Goal: Task Accomplishment & Management: Complete application form

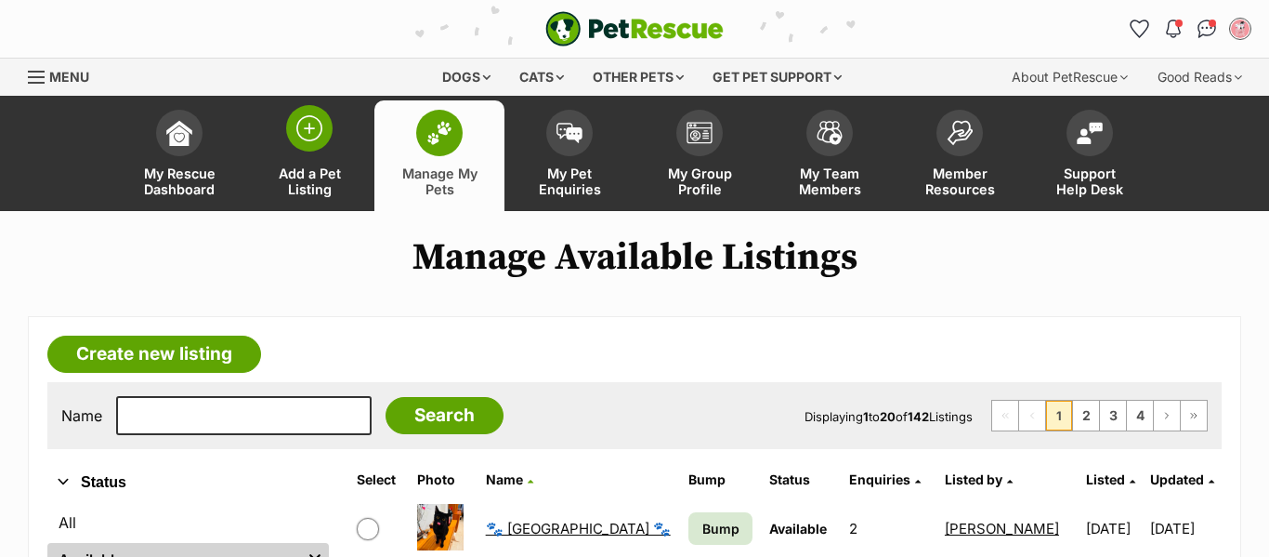
click at [309, 138] on img at bounding box center [309, 128] width 26 height 26
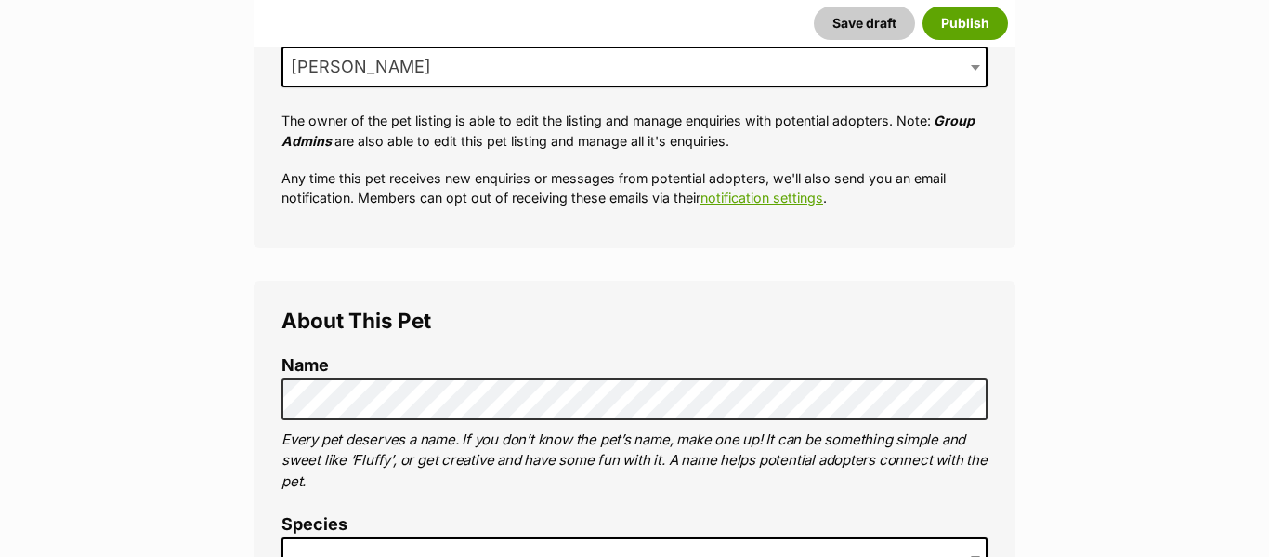
scroll to position [420, 0]
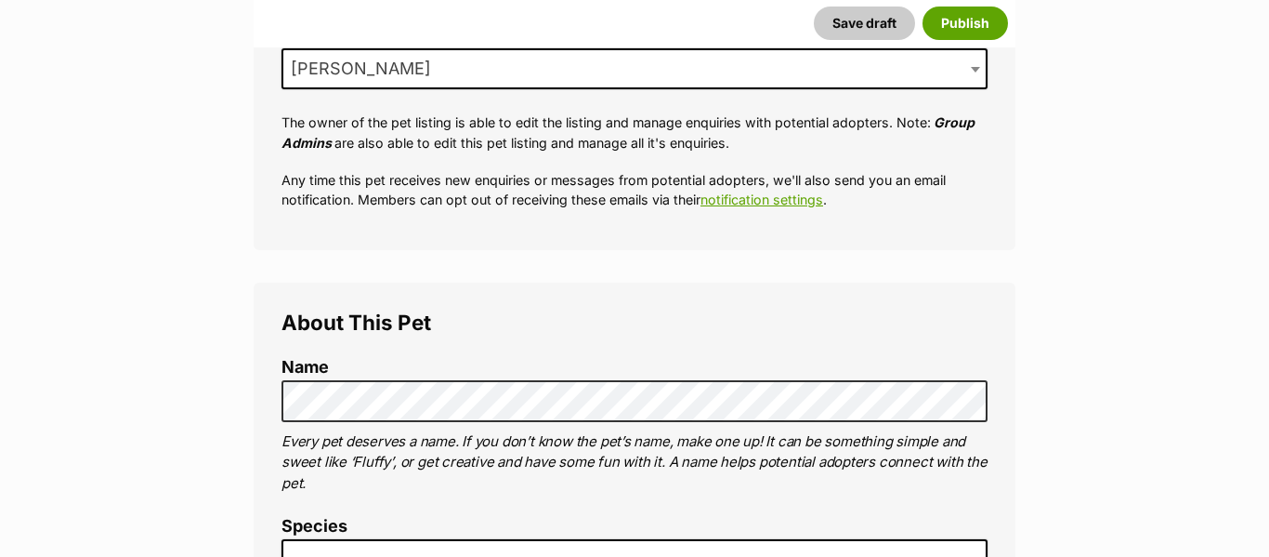
click at [502, 77] on span "[PERSON_NAME]" at bounding box center [635, 68] width 706 height 41
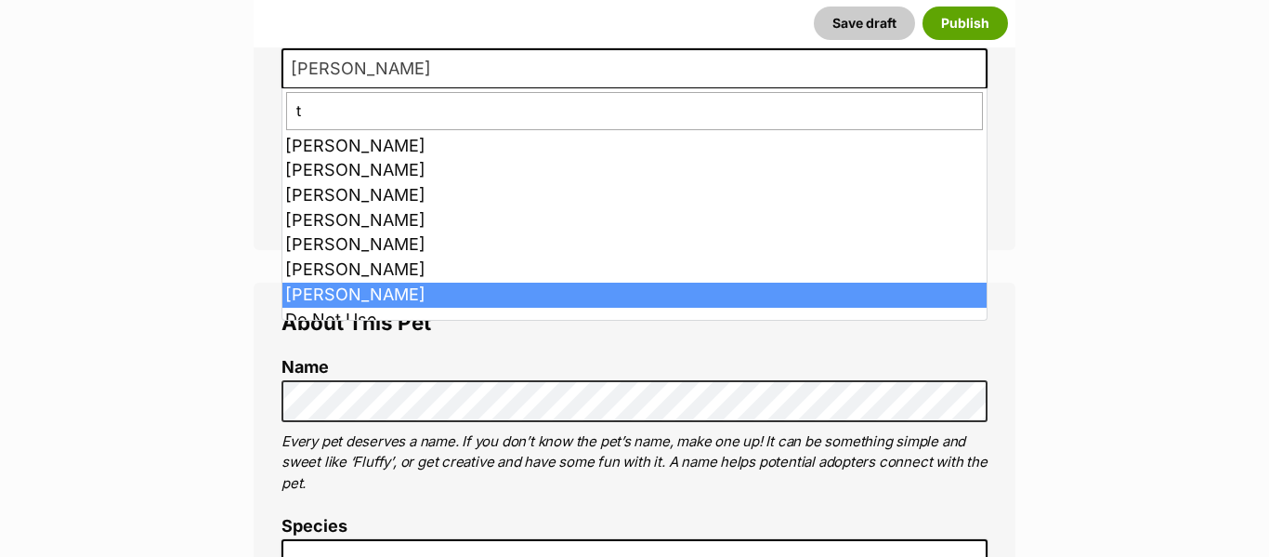
scroll to position [0, 0]
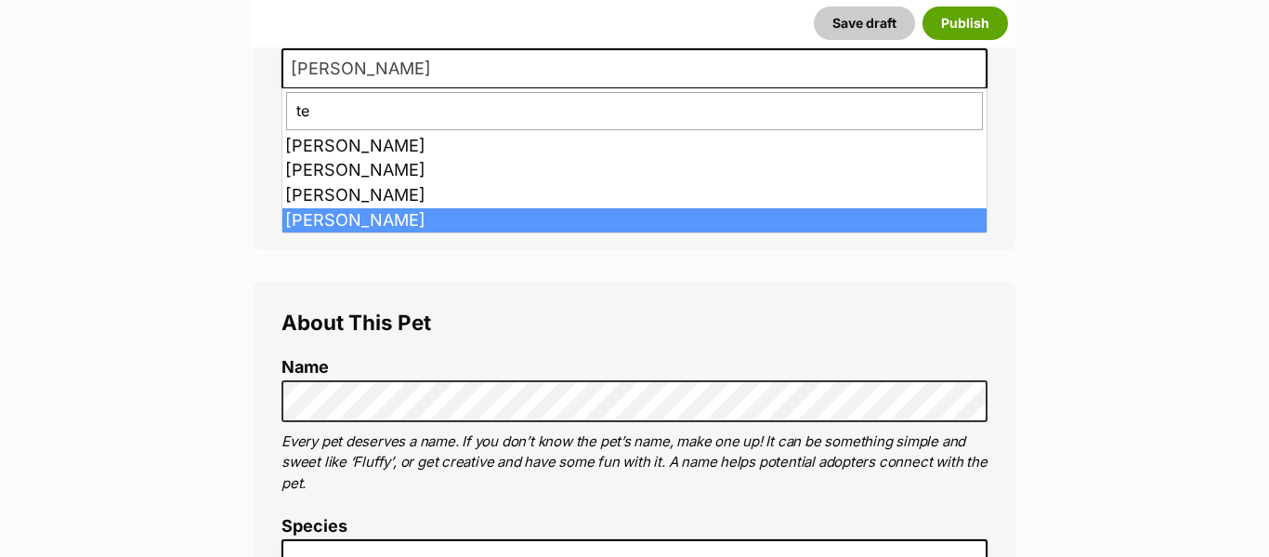
type input "t"
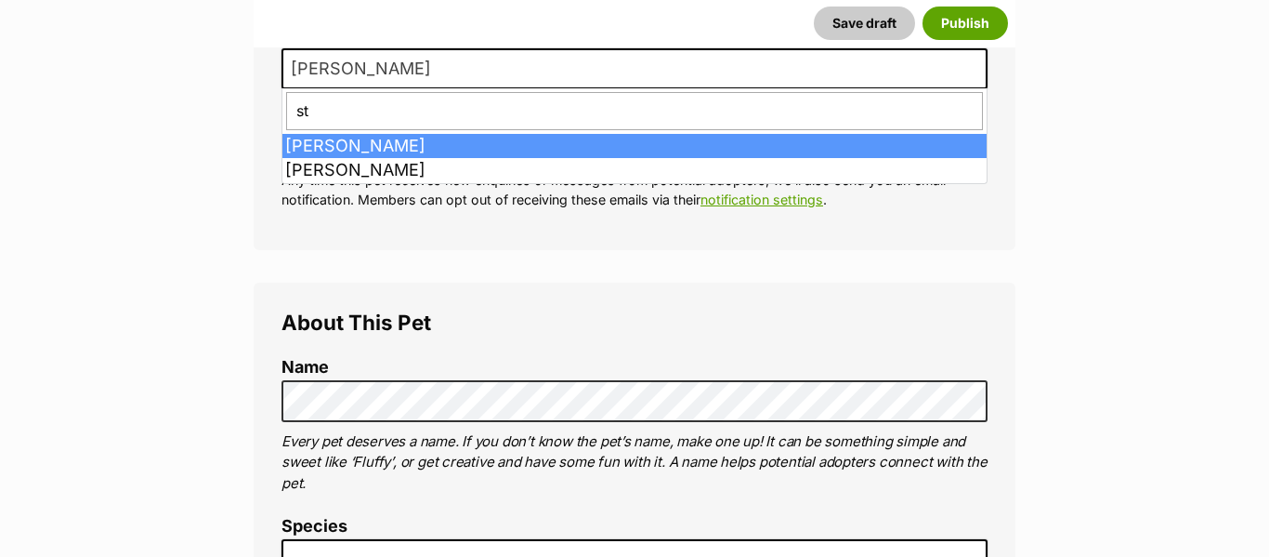
type input "ste"
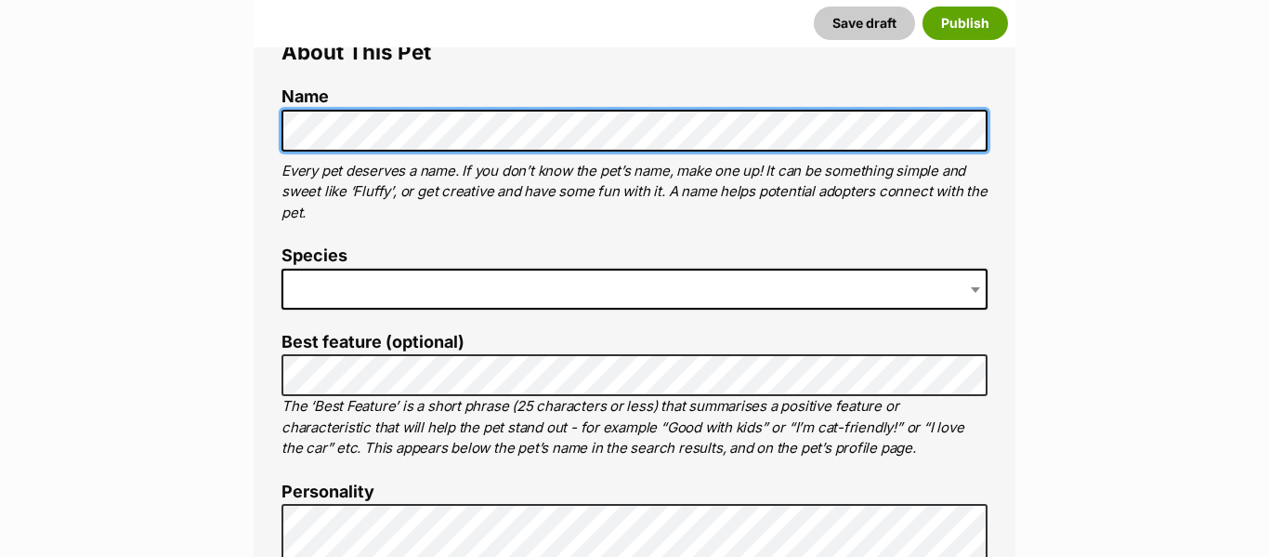
scroll to position [694, 0]
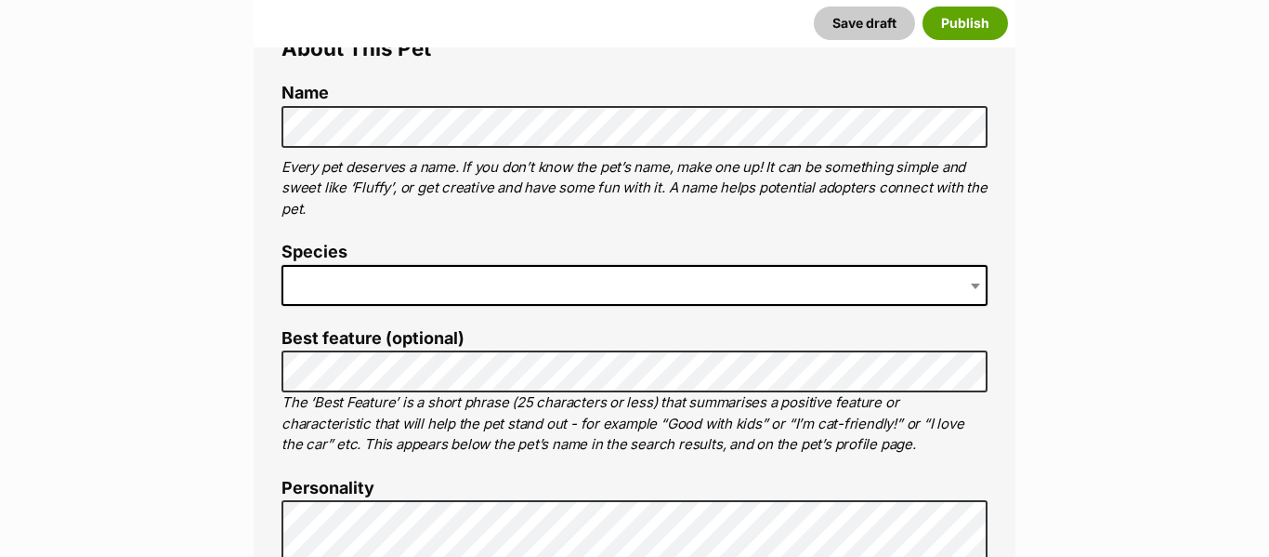
click at [671, 292] on span at bounding box center [635, 285] width 706 height 41
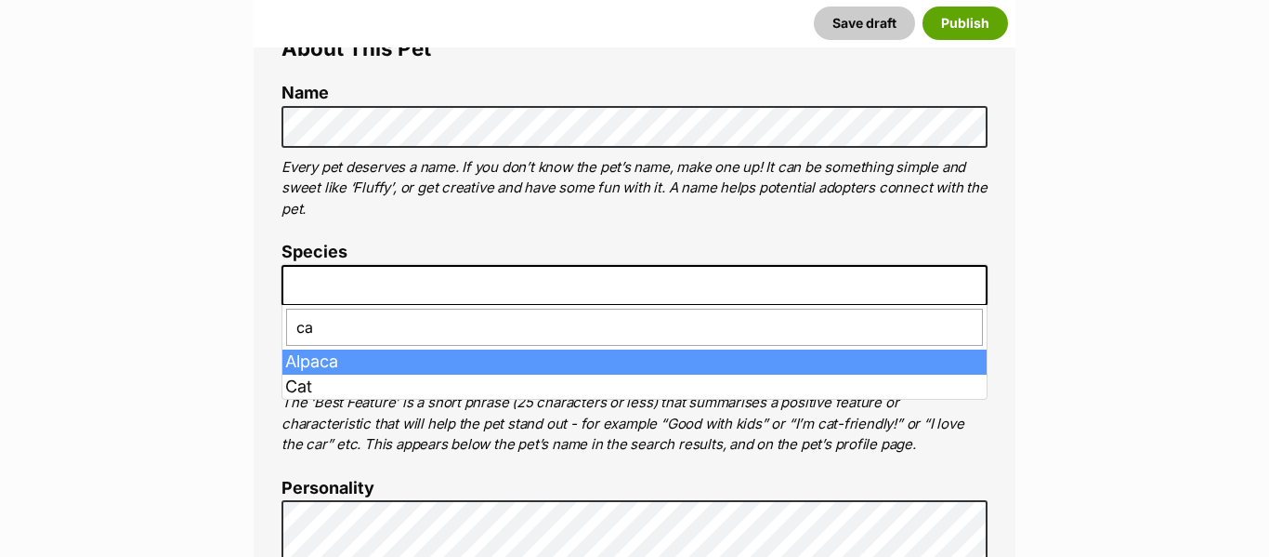
type input "cat"
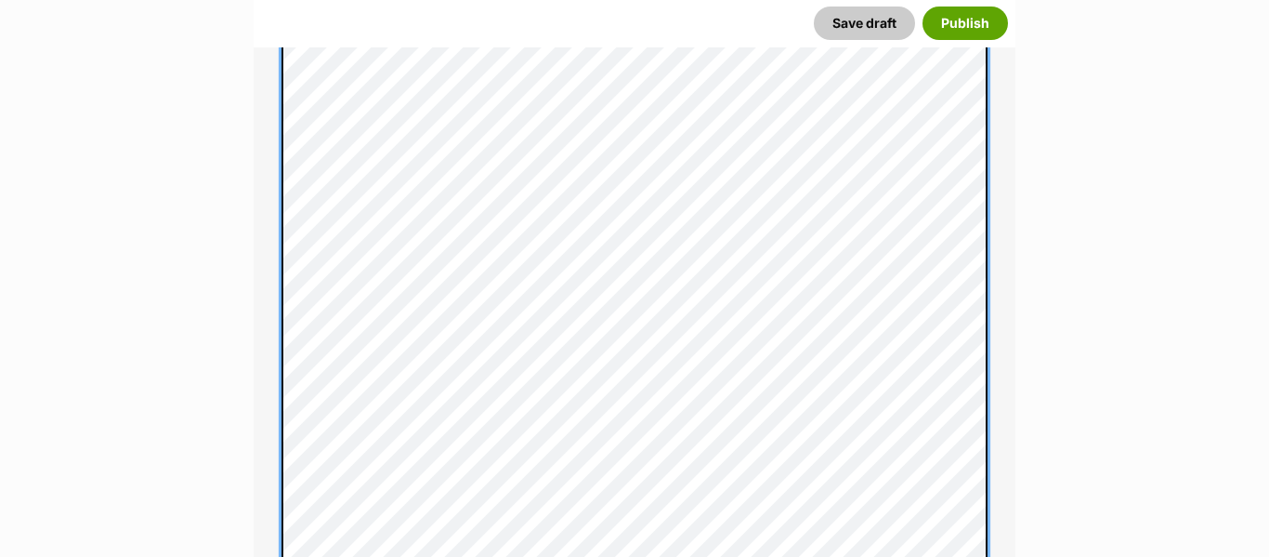
scroll to position [1218, 0]
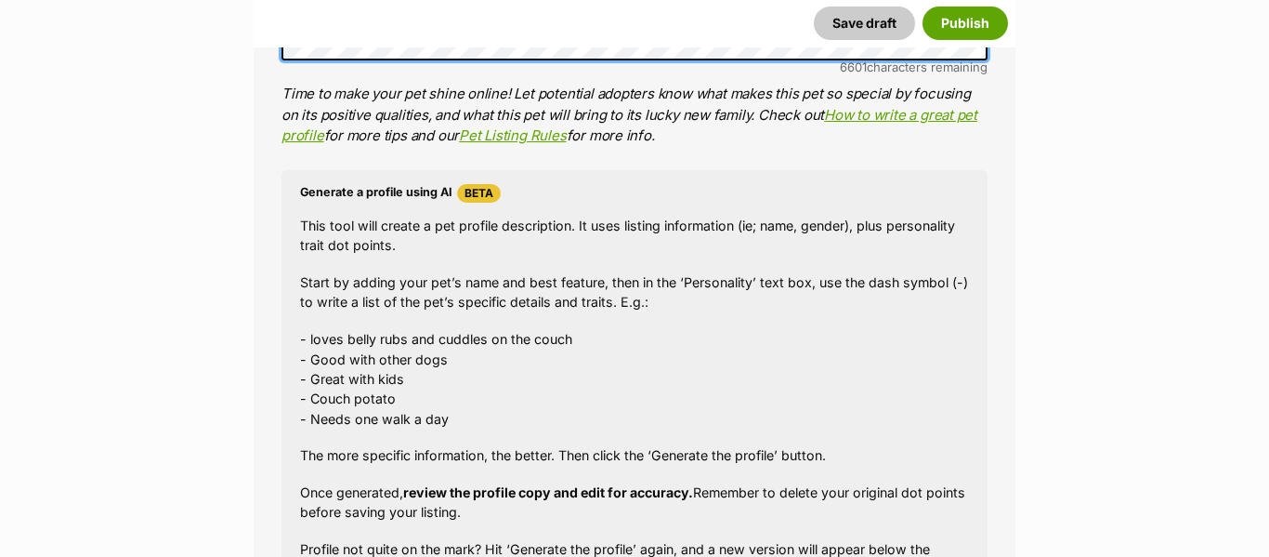
scroll to position [1954, 0]
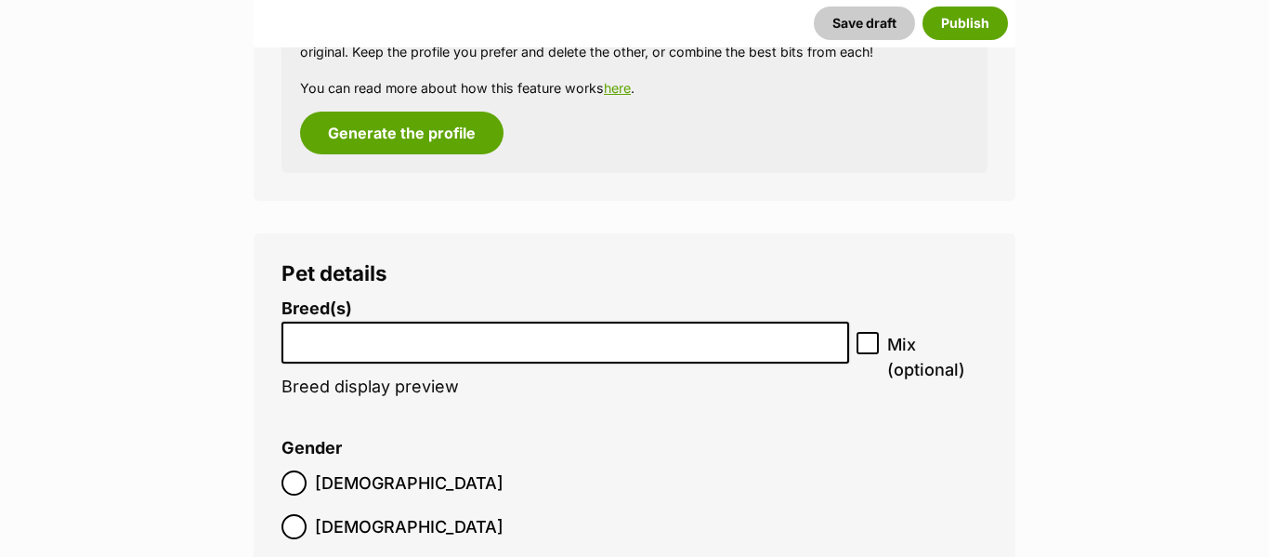
scroll to position [2324, 0]
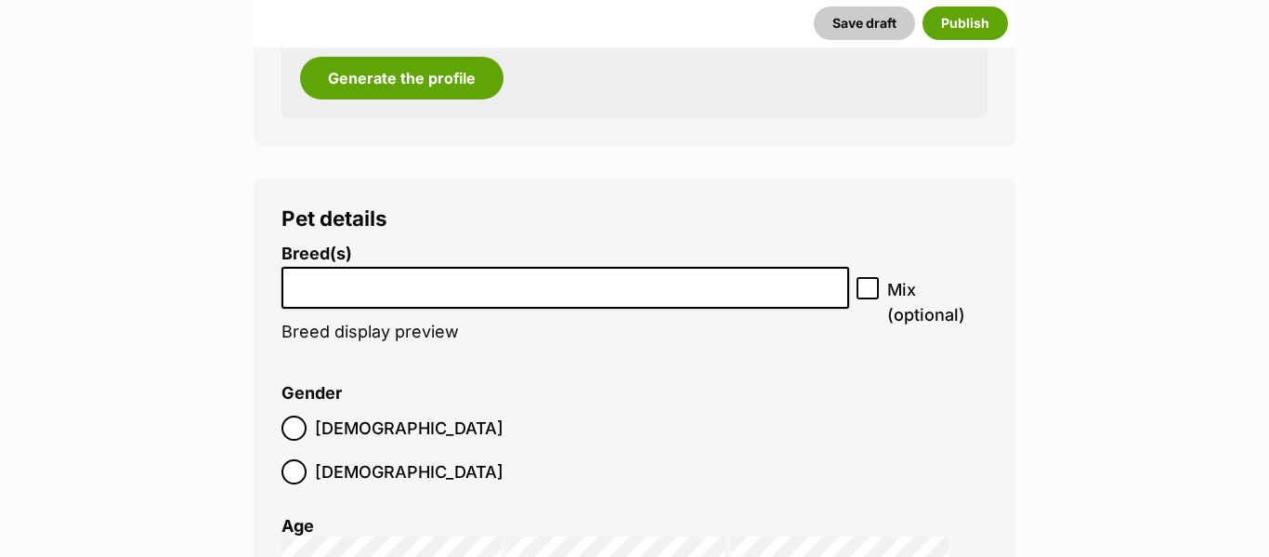
click at [720, 297] on li at bounding box center [565, 288] width 555 height 38
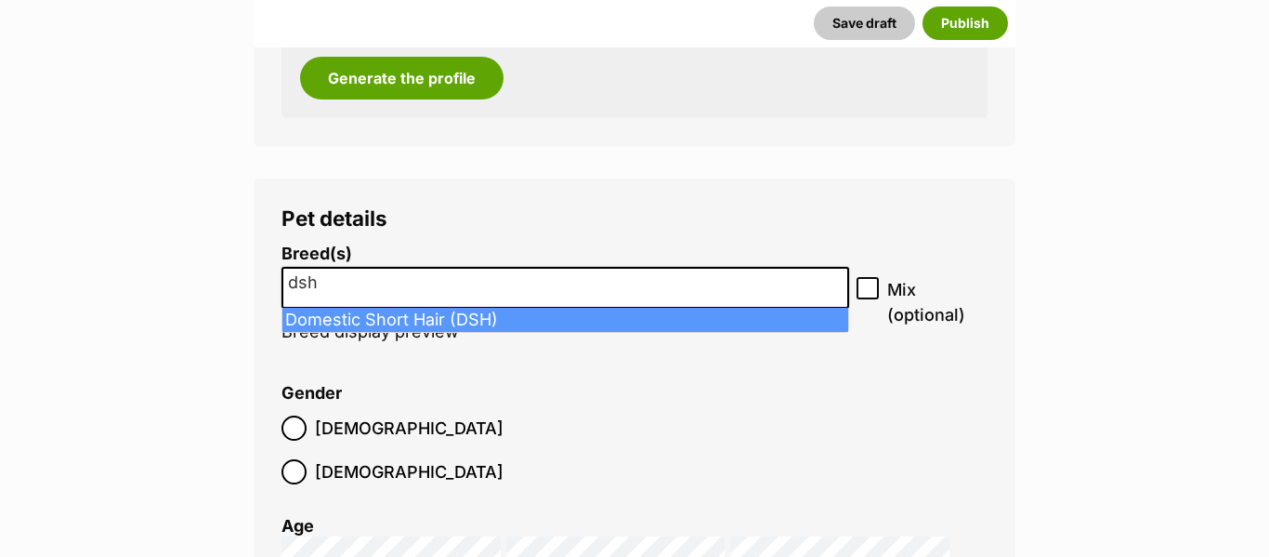
type input "dsh"
select select "252102"
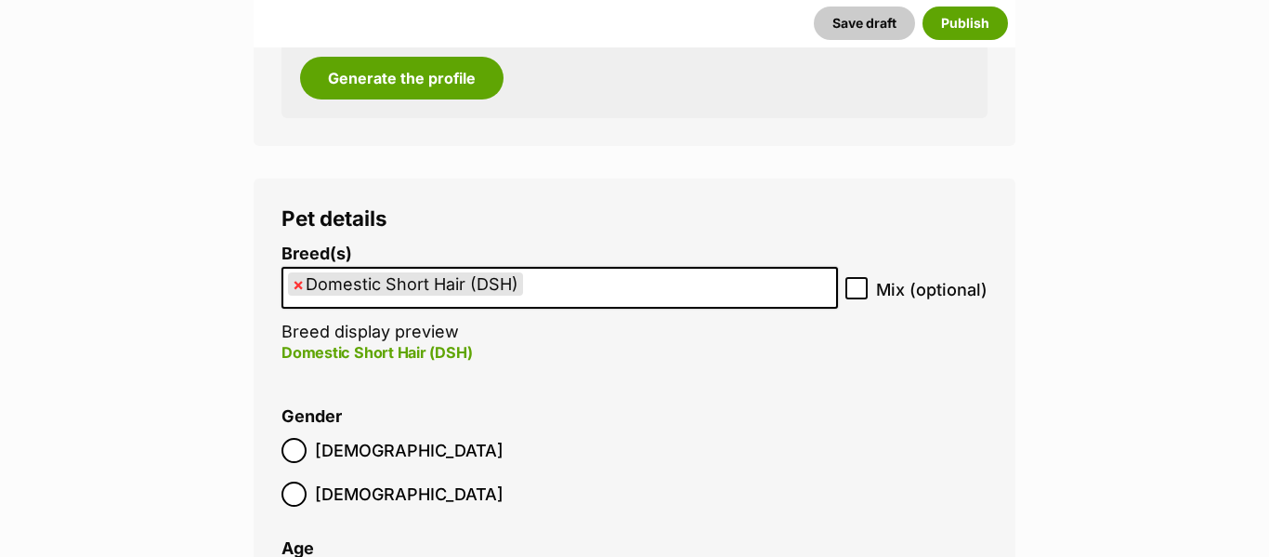
click at [318, 455] on span "Male" at bounding box center [409, 450] width 189 height 25
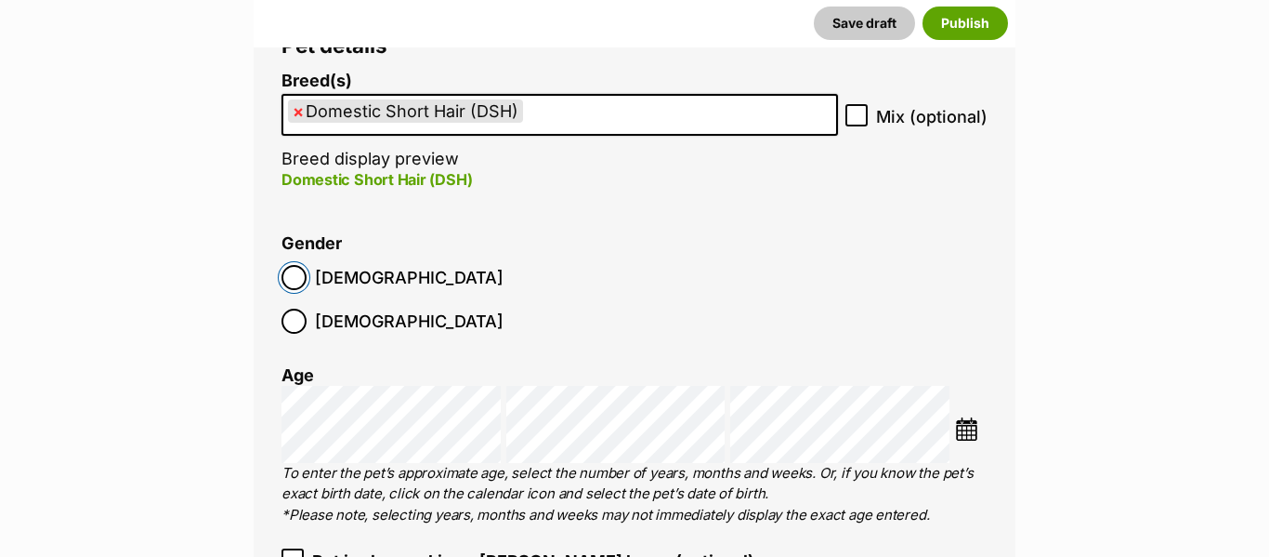
scroll to position [2500, 0]
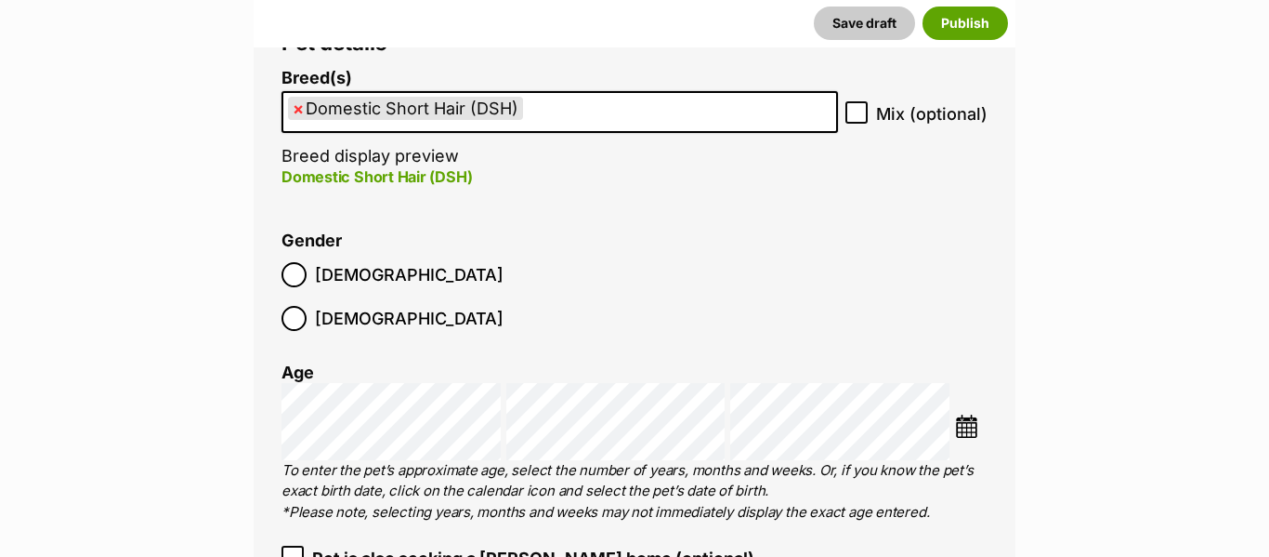
click at [960, 414] on img at bounding box center [966, 425] width 23 height 23
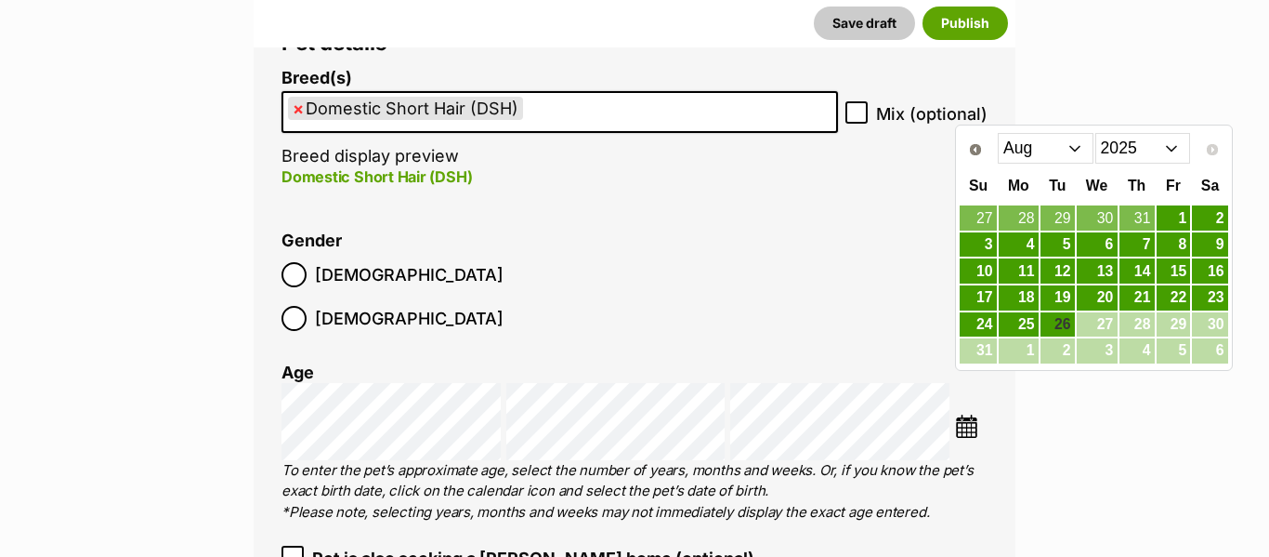
click at [1043, 140] on select "Jan Feb Mar Apr May Jun Jul Aug" at bounding box center [1046, 148] width 96 height 30
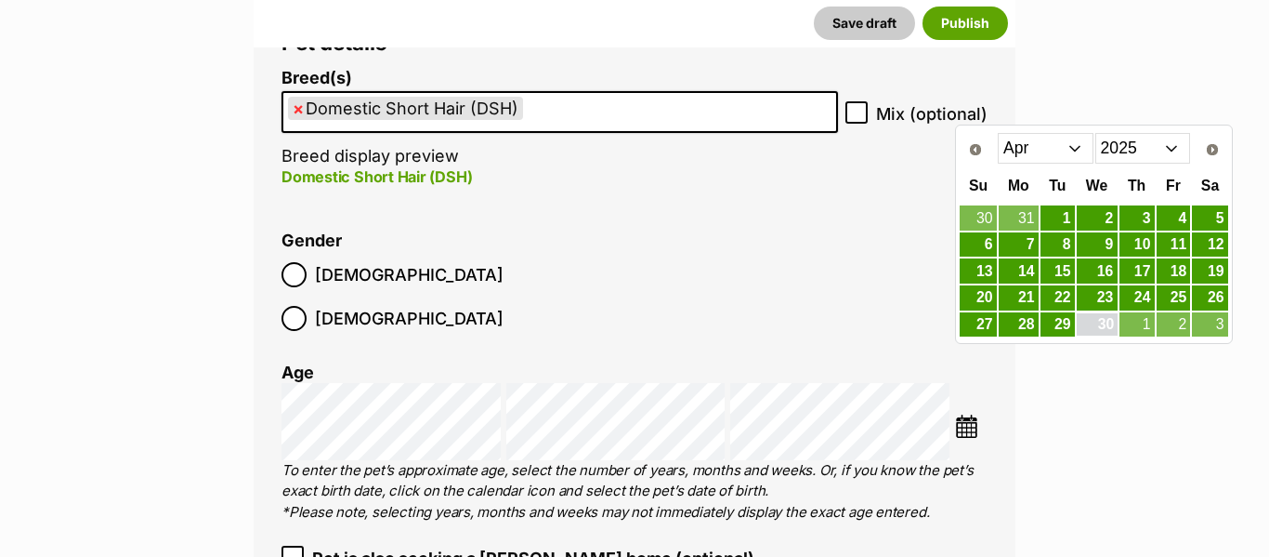
click at [1097, 324] on link "30" at bounding box center [1097, 324] width 41 height 23
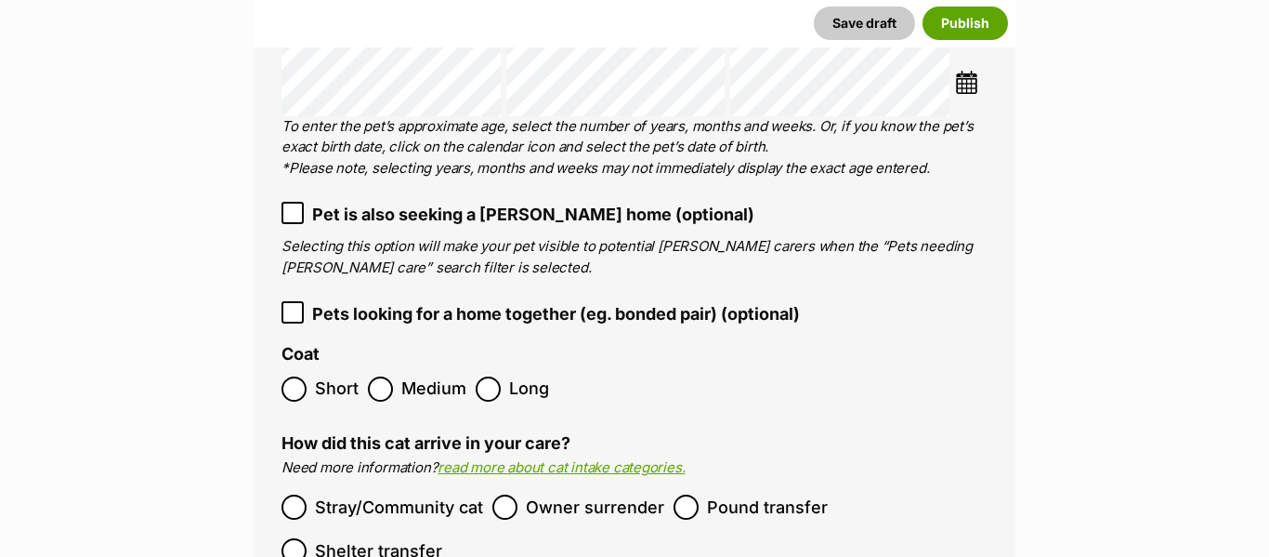
scroll to position [2851, 0]
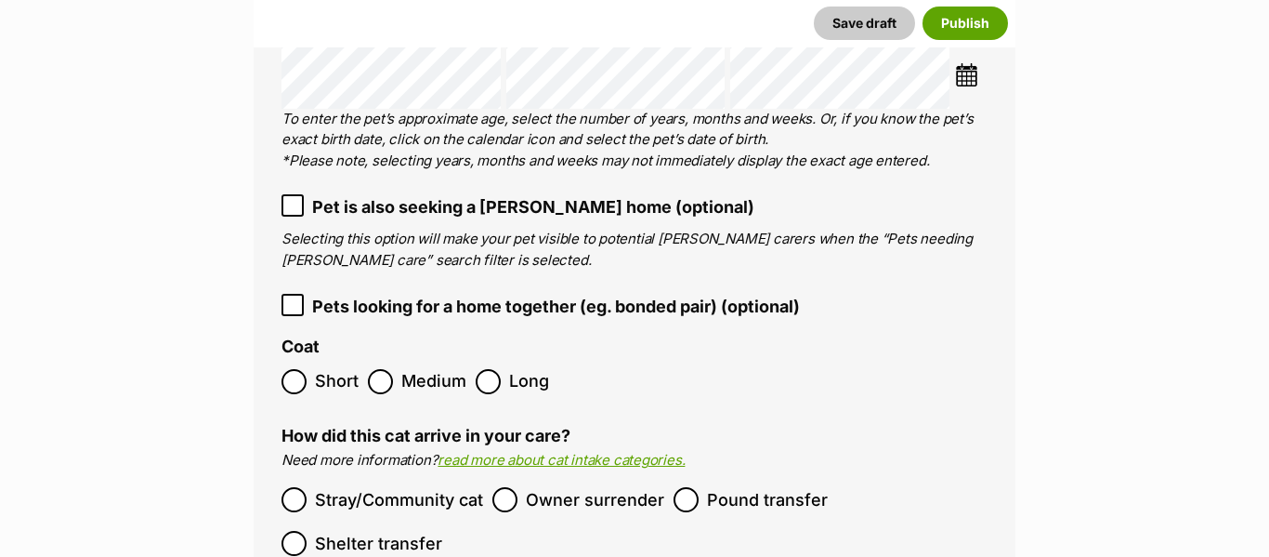
click at [563, 194] on span "Pet is also seeking a foster home (optional)" at bounding box center [533, 206] width 442 height 25
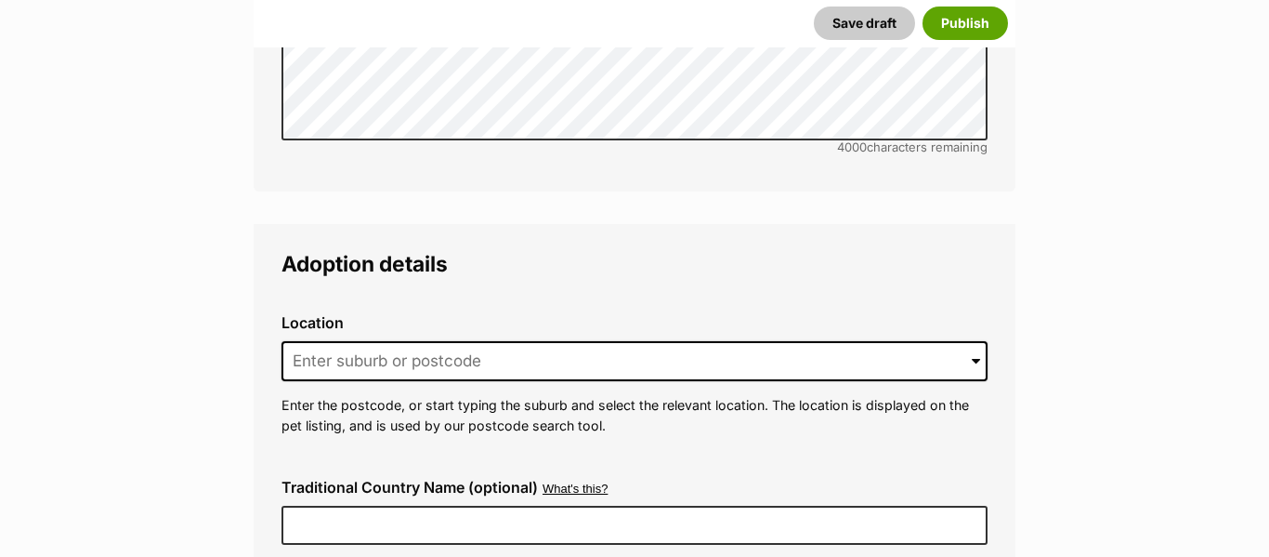
scroll to position [4547, 0]
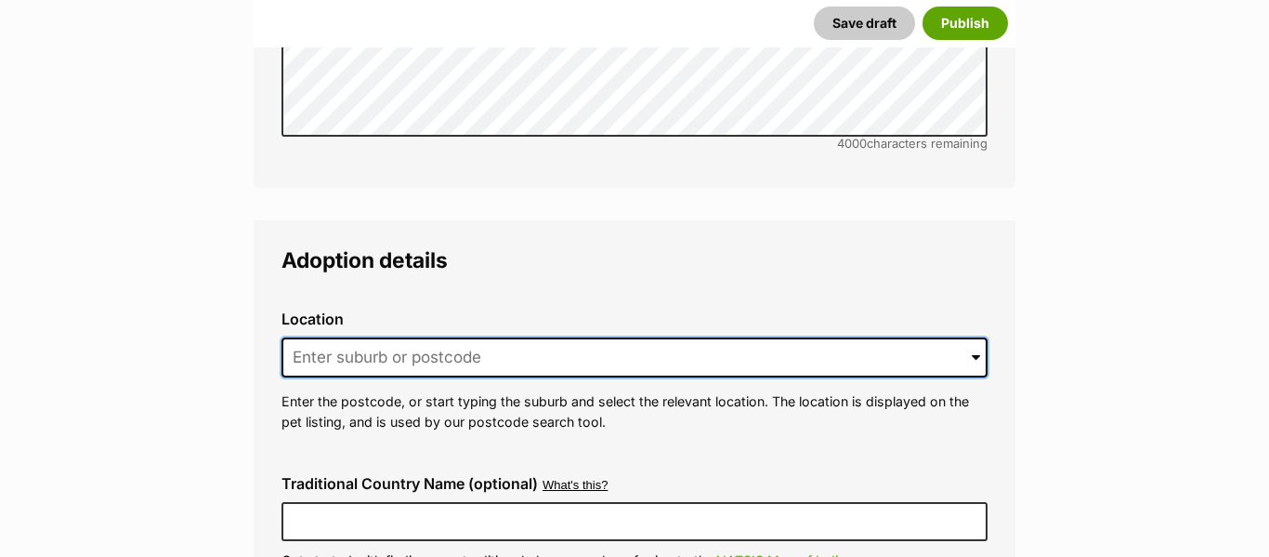
click at [357, 337] on input at bounding box center [635, 357] width 706 height 41
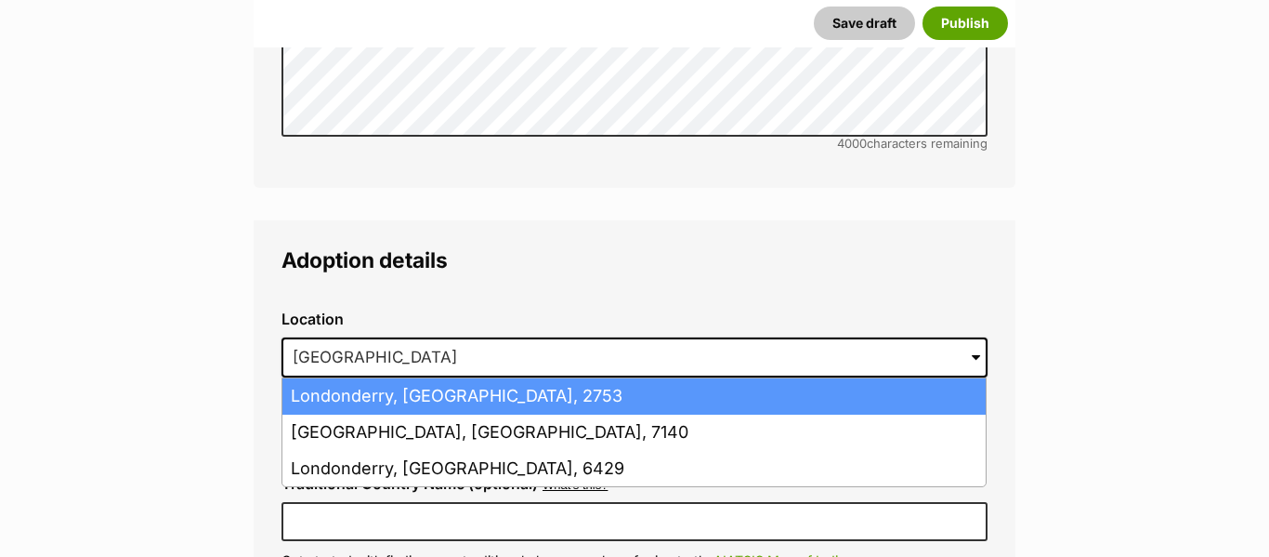
click at [395, 378] on li "Londonderry, New South Wales, 2753" at bounding box center [633, 396] width 703 height 36
type input "Londonderry, New South Wales, 2753"
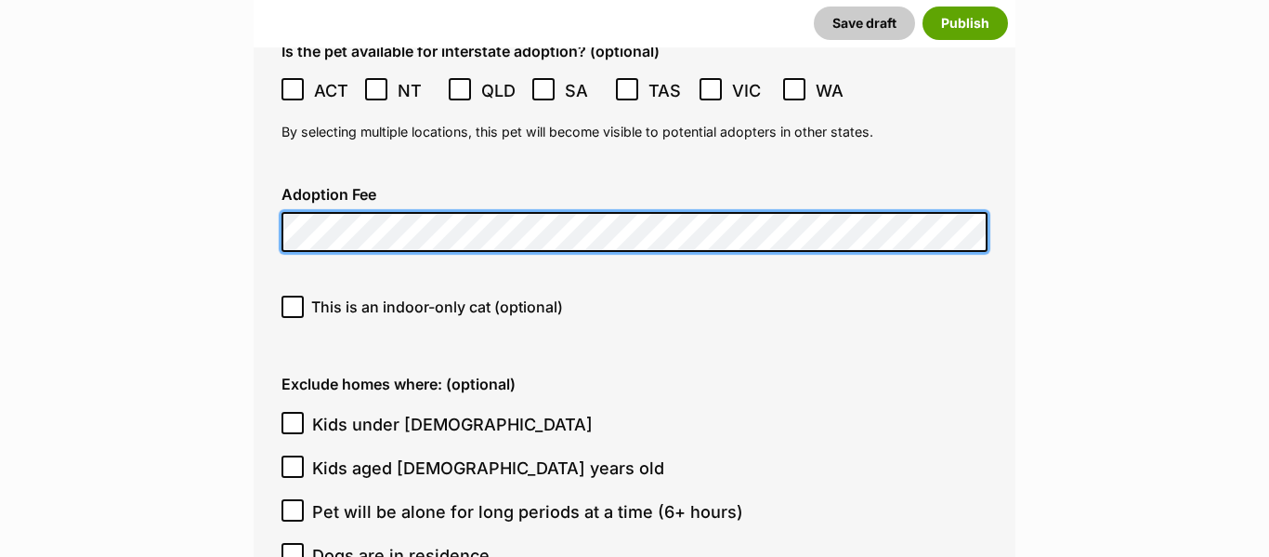
scroll to position [5137, 0]
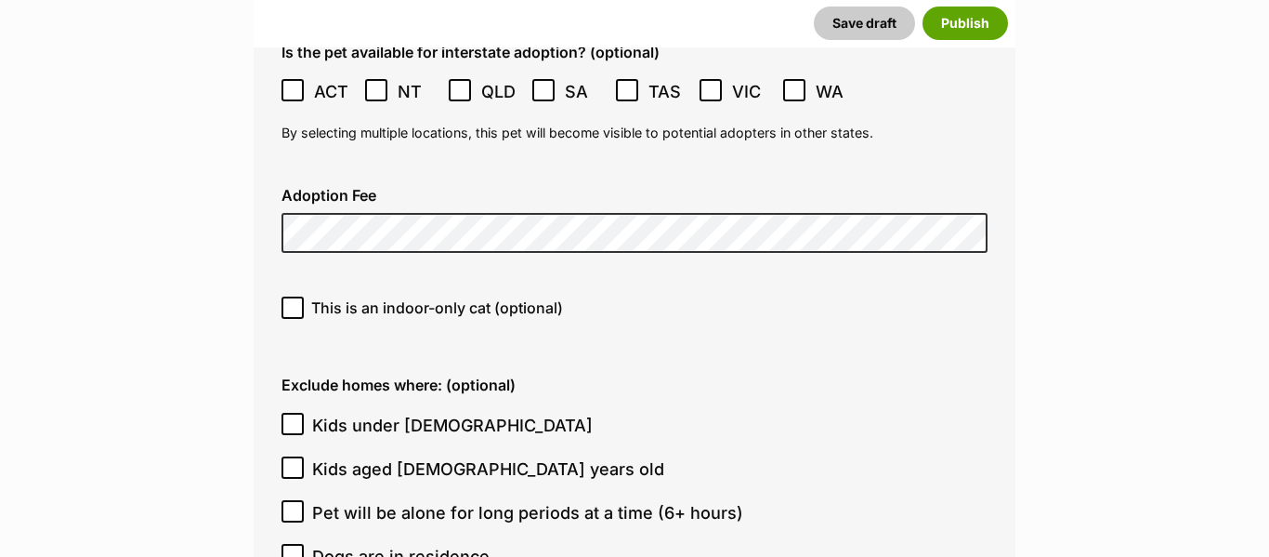
click at [317, 296] on span "This is an indoor-only cat (optional)" at bounding box center [437, 307] width 252 height 22
click at [304, 296] on input "This is an indoor-only cat (optional)" at bounding box center [293, 307] width 22 height 22
checkbox input "true"
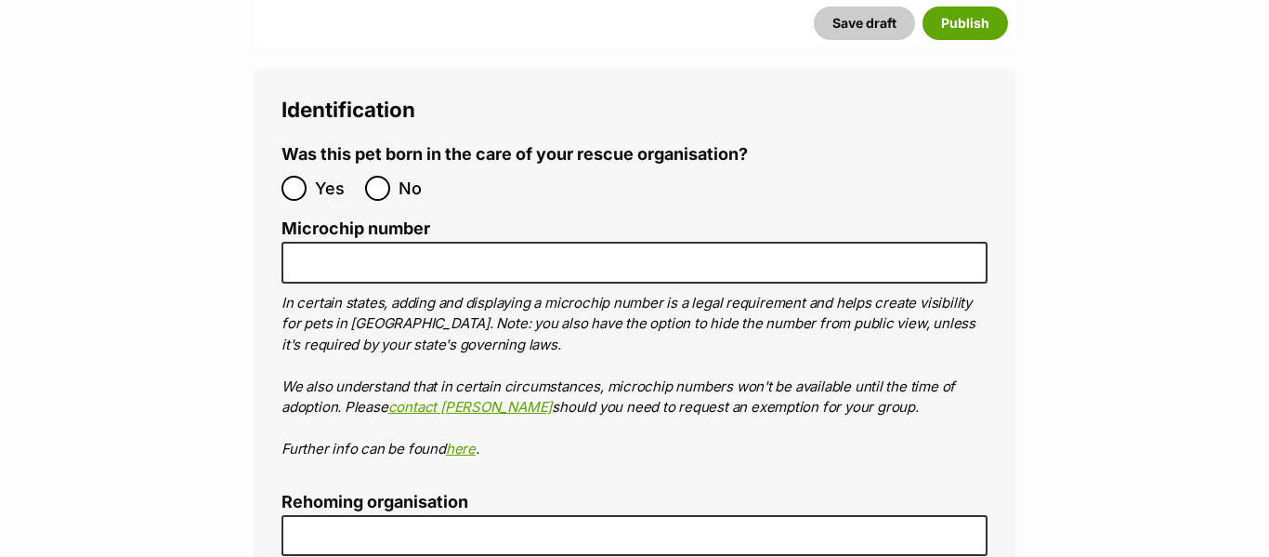
scroll to position [6943, 0]
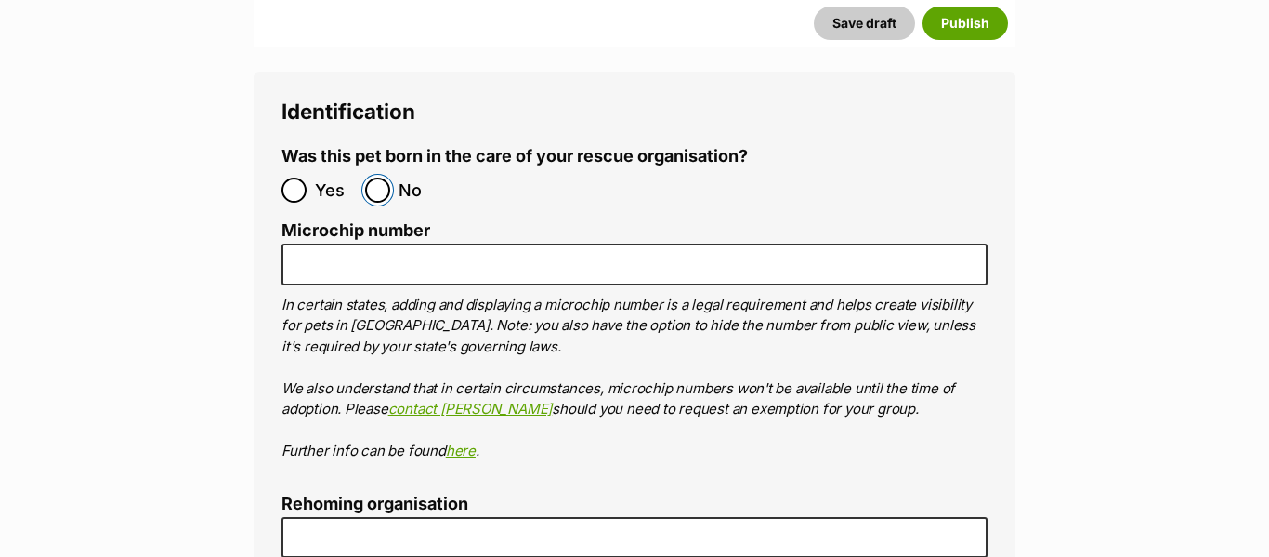
click at [374, 177] on input "No" at bounding box center [377, 189] width 25 height 25
radio input "true"
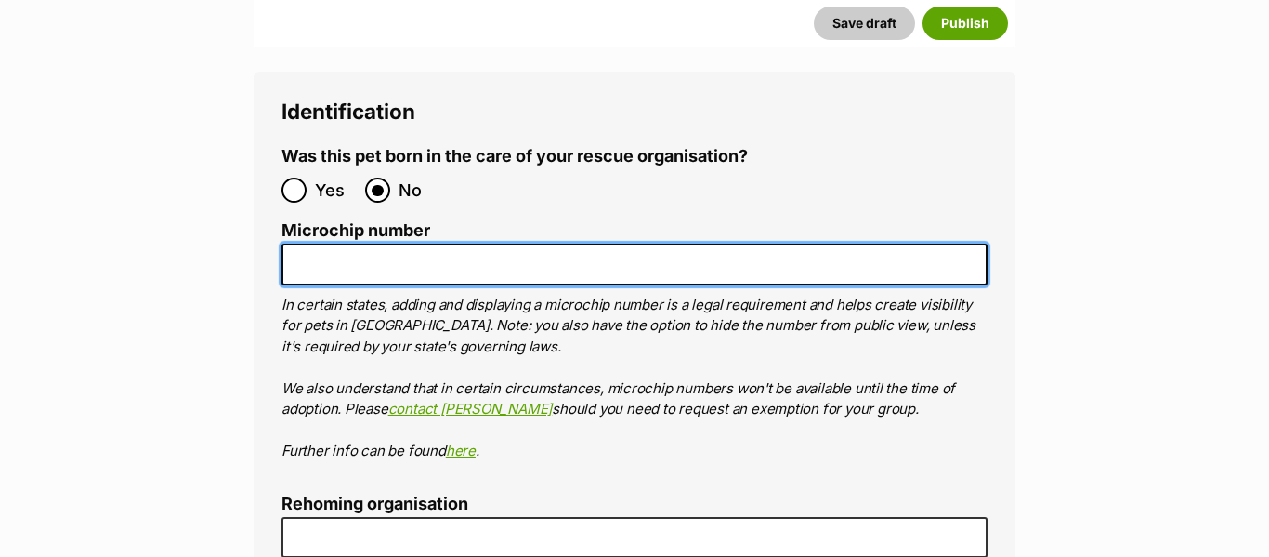
click at [357, 243] on input "Microchip number" at bounding box center [635, 264] width 706 height 42
paste input "900164002356654"
type input "900164002356654"
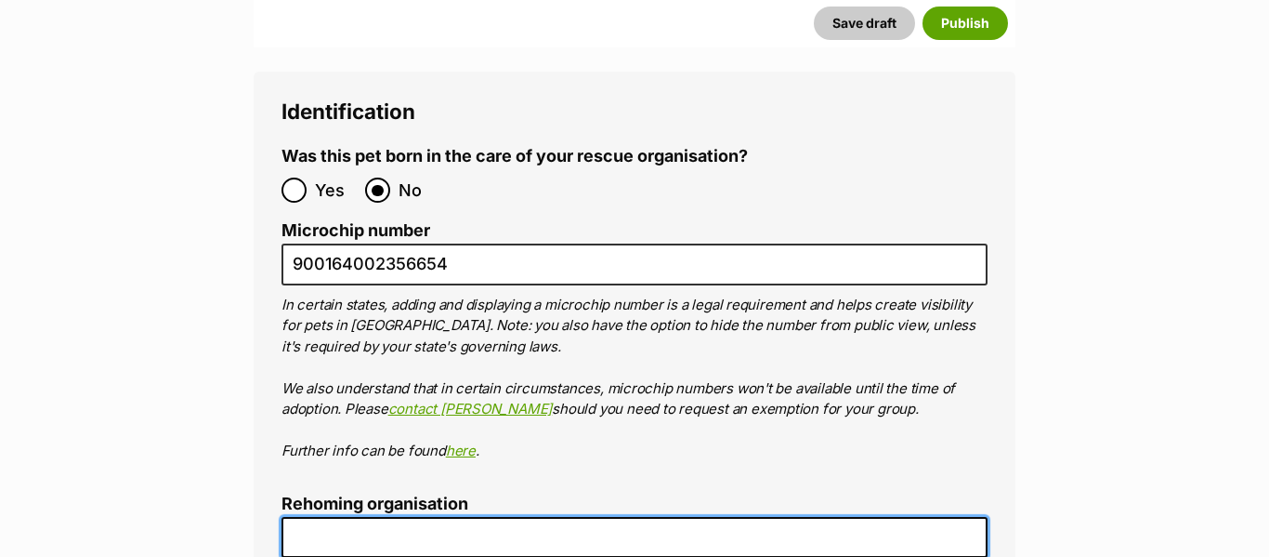
click at [470, 517] on input "Rehoming organisation" at bounding box center [635, 538] width 706 height 42
type input "Kittie Kat Rescue"
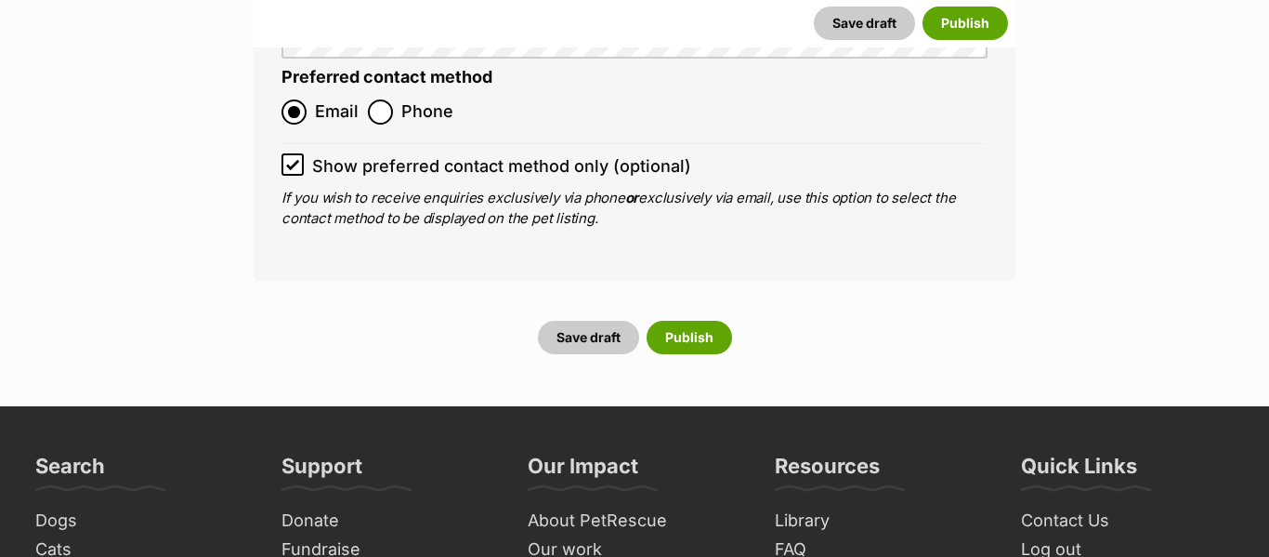
scroll to position [8170, 0]
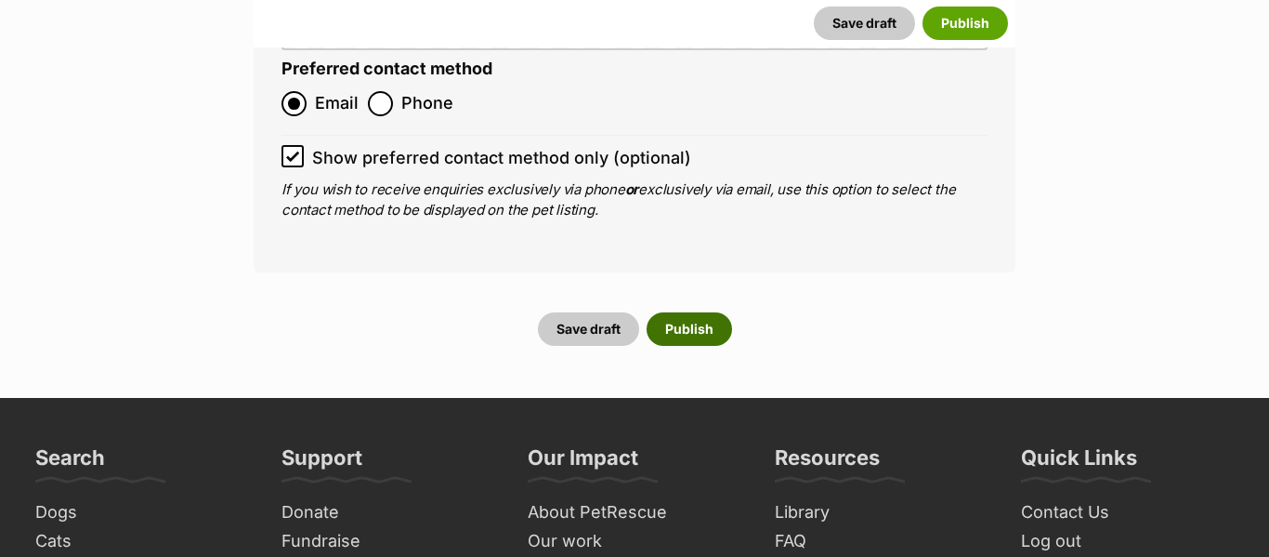
click at [706, 312] on button "Publish" at bounding box center [689, 328] width 85 height 33
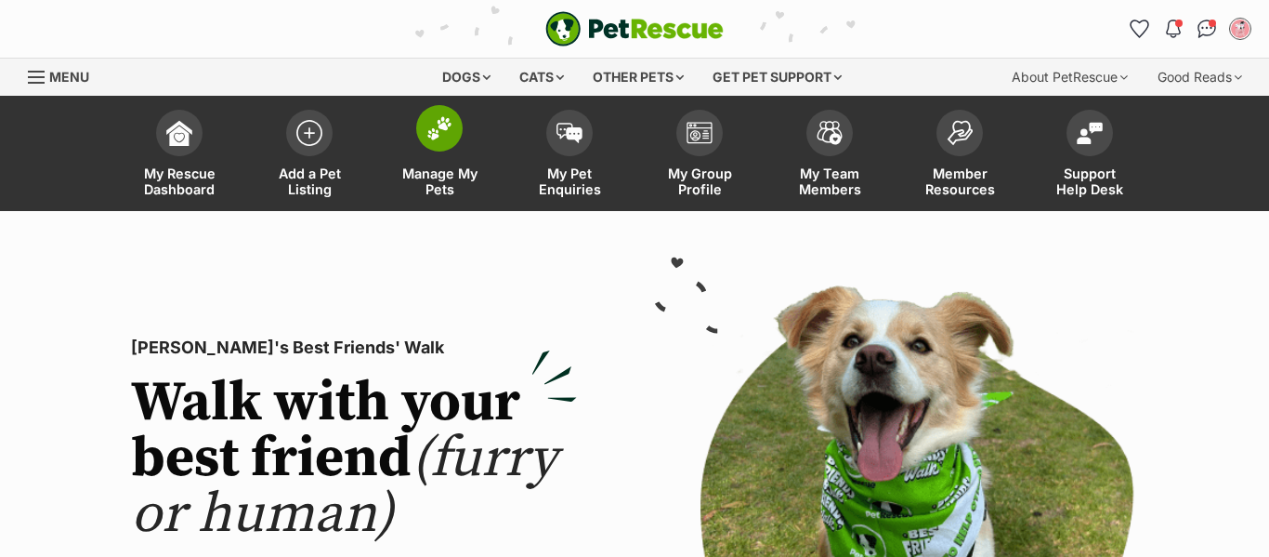
click at [440, 138] on img at bounding box center [440, 128] width 26 height 24
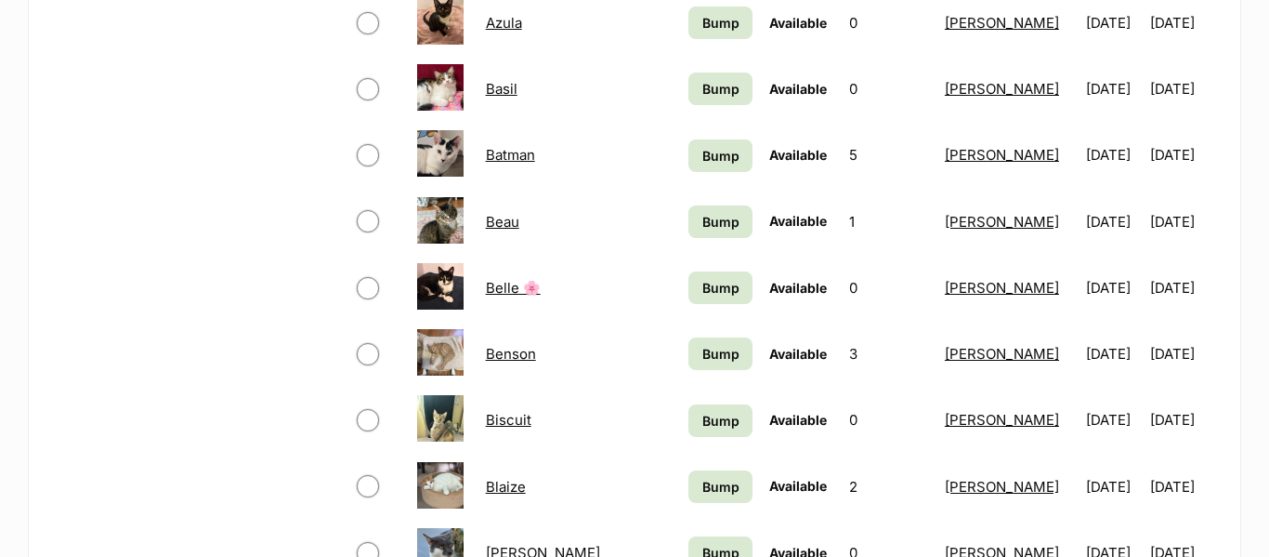
scroll to position [1237, 0]
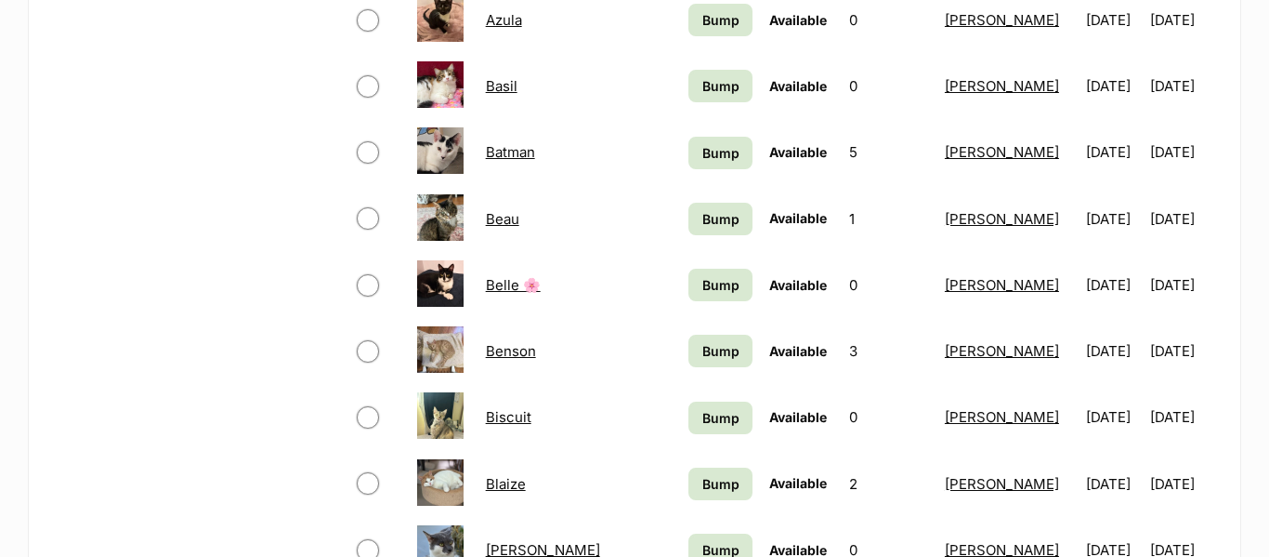
click at [449, 345] on img at bounding box center [440, 349] width 46 height 46
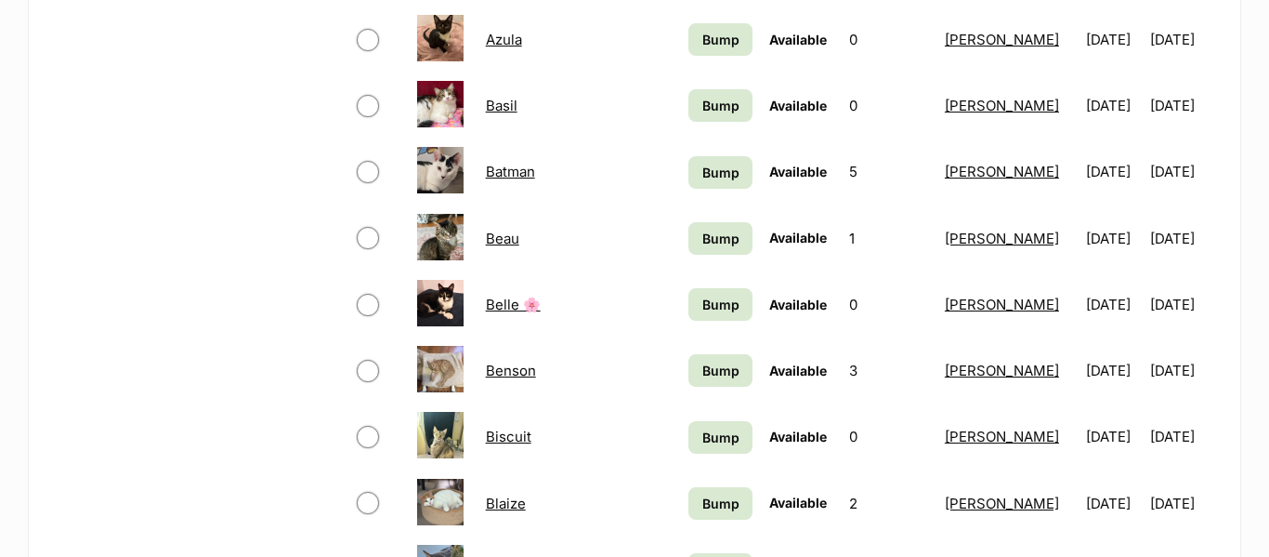
scroll to position [1230, 0]
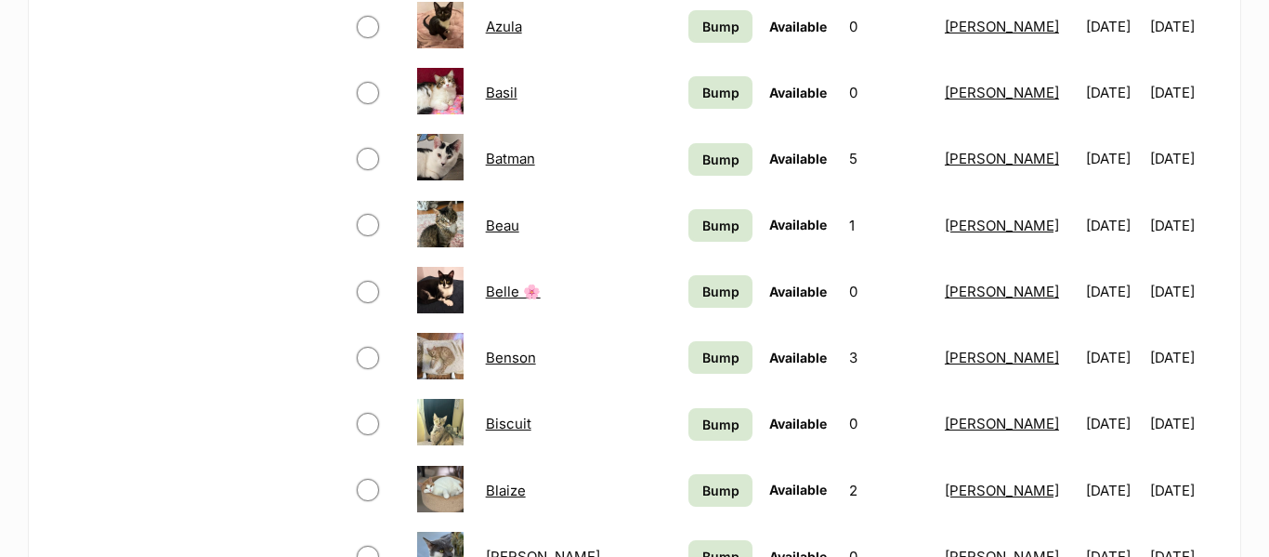
click at [502, 361] on link "Benson" at bounding box center [511, 357] width 50 height 18
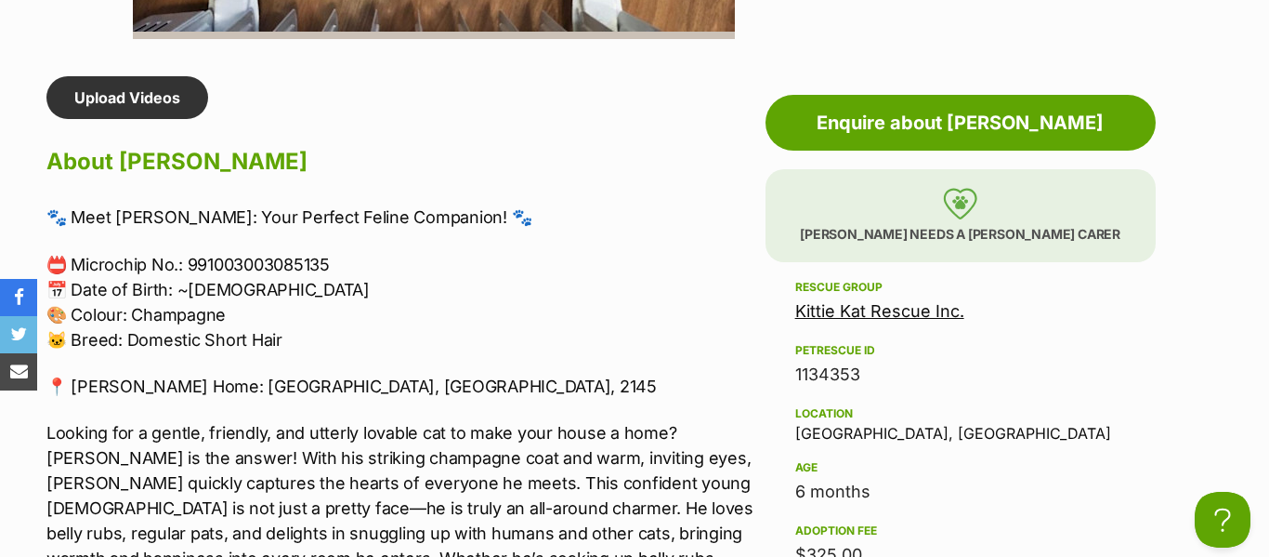
scroll to position [1544, 0]
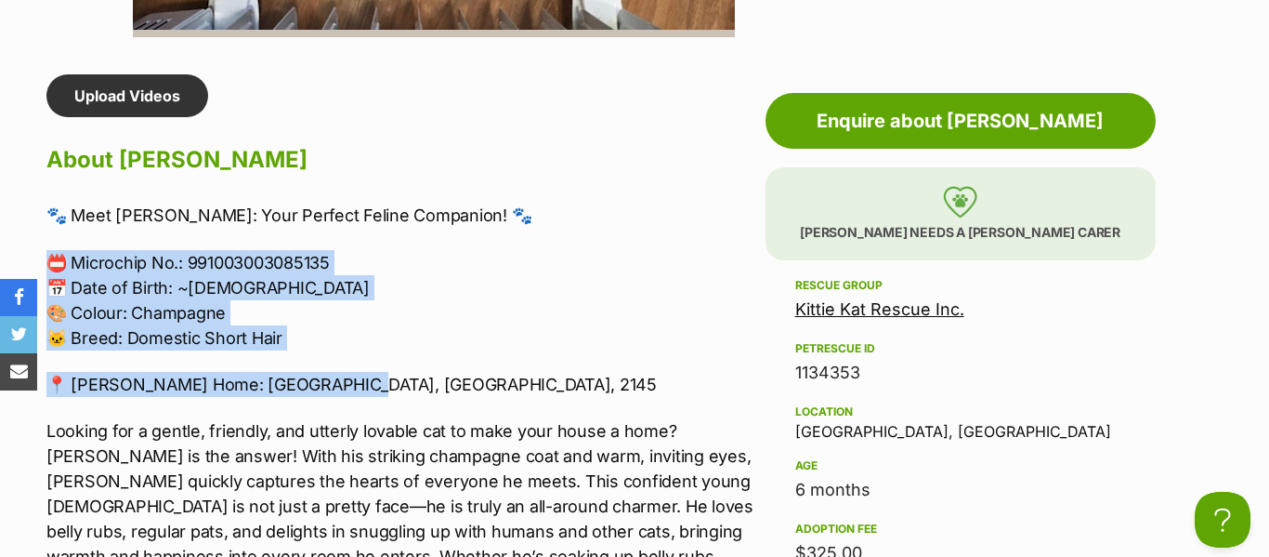
drag, startPoint x: 369, startPoint y: 386, endPoint x: 49, endPoint y: 256, distance: 345.1
copy div "📛 Microchip No.: 991003003085135 📅 Date of Birth: ~15/02/2025 🎨 Colour: Champag…"
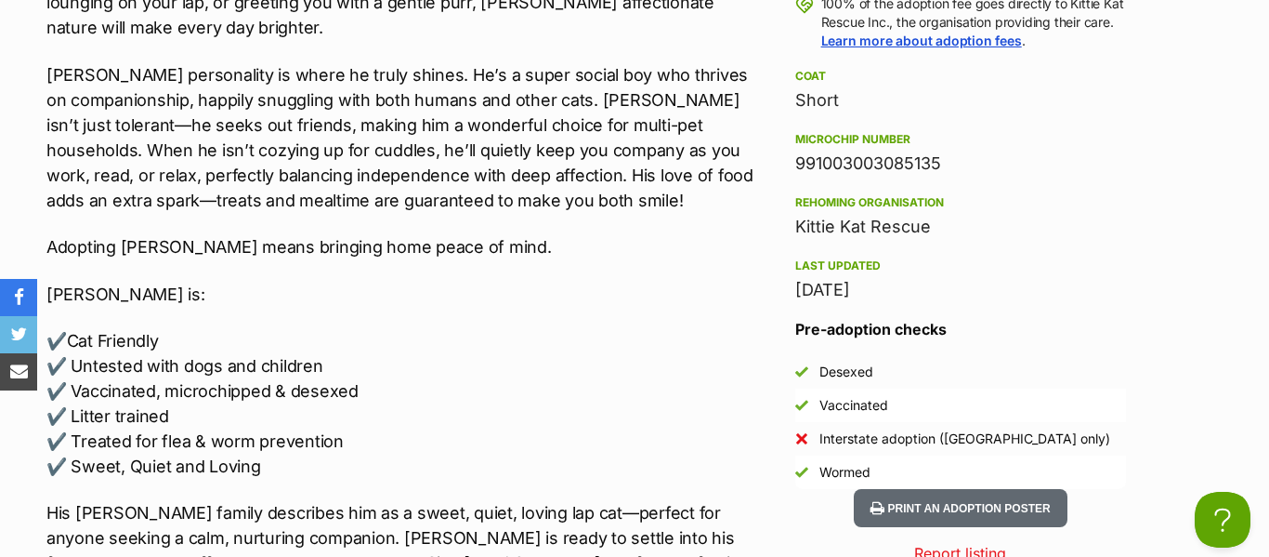
scroll to position [2229, 0]
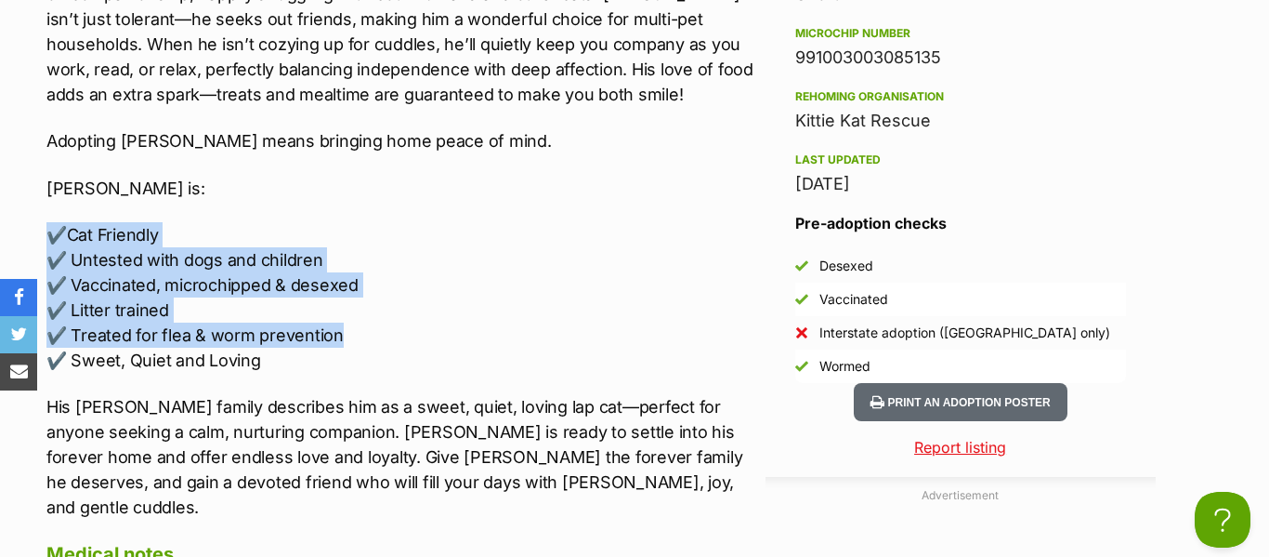
drag, startPoint x: 343, startPoint y: 311, endPoint x: 54, endPoint y: 214, distance: 305.0
click at [54, 222] on p "✔️Cat Friendly ✔️ Untested with dogs and children ✔️ Vaccinated, microchipped &…" at bounding box center [401, 297] width 710 height 151
copy p "✔️Cat Friendly ✔️ Untested with dogs and children ✔️ Vaccinated, microchipped &…"
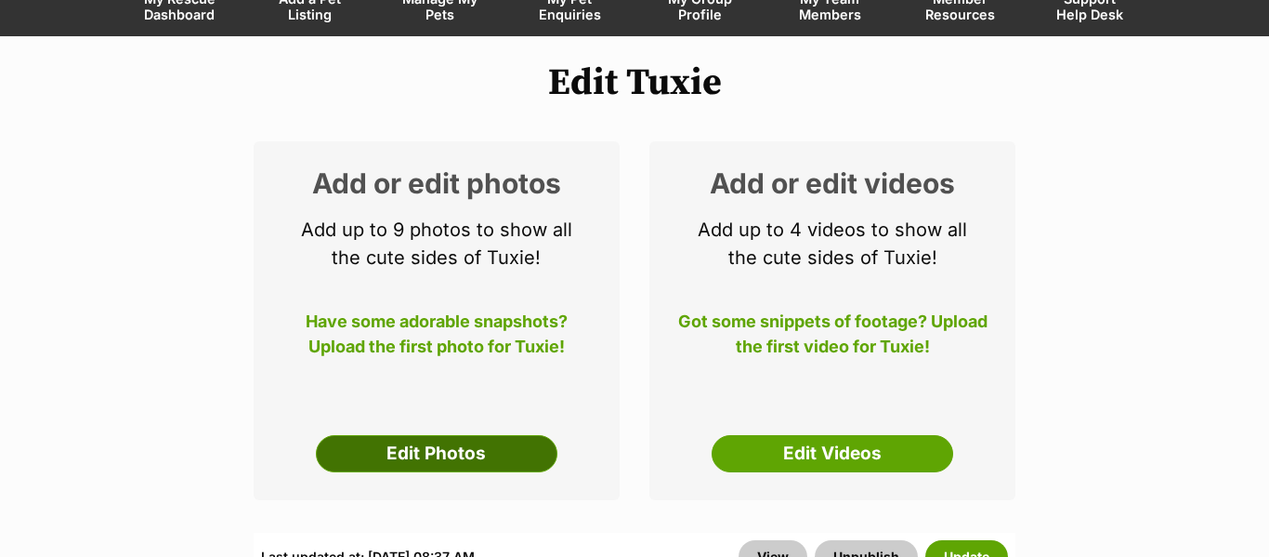
scroll to position [176, 0]
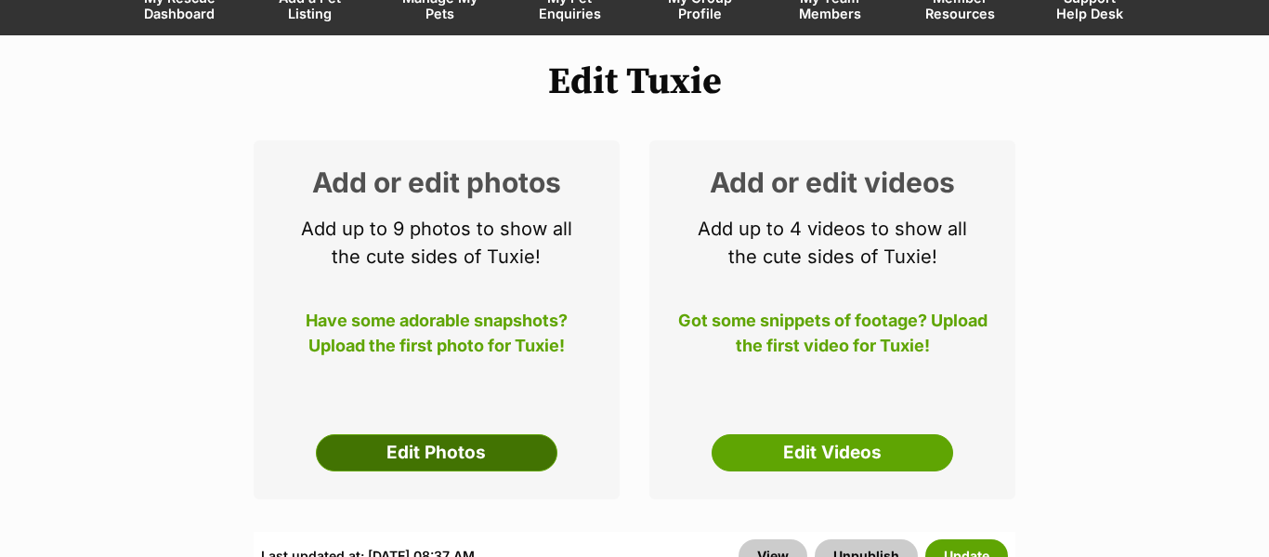
click at [475, 438] on link "Edit Photos" at bounding box center [437, 452] width 242 height 37
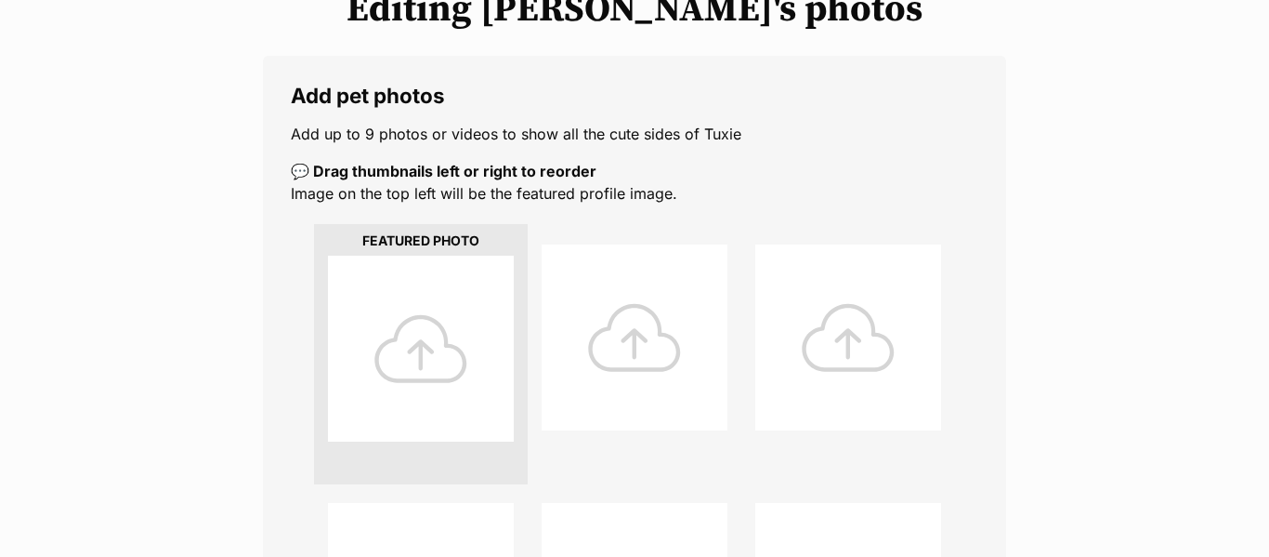
scroll to position [261, 0]
click at [446, 371] on div at bounding box center [421, 348] width 186 height 186
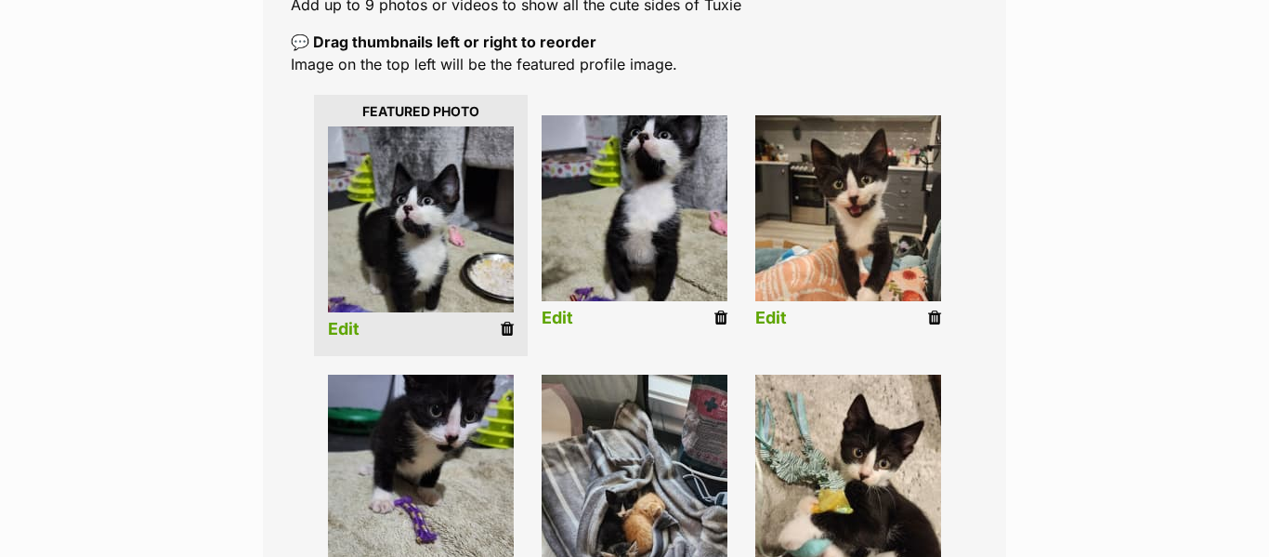
scroll to position [385, 0]
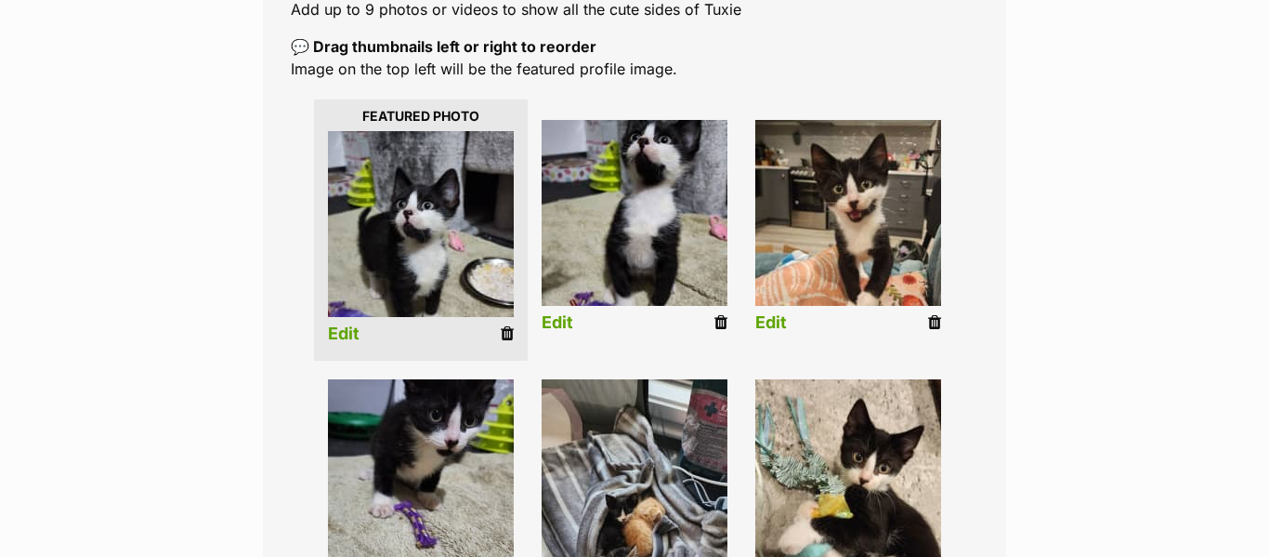
click at [351, 334] on link "Edit" at bounding box center [344, 334] width 32 height 20
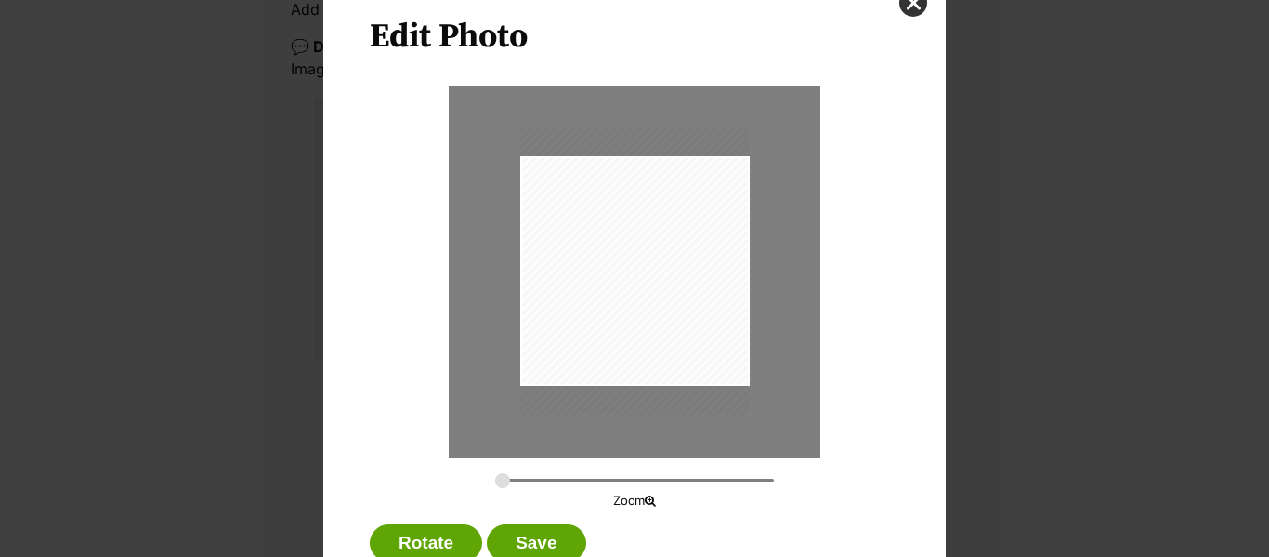
scroll to position [82, 0]
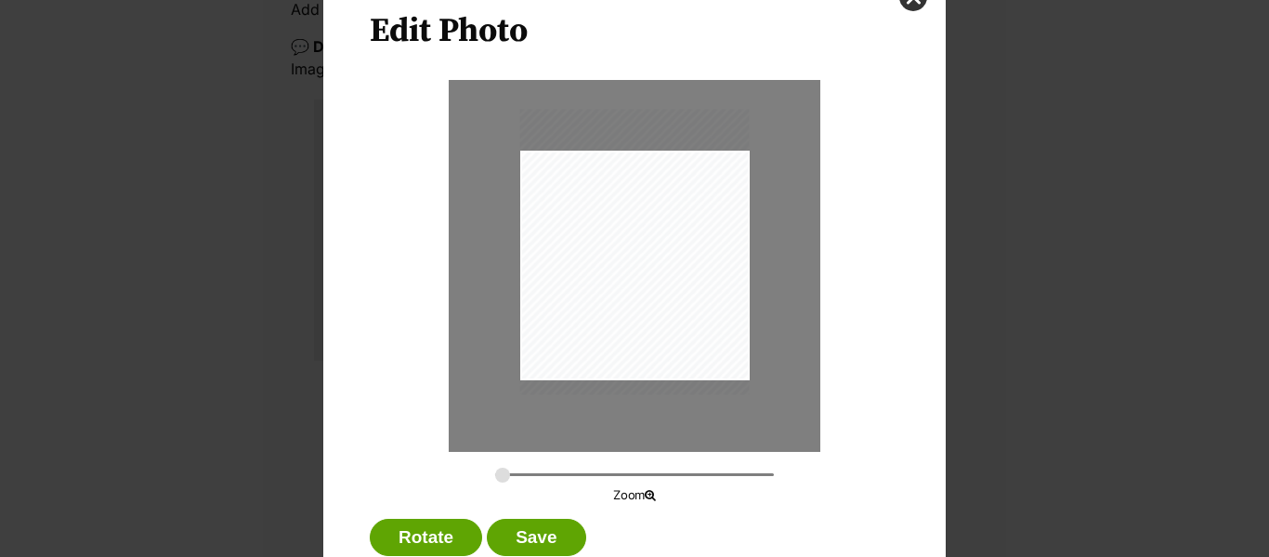
drag, startPoint x: 604, startPoint y: 300, endPoint x: 600, endPoint y: 286, distance: 14.4
click at [600, 286] on div "Dialog Window - Close (Press escape to close)" at bounding box center [635, 251] width 230 height 285
type input "0.2744"
click at [552, 523] on button "Save" at bounding box center [536, 536] width 98 height 37
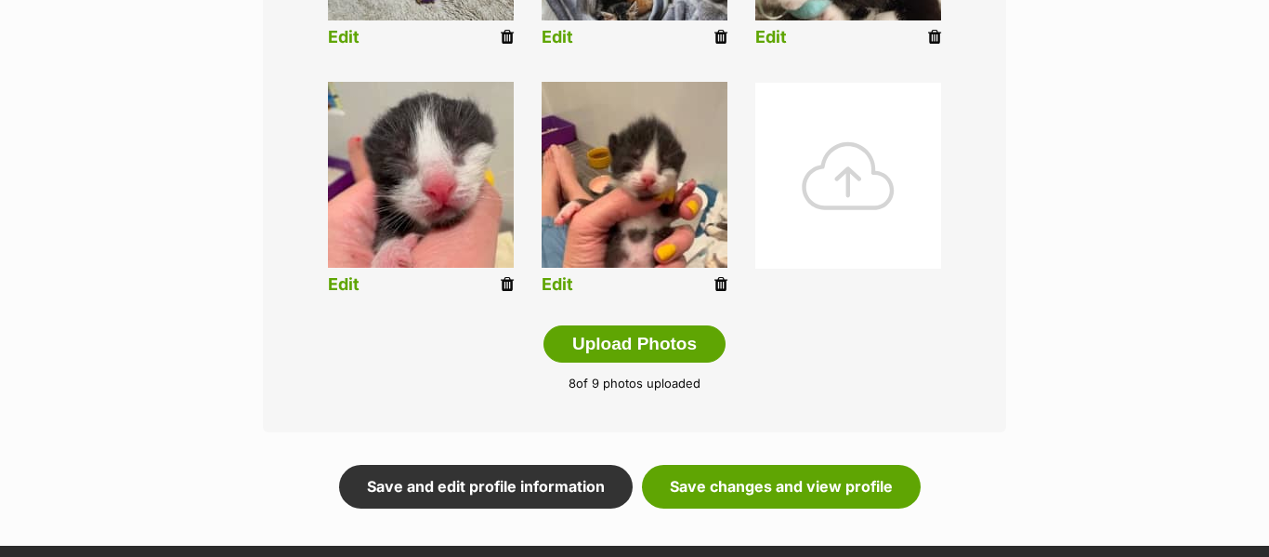
scroll to position [939, 0]
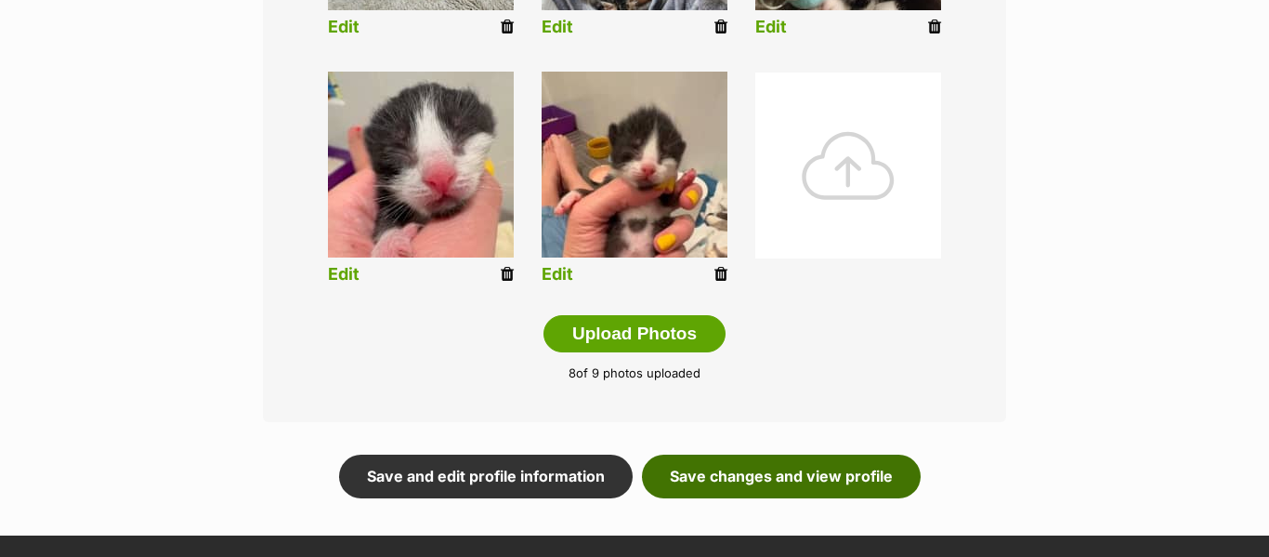
click at [707, 466] on link "Save changes and view profile" at bounding box center [781, 475] width 279 height 43
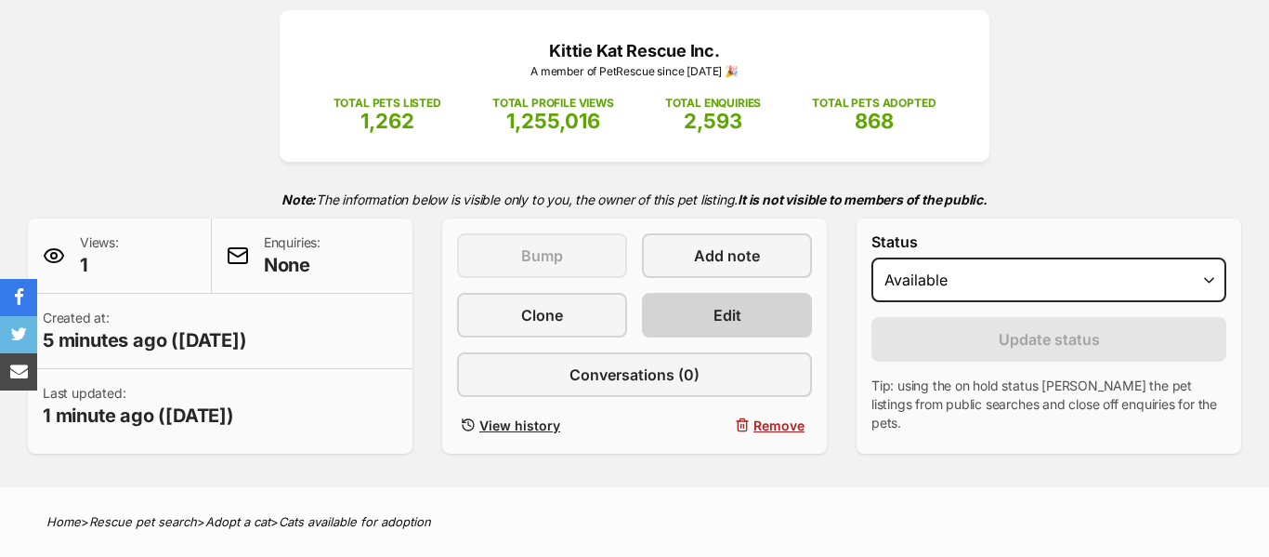
scroll to position [238, 0]
click at [740, 322] on span "Edit" at bounding box center [728, 315] width 28 height 22
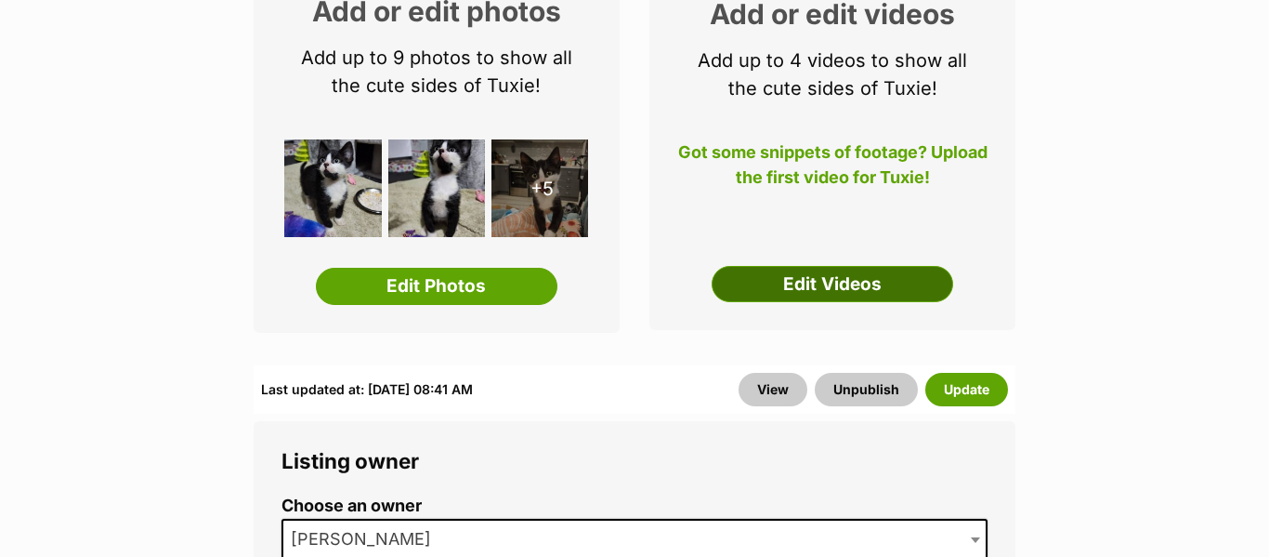
click at [793, 295] on link "Edit Videos" at bounding box center [833, 284] width 242 height 37
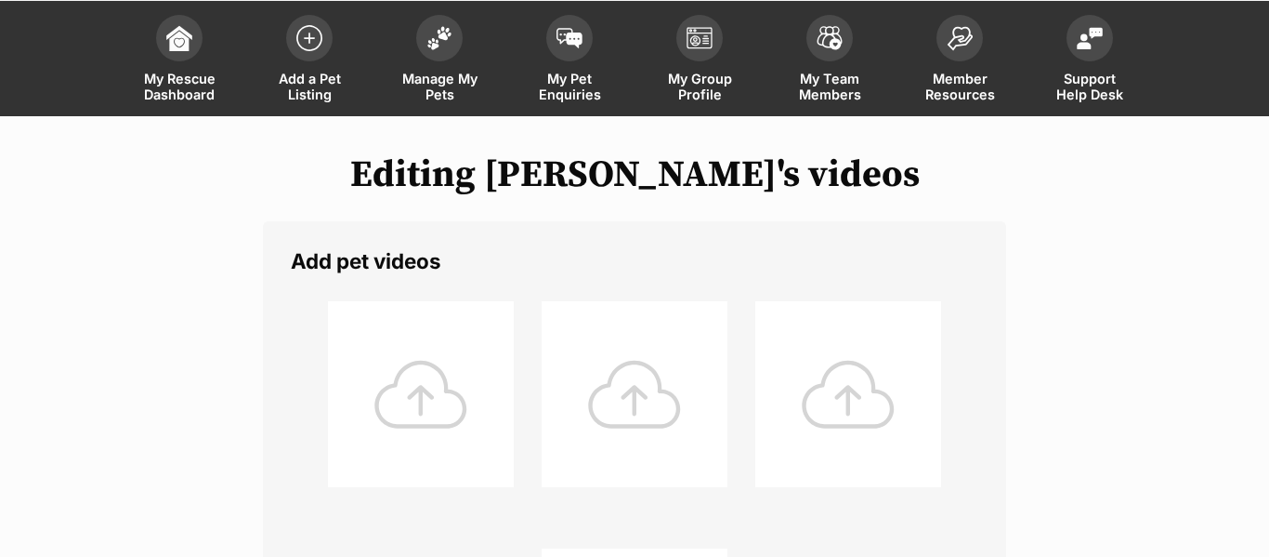
scroll to position [94, 0]
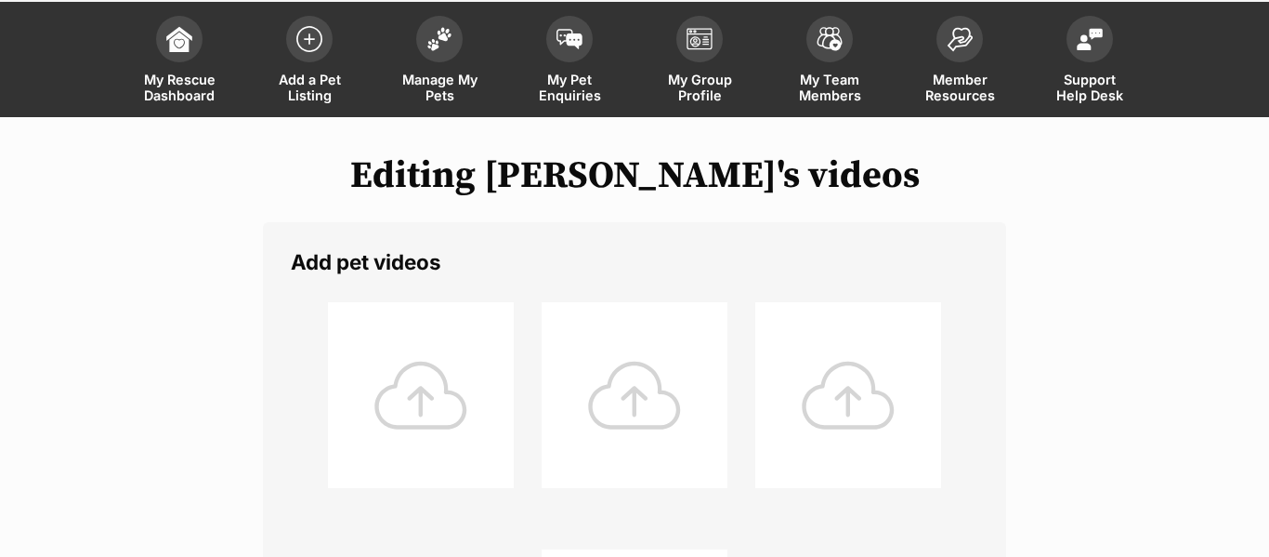
click at [424, 378] on div at bounding box center [421, 395] width 186 height 186
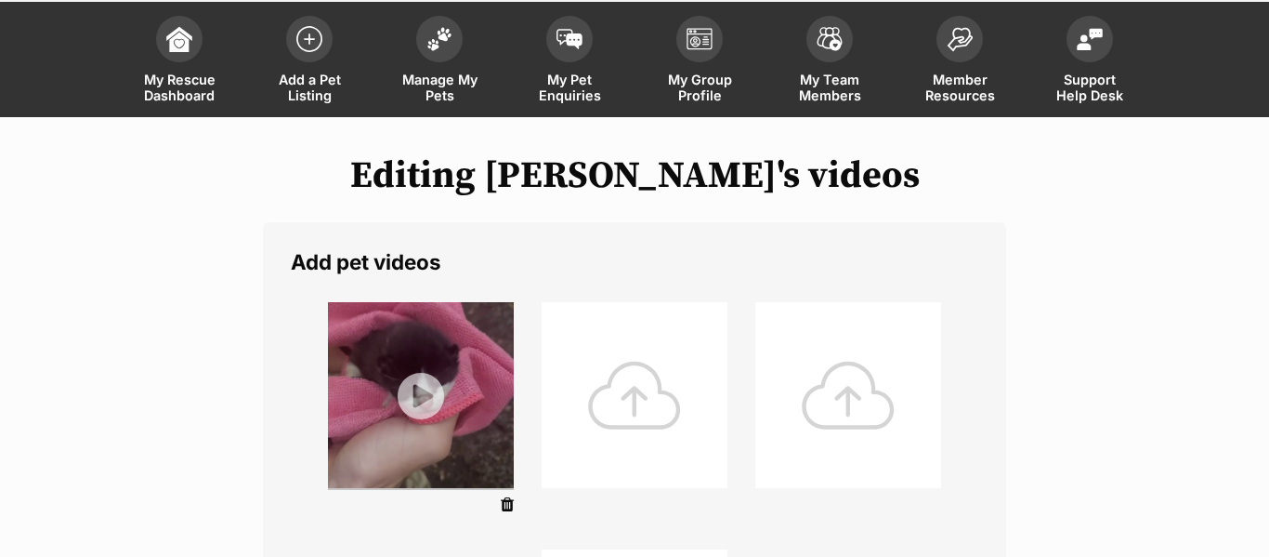
scroll to position [218, 0]
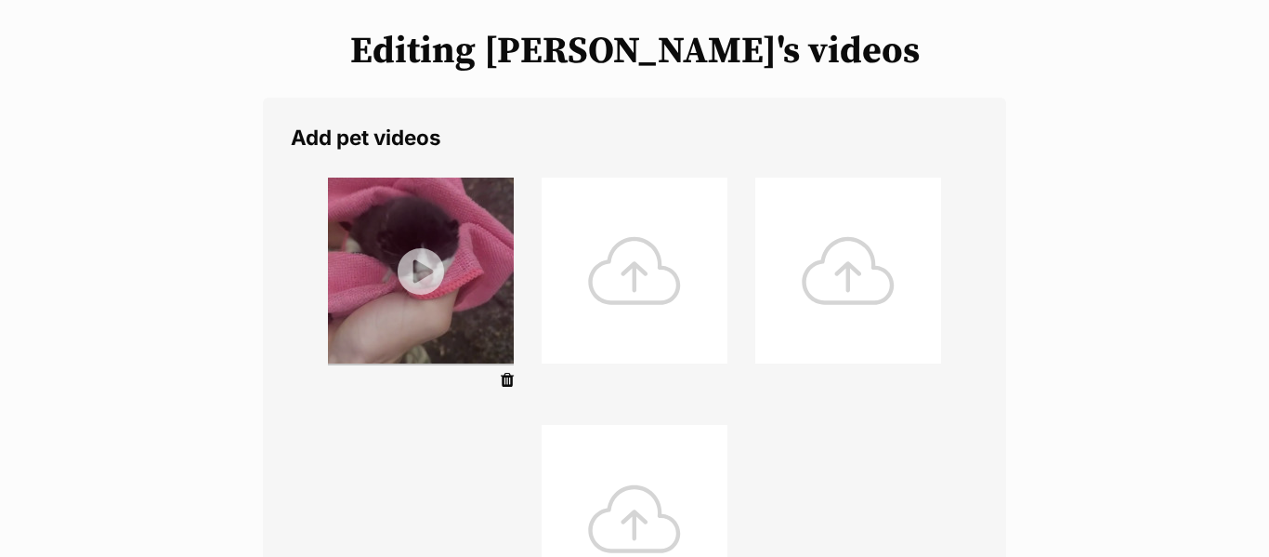
click at [416, 291] on img at bounding box center [421, 270] width 186 height 186
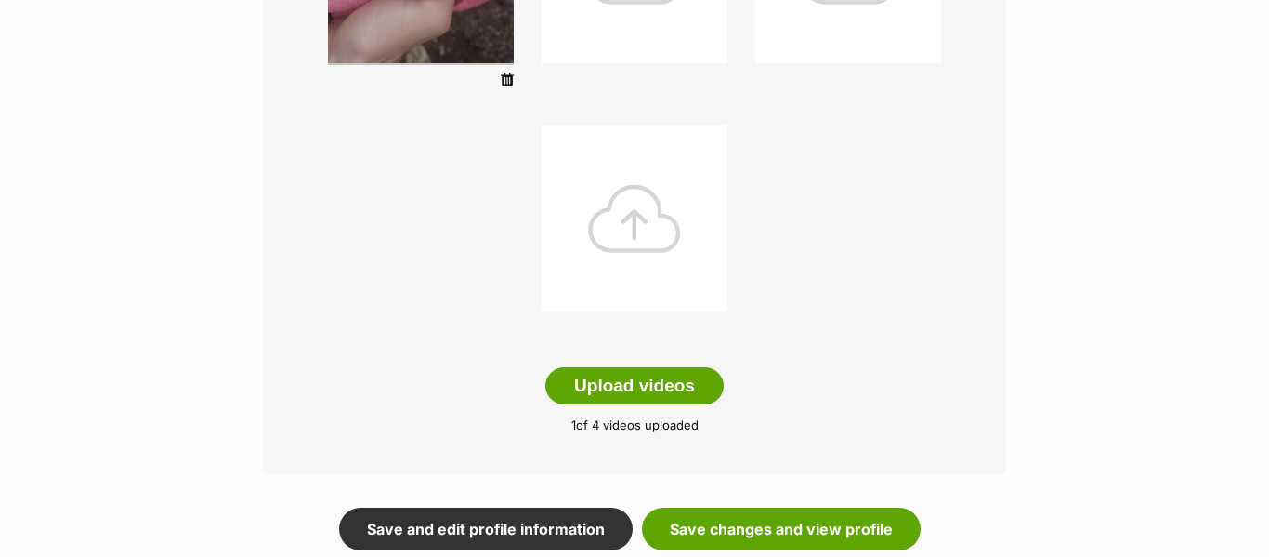
scroll to position [528, 0]
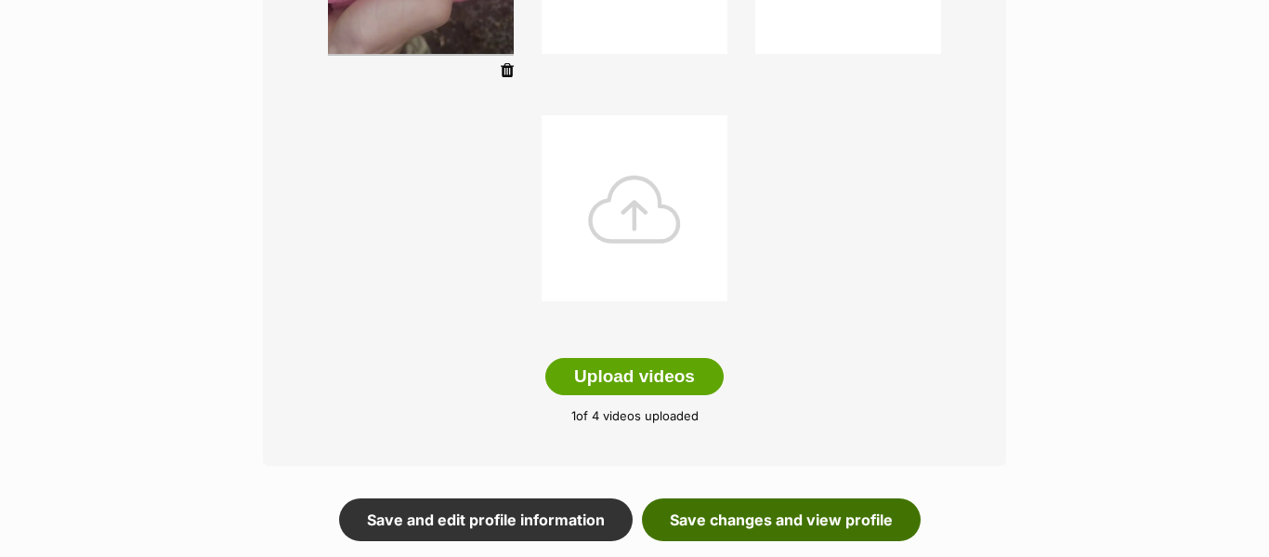
click at [703, 504] on link "Save changes and view profile" at bounding box center [781, 519] width 279 height 43
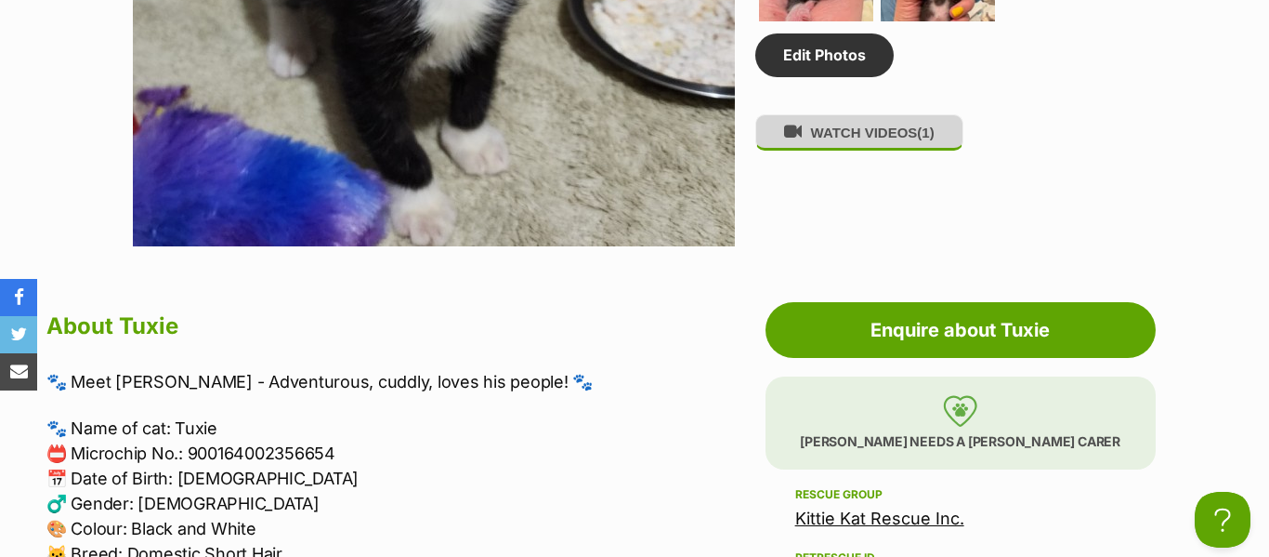
click at [917, 141] on button "WATCH VIDEOS (1)" at bounding box center [859, 132] width 208 height 36
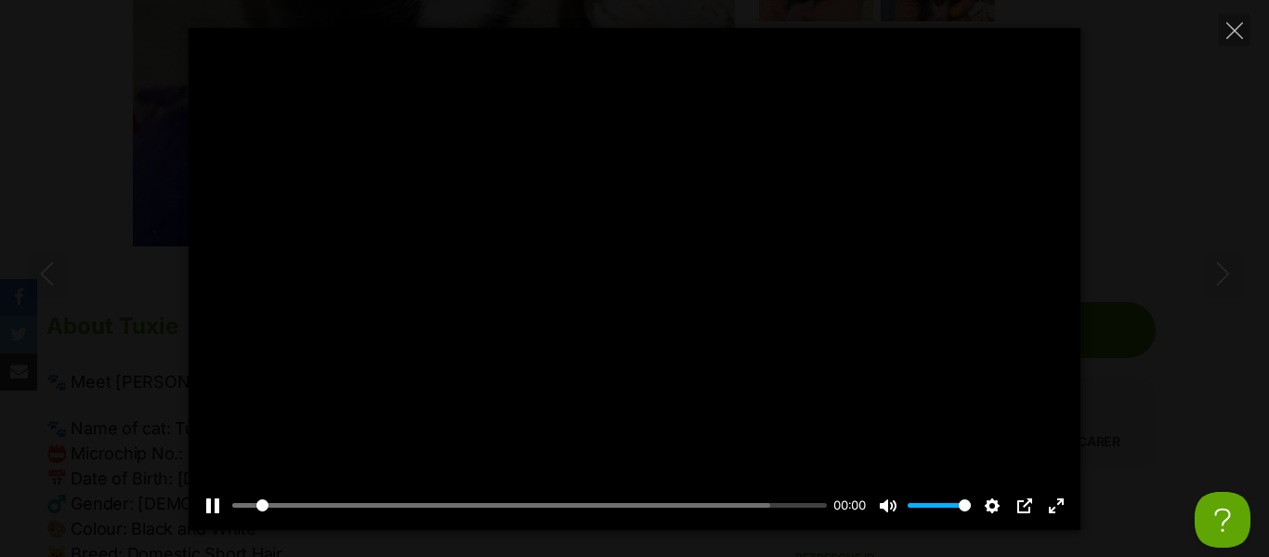
click at [613, 295] on div at bounding box center [635, 279] width 892 height 502
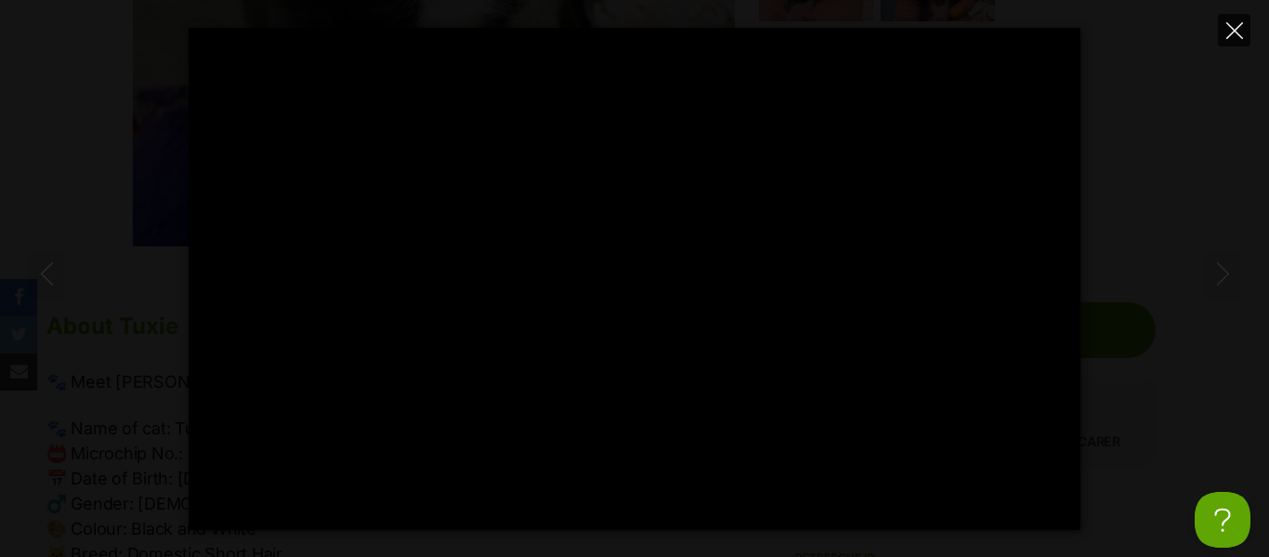
click at [1229, 33] on icon "Close" at bounding box center [1235, 30] width 17 height 17
type input "83.03"
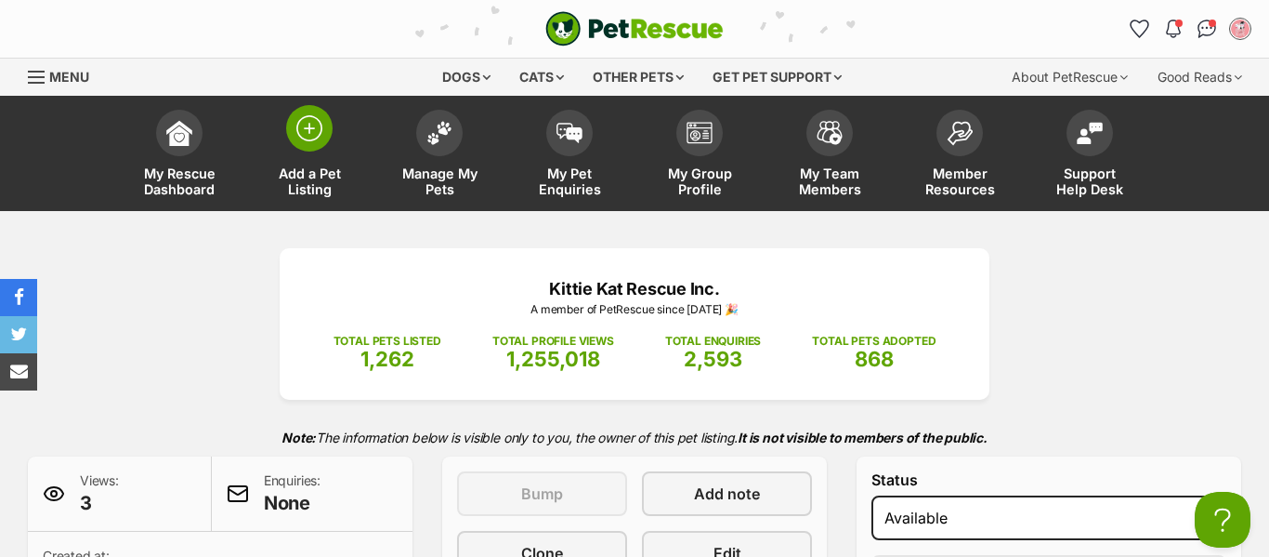
click at [305, 134] on img at bounding box center [309, 128] width 26 height 26
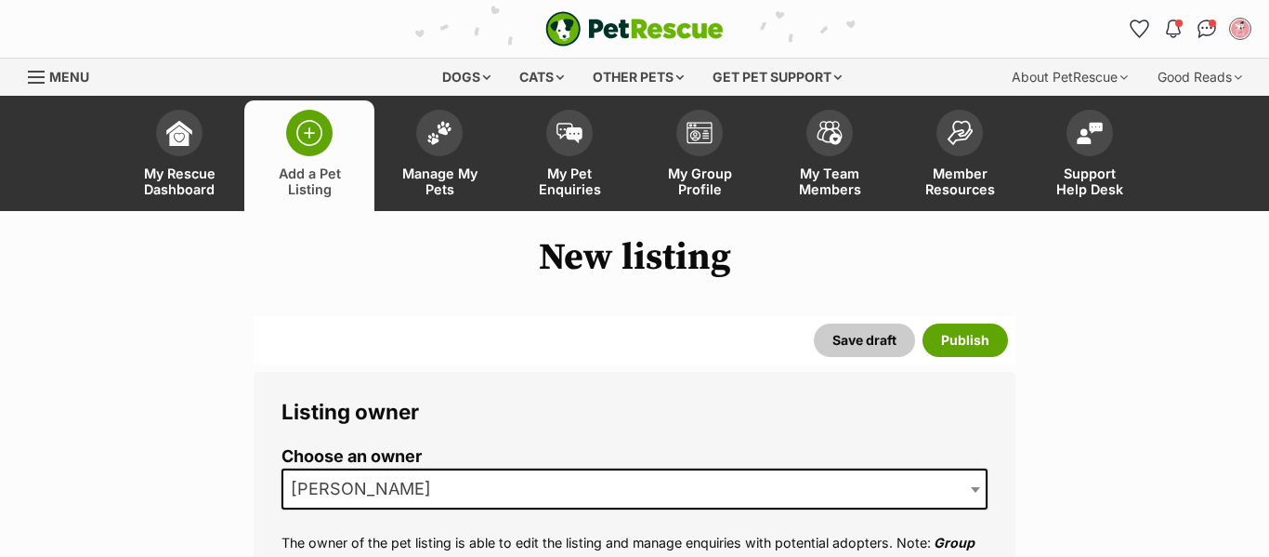
click at [432, 483] on span "[PERSON_NAME]" at bounding box center [635, 488] width 706 height 41
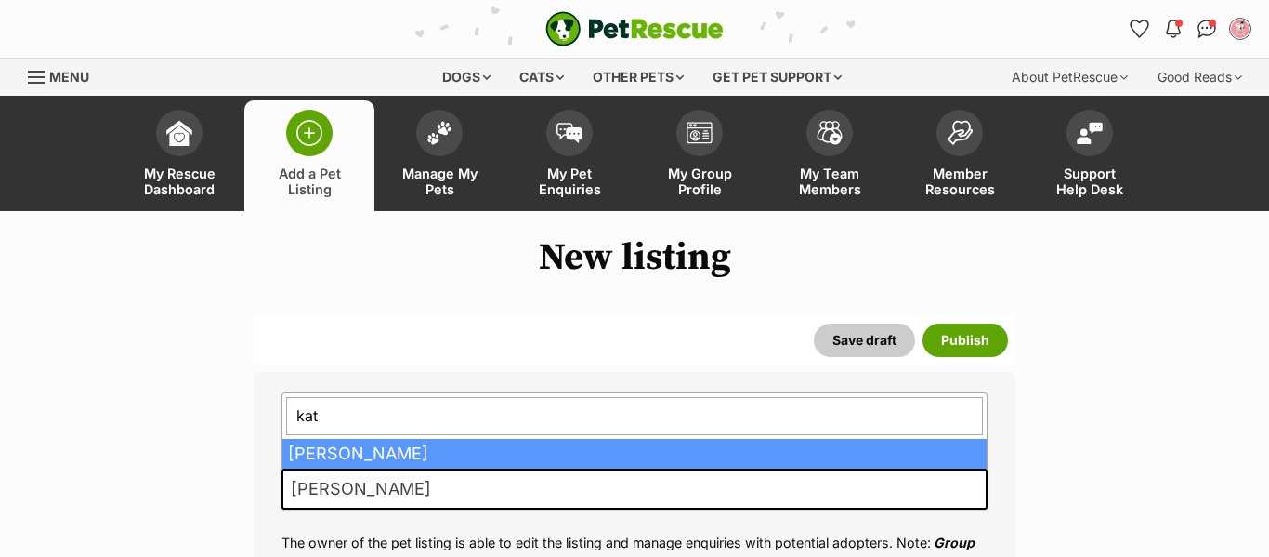
type input "kate"
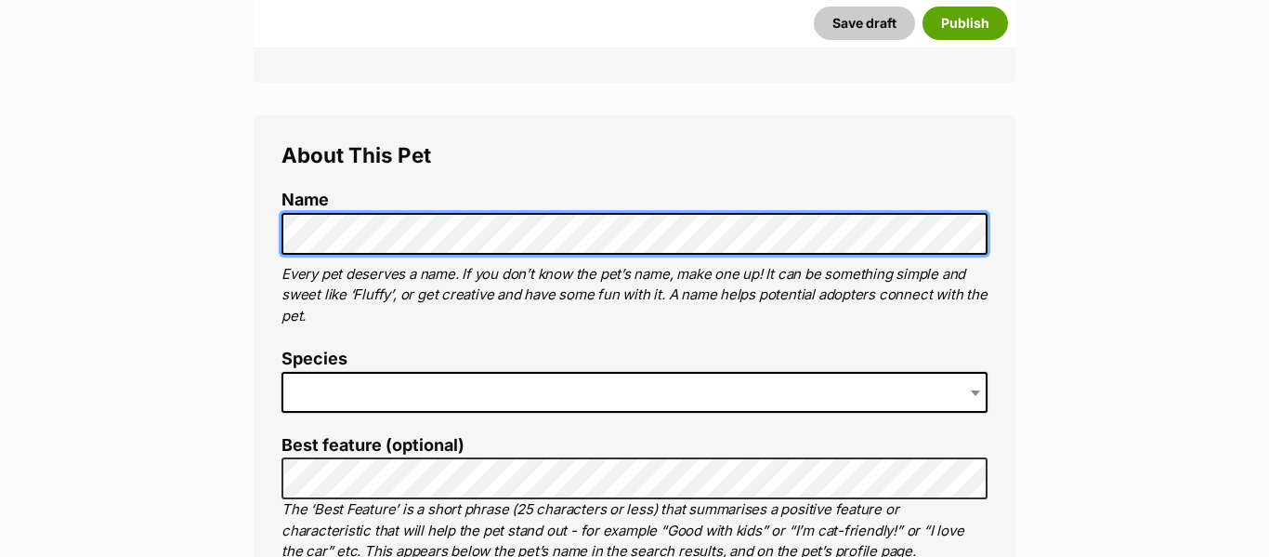
scroll to position [637, 0]
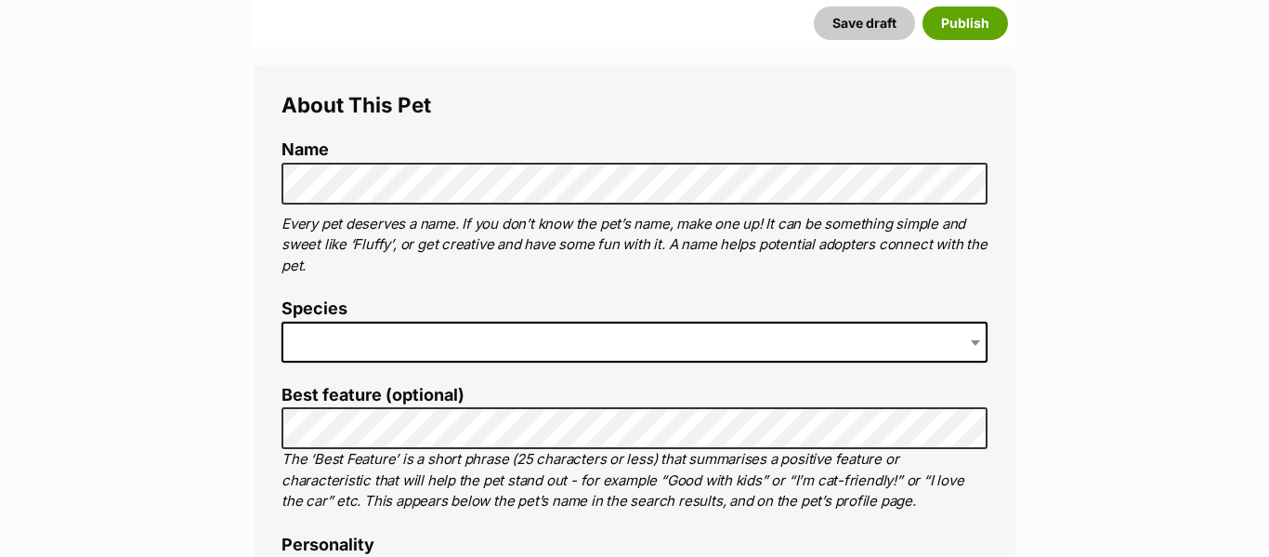
click at [357, 330] on span at bounding box center [635, 342] width 706 height 41
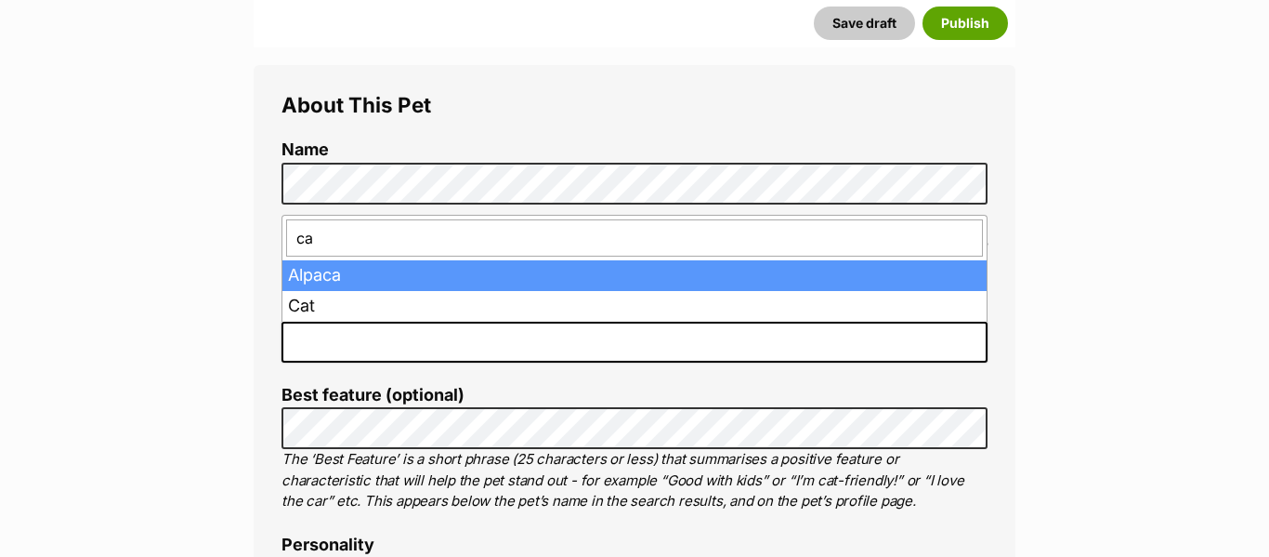
type input "cat"
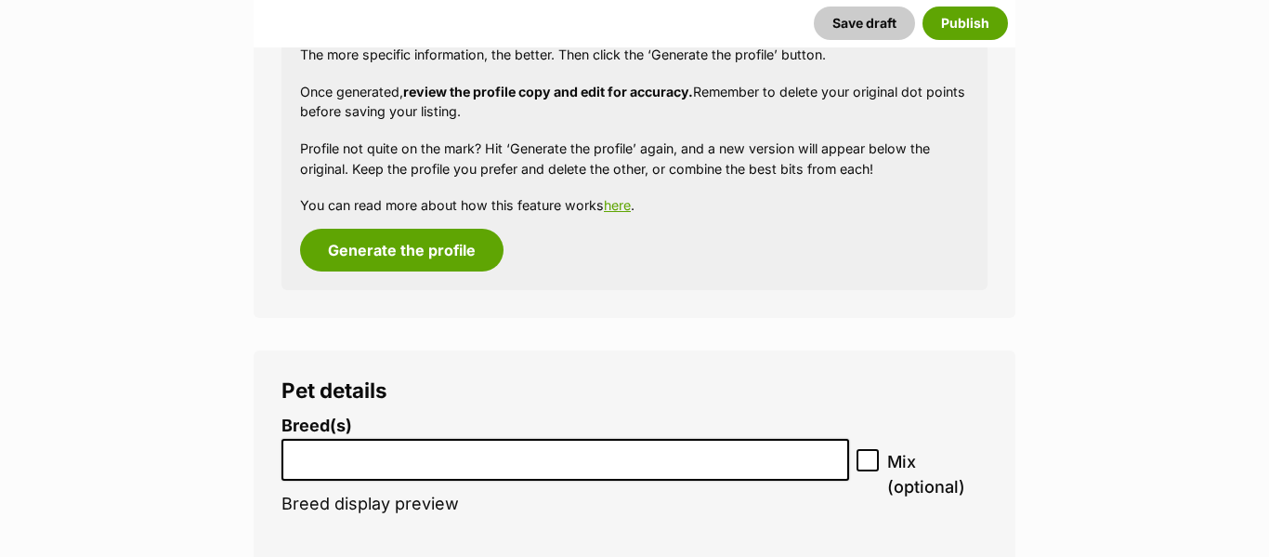
scroll to position [2213, 0]
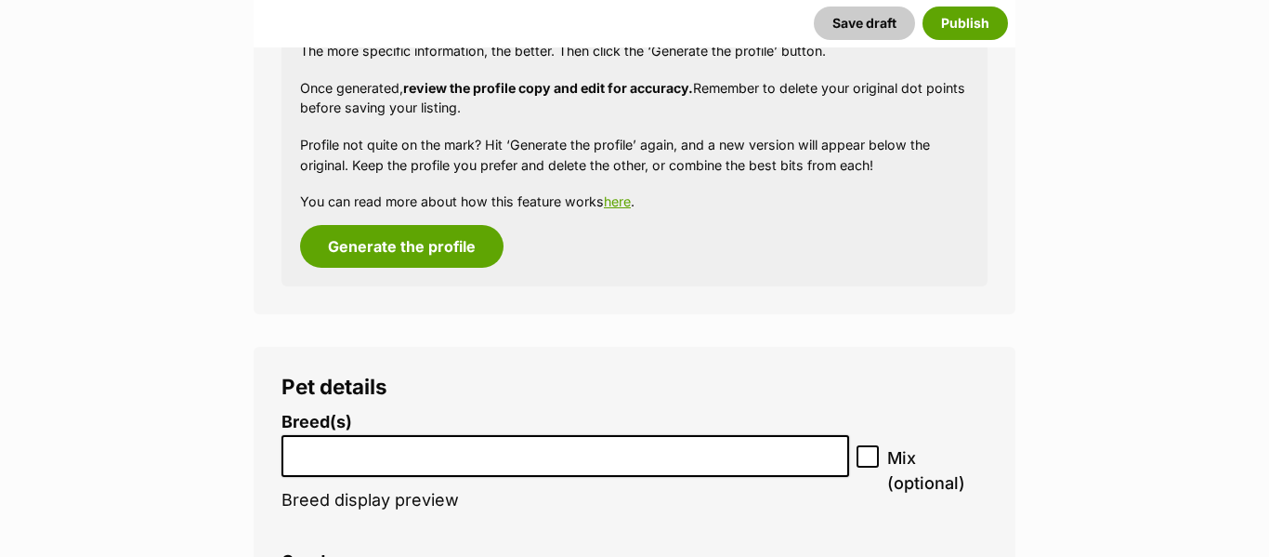
click at [481, 443] on input "search" at bounding box center [565, 451] width 555 height 20
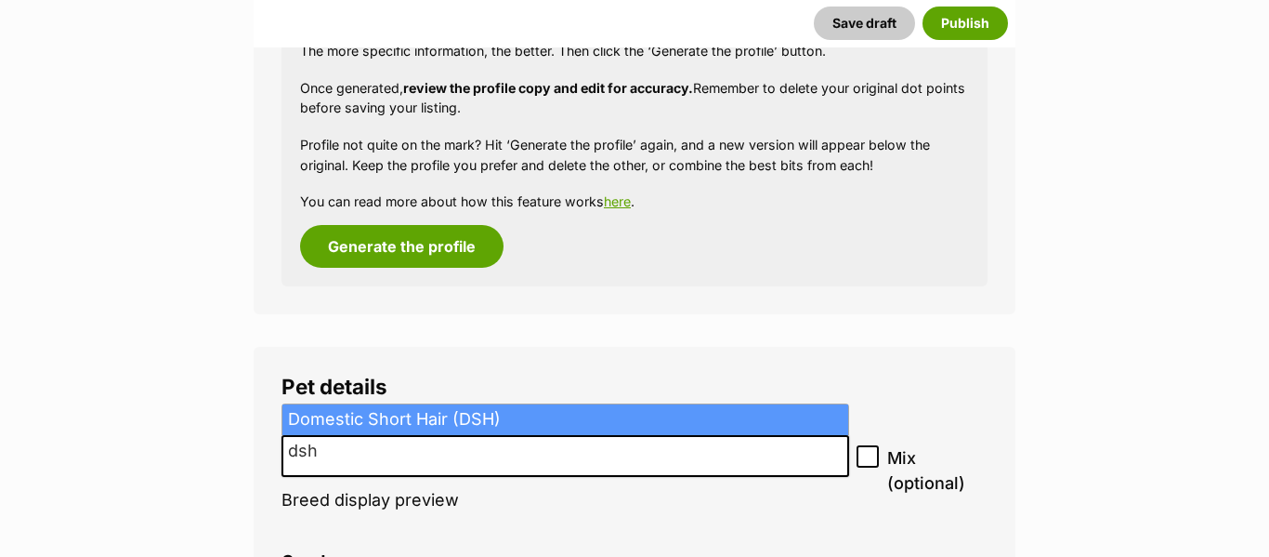
type input "dsh"
select select "252102"
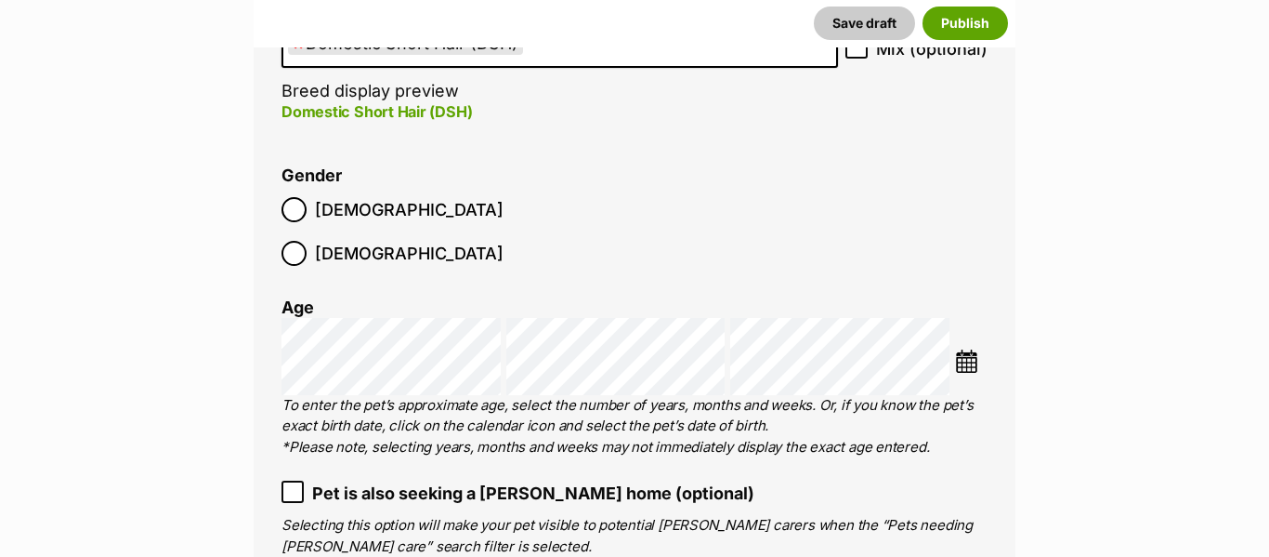
scroll to position [2636, 0]
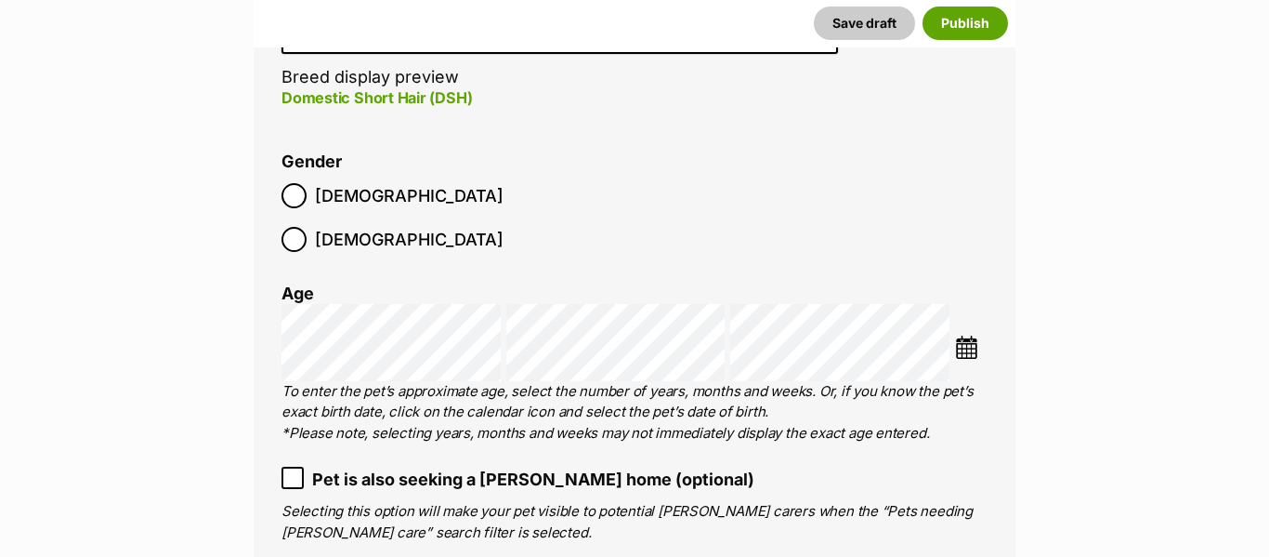
click at [963, 335] on img at bounding box center [966, 346] width 23 height 23
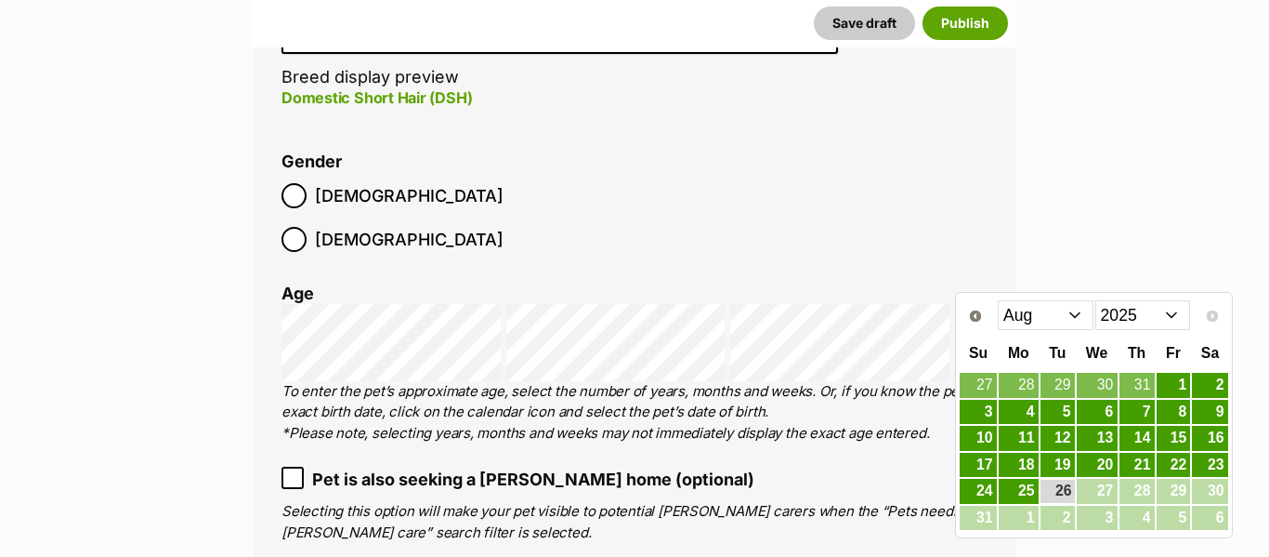
click at [1121, 305] on select "2015 2016 2017 2018 2019 2020 2021 2022 2023 2024 2025" at bounding box center [1144, 315] width 96 height 30
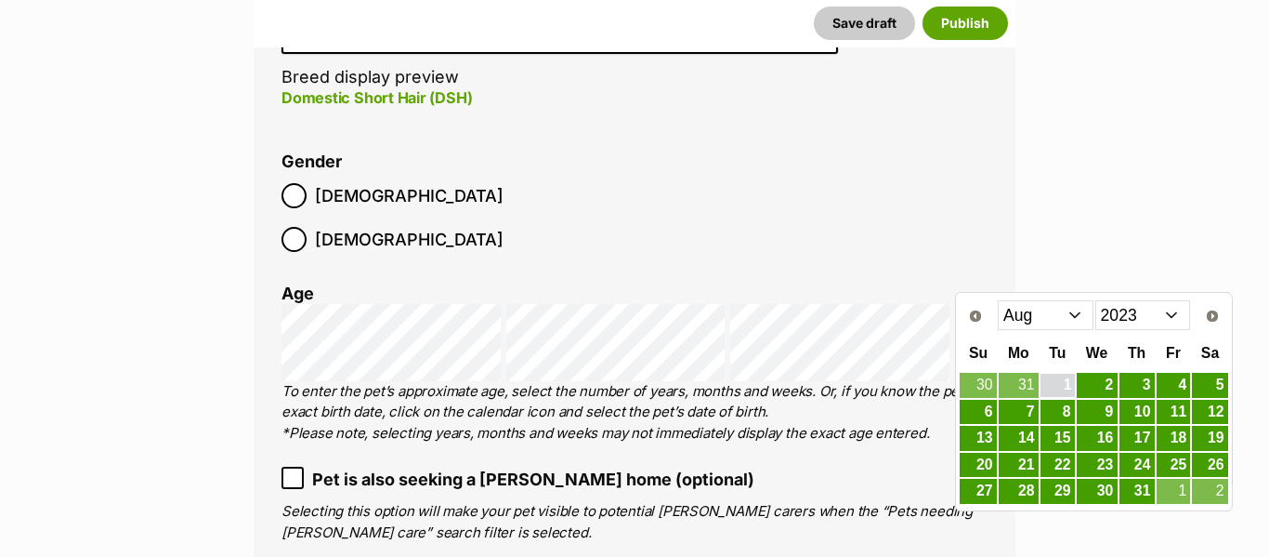
click at [1070, 378] on link "1" at bounding box center [1058, 385] width 34 height 23
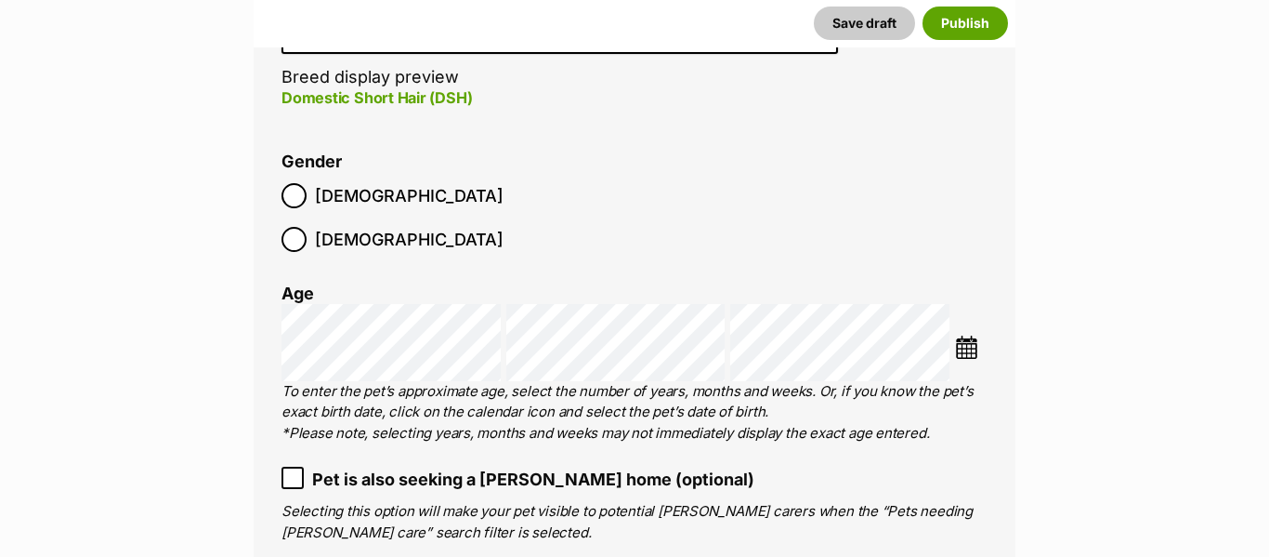
click at [979, 335] on li at bounding box center [971, 349] width 33 height 28
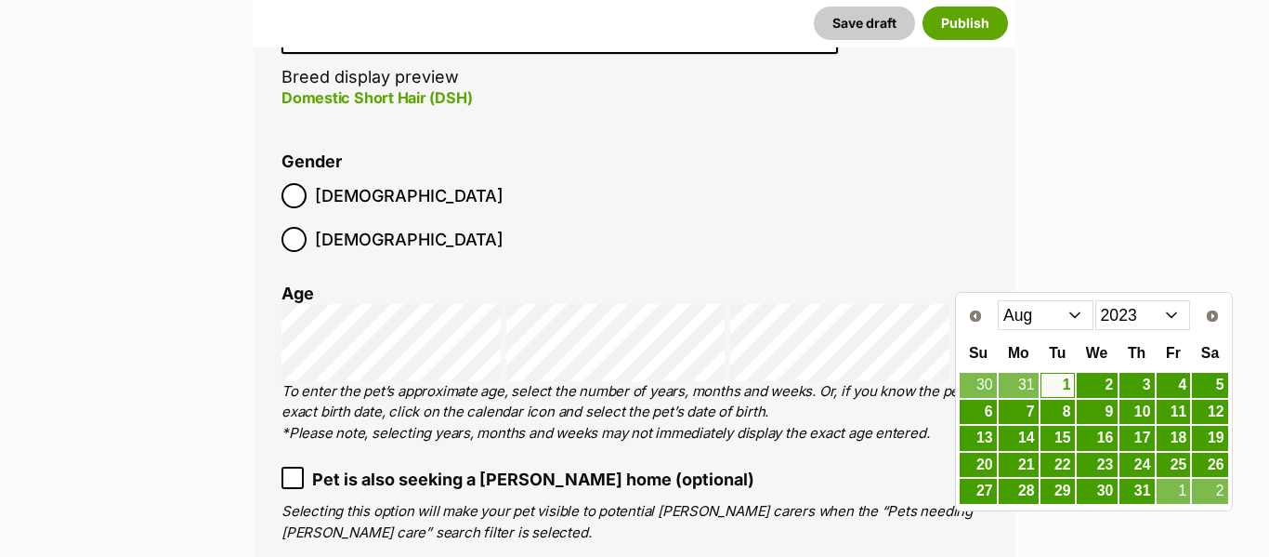
click at [1017, 311] on select "Jan Feb Mar Apr May Jun Jul Aug Sep Oct Nov Dec" at bounding box center [1046, 315] width 96 height 30
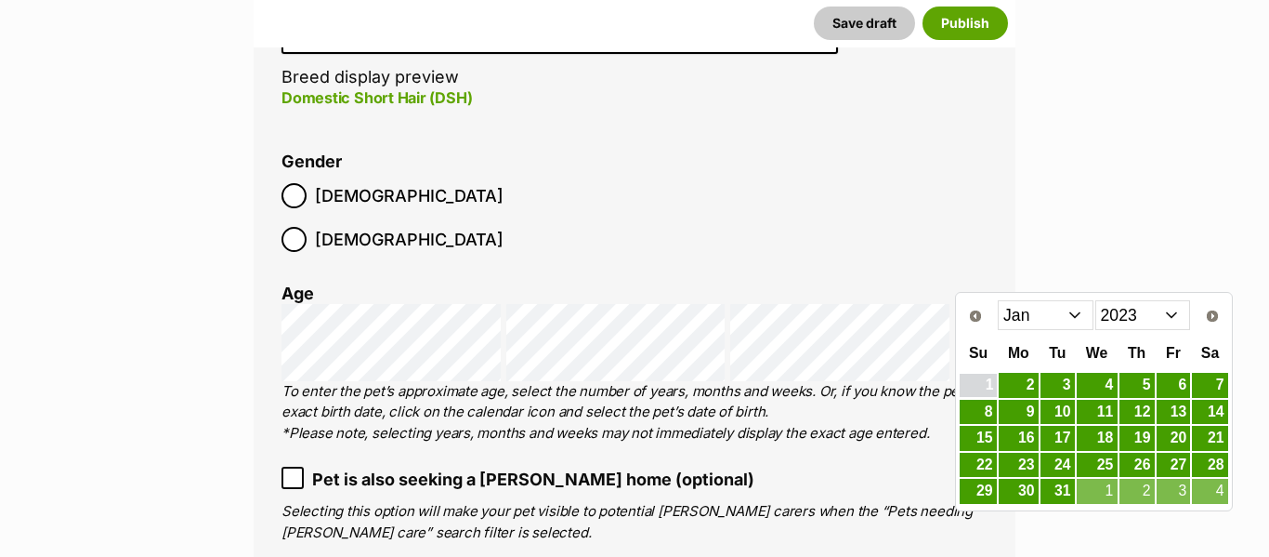
click at [986, 376] on link "1" at bounding box center [978, 385] width 36 height 23
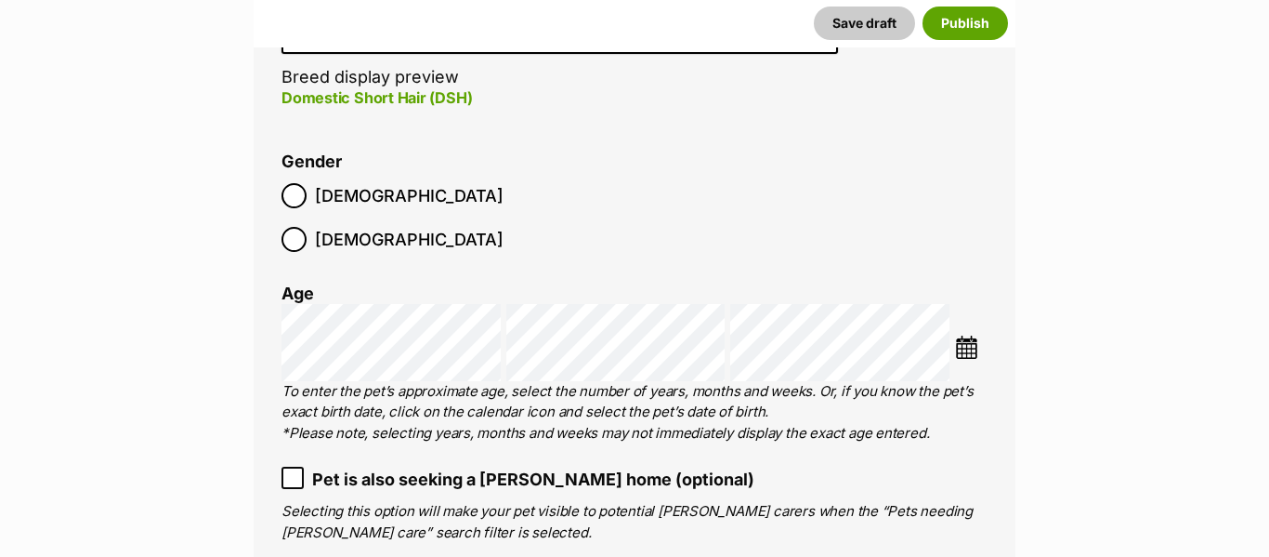
click at [975, 335] on img at bounding box center [966, 346] width 23 height 23
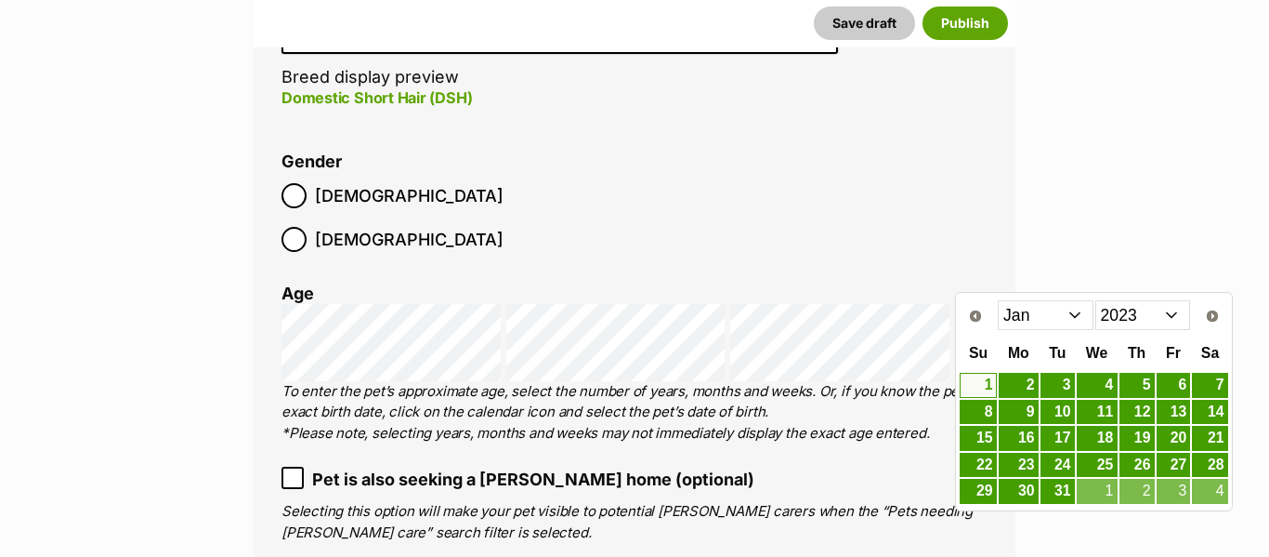
click at [1050, 305] on select "Jan Feb Mar Apr May Jun Jul Aug Sep Oct Nov Dec" at bounding box center [1046, 315] width 96 height 30
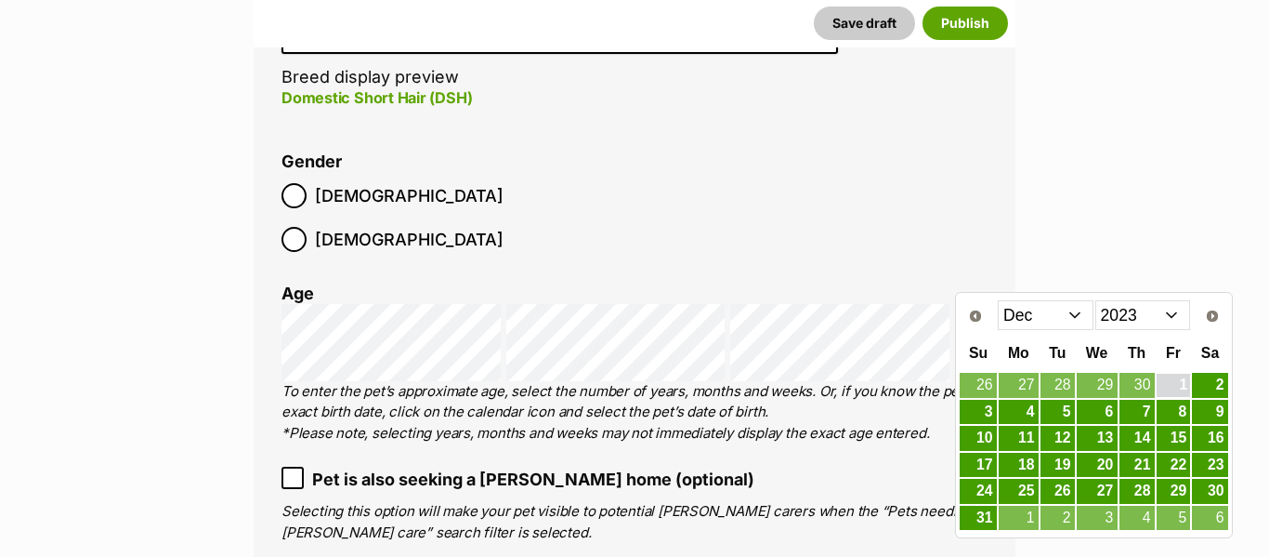
click at [1173, 386] on link "1" at bounding box center [1174, 385] width 34 height 23
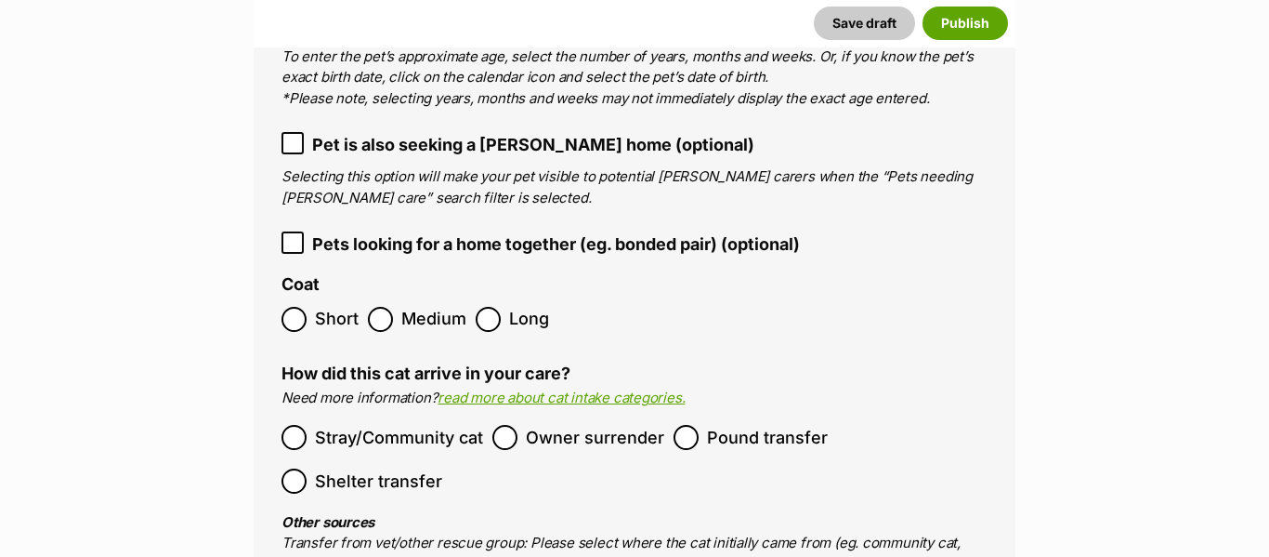
scroll to position [3003, 0]
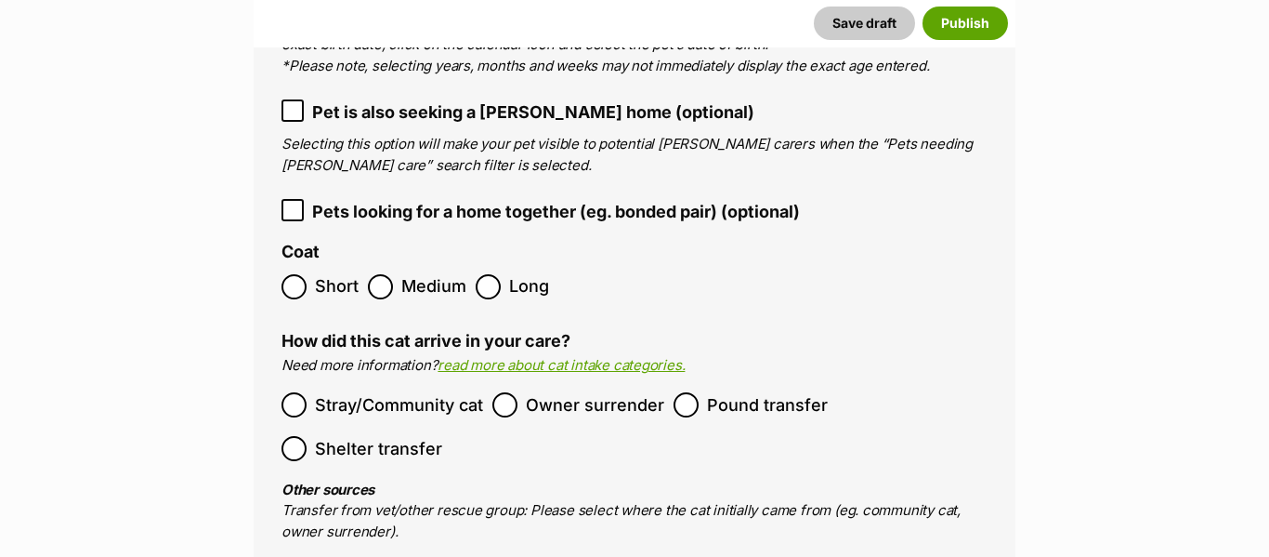
click at [286, 104] on icon at bounding box center [292, 110] width 13 height 13
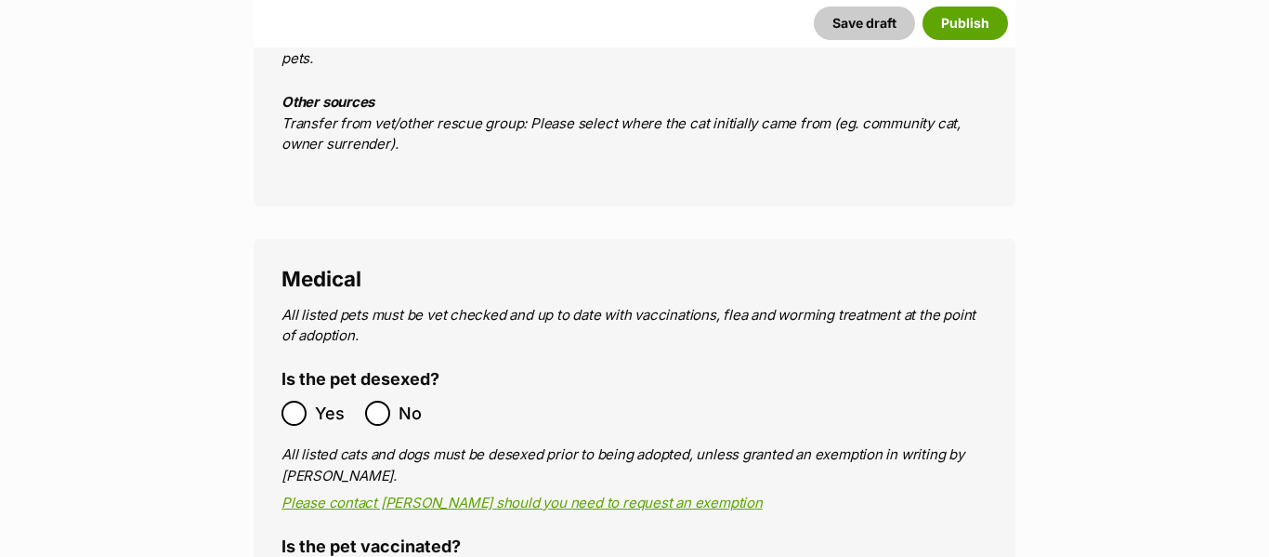
scroll to position [3478, 0]
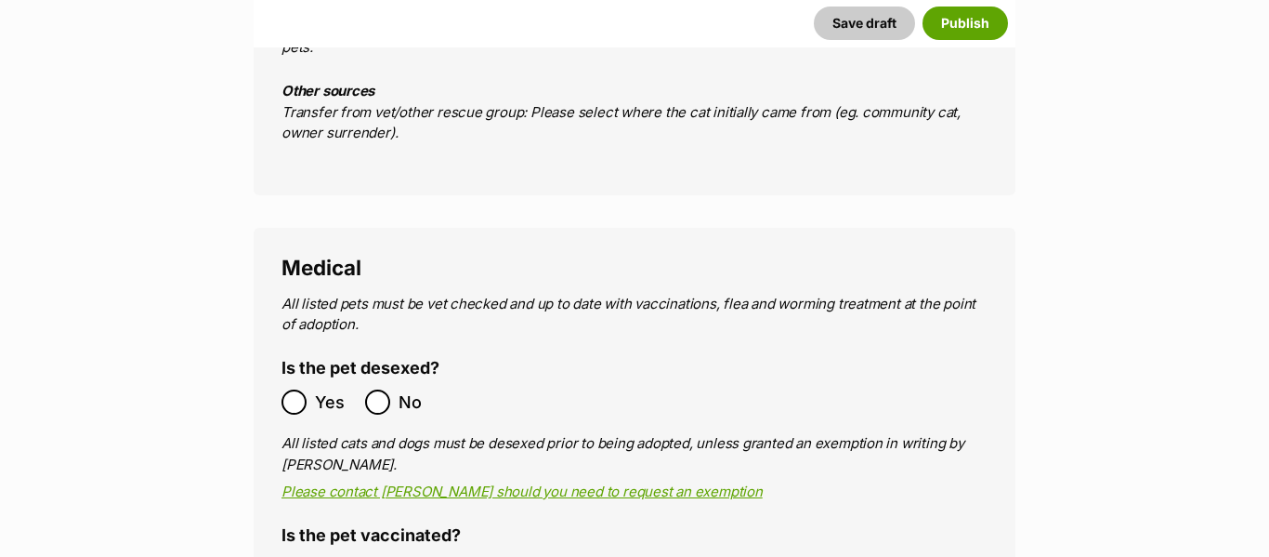
click at [301, 380] on ol "Yes No" at bounding box center [458, 402] width 353 height 44
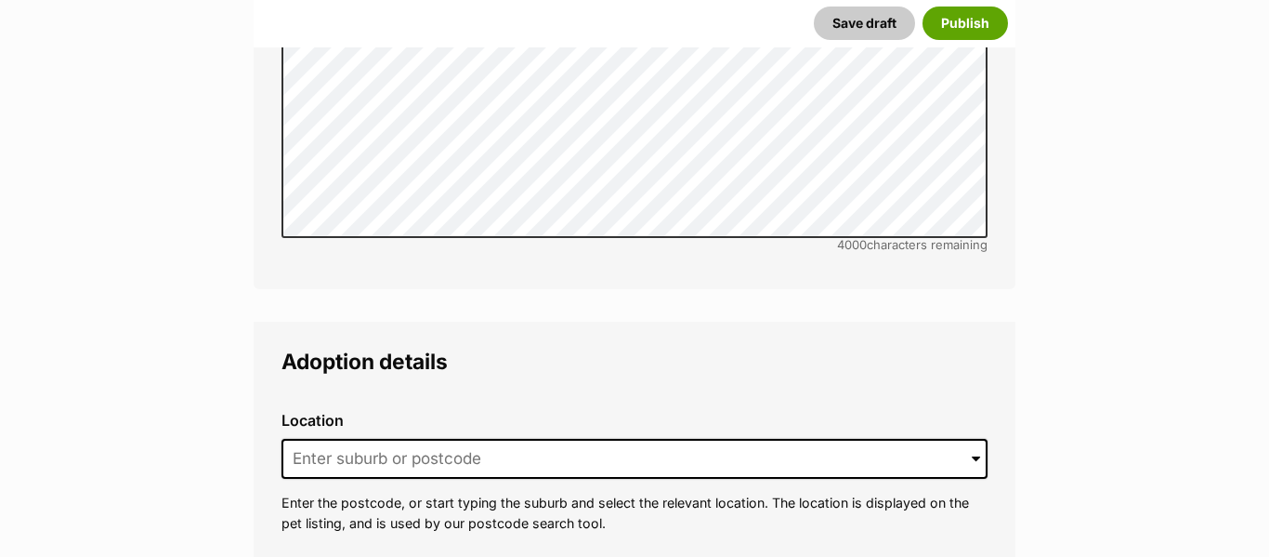
scroll to position [4507, 0]
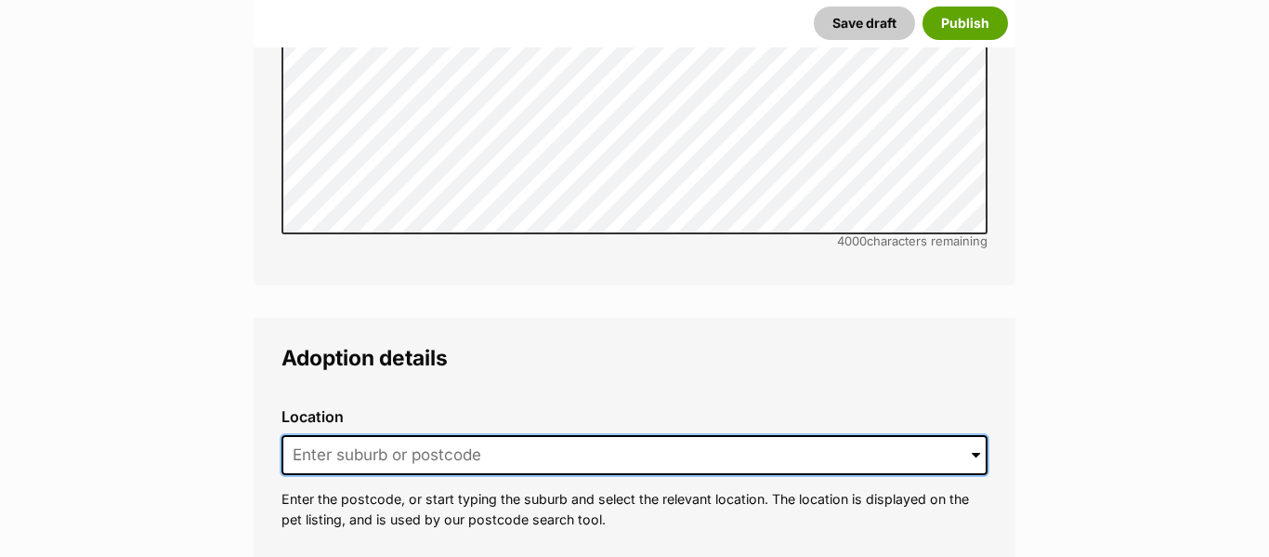
click at [306, 435] on input at bounding box center [635, 455] width 706 height 41
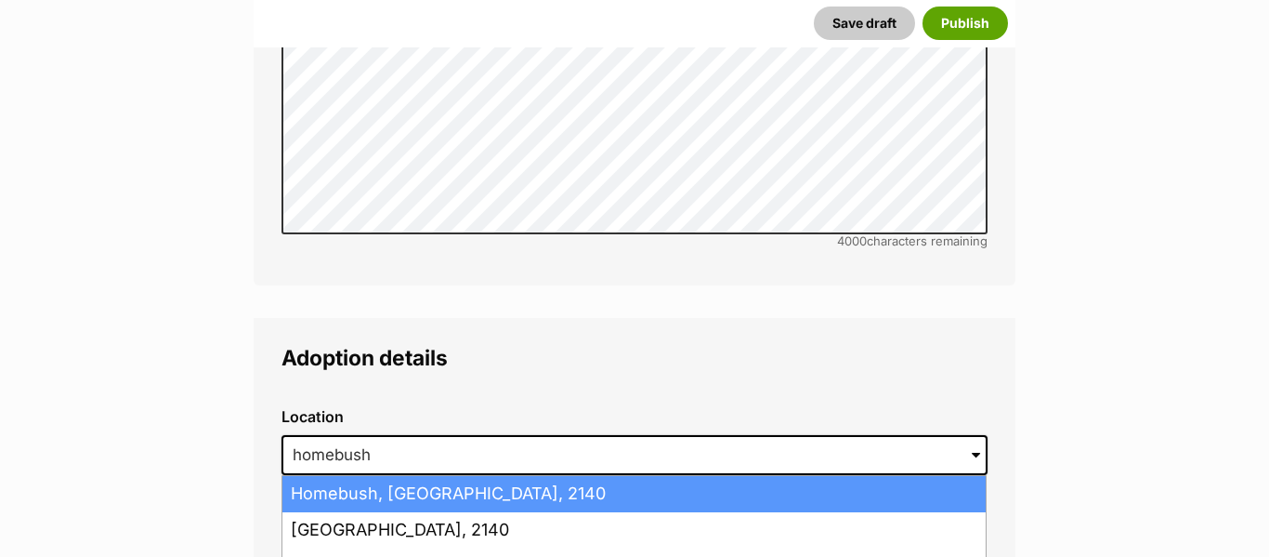
click at [496, 476] on li "Homebush, New South Wales, 2140" at bounding box center [633, 494] width 703 height 36
type input "Homebush, New South Wales, 2140"
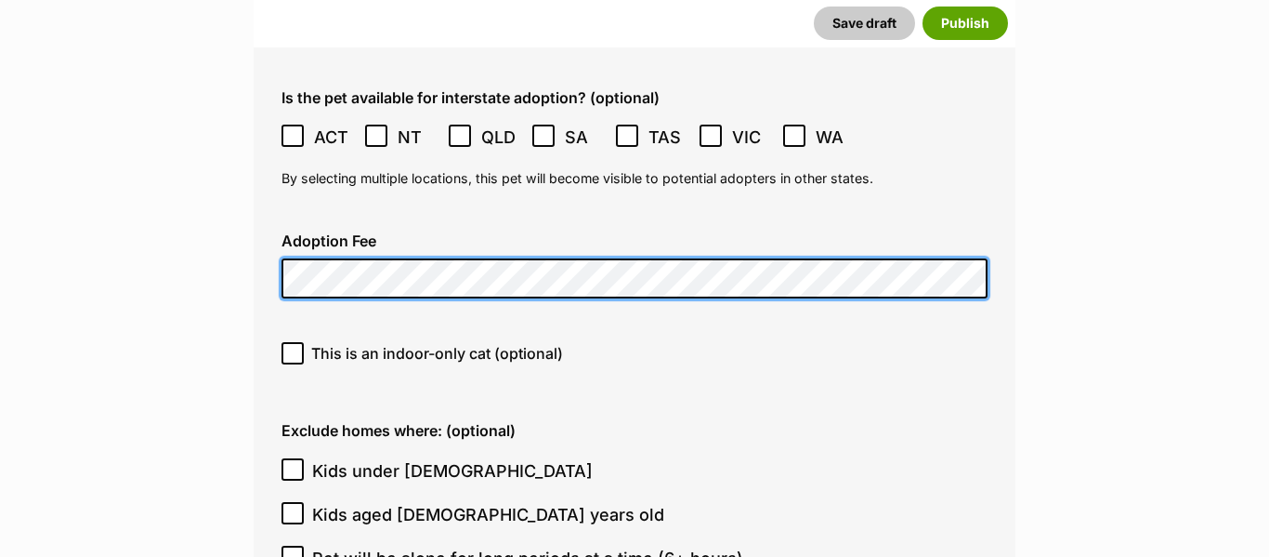
scroll to position [5151, 0]
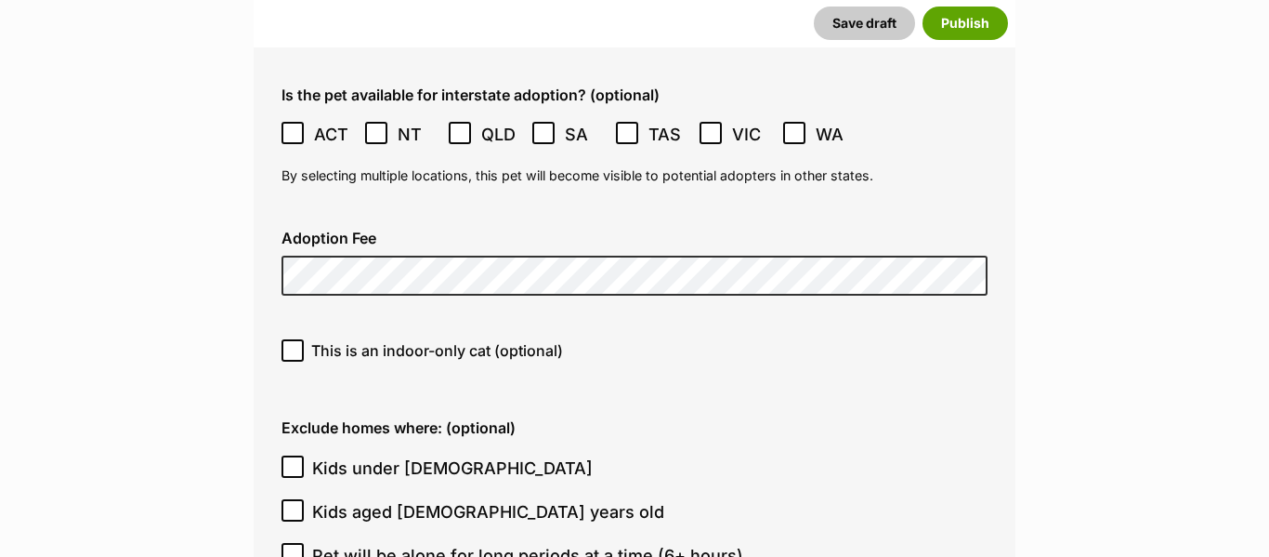
click at [472, 339] on span "This is an indoor-only cat (optional)" at bounding box center [437, 350] width 252 height 22
click at [304, 339] on input "This is an indoor-only cat (optional)" at bounding box center [293, 350] width 22 height 22
checkbox input "true"
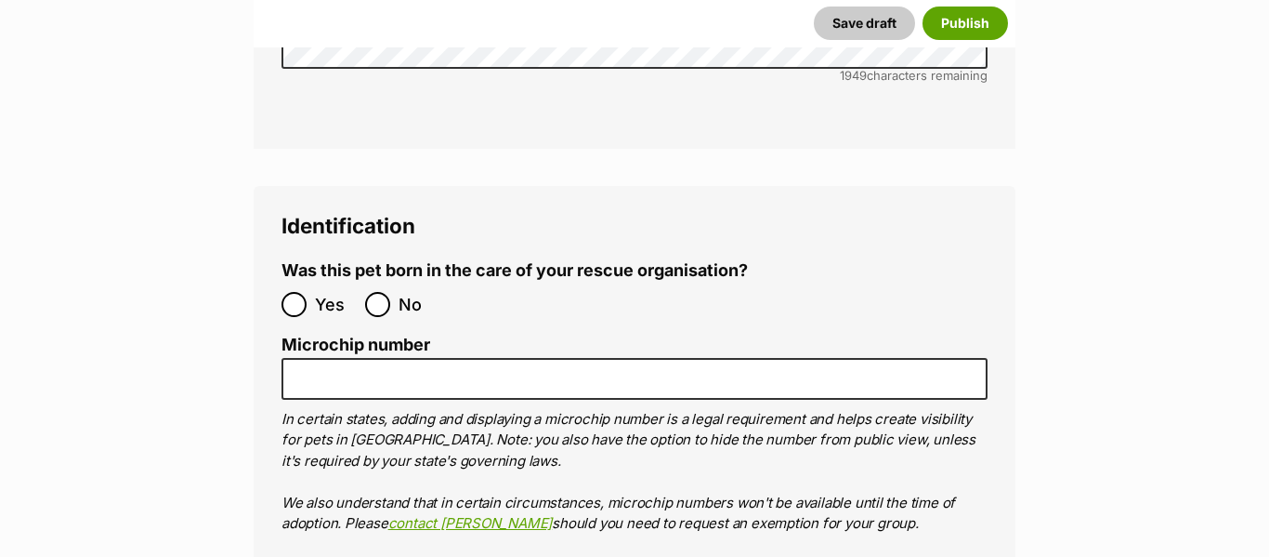
scroll to position [6899, 0]
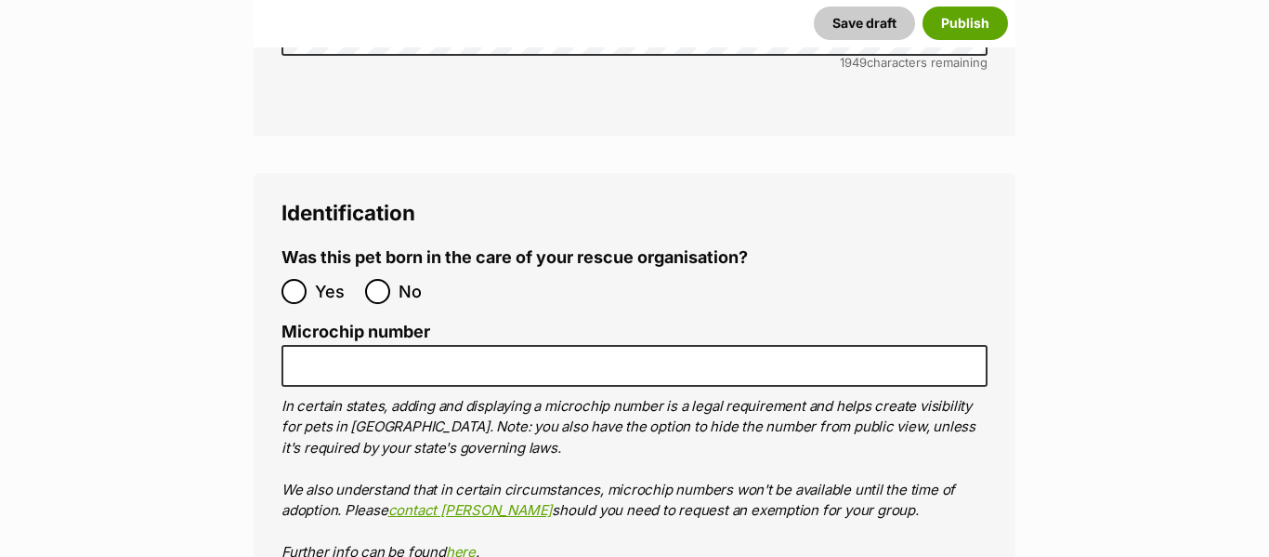
click at [405, 279] on span "No" at bounding box center [419, 291] width 41 height 25
click at [390, 279] on input "No" at bounding box center [377, 291] width 25 height 25
radio input "true"
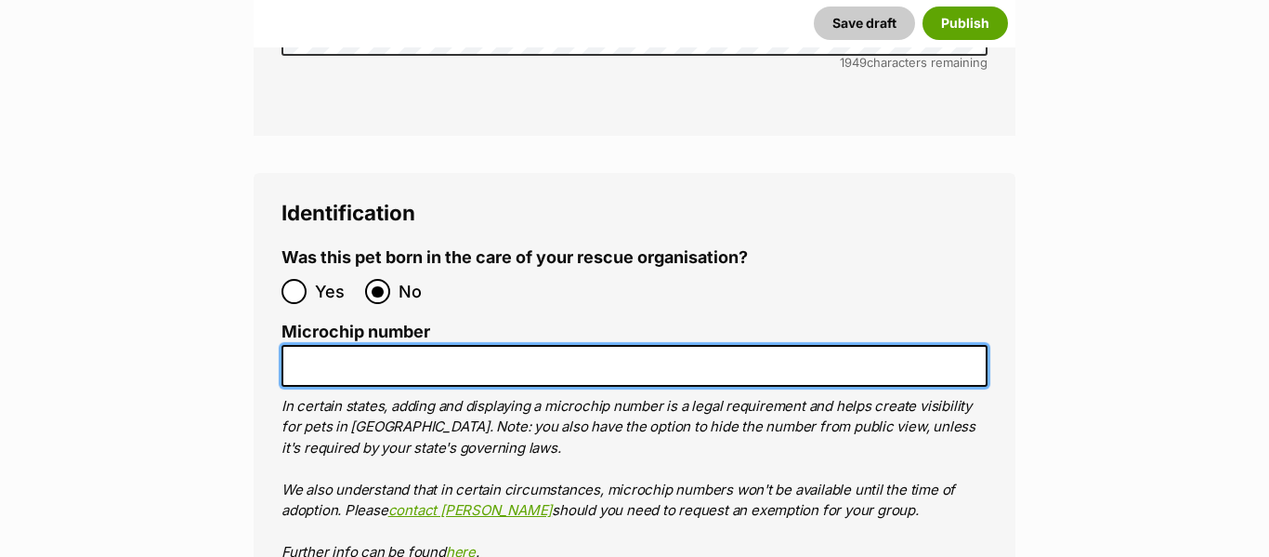
click at [399, 345] on input "Microchip number" at bounding box center [635, 366] width 706 height 42
paste input "991003002917666"
type input "991003002917666"
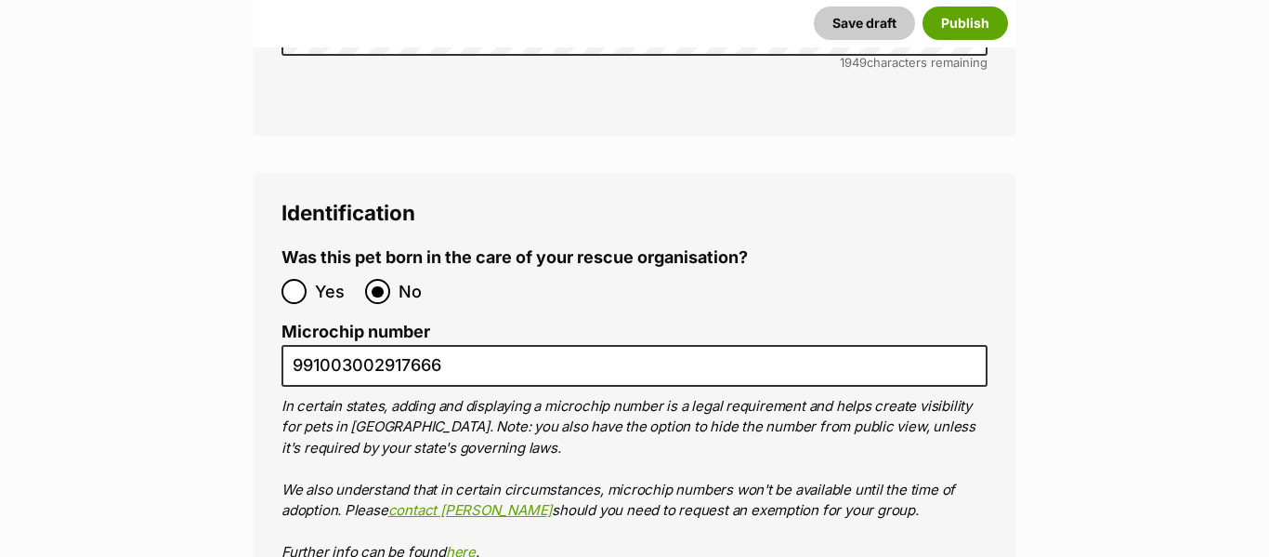
type input "Kittie Kat Rescue"
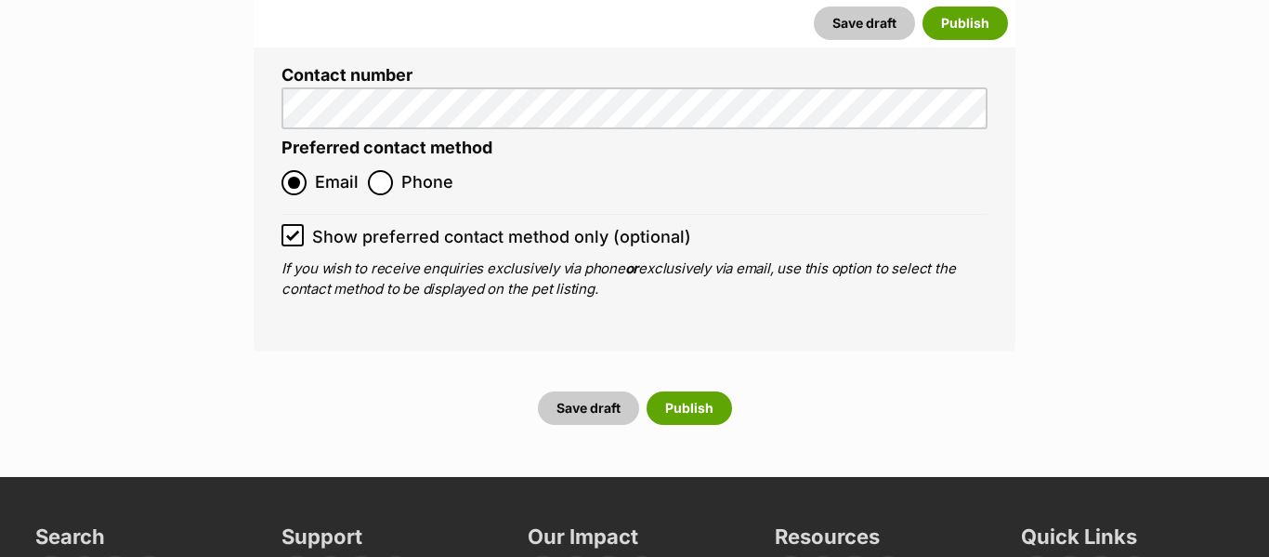
scroll to position [8156, 0]
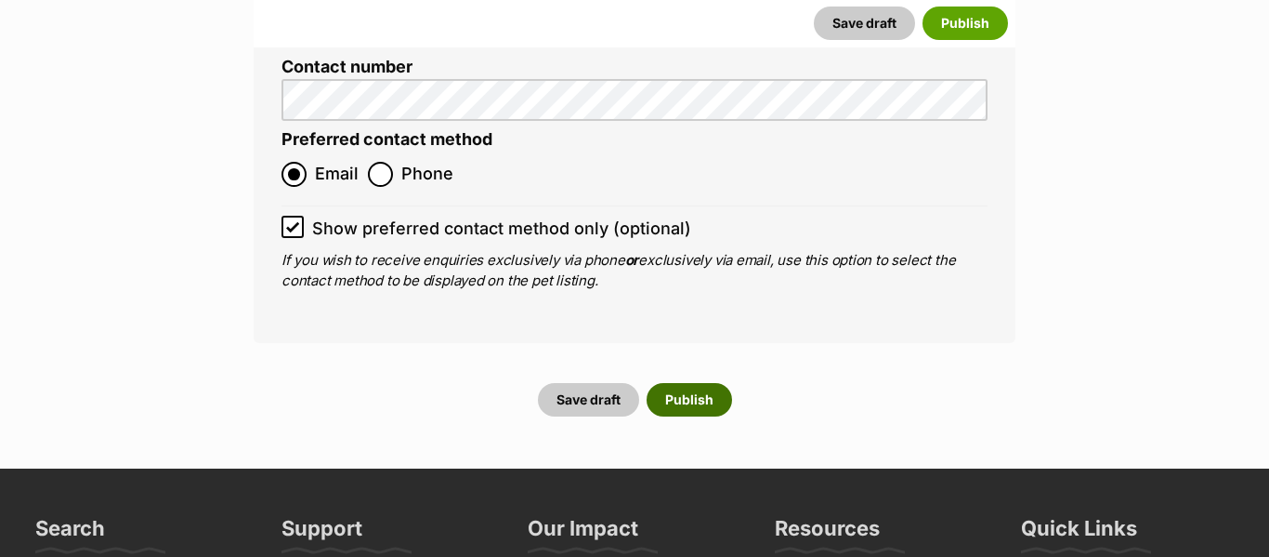
click at [712, 383] on button "Publish" at bounding box center [689, 399] width 85 height 33
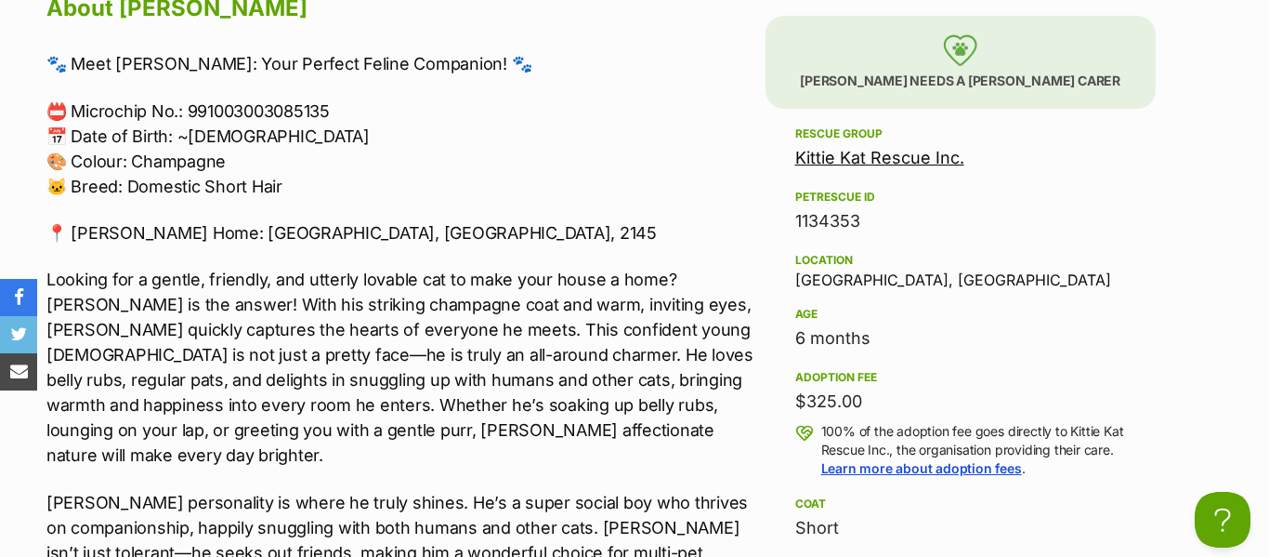
scroll to position [1692, 0]
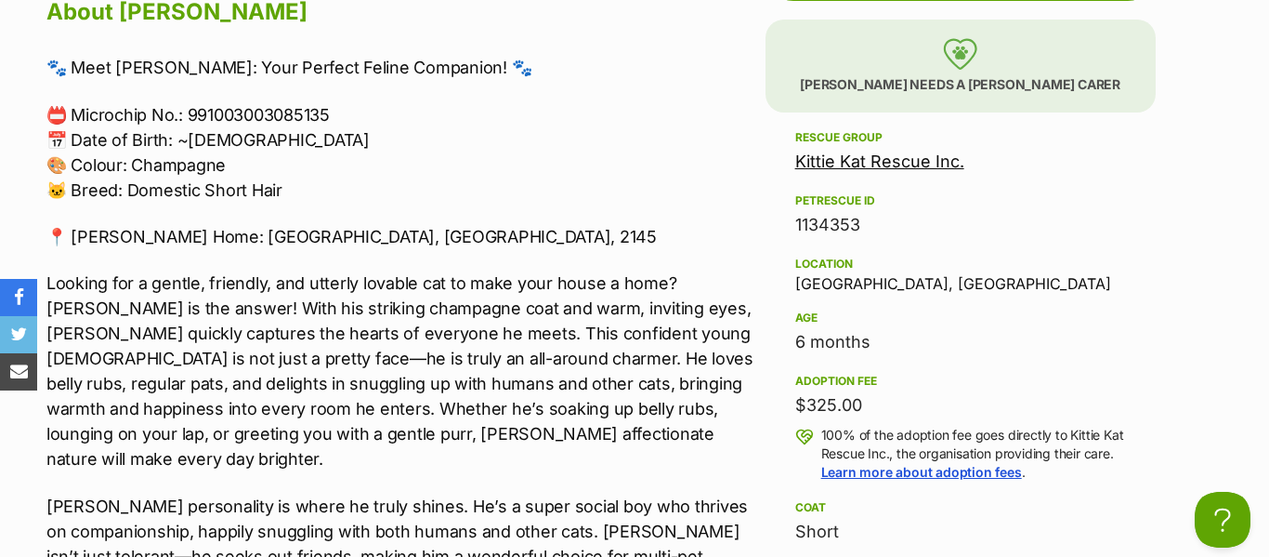
click at [356, 233] on p "📍 [PERSON_NAME] Home: [GEOGRAPHIC_DATA], [GEOGRAPHIC_DATA], 2145" at bounding box center [401, 236] width 710 height 25
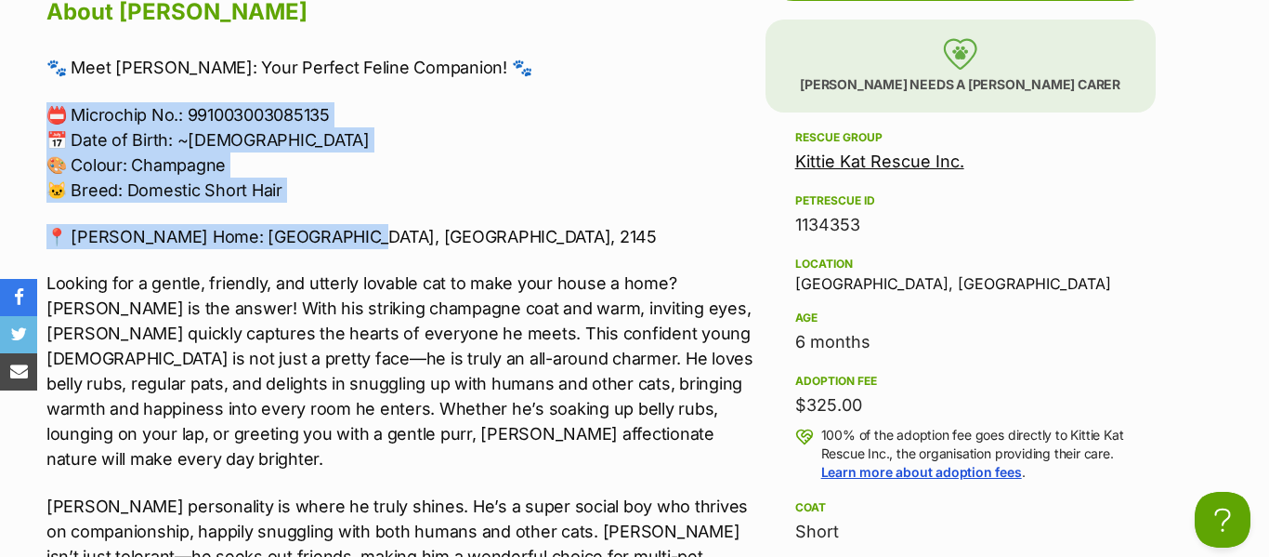
drag, startPoint x: 356, startPoint y: 233, endPoint x: 46, endPoint y: 98, distance: 337.5
click at [46, 98] on div "🐾 Meet [PERSON_NAME]: Your Perfect Feline Companion! 🐾 📛 Microchip No.: 9910030…" at bounding box center [401, 556] width 710 height 1002
copy div "📛 Microchip No.: 991003003085135 📅 Date of Birth: ~[DEMOGRAPHIC_DATA] 🎨 Colour:…"
click at [439, 70] on p "🐾 Meet [PERSON_NAME]: Your Perfect Feline Companion! 🐾" at bounding box center [401, 67] width 710 height 25
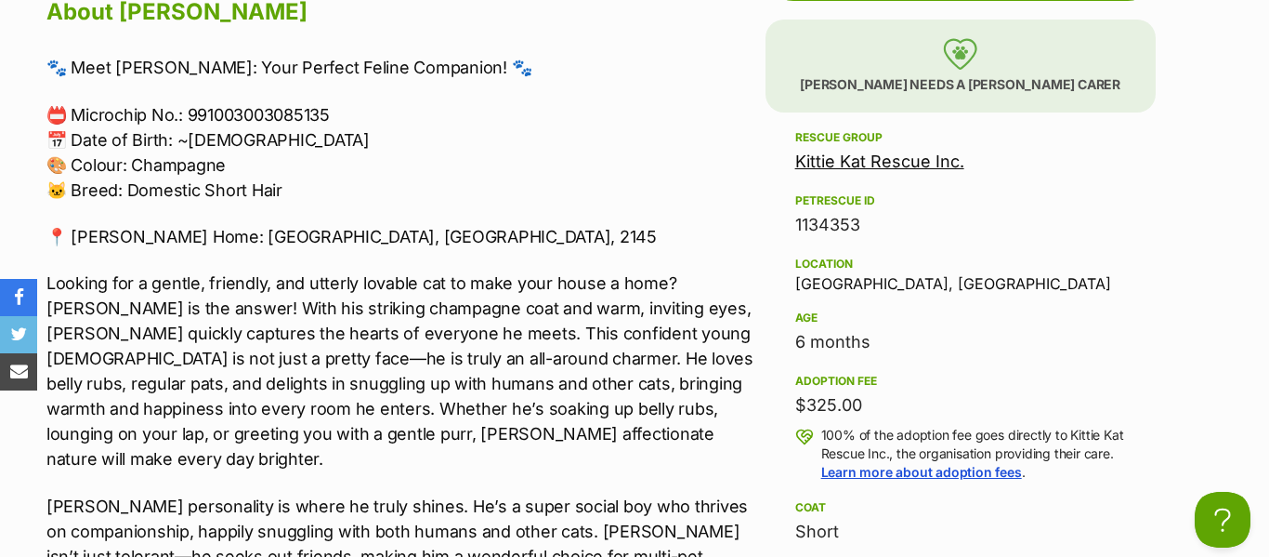
click at [439, 70] on p "🐾 Meet [PERSON_NAME]: Your Perfect Feline Companion! 🐾" at bounding box center [401, 67] width 710 height 25
copy p "🐾"
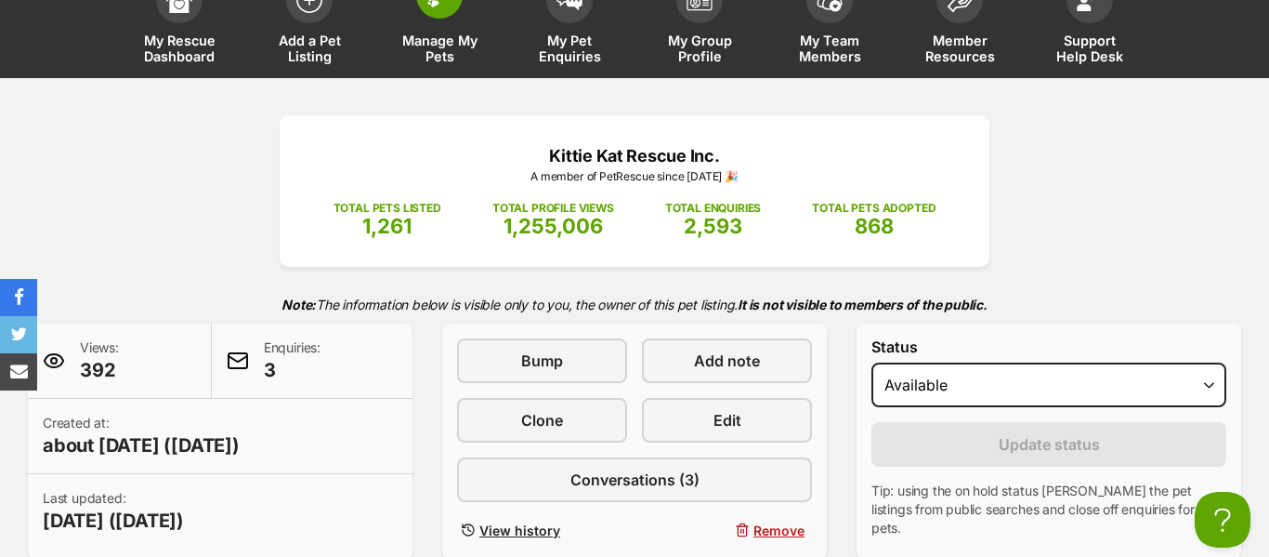
scroll to position [132, 0]
click at [437, 24] on link "Manage My Pets" at bounding box center [439, 23] width 130 height 111
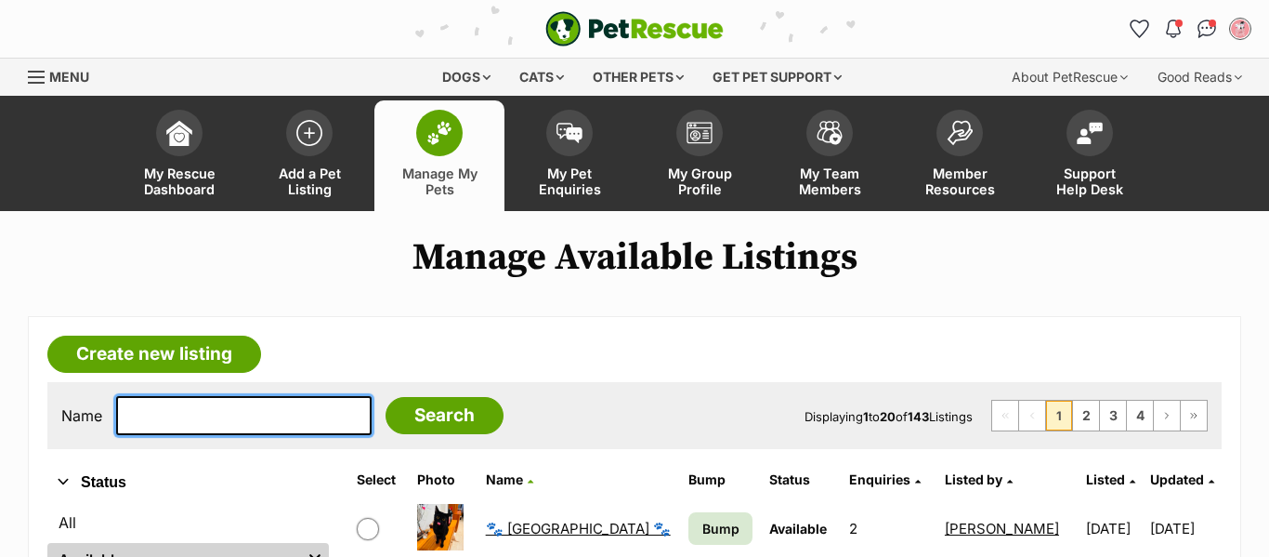
click at [297, 400] on input "text" at bounding box center [244, 415] width 256 height 39
type input "tux"
click at [386, 397] on input "Search" at bounding box center [445, 415] width 118 height 37
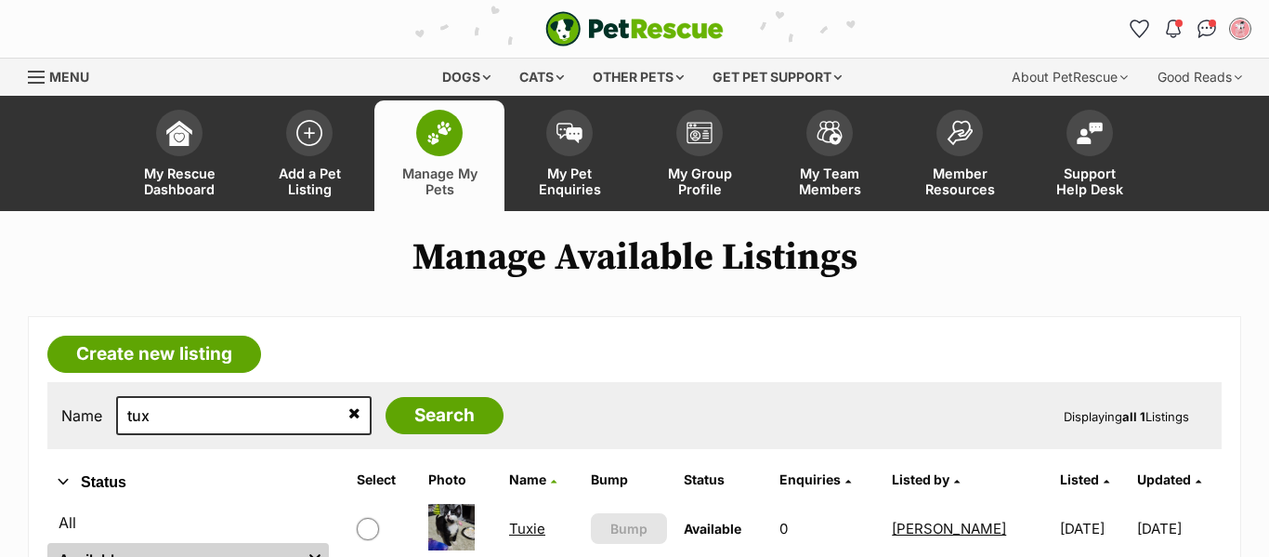
click at [515, 528] on link "Tuxie" at bounding box center [527, 528] width 36 height 18
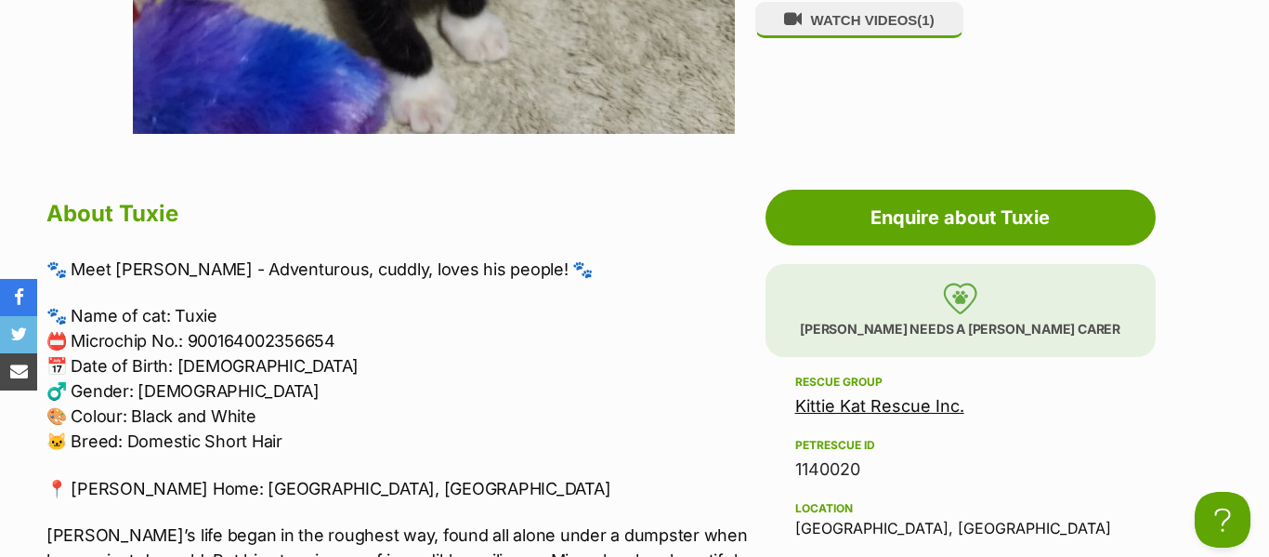
scroll to position [1458, 0]
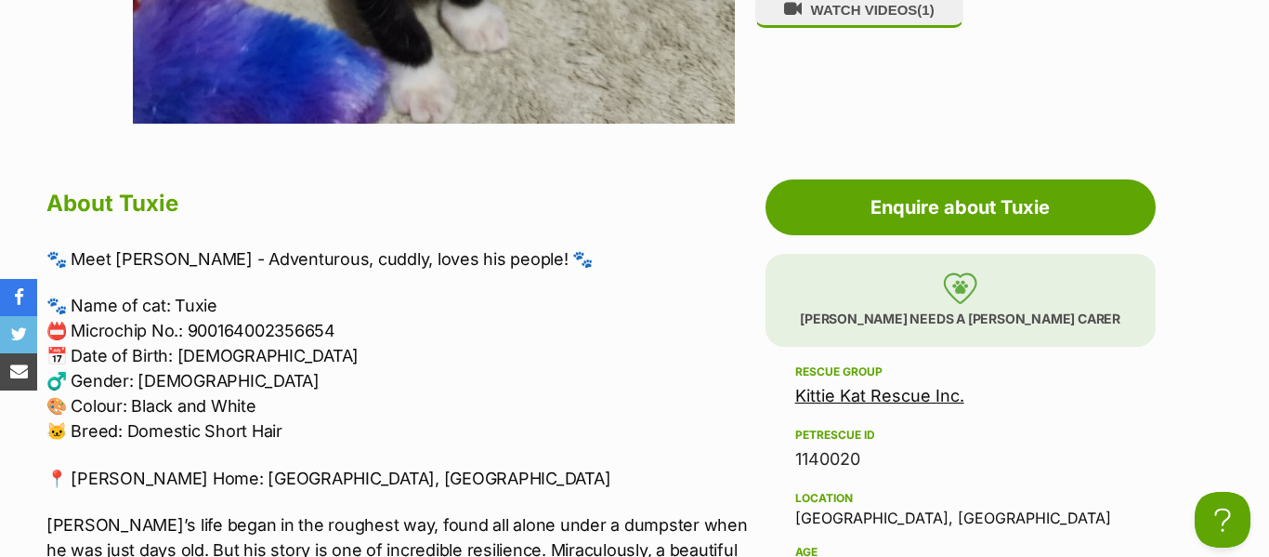
click at [59, 378] on p "🐾 Name of cat: Tuxie 📛 Microchip No.: 900164002356654 📅 Date of Birth: 30 April…" at bounding box center [401, 368] width 710 height 151
click at [55, 377] on p "🐾 Name of cat: Tuxie 📛 Microchip No.: 900164002356654 📅 Date of Birth: 30 April…" at bounding box center [401, 368] width 710 height 151
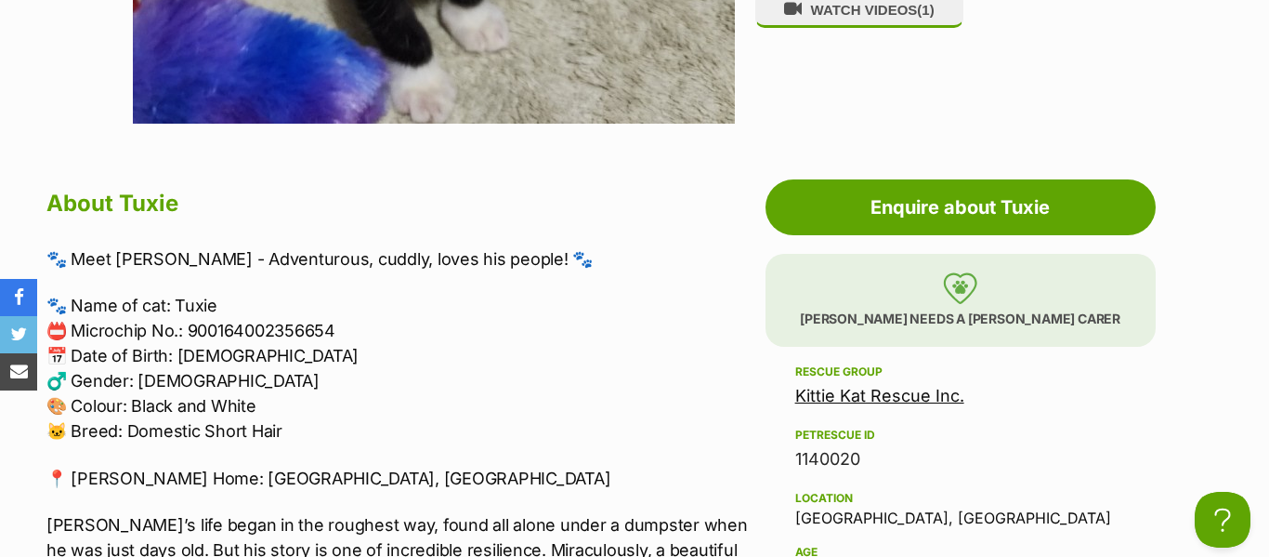
click at [55, 377] on p "🐾 Name of cat: Tuxie 📛 Microchip No.: 900164002356654 📅 Date of Birth: 30 April…" at bounding box center [401, 368] width 710 height 151
copy p "♂️"
click at [332, 481] on p "📍 Foster Home: Londonderry, NSW" at bounding box center [401, 478] width 710 height 25
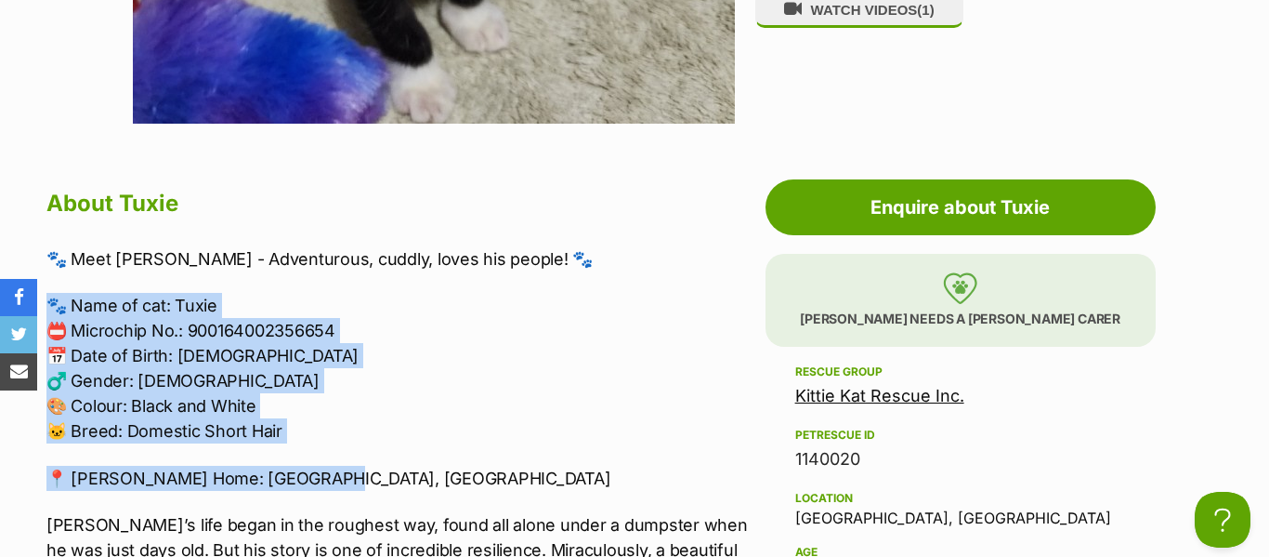
drag, startPoint x: 331, startPoint y: 480, endPoint x: 48, endPoint y: 297, distance: 336.6
copy div "🐾 Name of cat: Tuxie 📛 Microchip No.: 900164002356654 📅 Date of Birth: 30 April…"
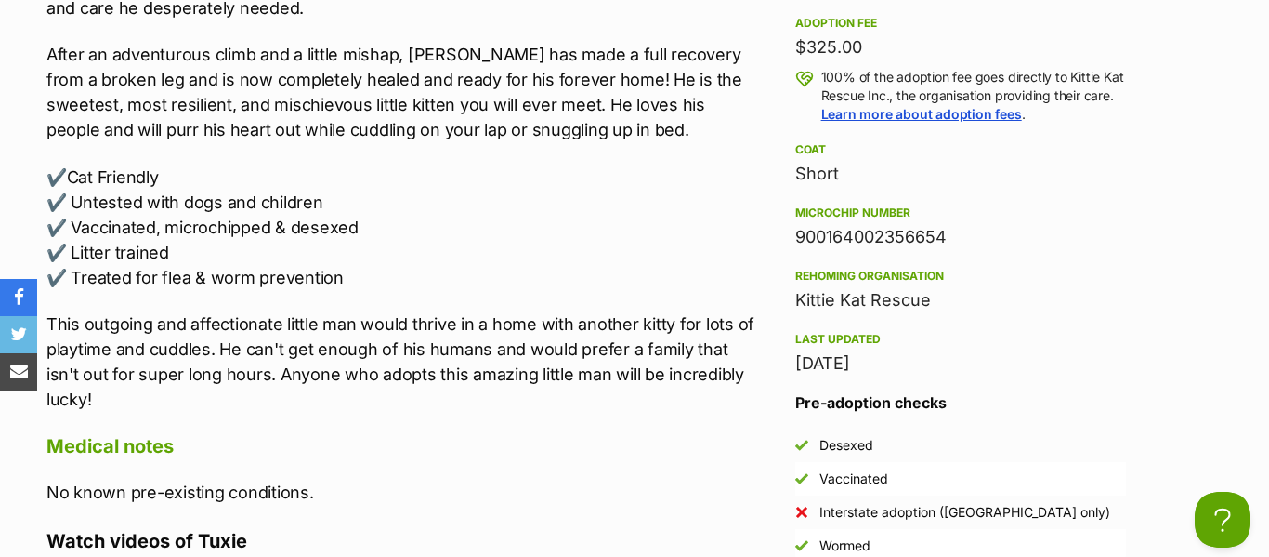
scroll to position [2048, 0]
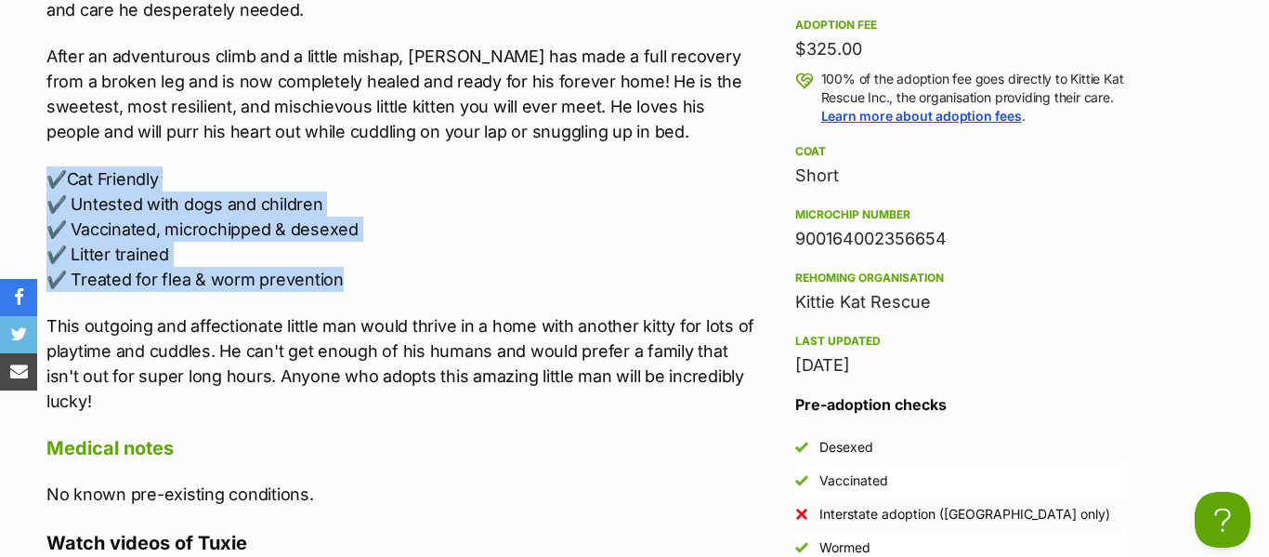
drag, startPoint x: 356, startPoint y: 282, endPoint x: 35, endPoint y: 164, distance: 341.9
copy p "✔️Cat Friendly ✔️ Untested with dogs and children ✔️ Vaccinated, microchipped &…"
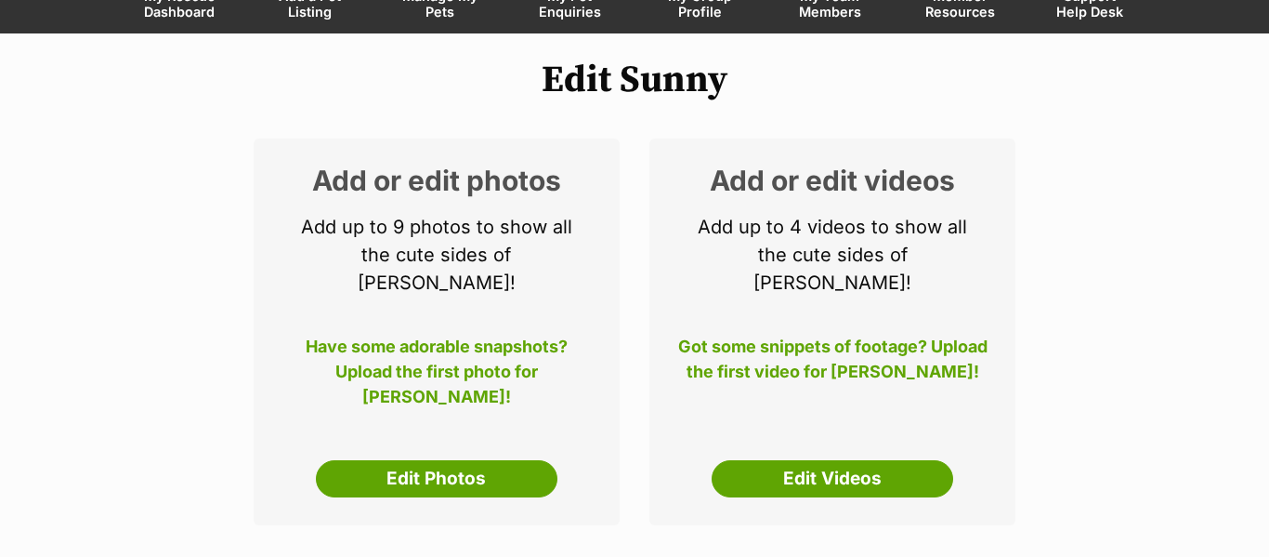
scroll to position [178, 0]
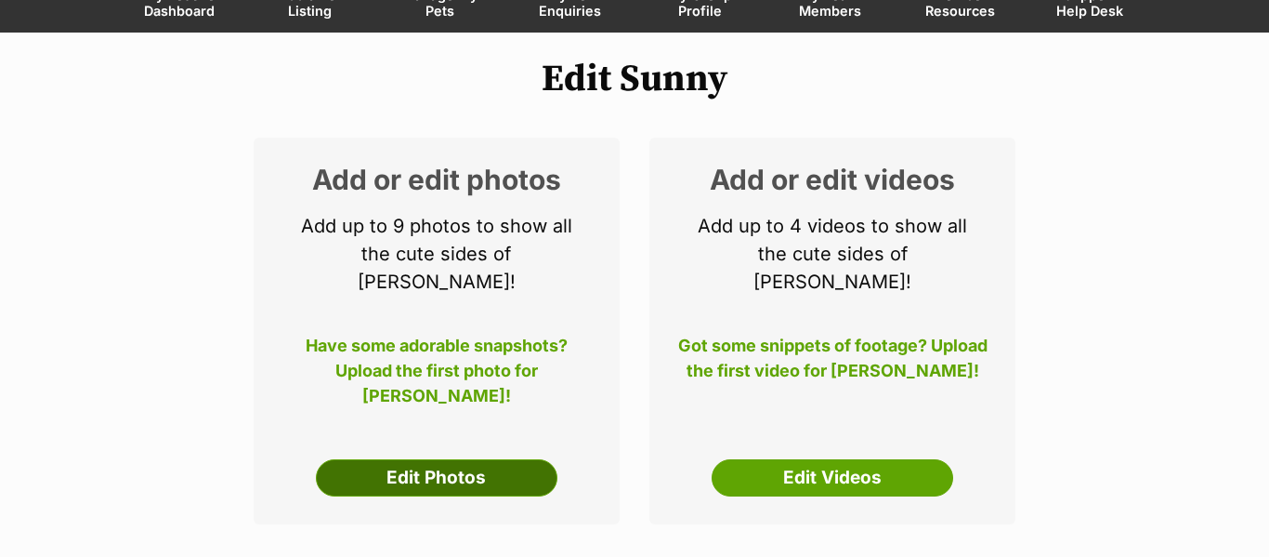
click at [434, 459] on link "Edit Photos" at bounding box center [437, 477] width 242 height 37
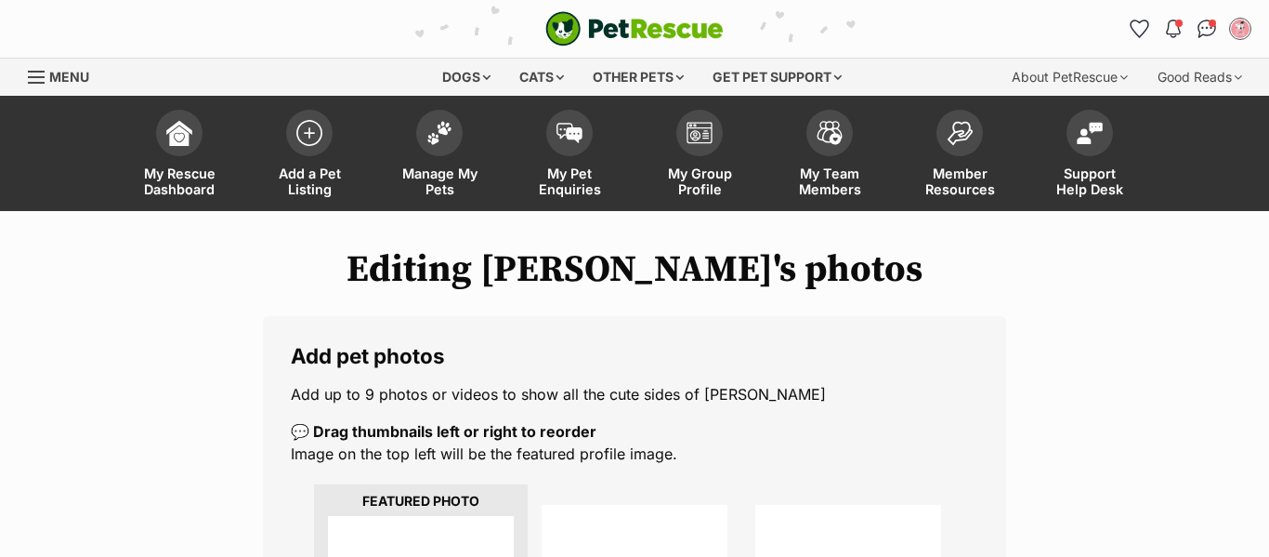
scroll to position [90, 0]
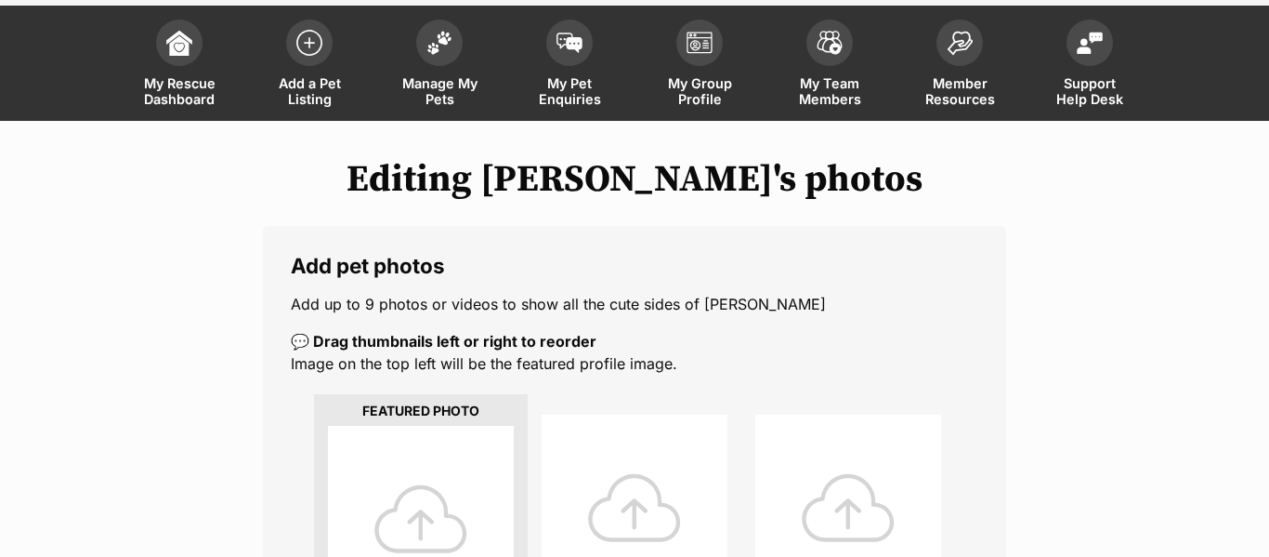
click at [436, 498] on div at bounding box center [421, 519] width 186 height 186
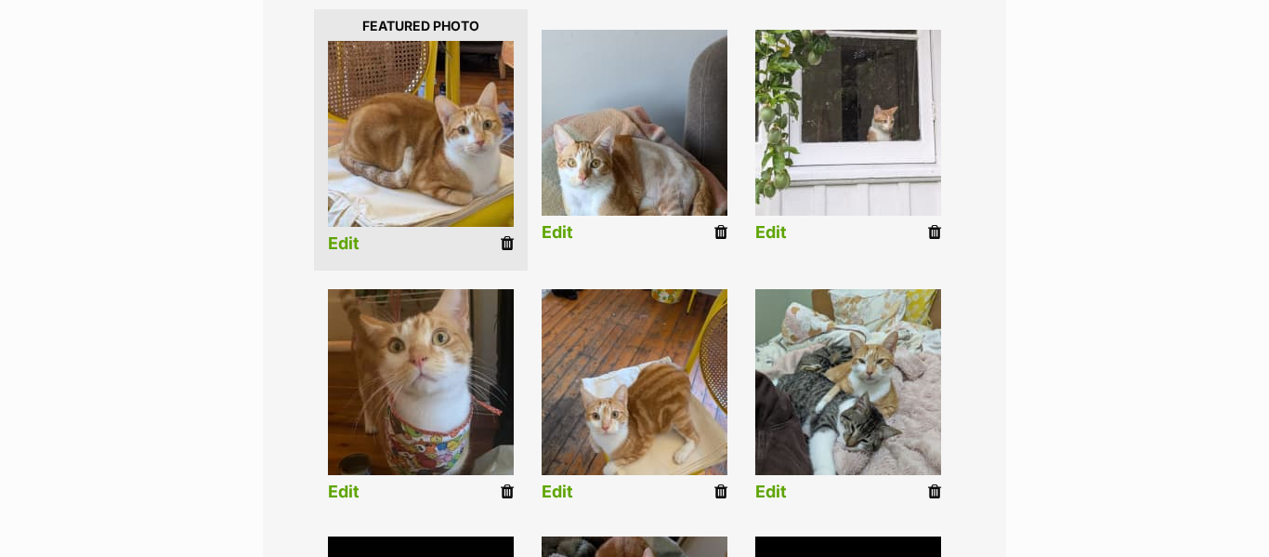
scroll to position [454, 0]
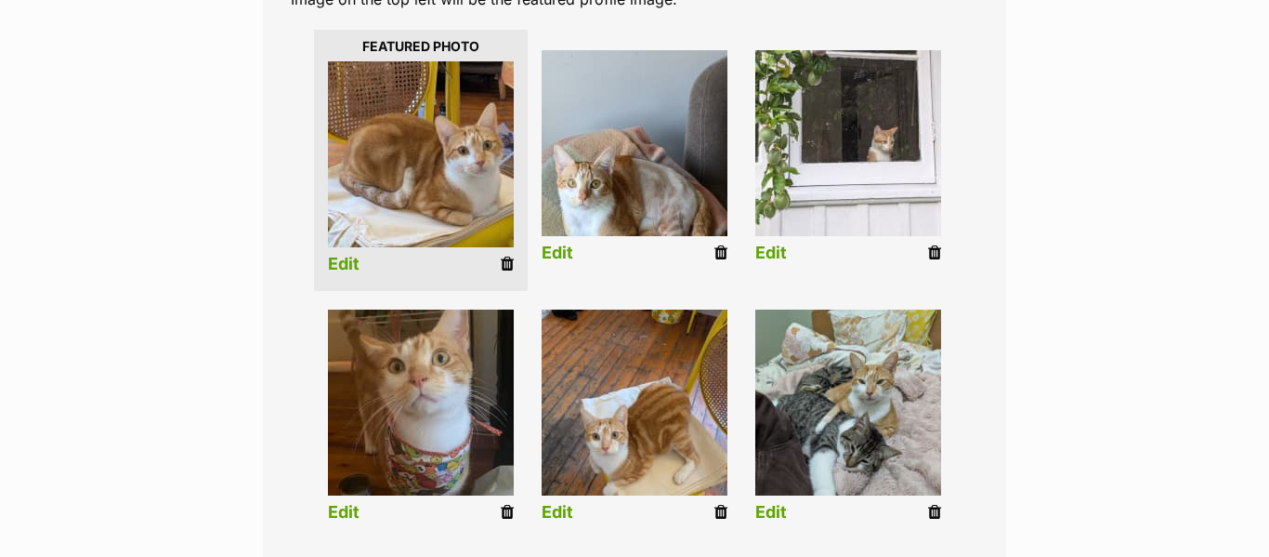
click at [344, 261] on link "Edit" at bounding box center [344, 265] width 32 height 20
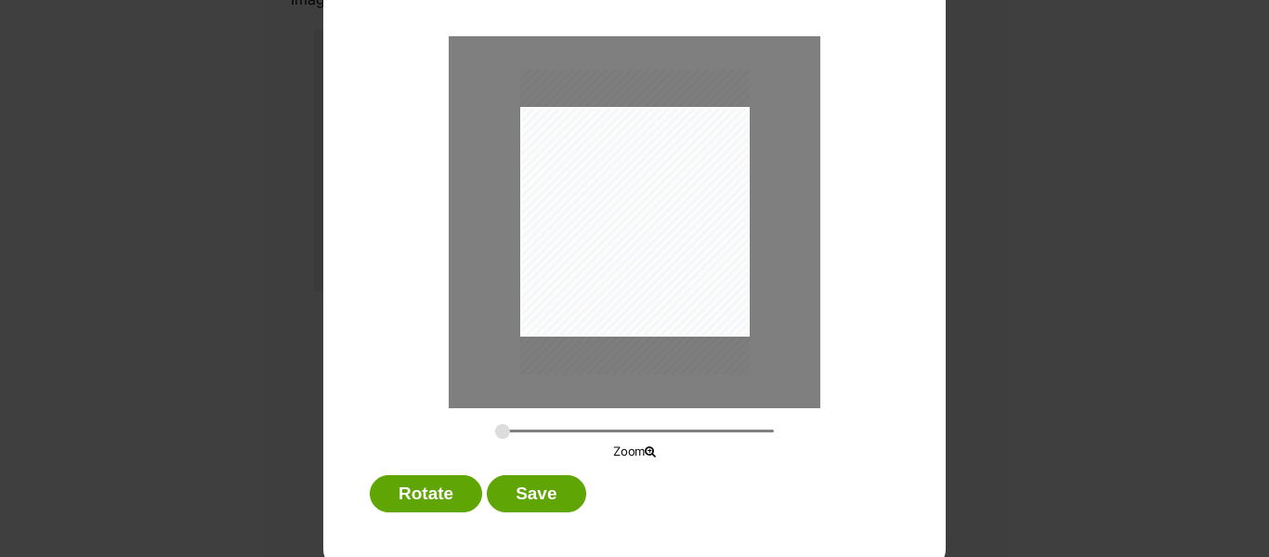
scroll to position [137, 0]
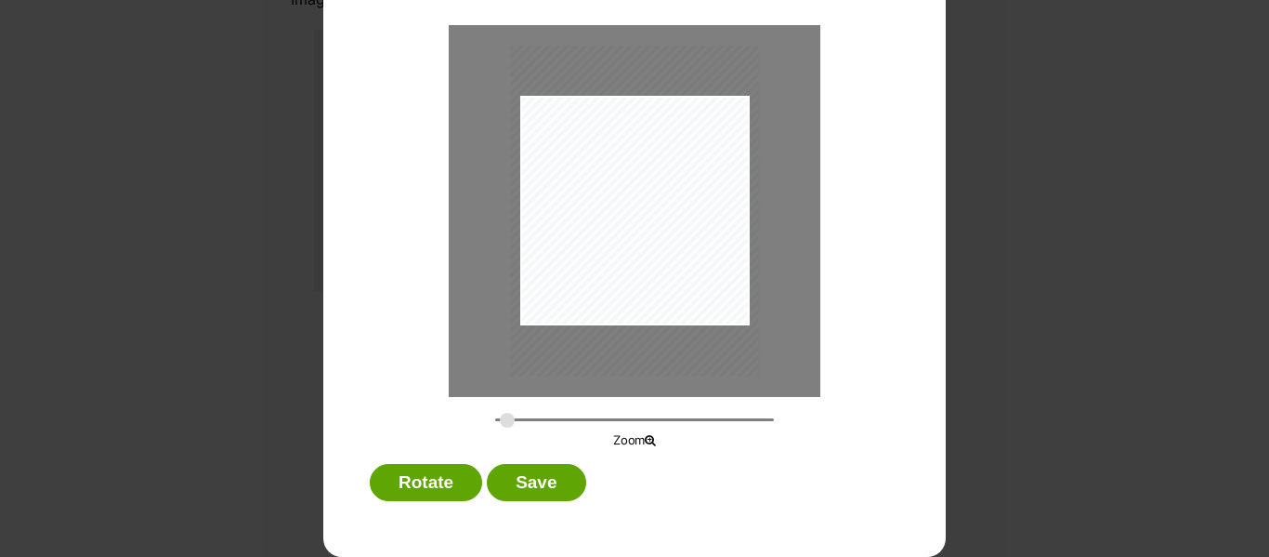
type input "0.2974"
click at [507, 422] on input "Dialog Window - Close (Press escape to close)" at bounding box center [634, 420] width 279 height 18
click at [568, 492] on button "Save" at bounding box center [536, 482] width 98 height 37
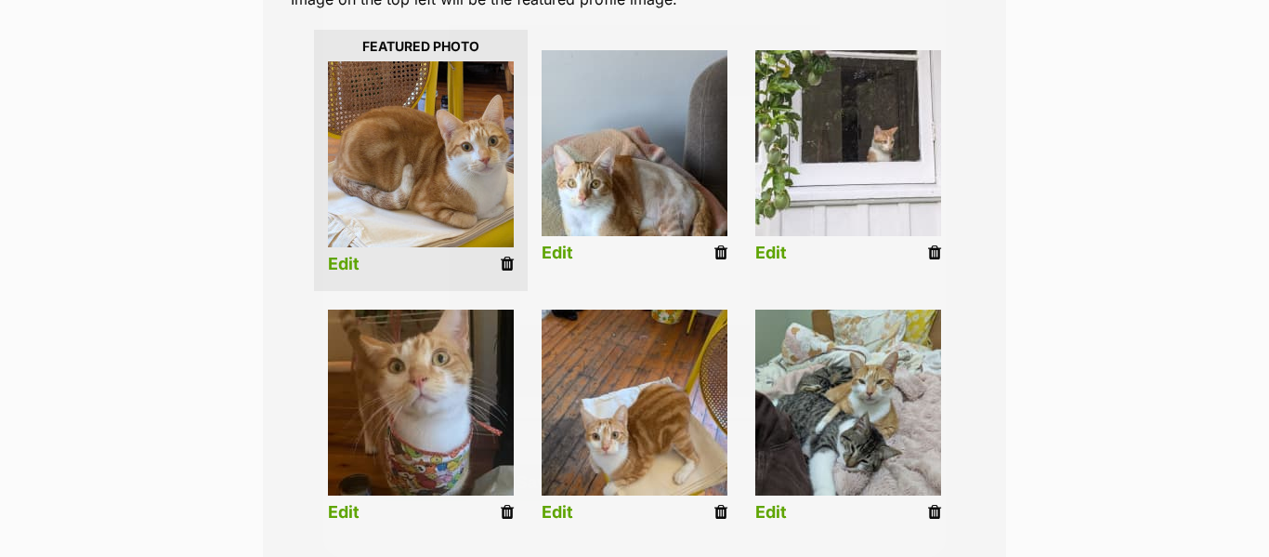
scroll to position [454, 0]
click at [565, 255] on link "Edit" at bounding box center [558, 253] width 32 height 20
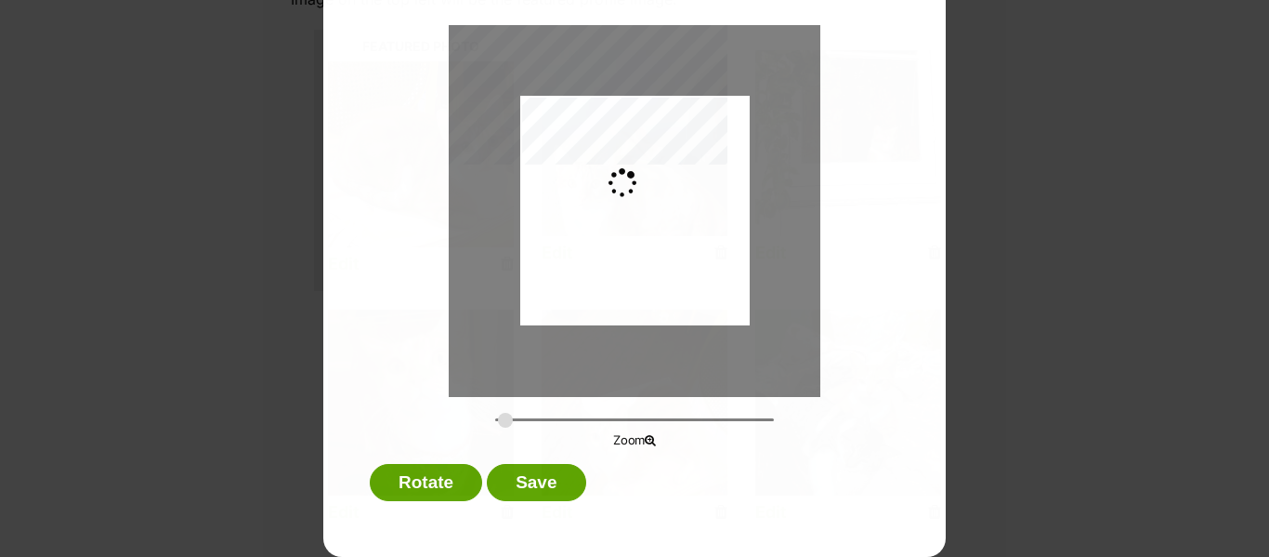
scroll to position [0, 0]
type input "0.2744"
drag, startPoint x: 710, startPoint y: 233, endPoint x: 713, endPoint y: 212, distance: 21.6
click at [713, 212] on div "Dialog Window - Close (Press escape to close)" at bounding box center [635, 189] width 230 height 408
click at [710, 210] on div "Dialog Window - Close (Press escape to close)" at bounding box center [634, 186] width 230 height 408
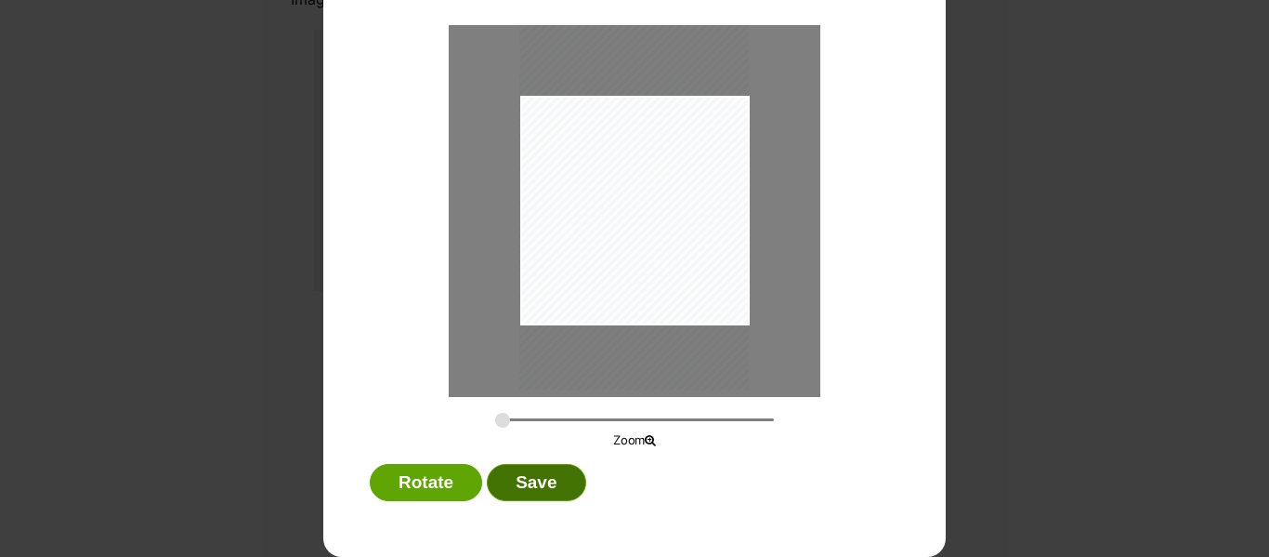
click at [532, 475] on button "Save" at bounding box center [536, 482] width 98 height 37
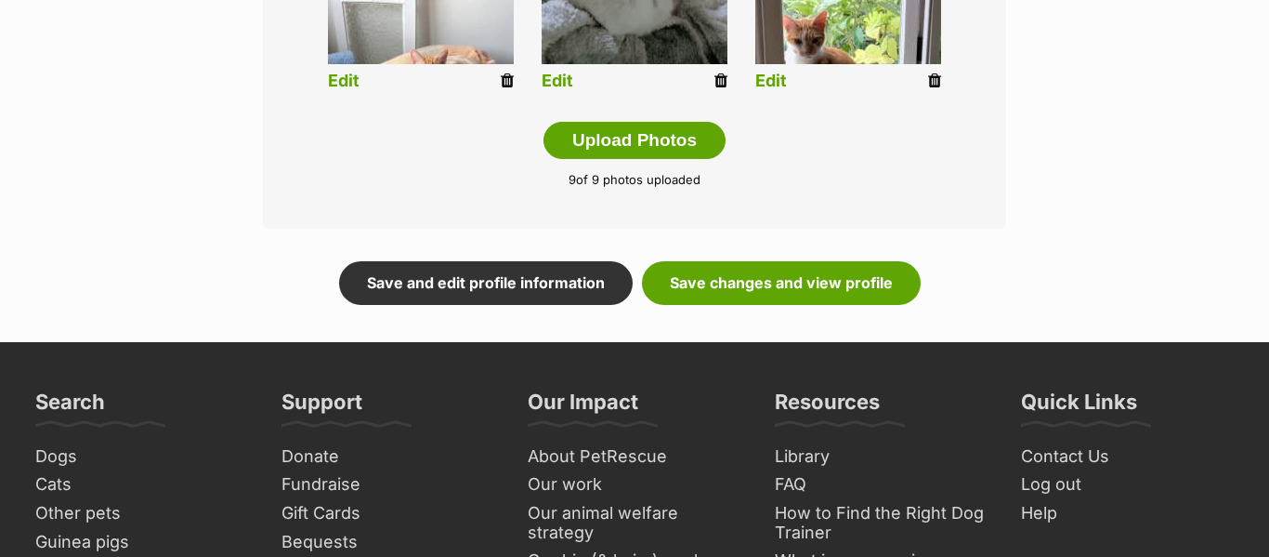
scroll to position [1132, 0]
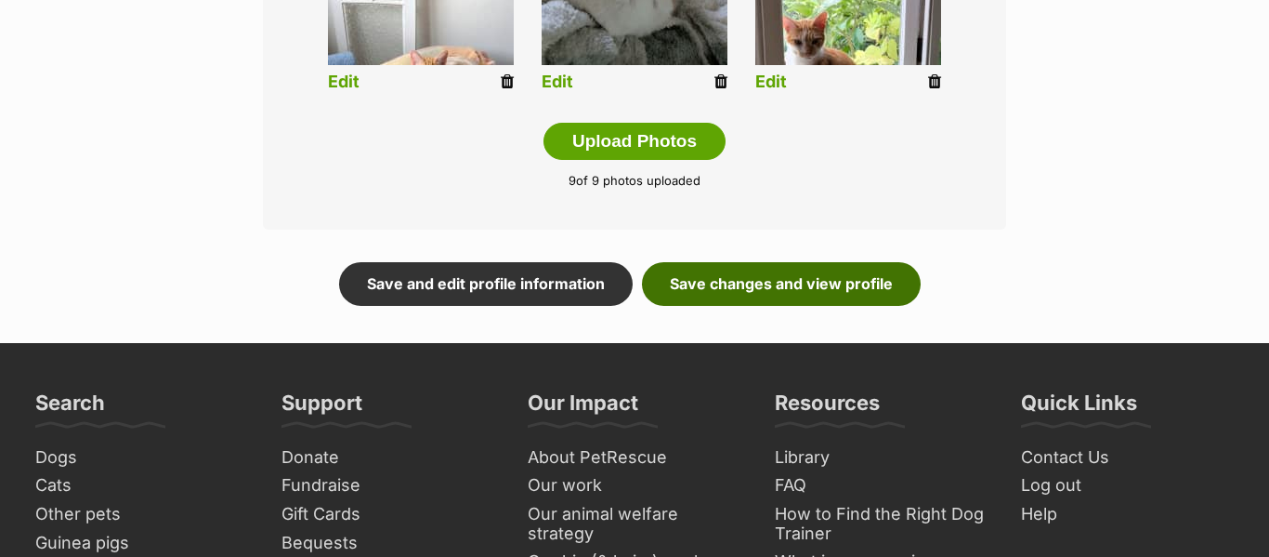
click at [838, 296] on link "Save changes and view profile" at bounding box center [781, 283] width 279 height 43
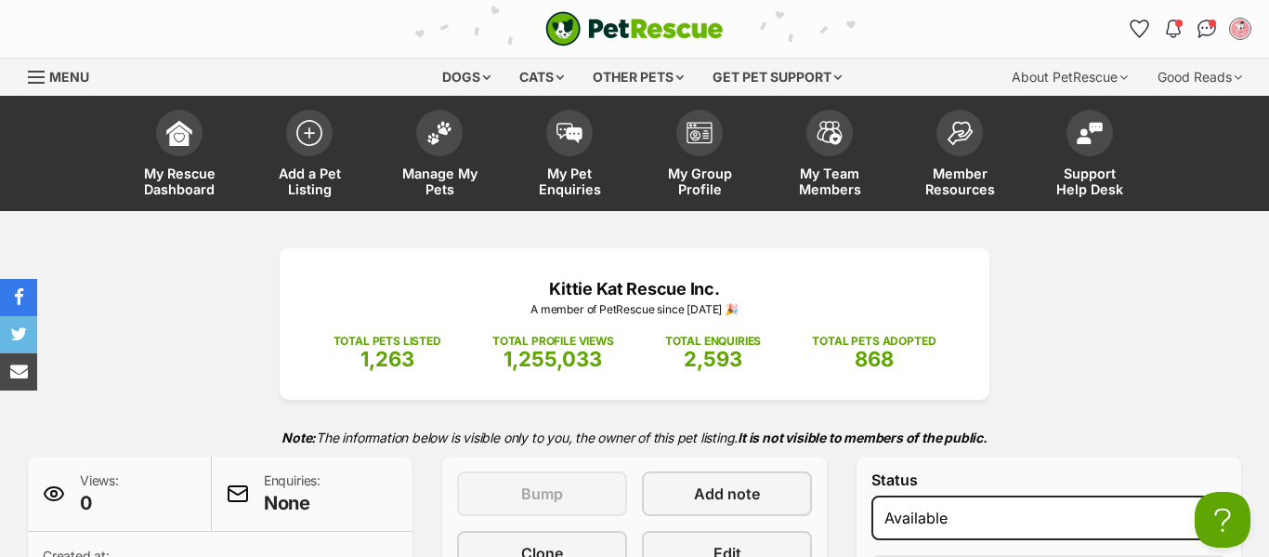
scroll to position [93, 0]
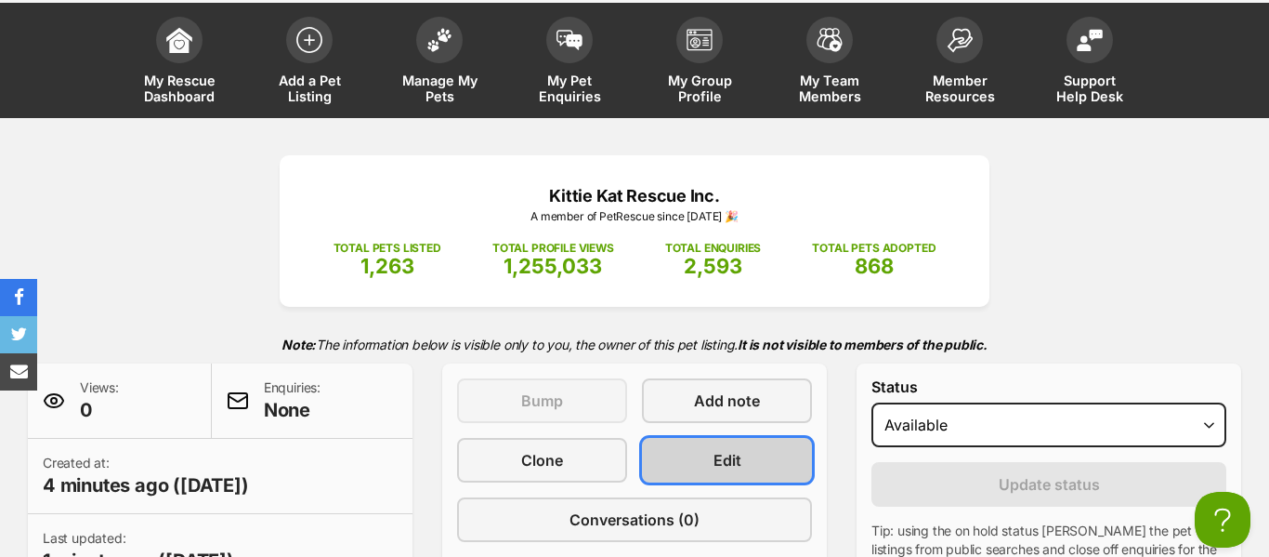
click at [714, 452] on span "Edit" at bounding box center [728, 460] width 28 height 22
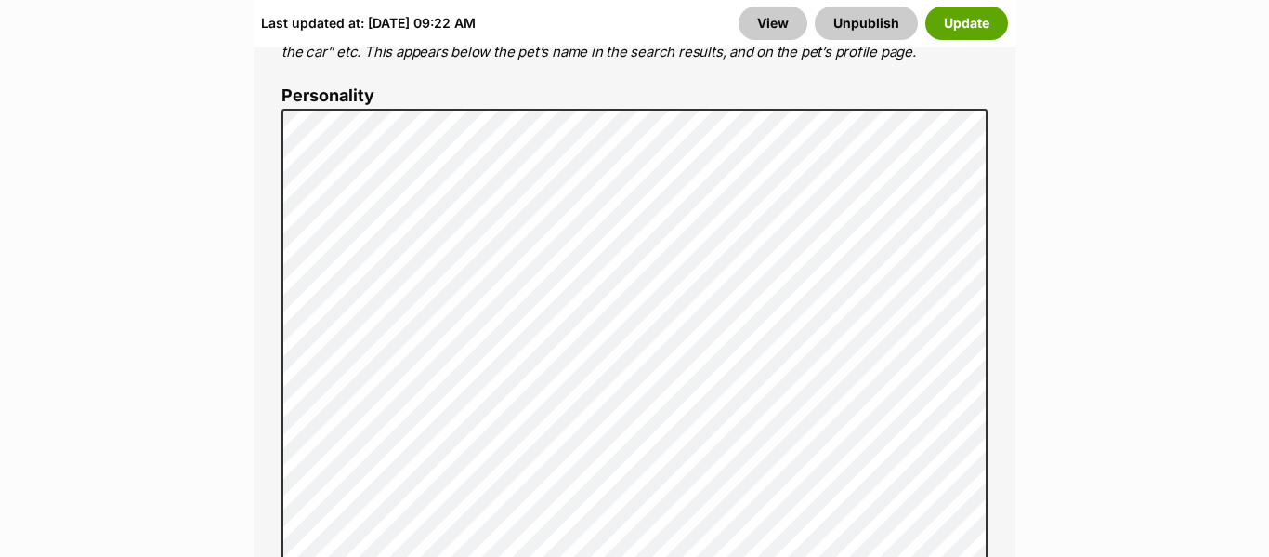
scroll to position [1524, 0]
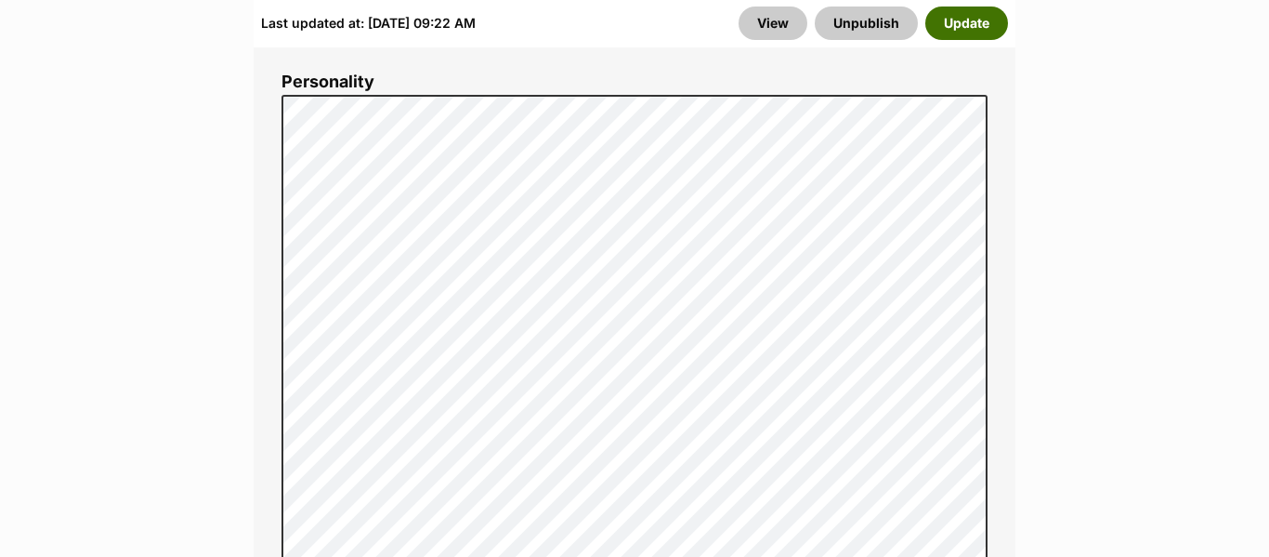
click at [970, 31] on button "Update" at bounding box center [966, 23] width 83 height 33
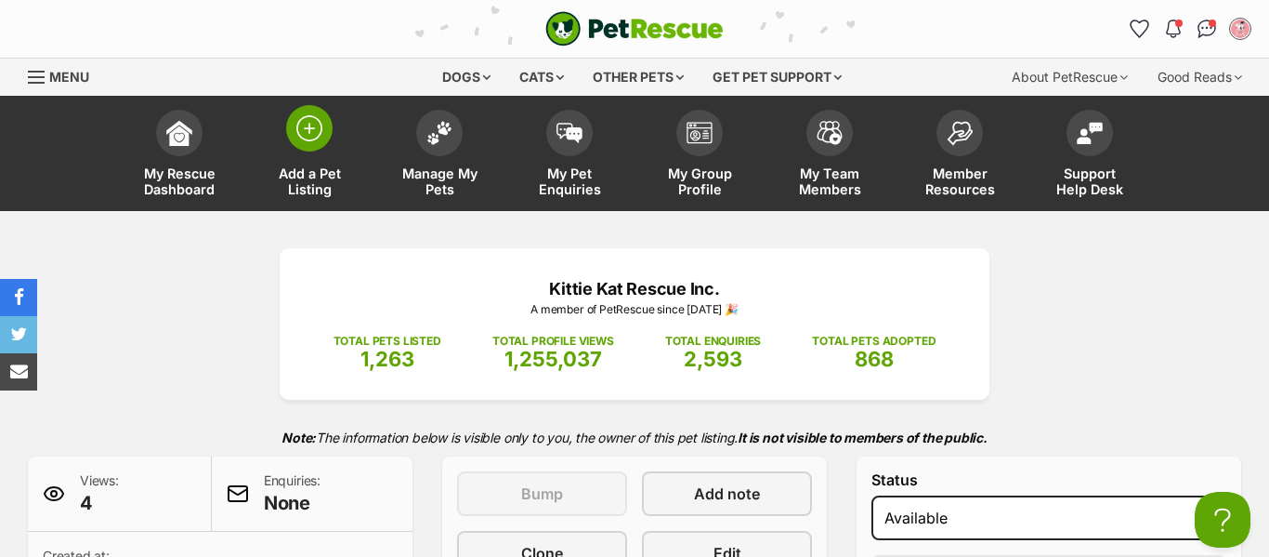
click at [309, 124] on img at bounding box center [309, 128] width 26 height 26
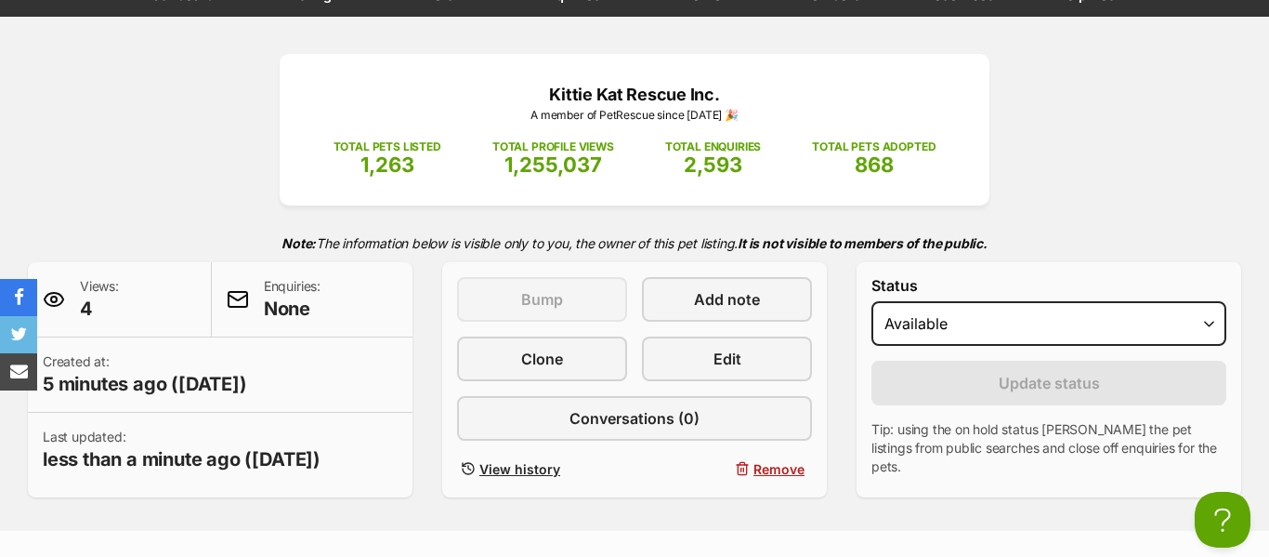
scroll to position [197, 0]
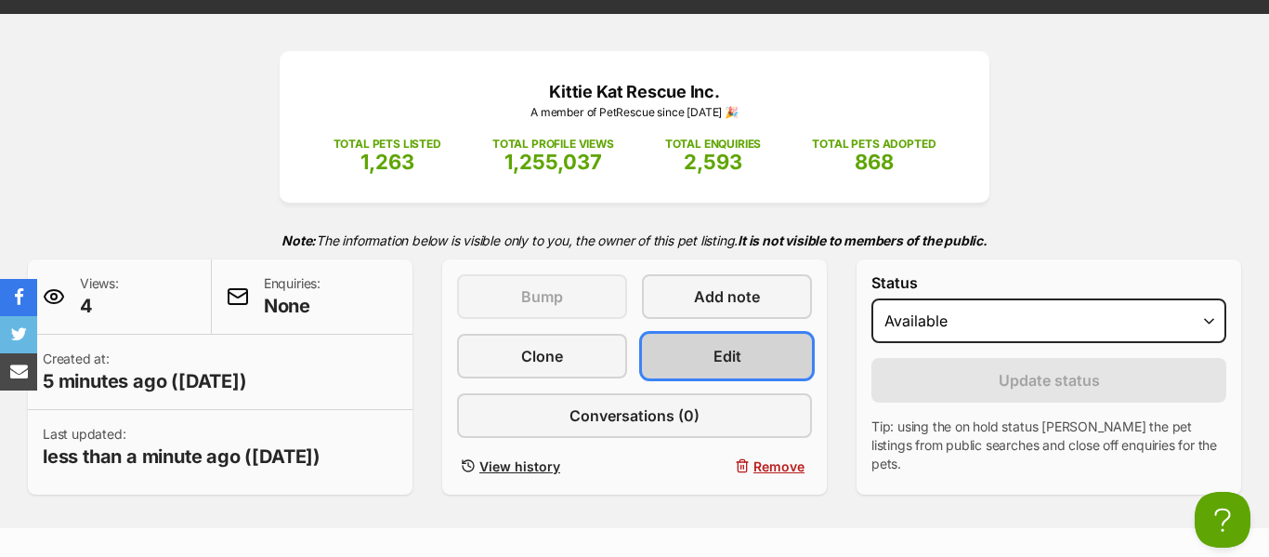
click at [747, 349] on link "Edit" at bounding box center [727, 356] width 170 height 45
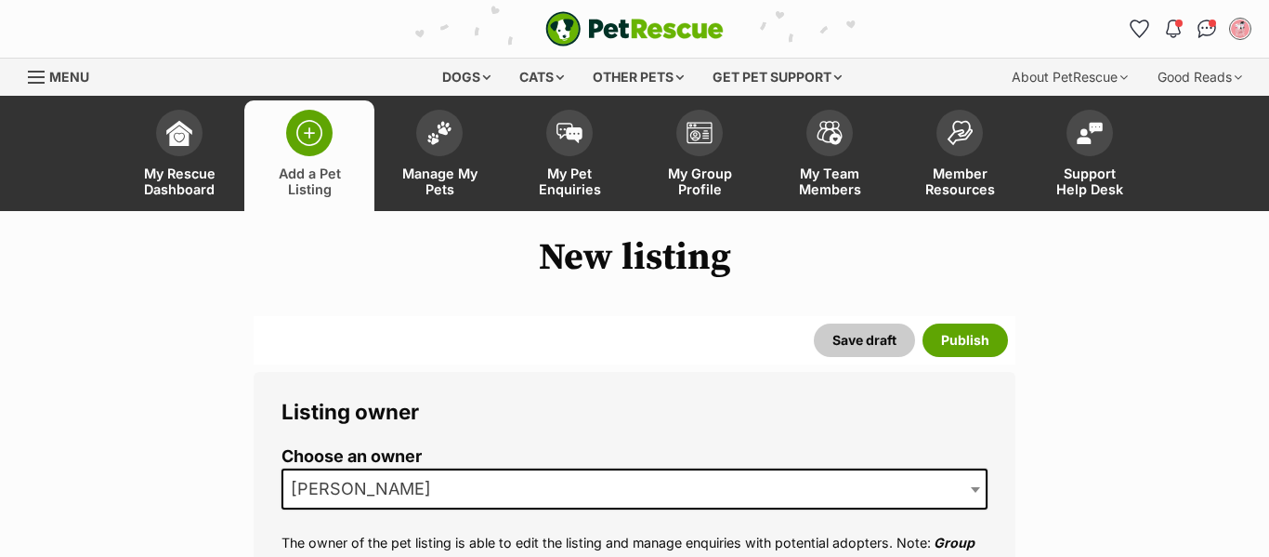
scroll to position [545, 0]
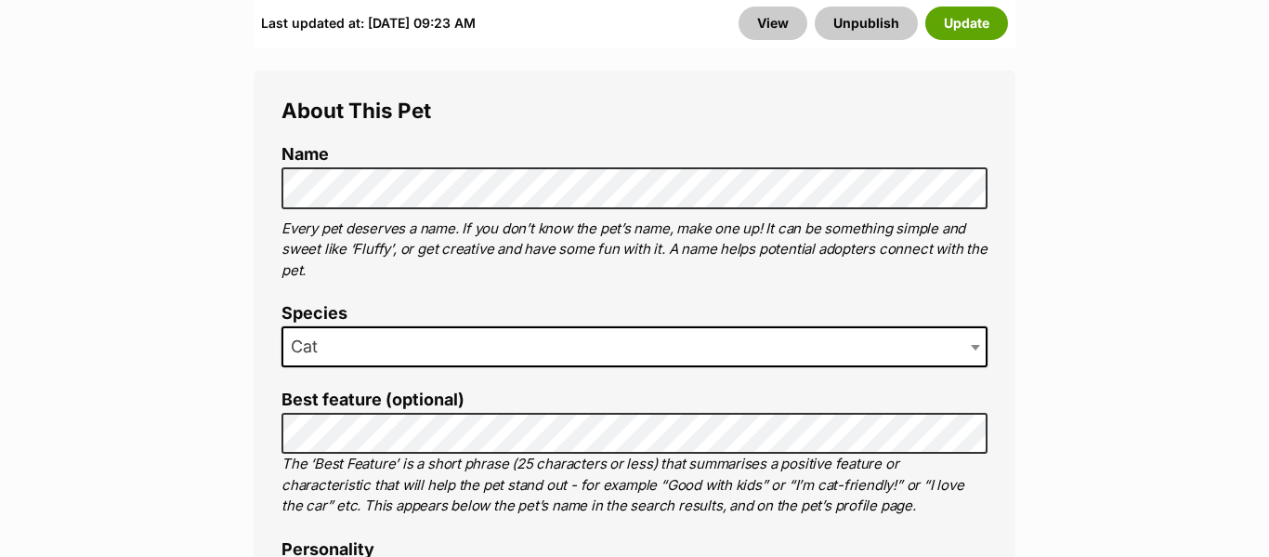
scroll to position [1079, 0]
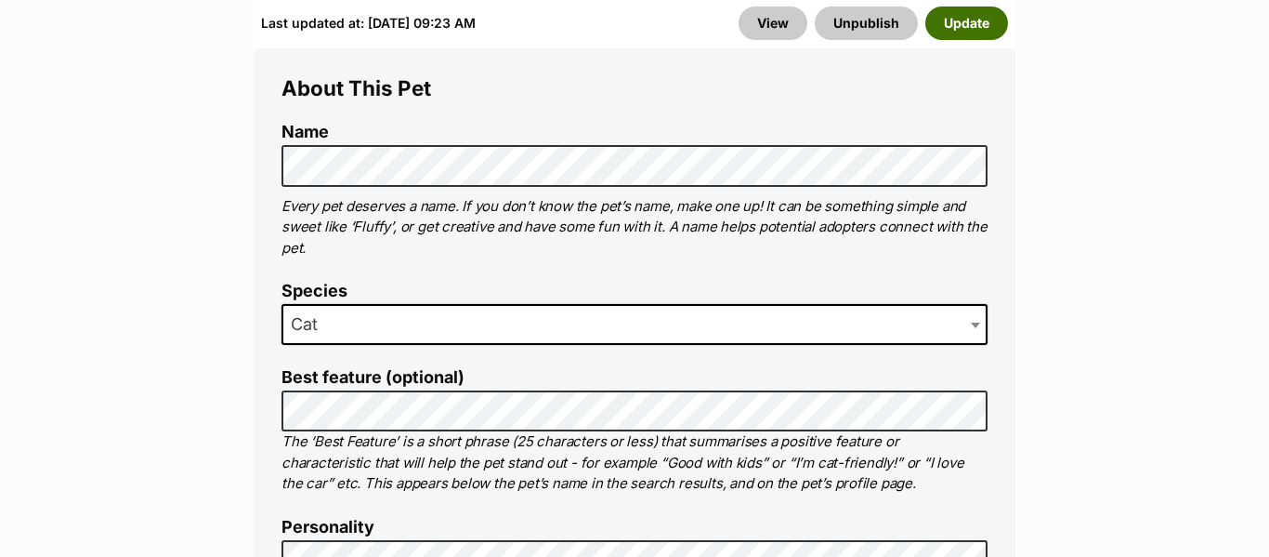
click at [964, 29] on button "Update" at bounding box center [966, 23] width 83 height 33
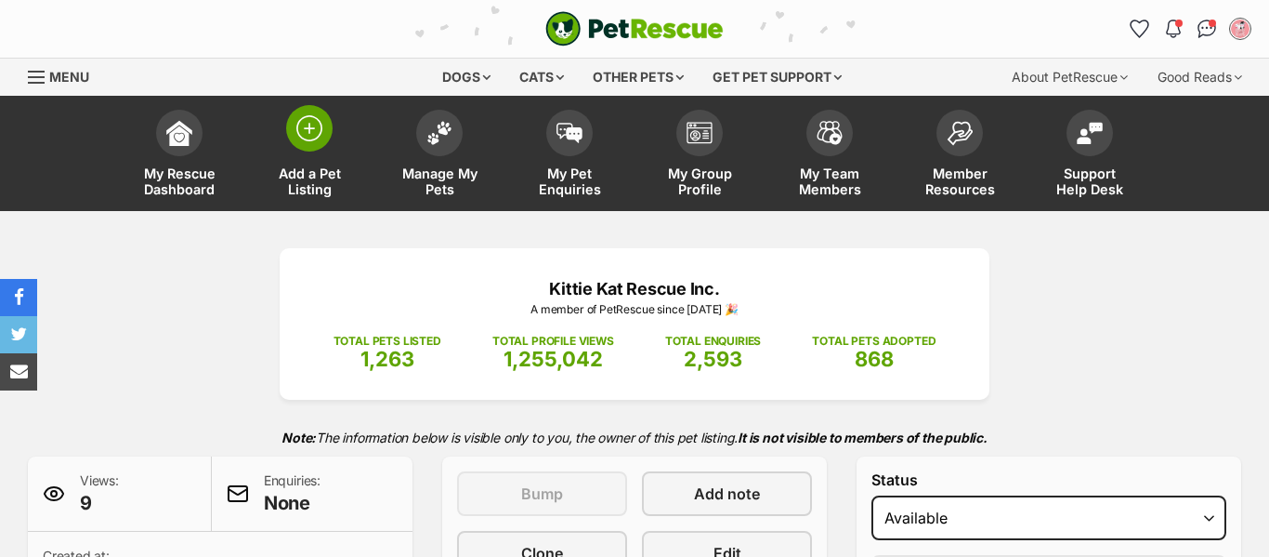
click at [295, 150] on link "Add a Pet Listing" at bounding box center [309, 155] width 130 height 111
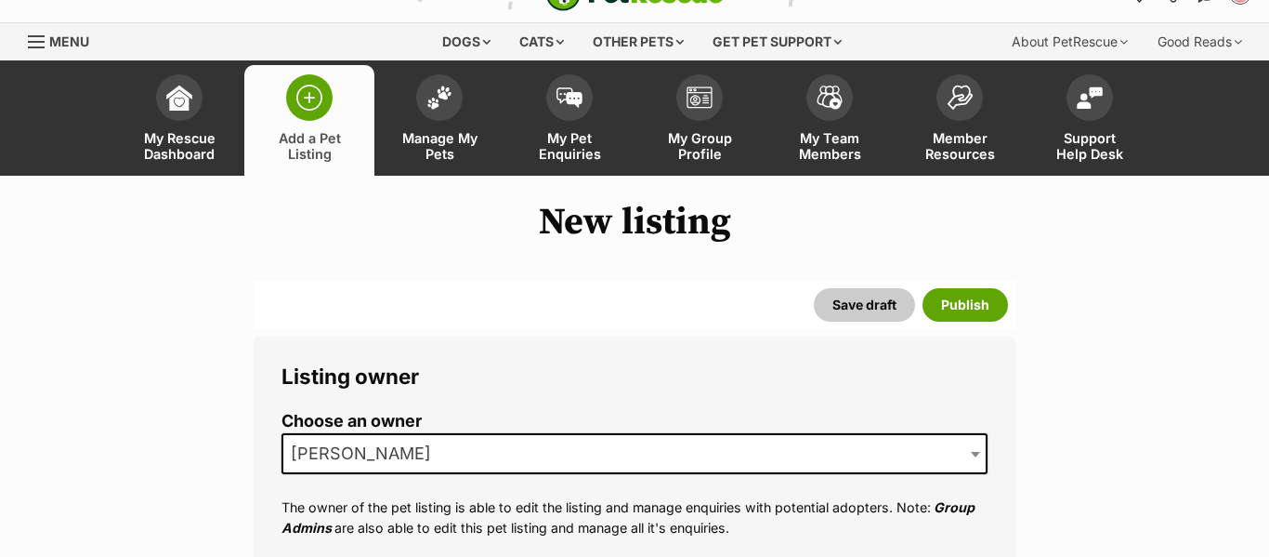
scroll to position [41, 0]
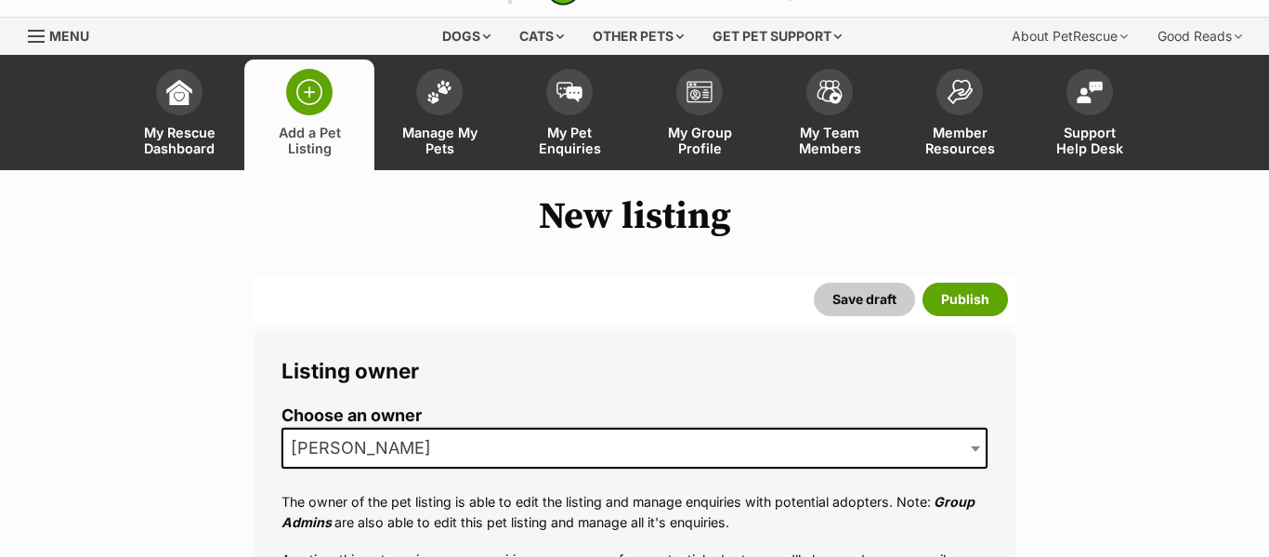
click at [385, 435] on span "[PERSON_NAME]" at bounding box center [366, 448] width 166 height 26
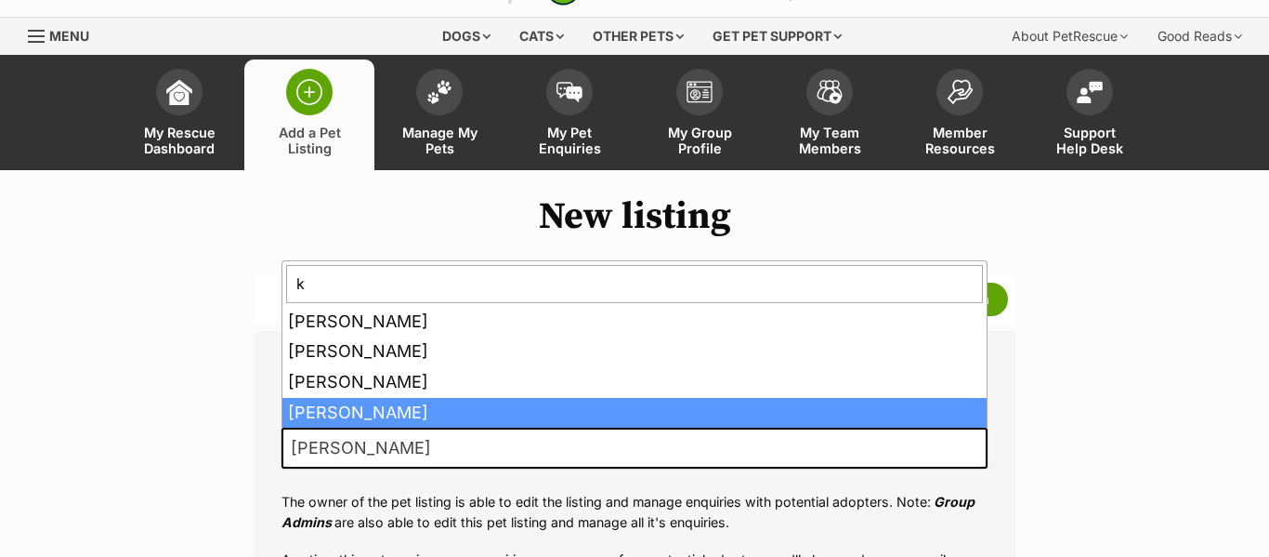
scroll to position [0, 0]
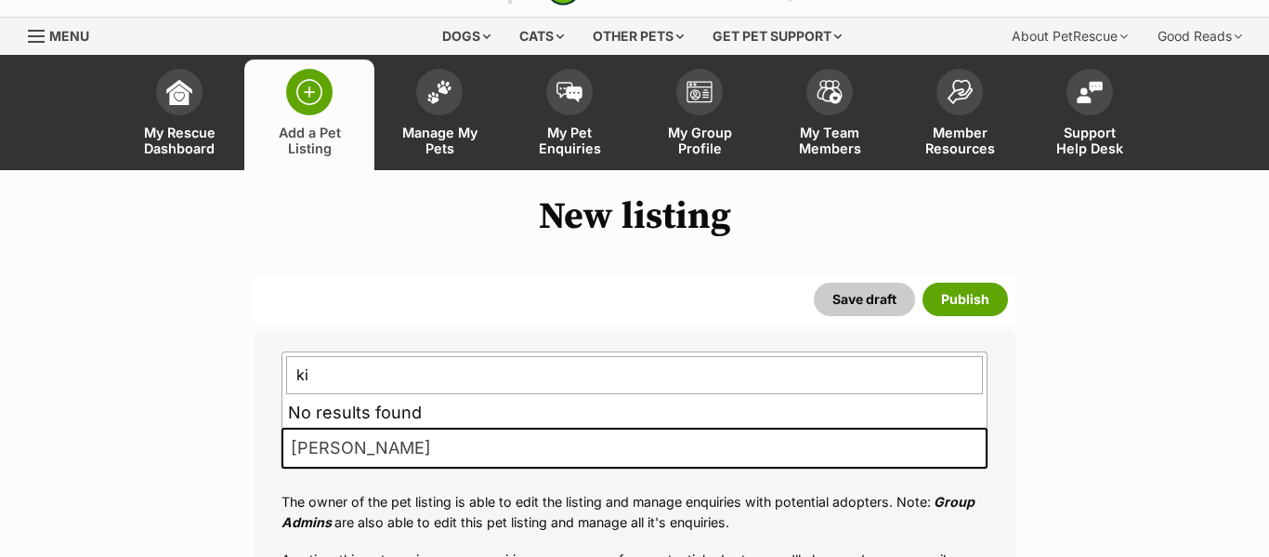
type input "k"
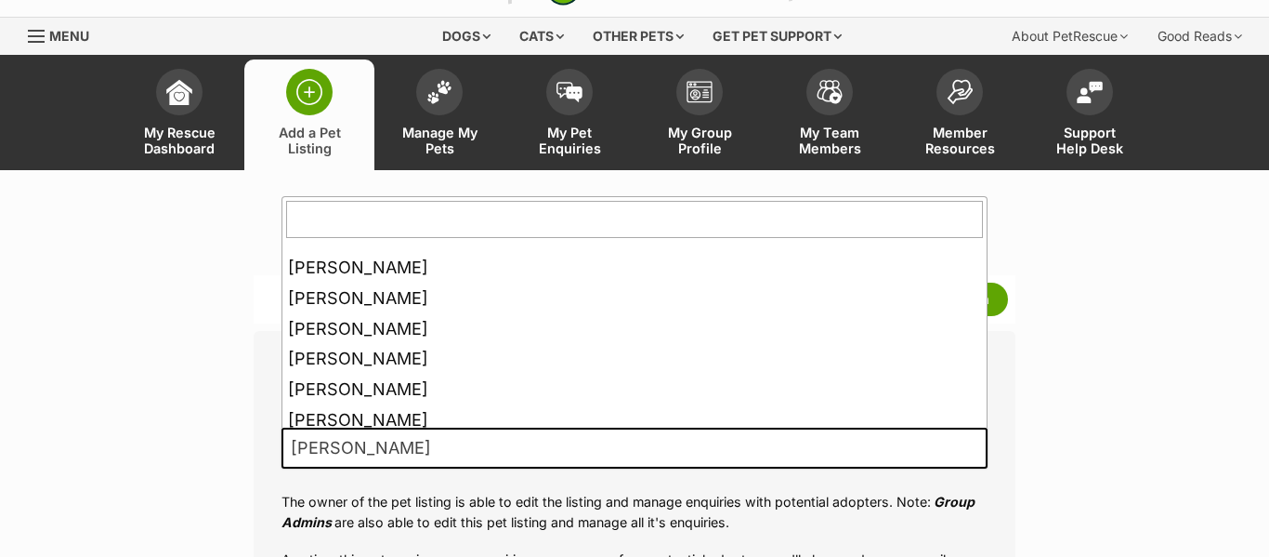
scroll to position [281, 0]
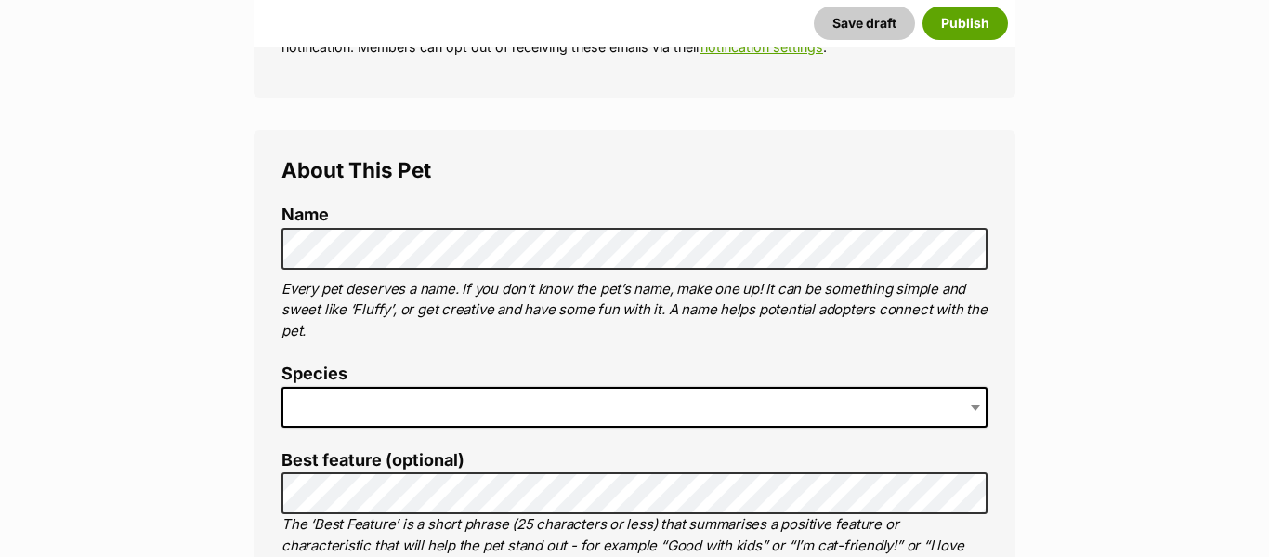
scroll to position [574, 0]
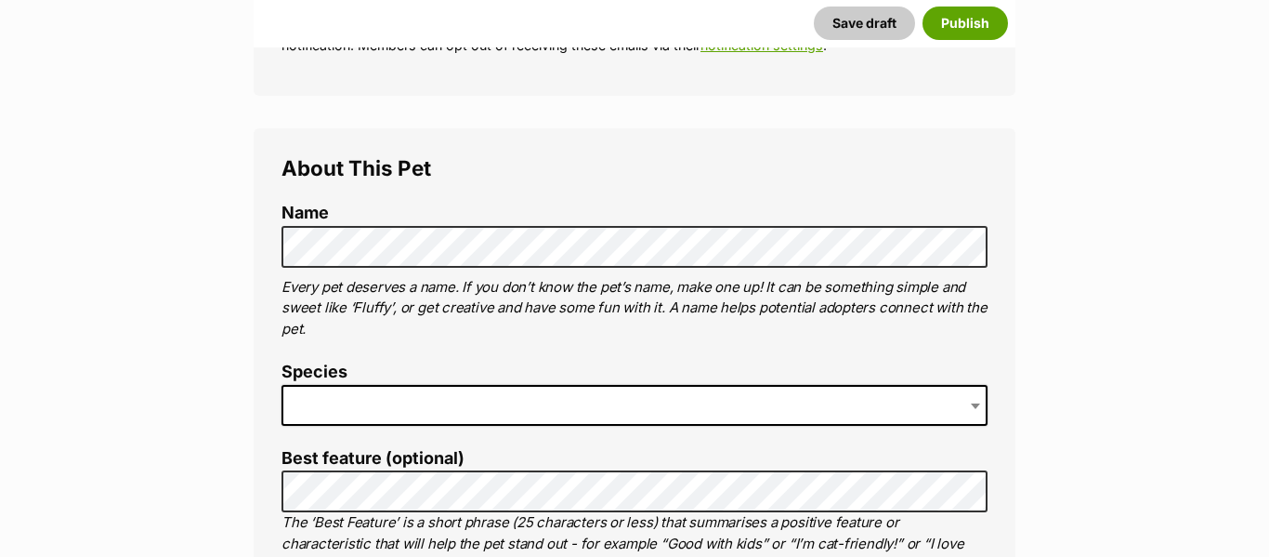
click at [376, 413] on span at bounding box center [635, 405] width 706 height 41
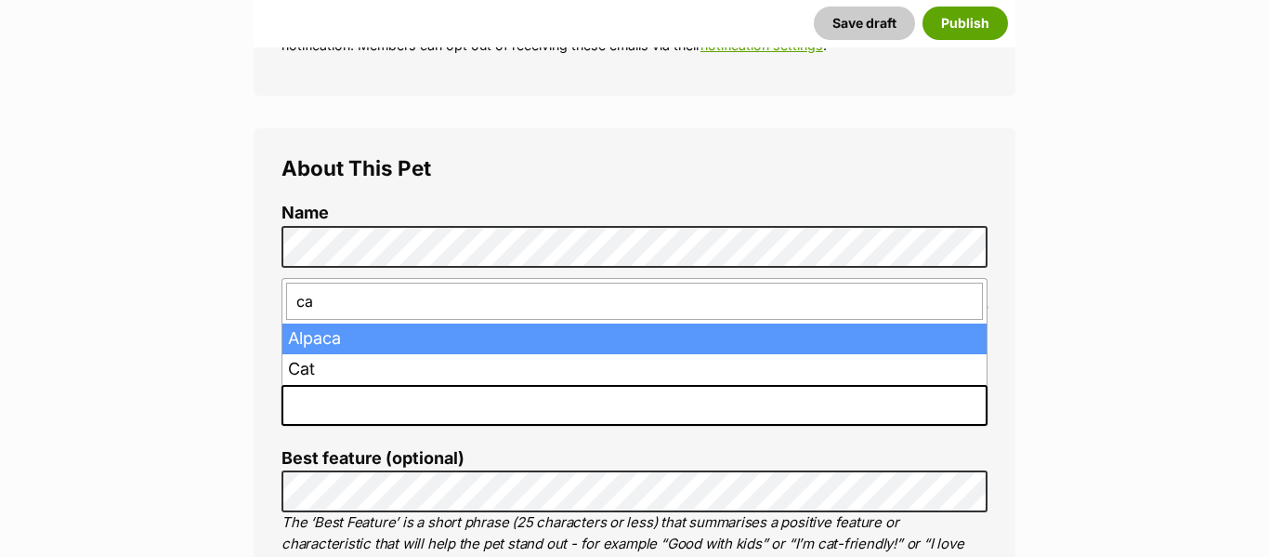
type input "cat"
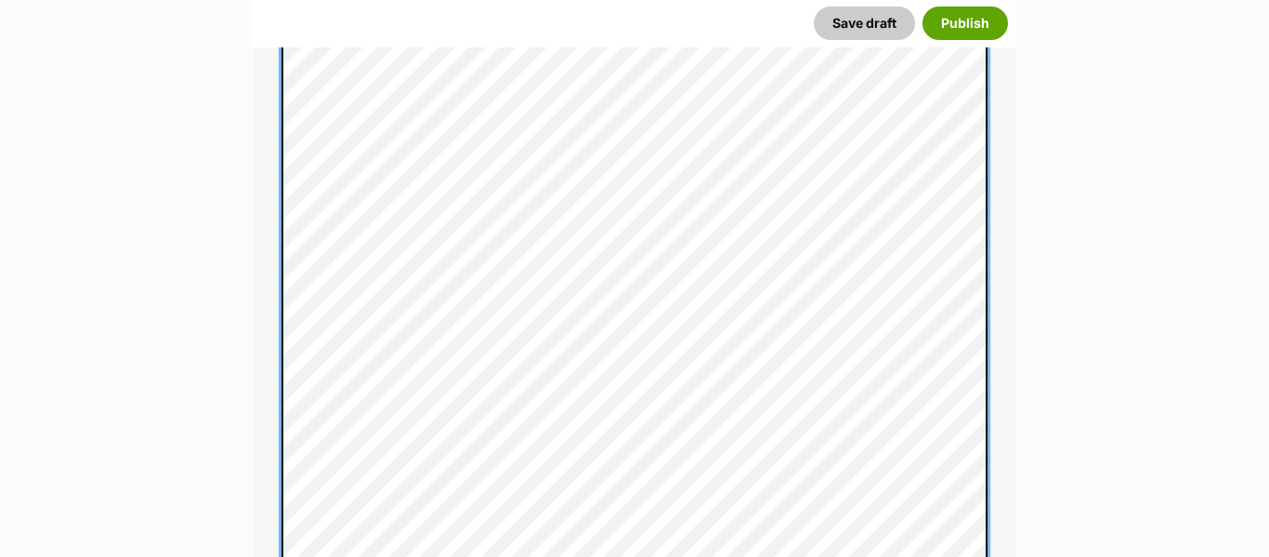
scroll to position [1205, 0]
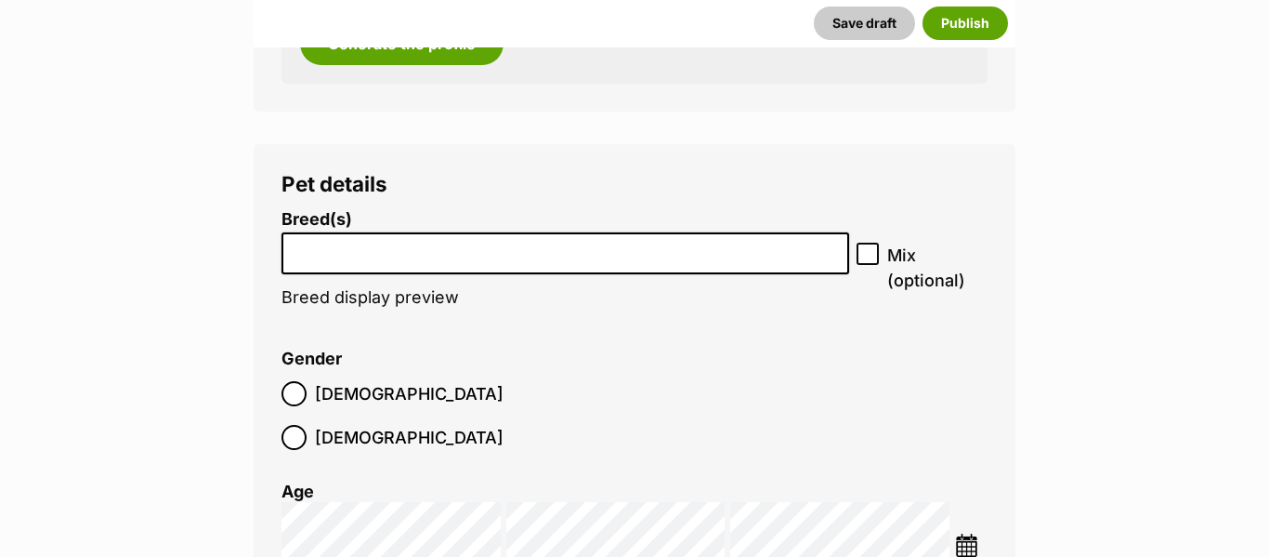
scroll to position [2322, 0]
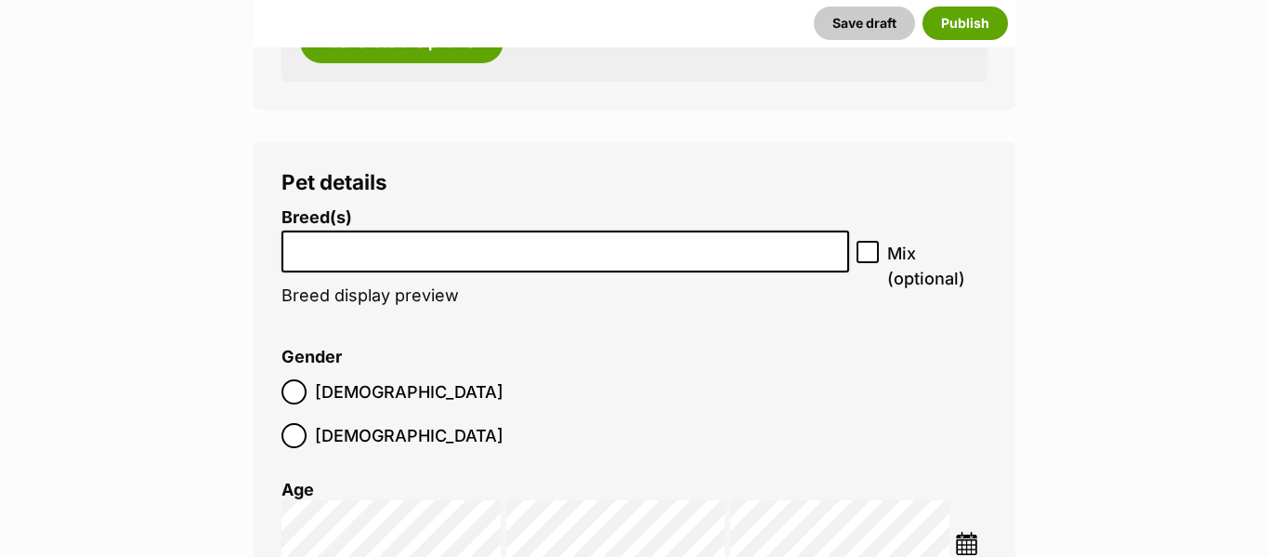
click at [638, 243] on input "search" at bounding box center [565, 247] width 555 height 20
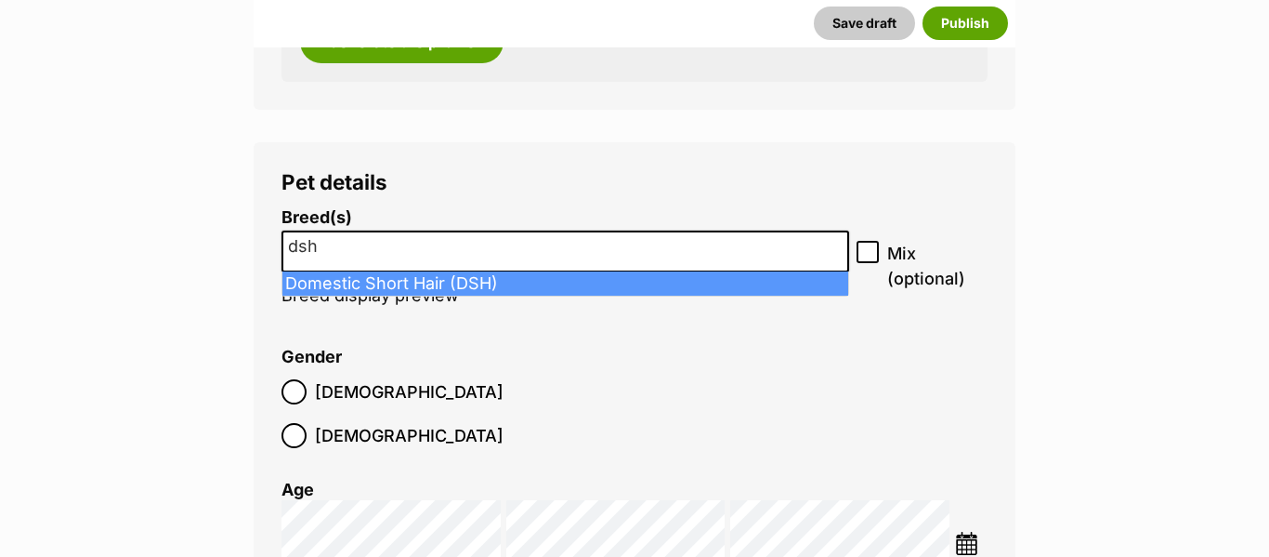
type input "dsh"
select select "252102"
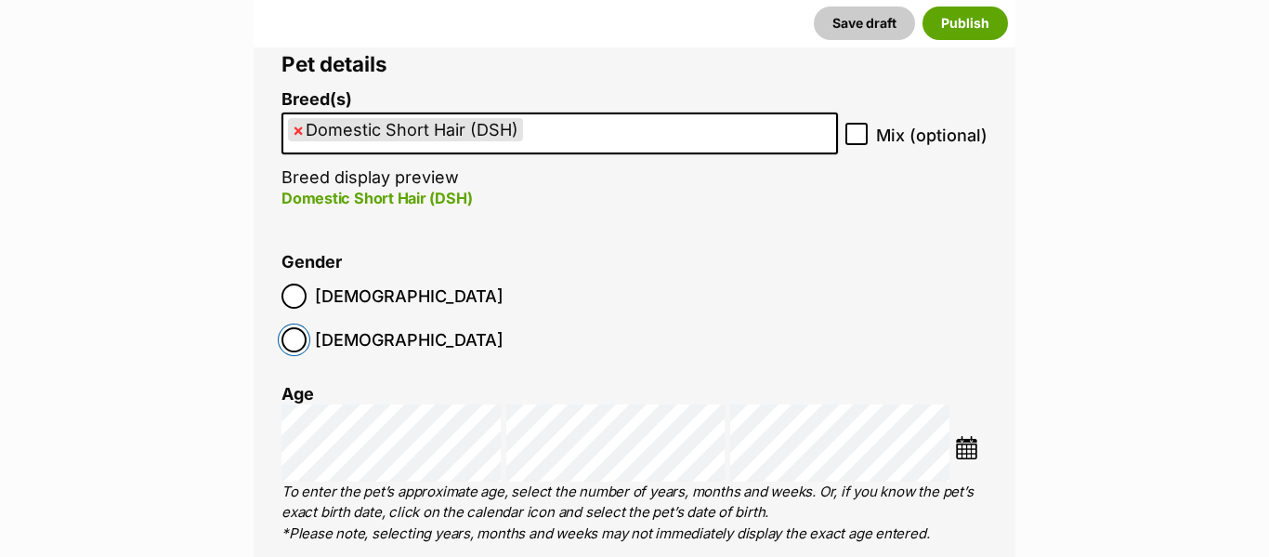
scroll to position [2461, 0]
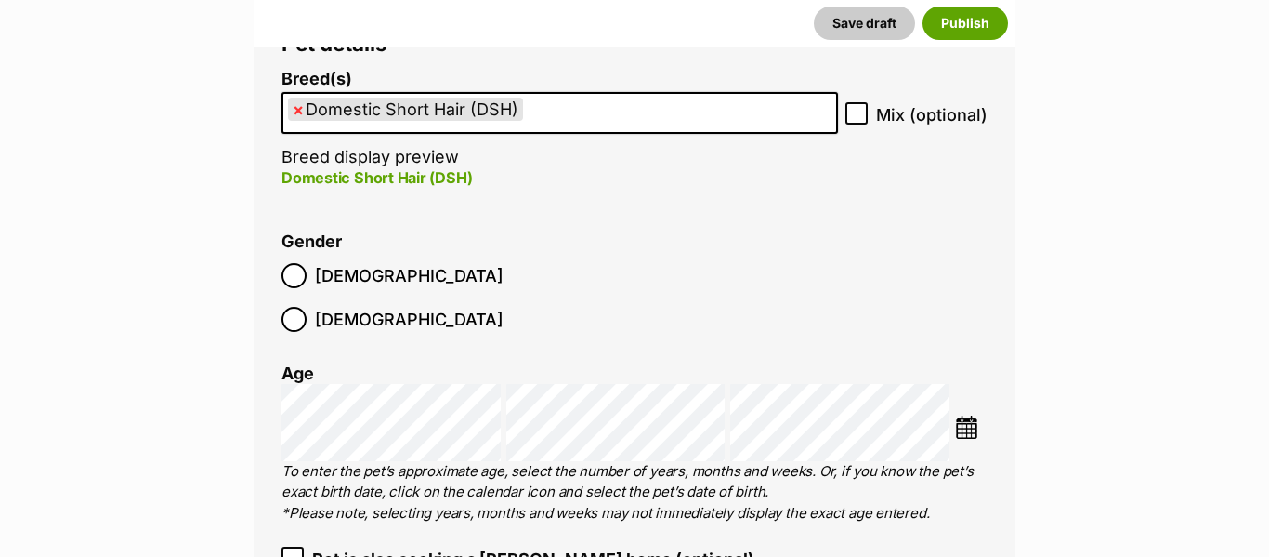
click at [964, 415] on img at bounding box center [966, 426] width 23 height 23
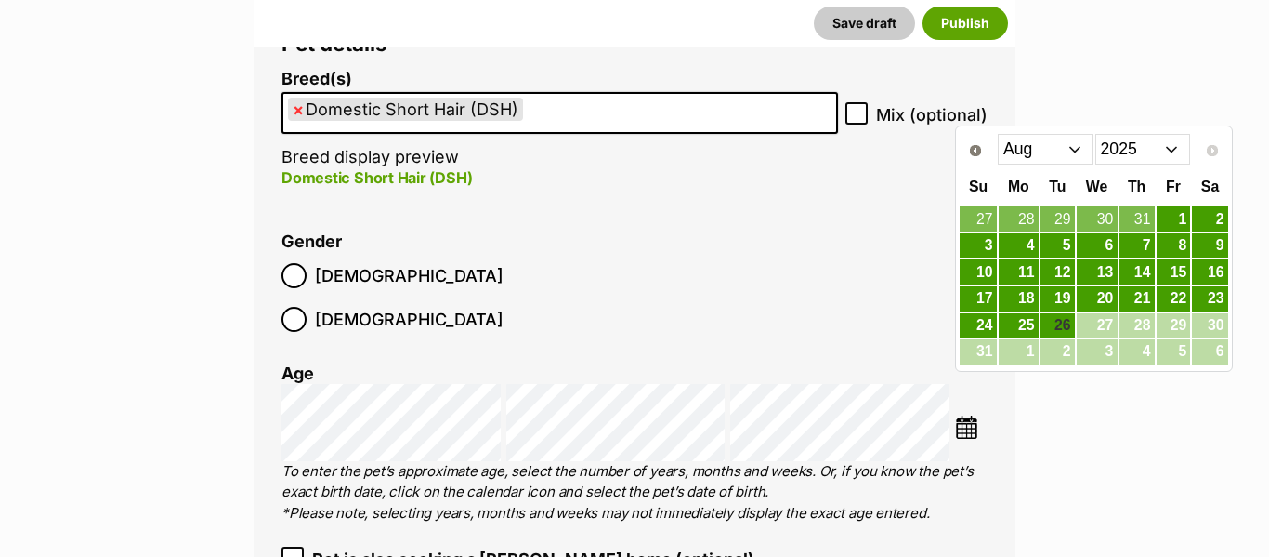
click at [1043, 142] on select "Jan Feb Mar Apr May Jun Jul Aug" at bounding box center [1046, 149] width 96 height 30
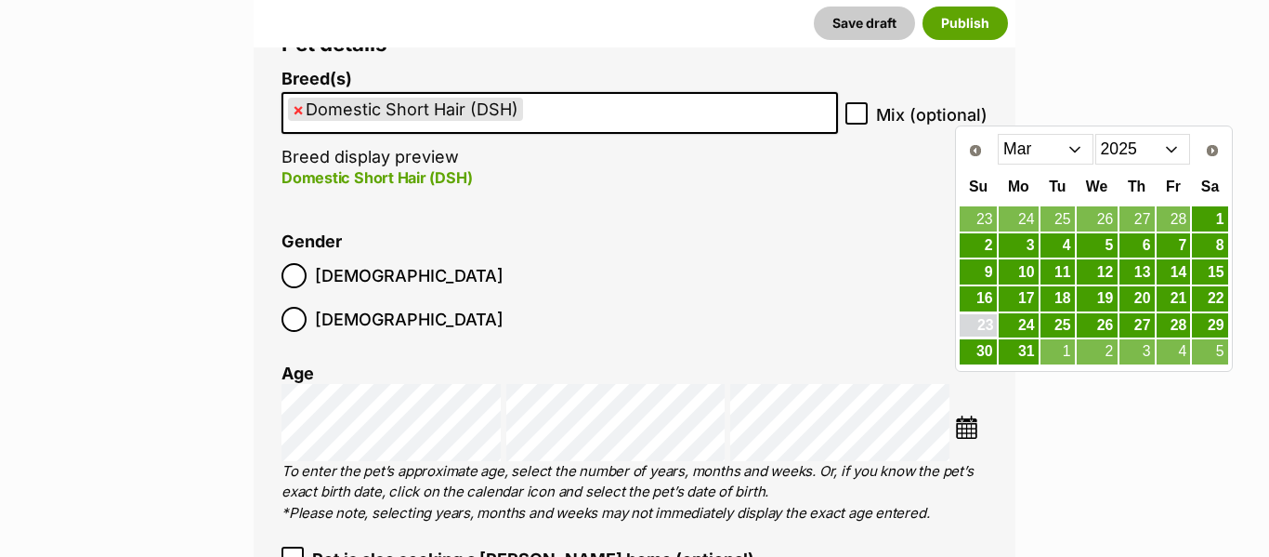
click at [987, 323] on link "23" at bounding box center [978, 325] width 36 height 23
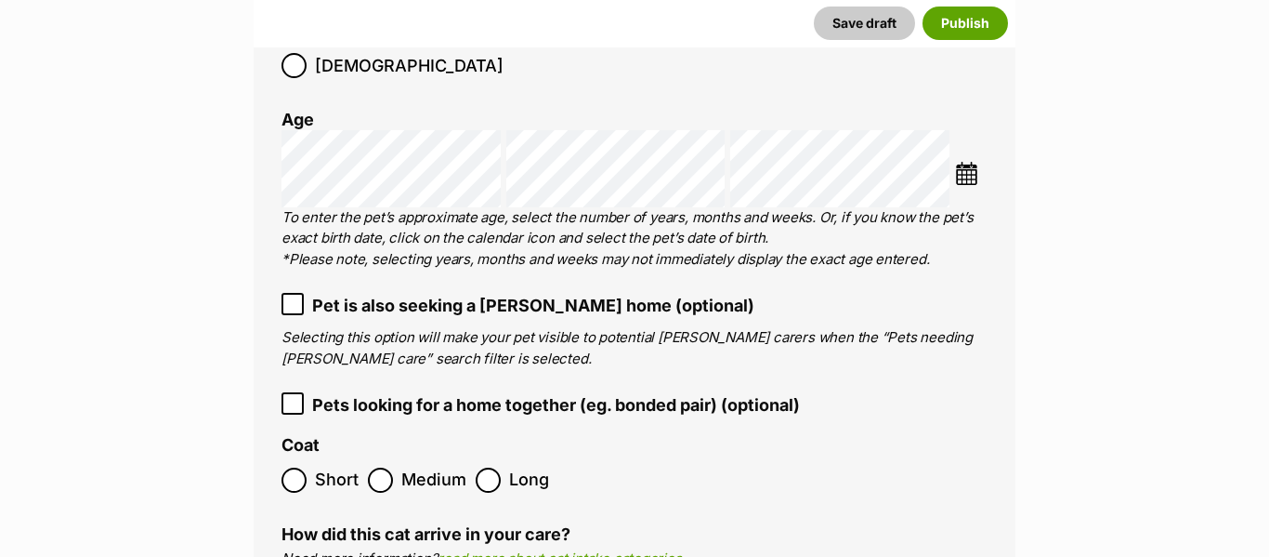
scroll to position [2722, 0]
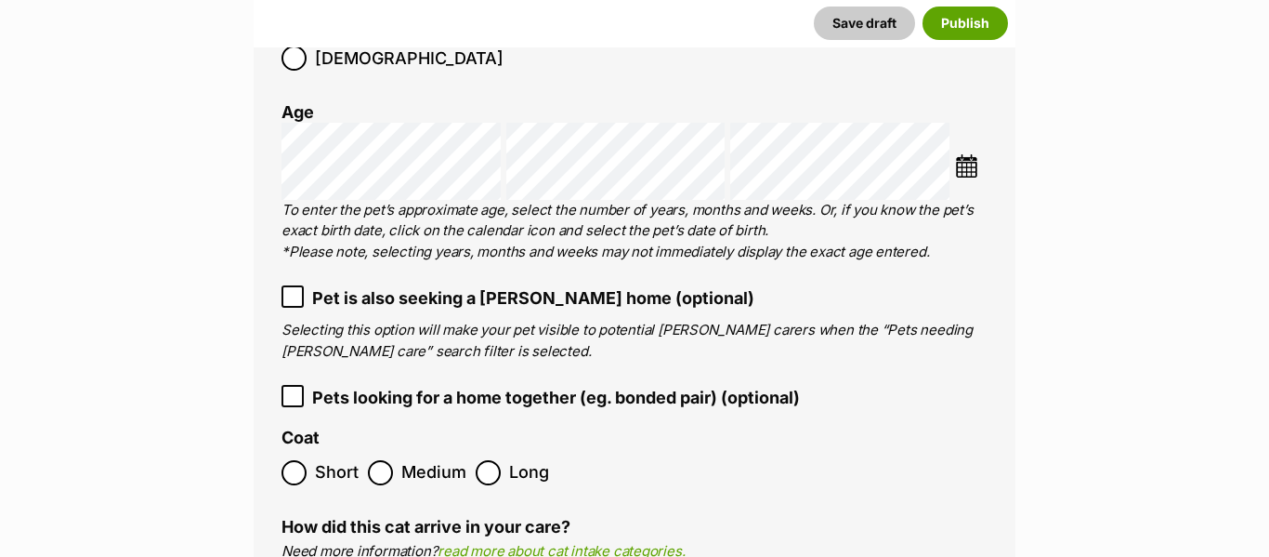
click at [535, 285] on span "Pet is also seeking a foster home (optional)" at bounding box center [533, 297] width 442 height 25
click at [453, 385] on span "Pets looking for a home together (eg. bonded pair) (optional)" at bounding box center [556, 397] width 488 height 25
click at [334, 460] on span "Short" at bounding box center [337, 472] width 44 height 25
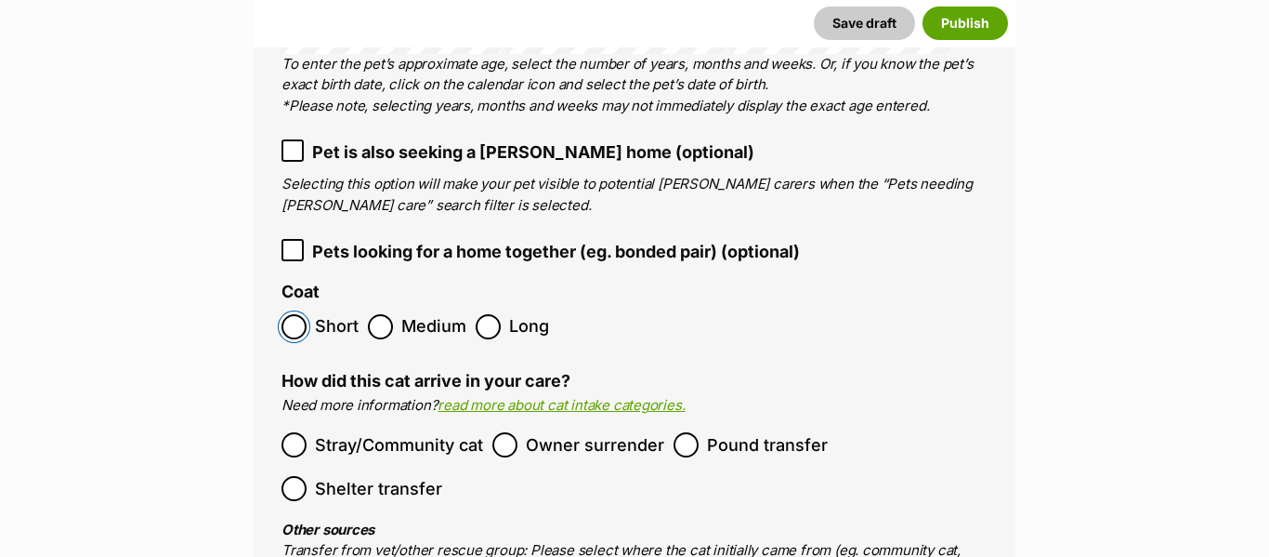
scroll to position [2868, 0]
click at [336, 431] on span "Stray/Community cat" at bounding box center [399, 443] width 168 height 25
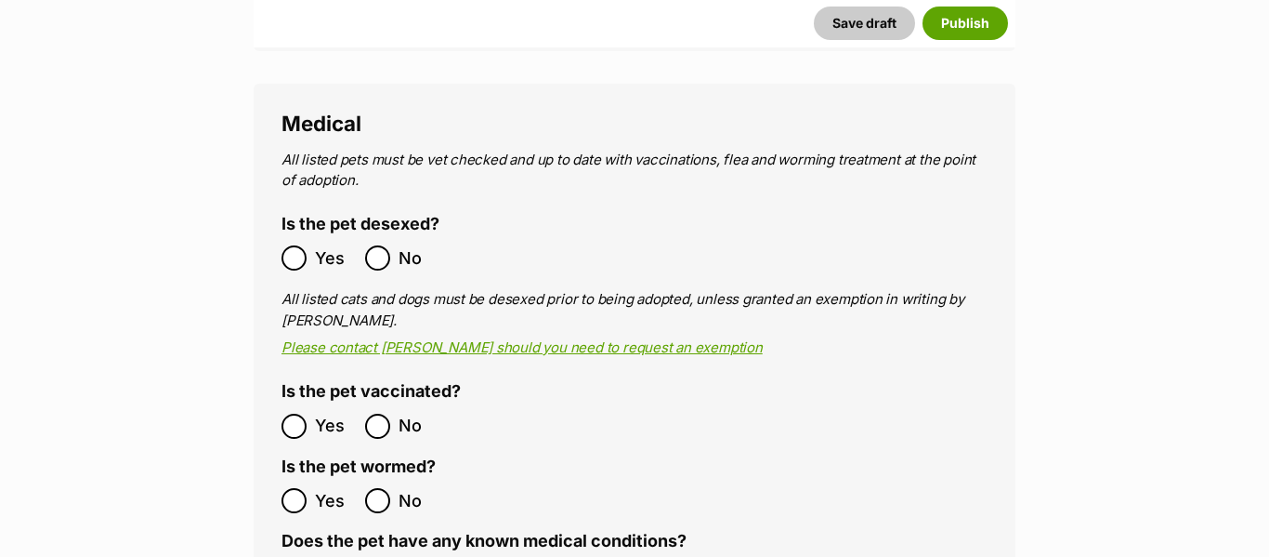
scroll to position [3582, 0]
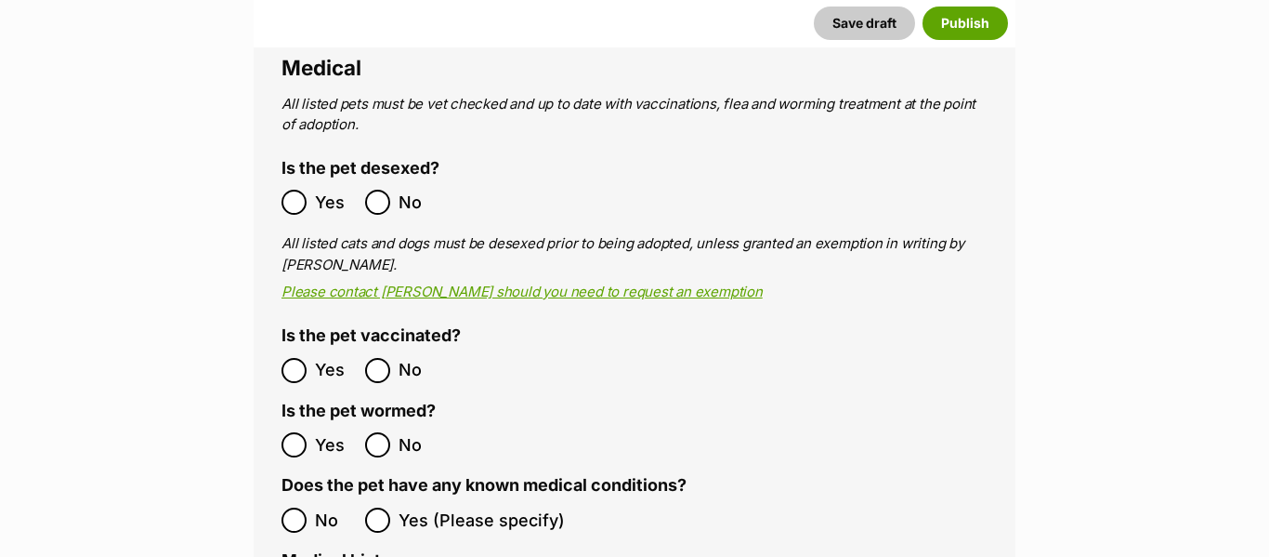
click at [323, 190] on span "Yes" at bounding box center [335, 202] width 41 height 25
click at [308, 358] on label "Yes" at bounding box center [319, 370] width 74 height 25
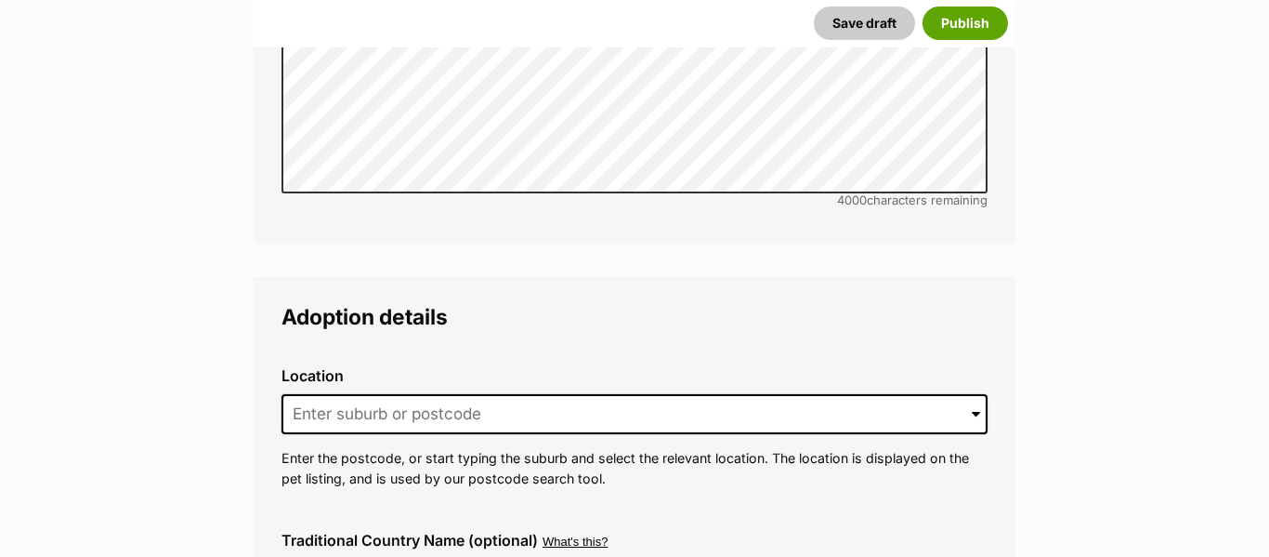
scroll to position [4463, 0]
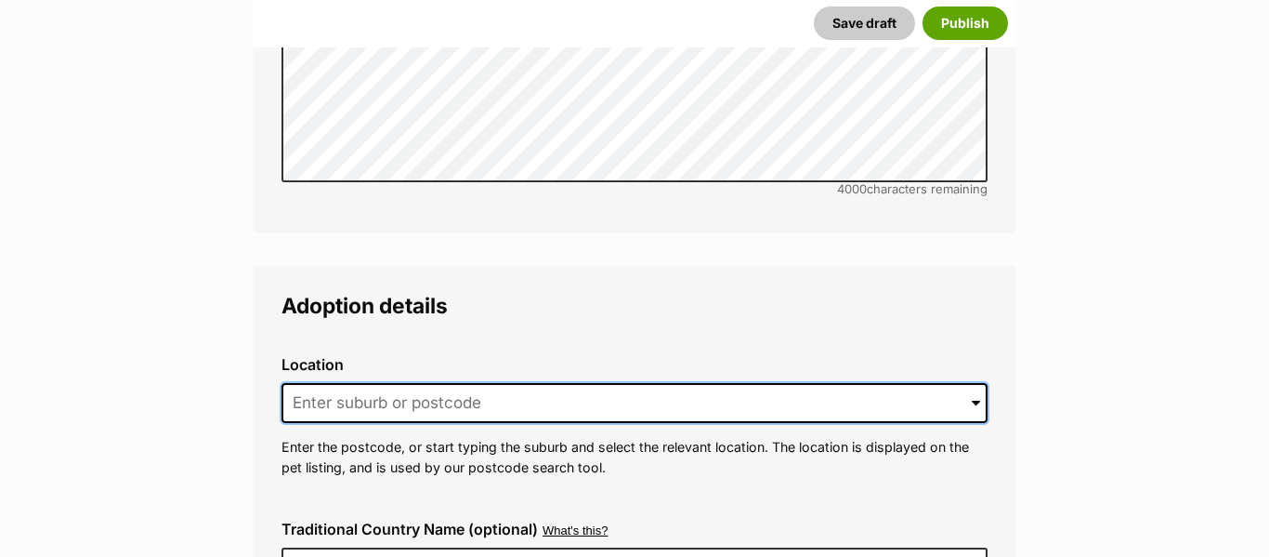
click at [401, 383] on input at bounding box center [635, 403] width 706 height 41
paste input "Macquarie Park"
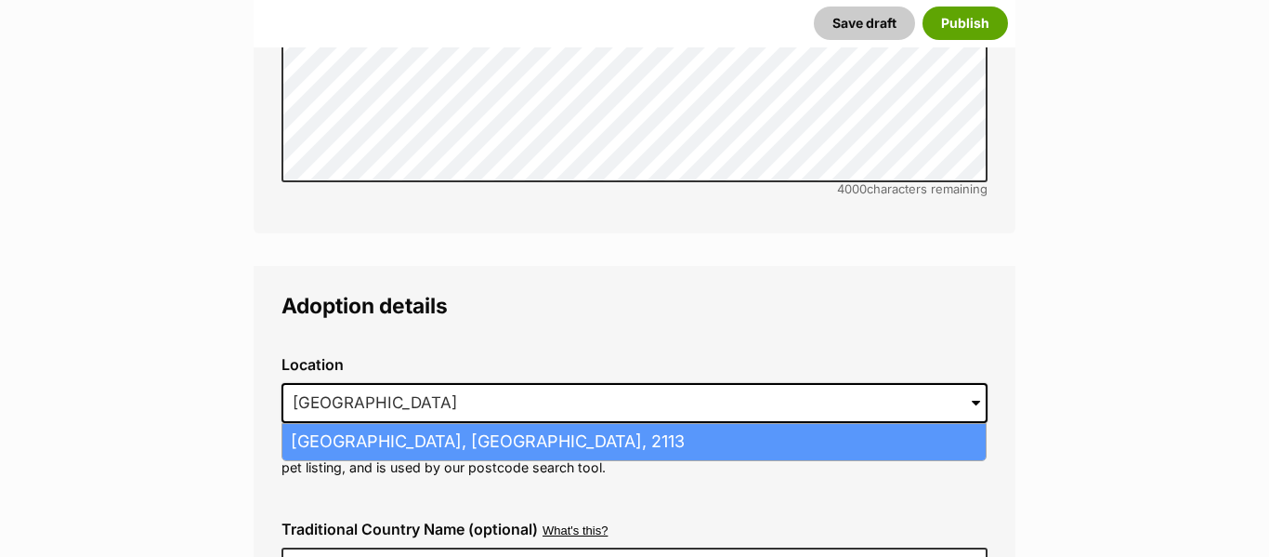
click at [397, 424] on li "Macquarie Park, New South Wales, 2113" at bounding box center [633, 442] width 703 height 36
type input "Macquarie Park, New South Wales, 2113"
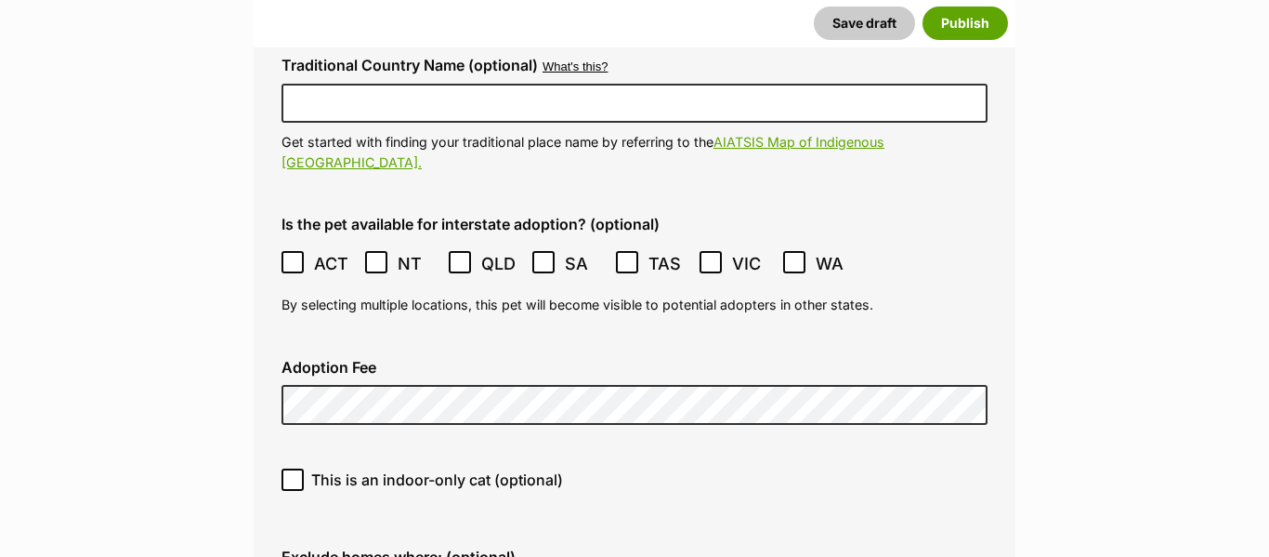
scroll to position [4936, 0]
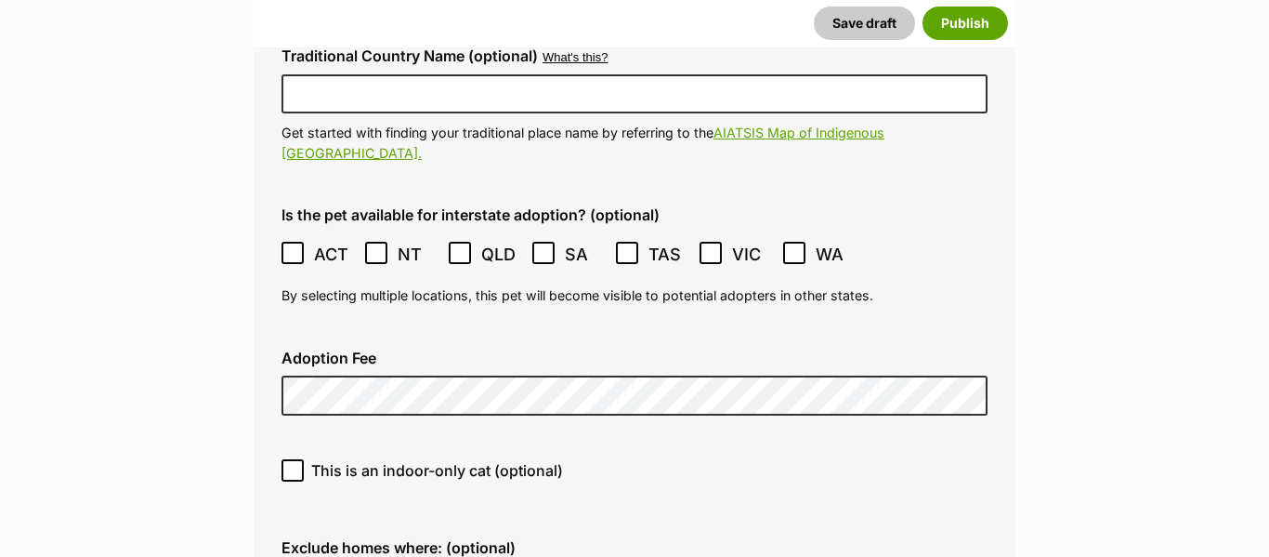
click at [514, 459] on span "This is an indoor-only cat (optional)" at bounding box center [437, 470] width 252 height 22
click at [304, 459] on input "This is an indoor-only cat (optional)" at bounding box center [293, 470] width 22 height 22
checkbox input "true"
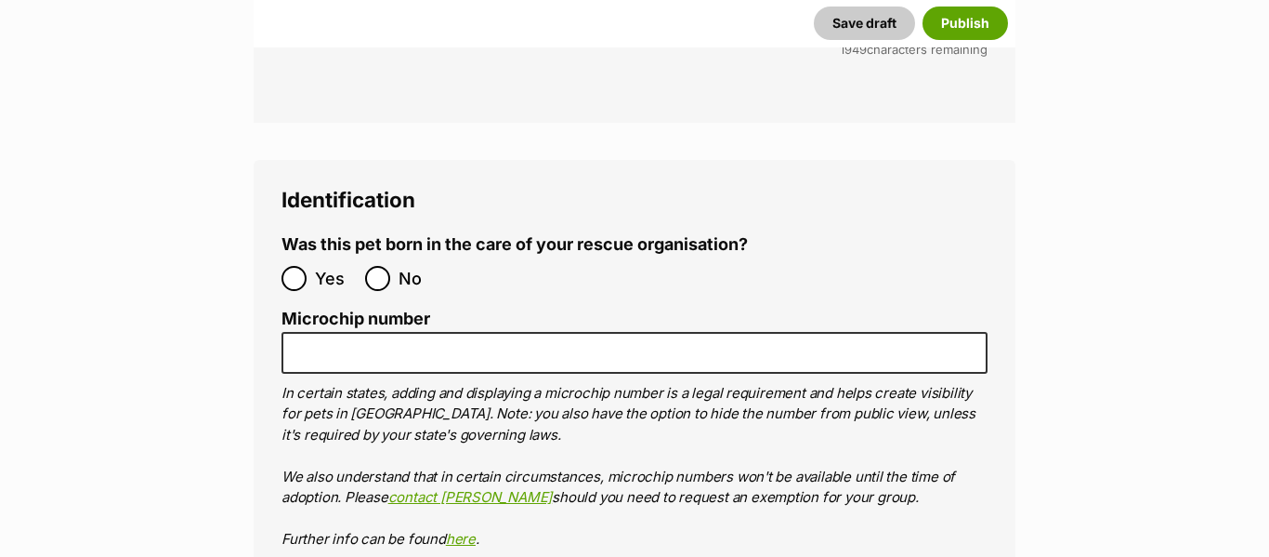
scroll to position [6814, 0]
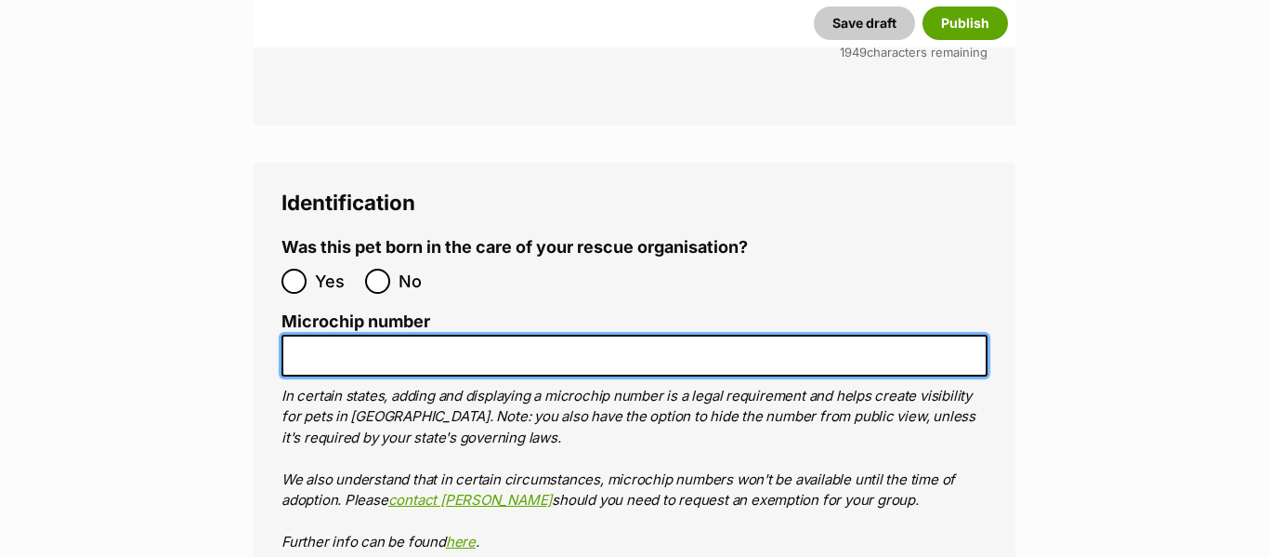
click at [756, 335] on input "Microchip number" at bounding box center [635, 356] width 706 height 42
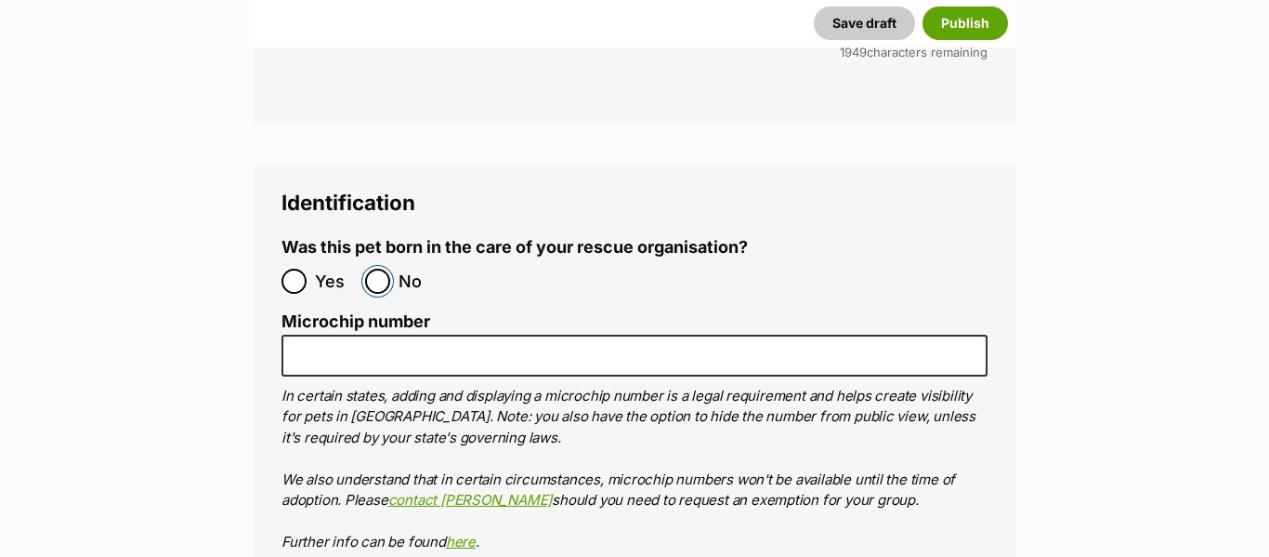
click at [387, 269] on input "No" at bounding box center [377, 281] width 25 height 25
radio input "true"
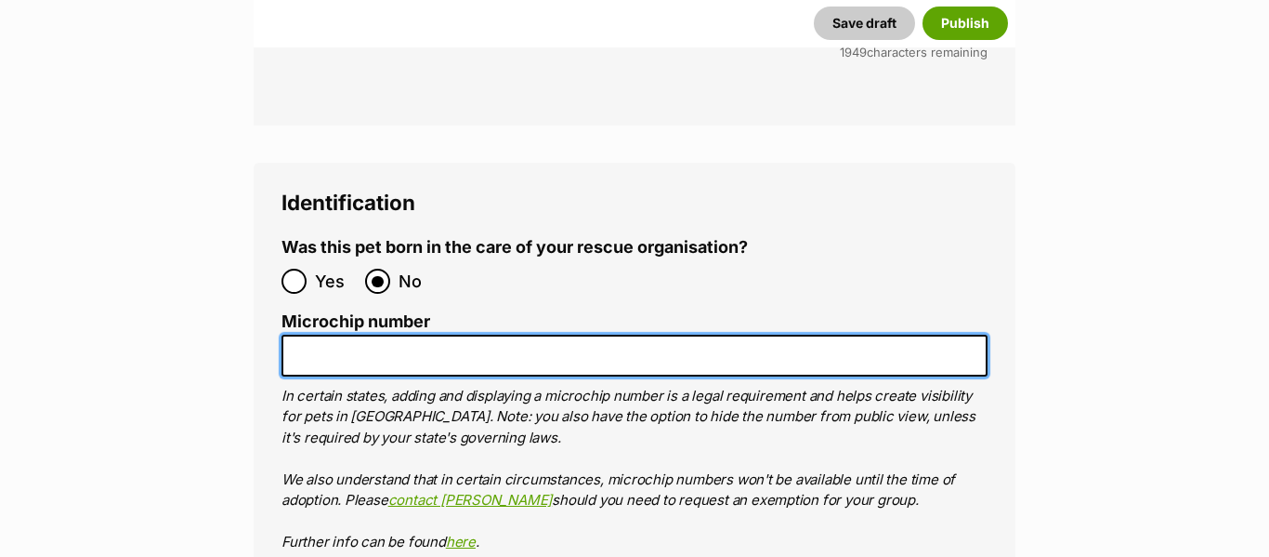
click at [509, 335] on input "Microchip number" at bounding box center [635, 356] width 706 height 42
paste input "991001006421058"
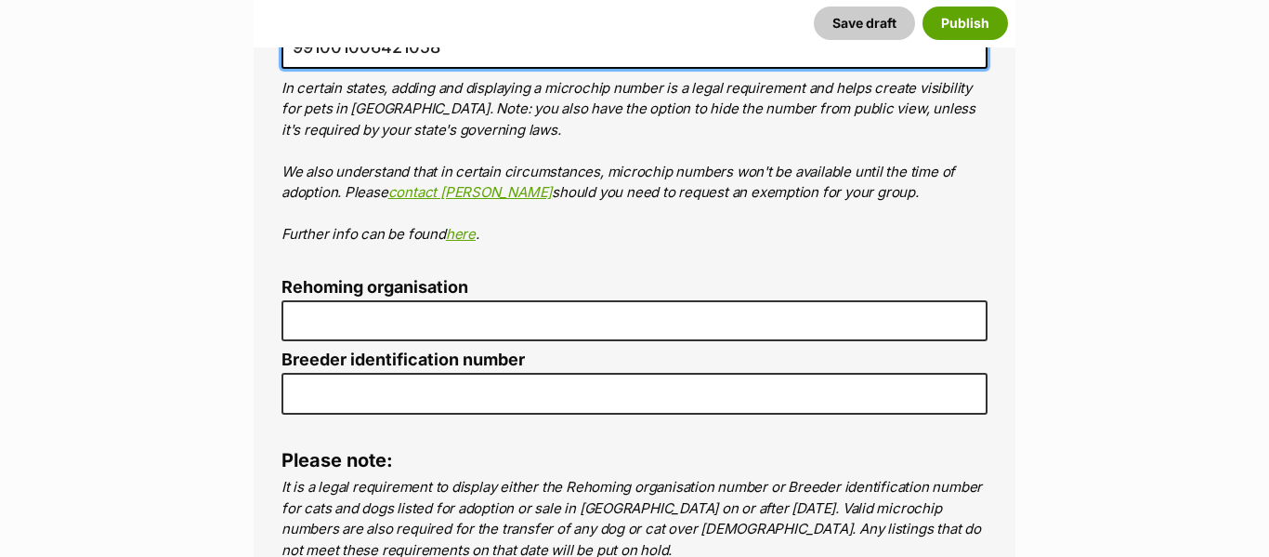
scroll to position [7120, 0]
type input "991001006421058"
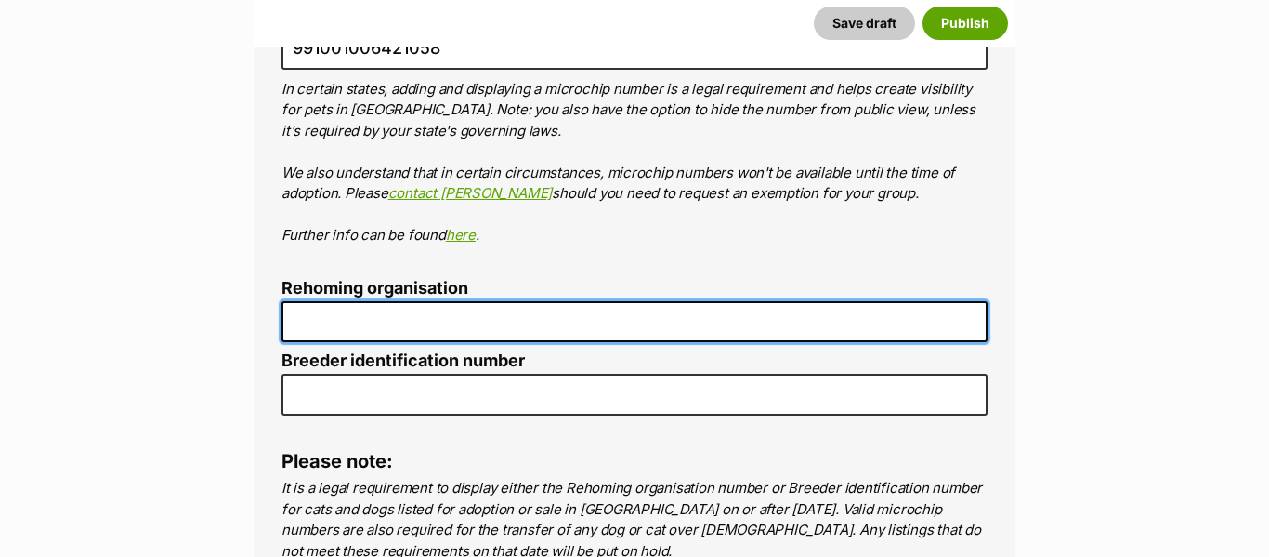
click at [505, 301] on input "Rehoming organisation" at bounding box center [635, 322] width 706 height 42
type input "Kittie Kat Rescue"
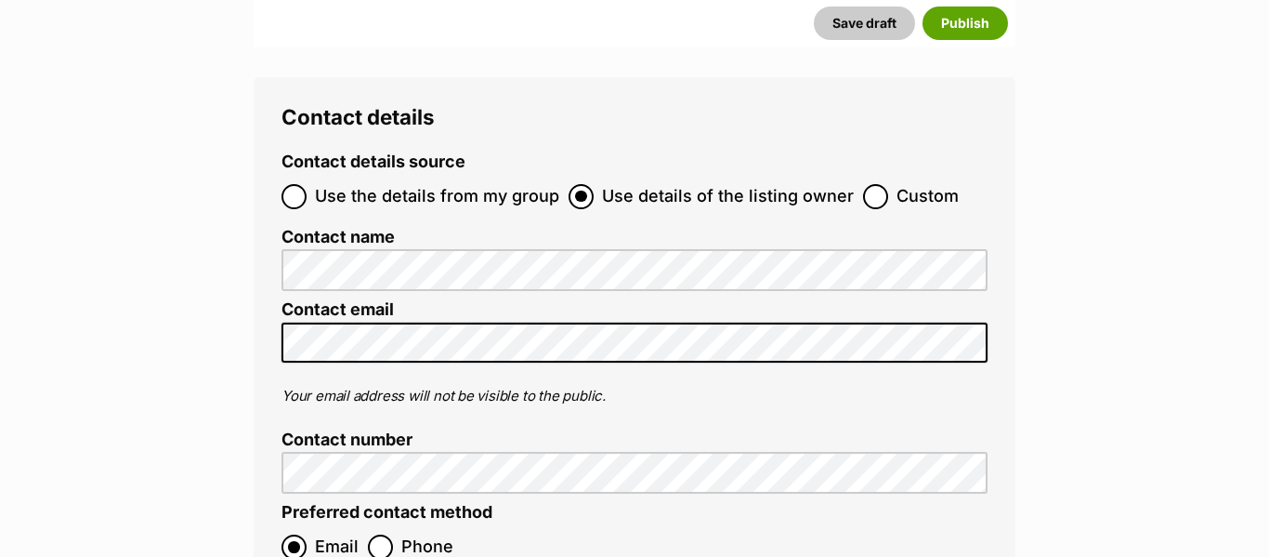
scroll to position [7692, 0]
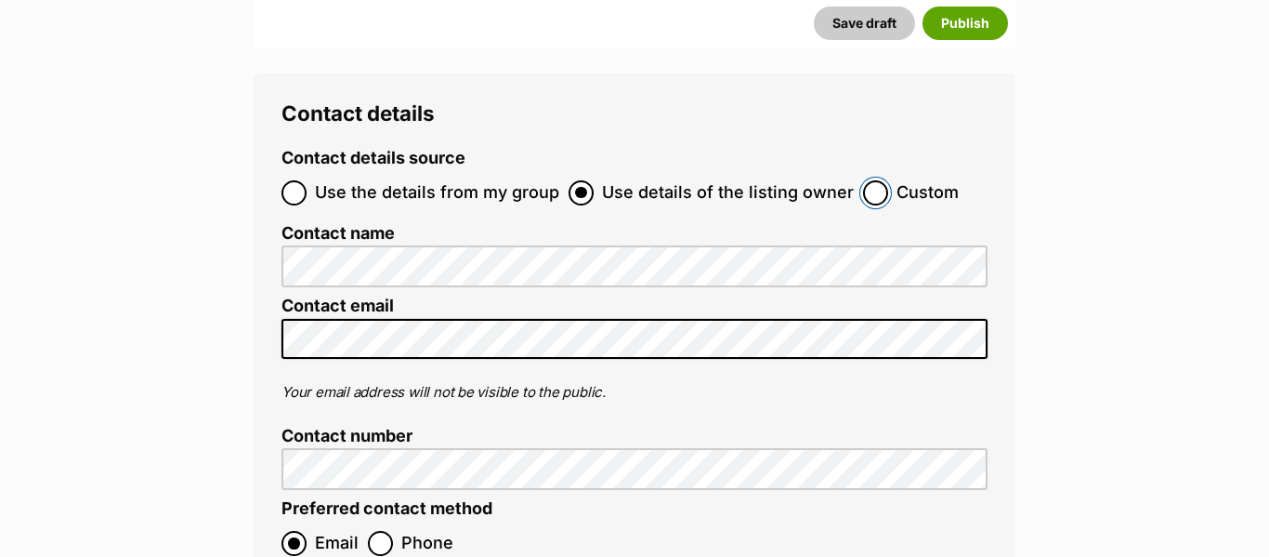
click at [875, 180] on input "Custom" at bounding box center [875, 192] width 25 height 25
radio input "true"
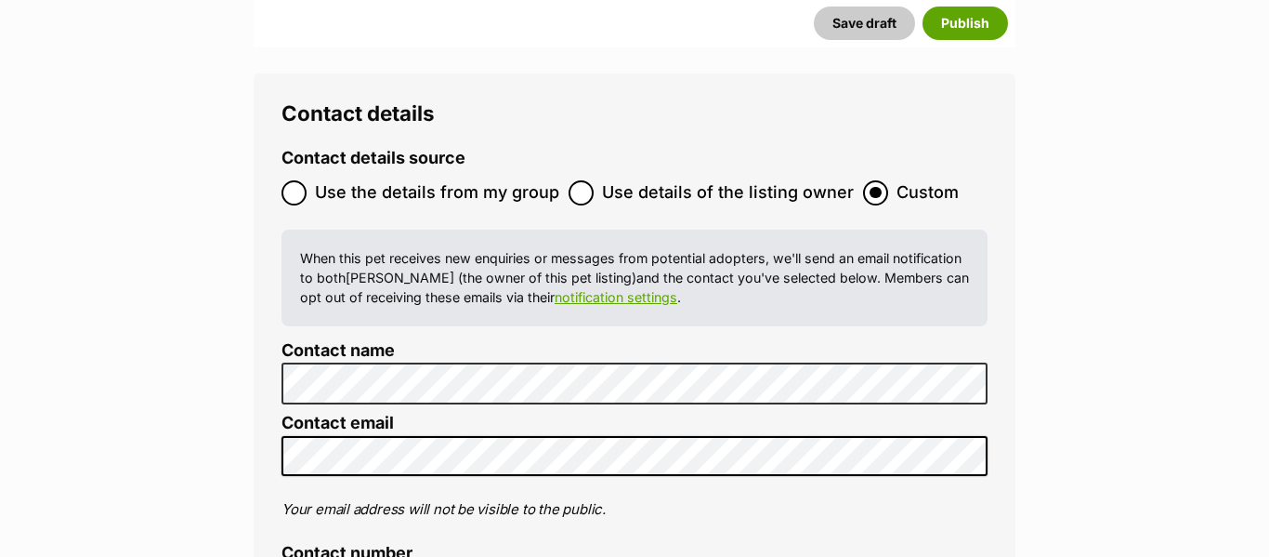
click at [260, 369] on div "Contact details Contact details source Use the details from my group Use detail…" at bounding box center [635, 450] width 762 height 755
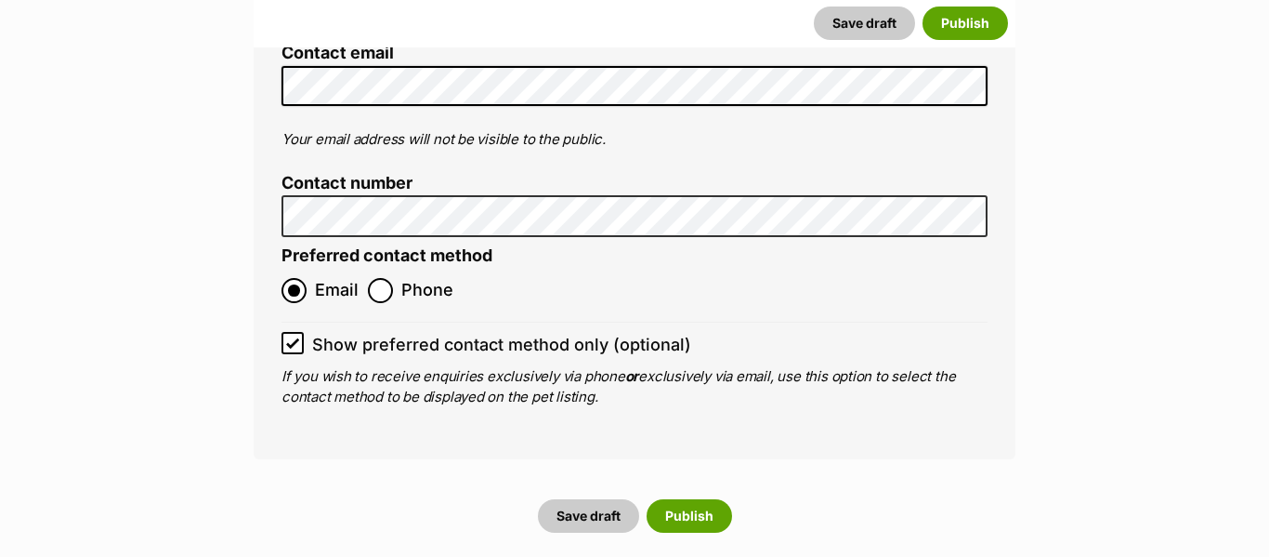
scroll to position [8064, 0]
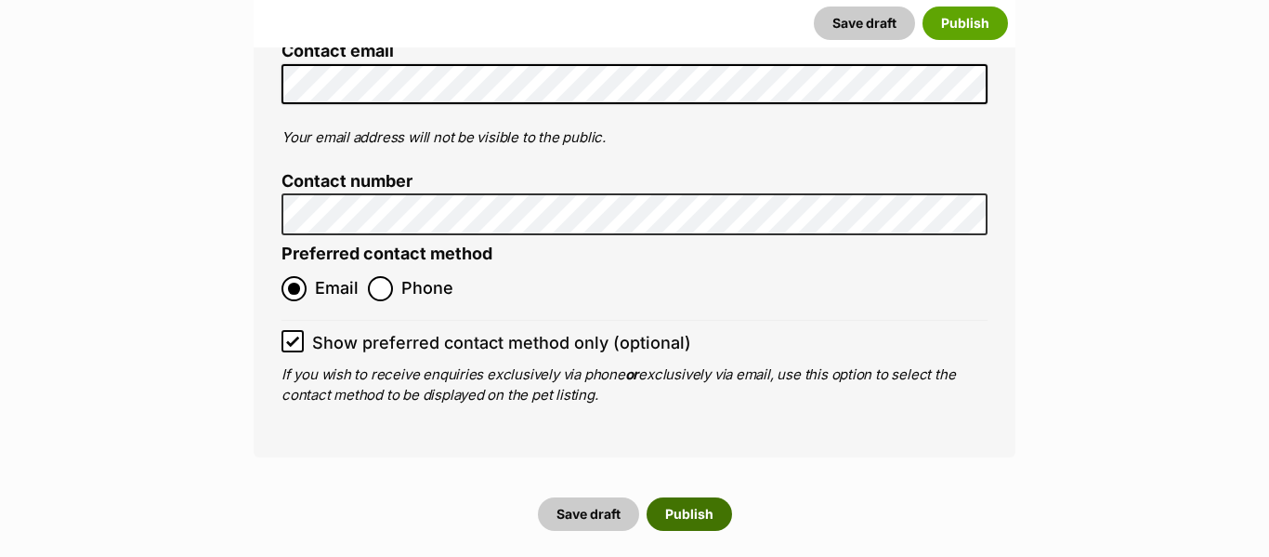
click at [662, 497] on button "Publish" at bounding box center [689, 513] width 85 height 33
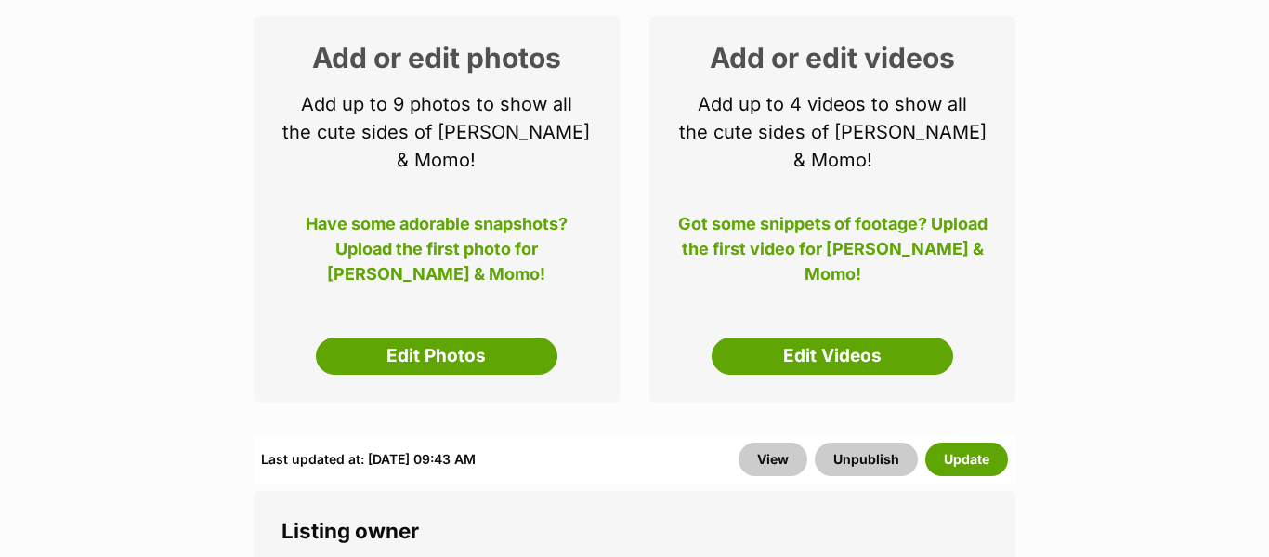
scroll to position [298, 0]
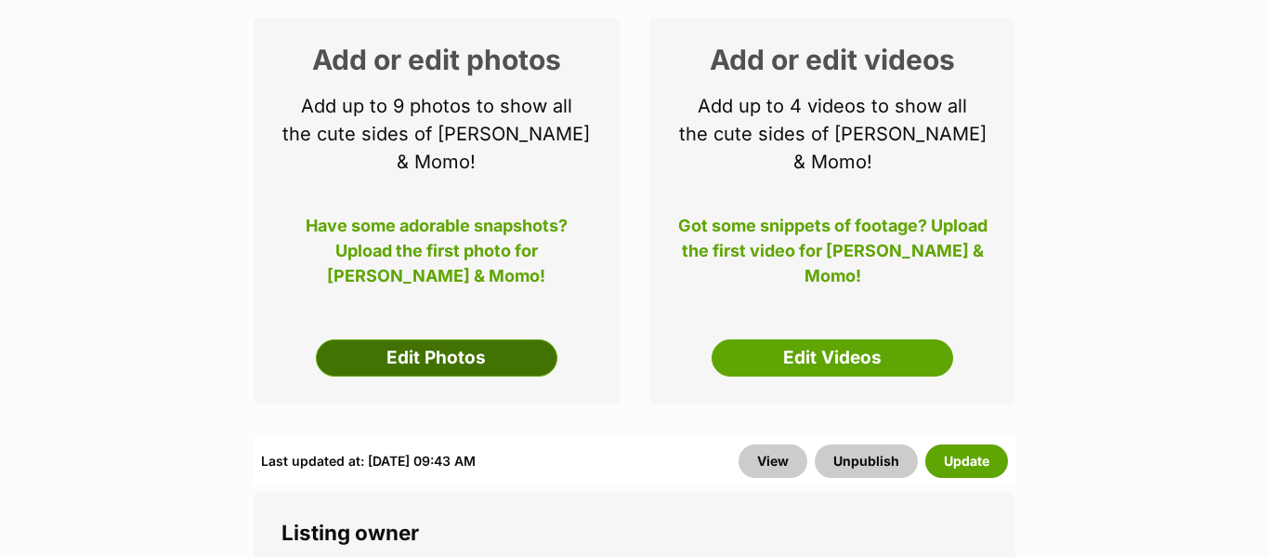
click at [508, 339] on link "Edit Photos" at bounding box center [437, 357] width 242 height 37
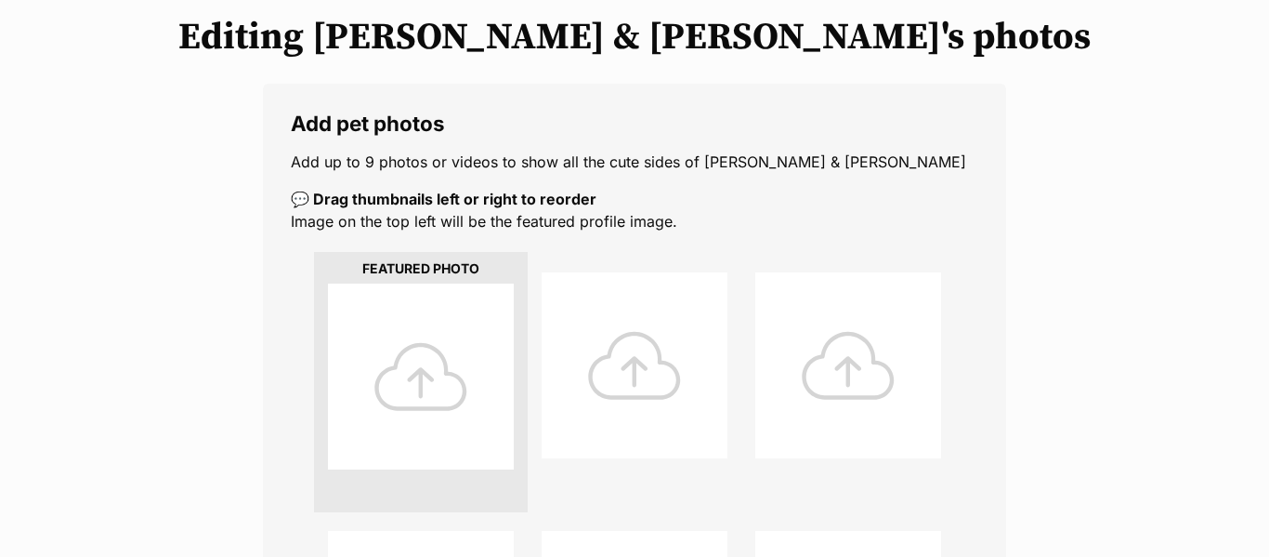
click at [428, 377] on div at bounding box center [421, 376] width 186 height 186
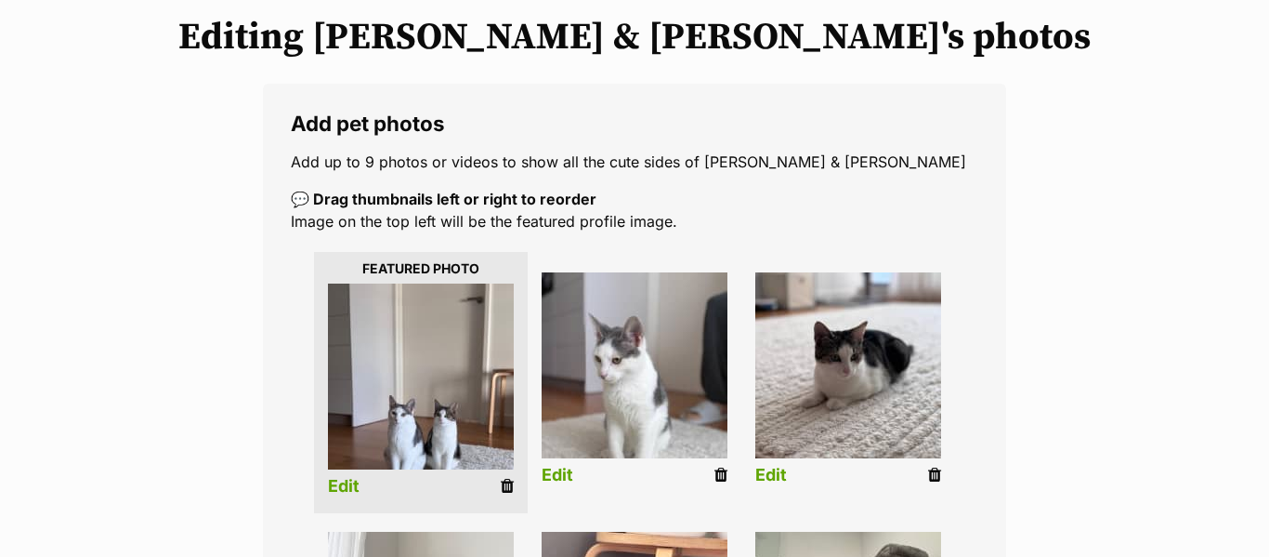
scroll to position [390, 0]
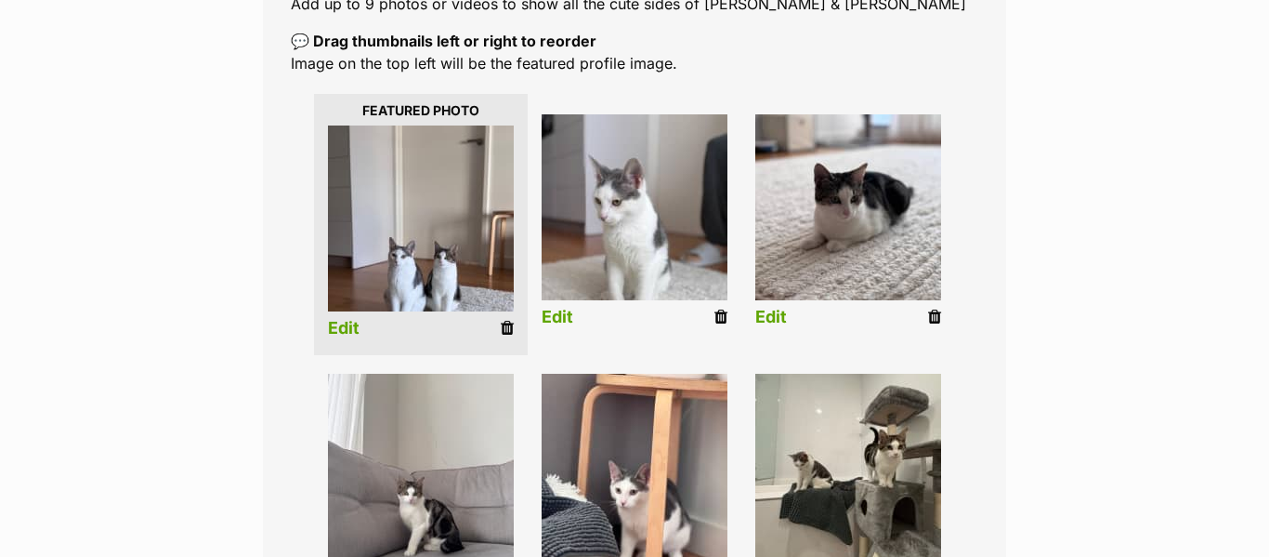
click at [351, 322] on link "Edit" at bounding box center [344, 329] width 32 height 20
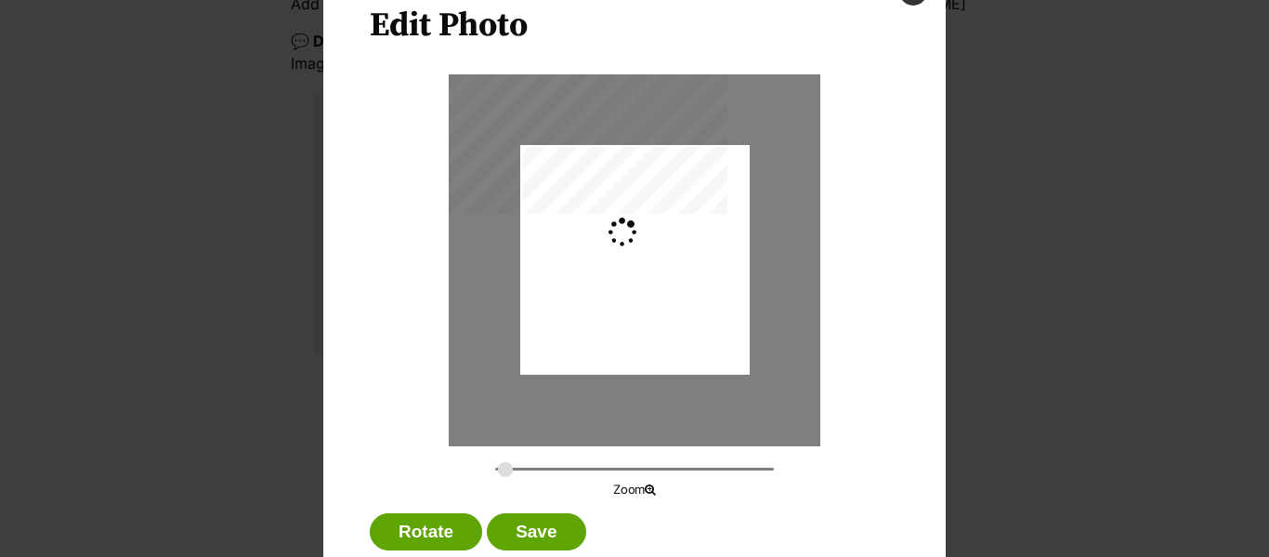
scroll to position [137, 0]
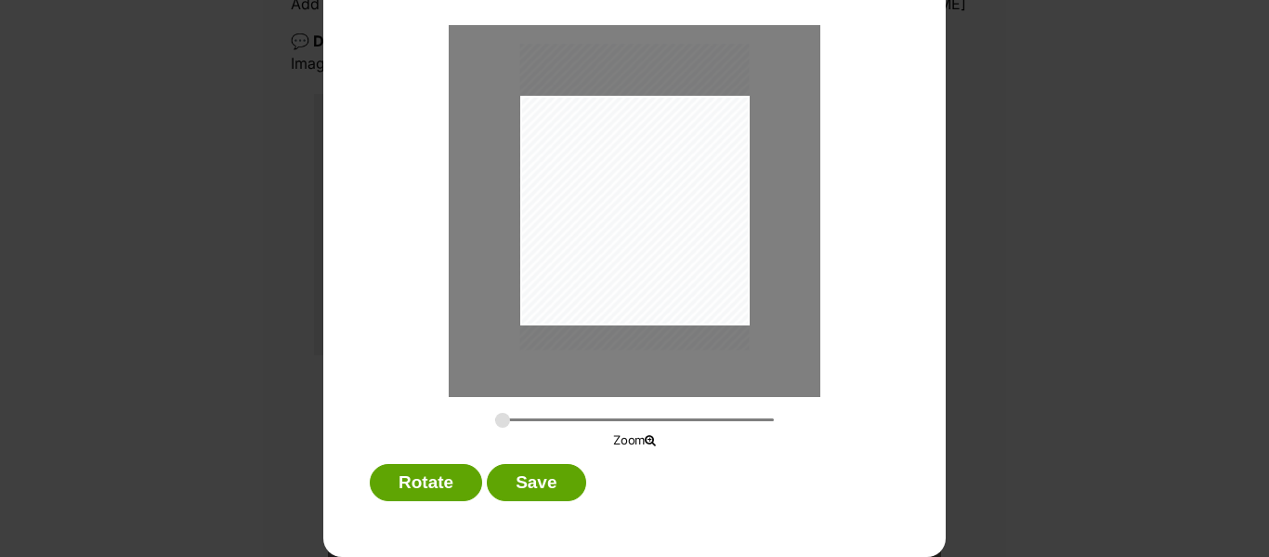
drag, startPoint x: 621, startPoint y: 289, endPoint x: 622, endPoint y: 274, distance: 14.9
click at [622, 274] on div "Dialog Window - Close (Press escape to close)" at bounding box center [635, 197] width 230 height 306
drag, startPoint x: 502, startPoint y: 424, endPoint x: 542, endPoint y: 434, distance: 41.2
type input "0.4562"
click at [542, 428] on input "Dialog Window - Close (Press escape to close)" at bounding box center [634, 420] width 279 height 18
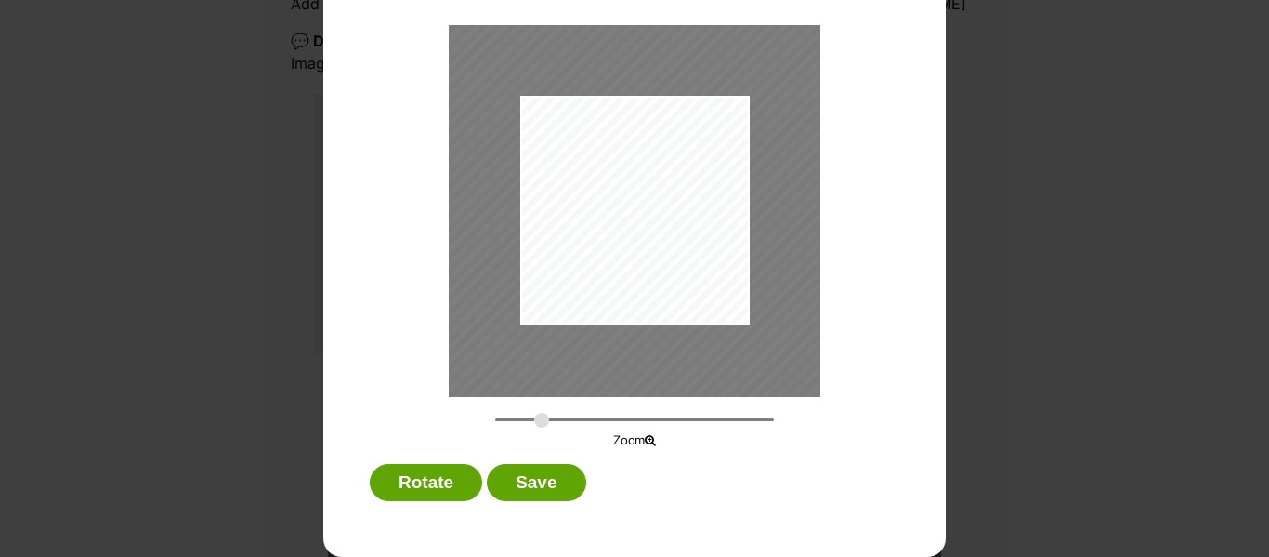
drag, startPoint x: 677, startPoint y: 171, endPoint x: 672, endPoint y: 139, distance: 32.1
click at [672, 139] on div "Dialog Window - Close (Press escape to close)" at bounding box center [630, 155] width 382 height 508
click at [558, 476] on button "Save" at bounding box center [536, 482] width 98 height 37
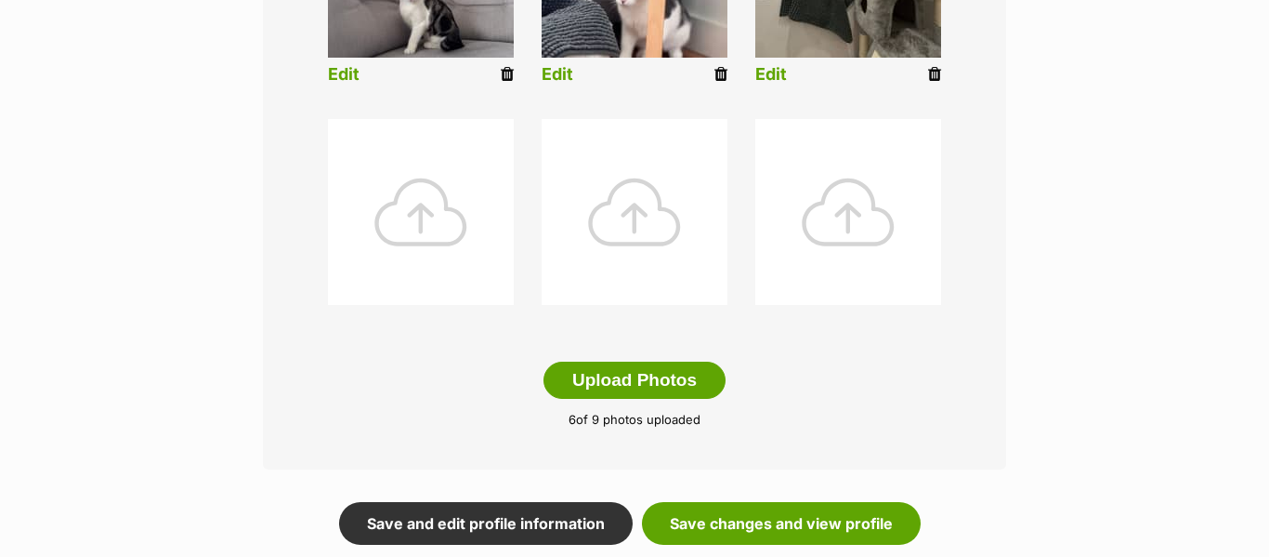
scroll to position [899, 0]
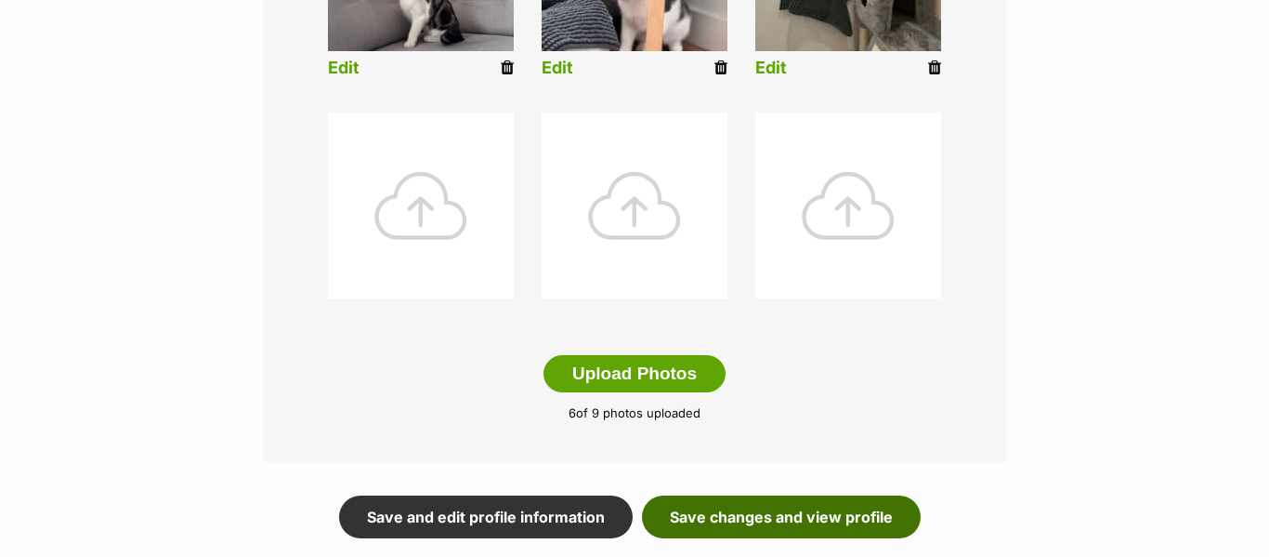
click at [758, 509] on link "Save changes and view profile" at bounding box center [781, 516] width 279 height 43
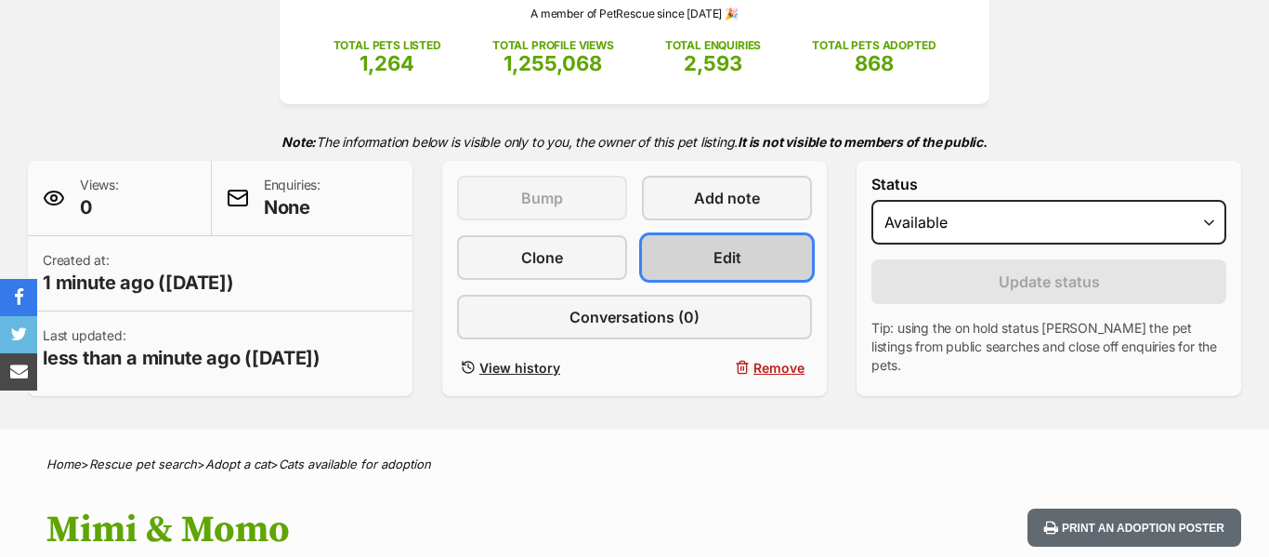
click at [750, 265] on link "Edit" at bounding box center [727, 257] width 170 height 45
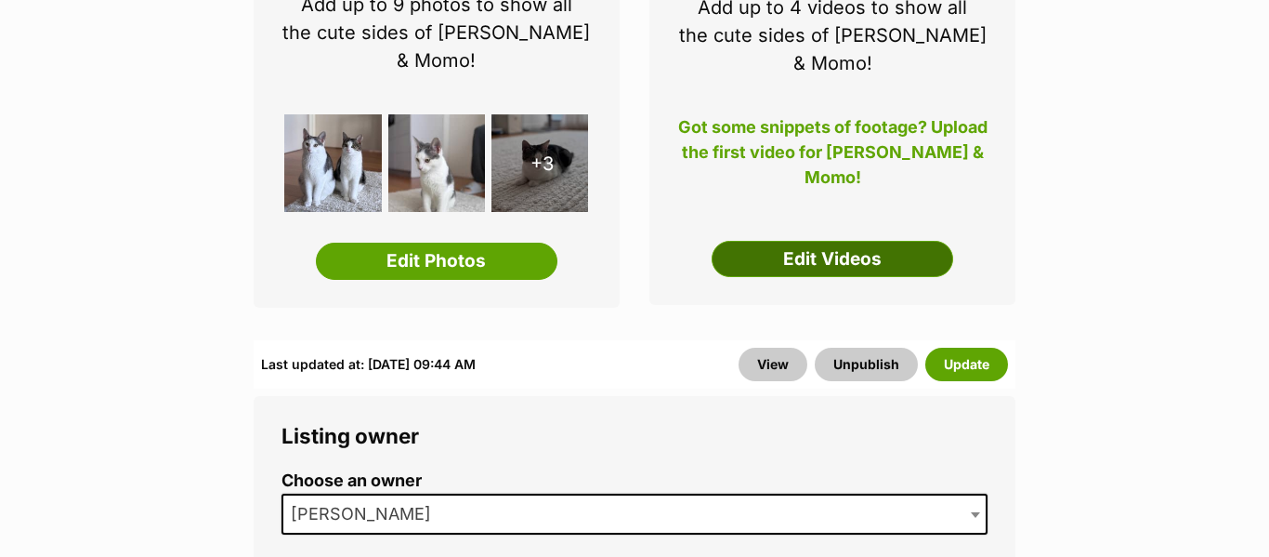
click at [760, 241] on link "Edit Videos" at bounding box center [833, 259] width 242 height 37
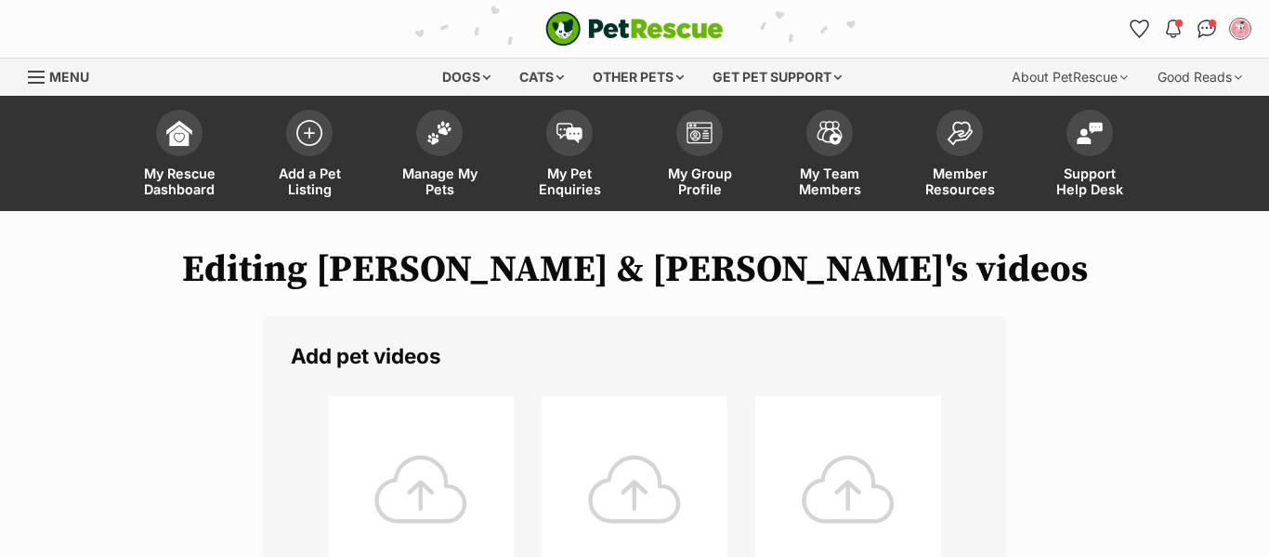
click at [419, 500] on div at bounding box center [421, 489] width 186 height 186
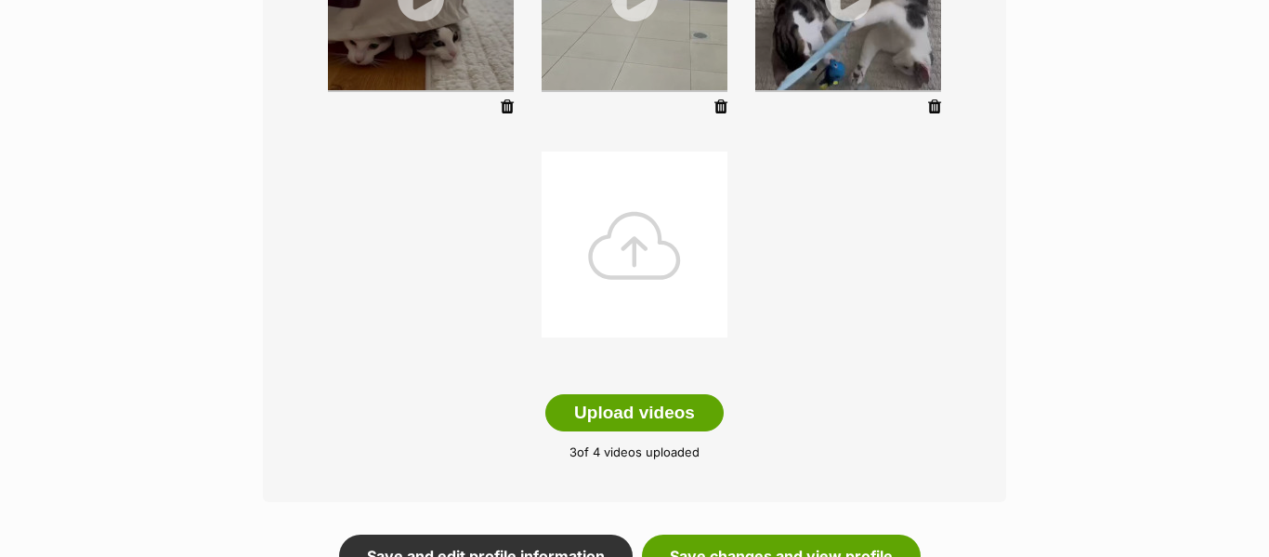
scroll to position [492, 0]
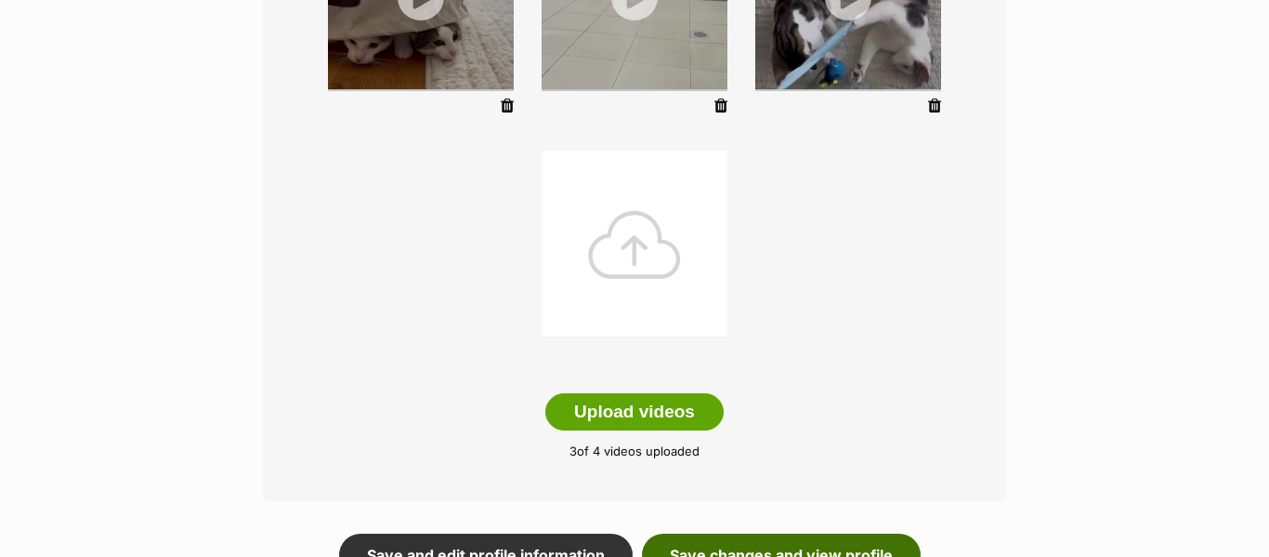
click at [882, 540] on link "Save changes and view profile" at bounding box center [781, 554] width 279 height 43
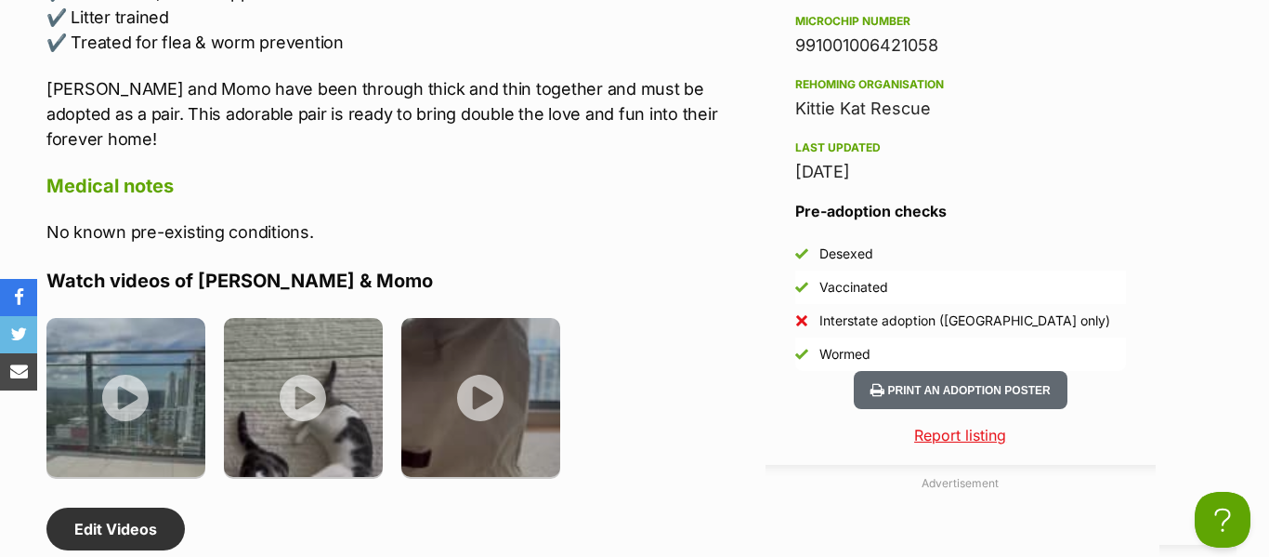
scroll to position [2290, 0]
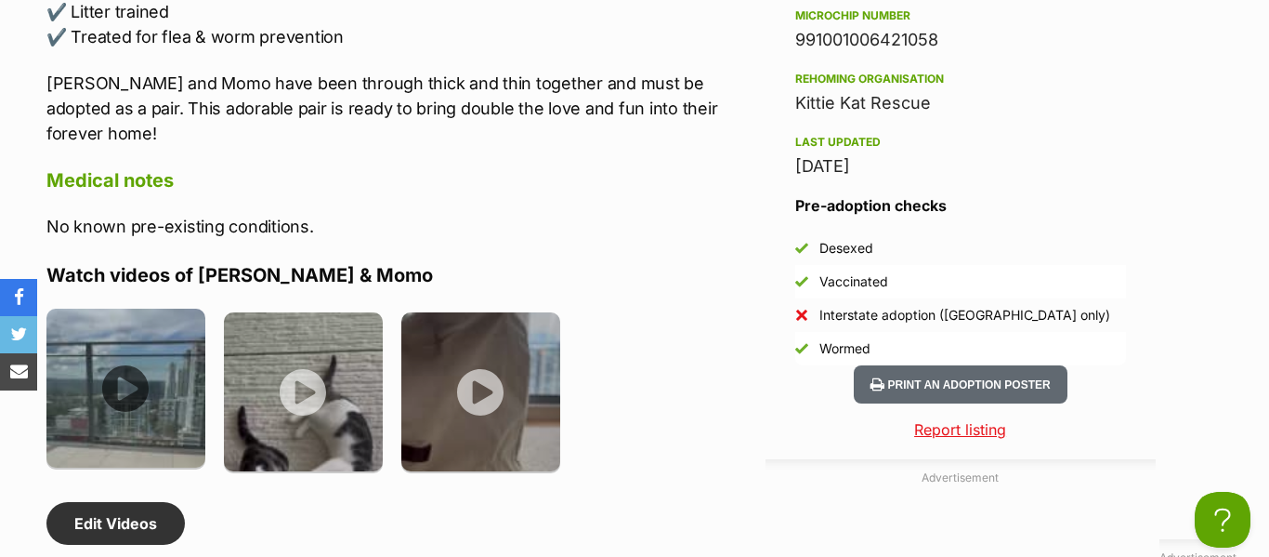
click at [98, 309] on img at bounding box center [125, 387] width 159 height 159
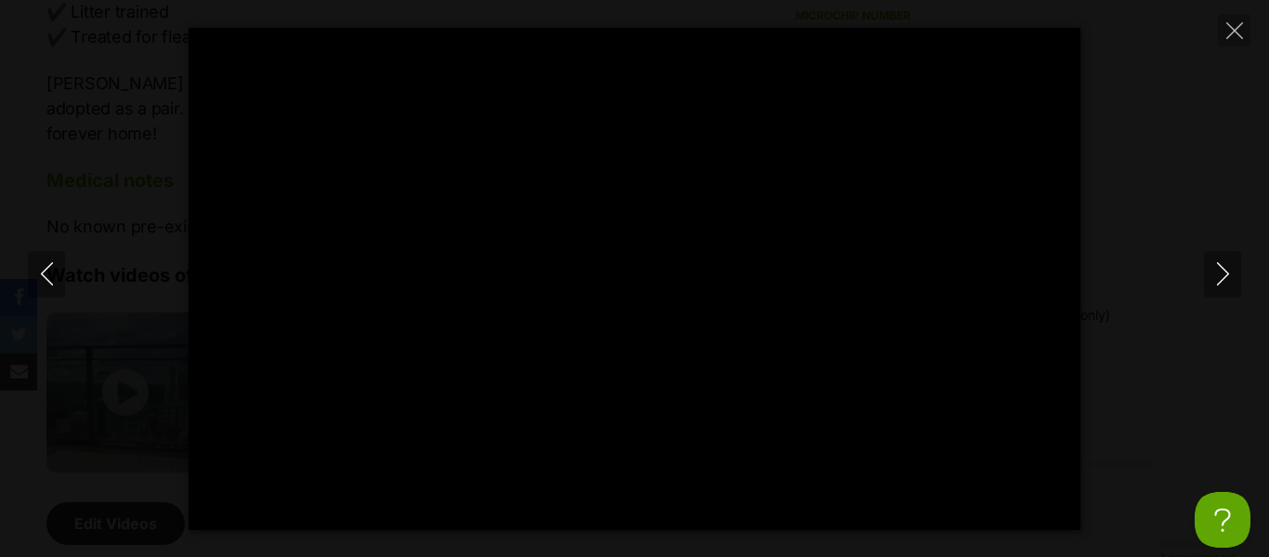
type input "80.94"
type input "72.39"
type input "100"
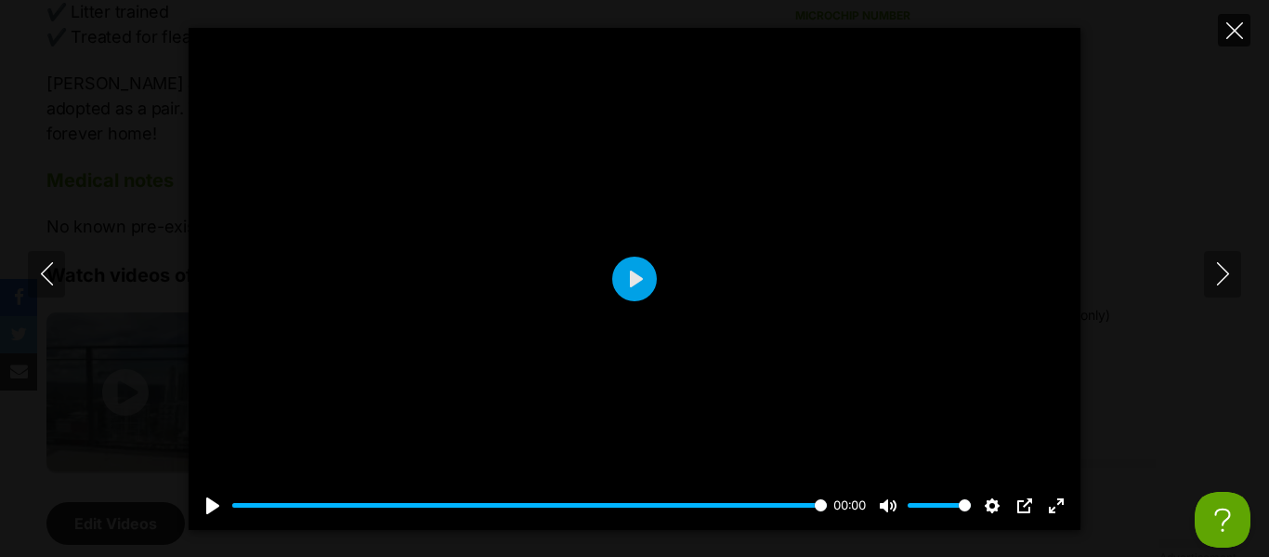
click at [1236, 33] on icon "Close" at bounding box center [1235, 30] width 17 height 17
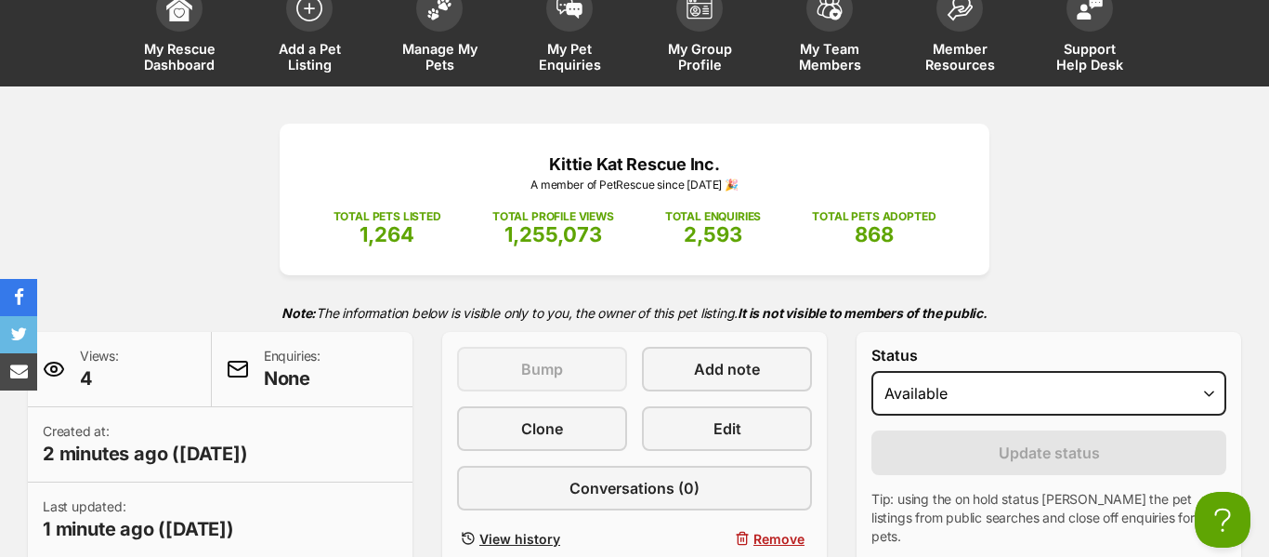
scroll to position [0, 0]
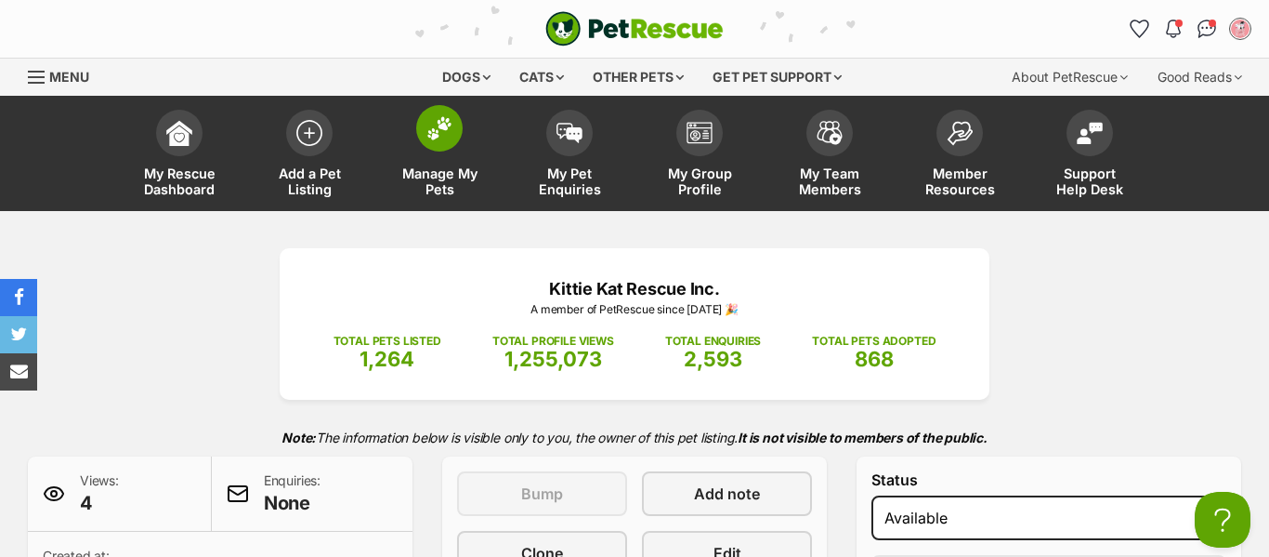
click at [434, 131] on img at bounding box center [440, 128] width 26 height 24
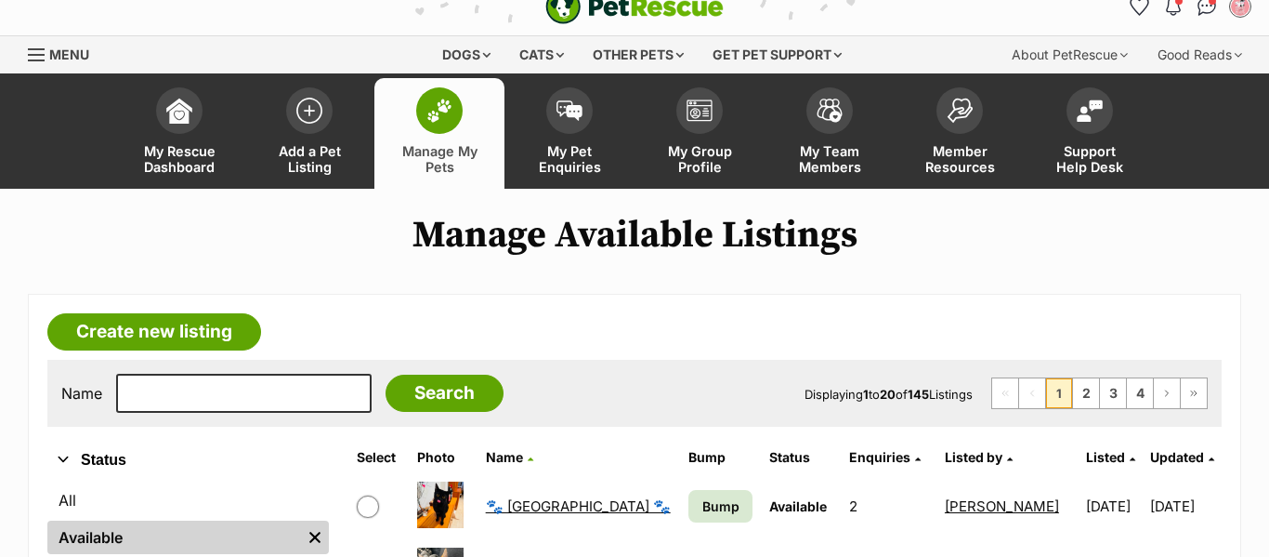
scroll to position [25, 0]
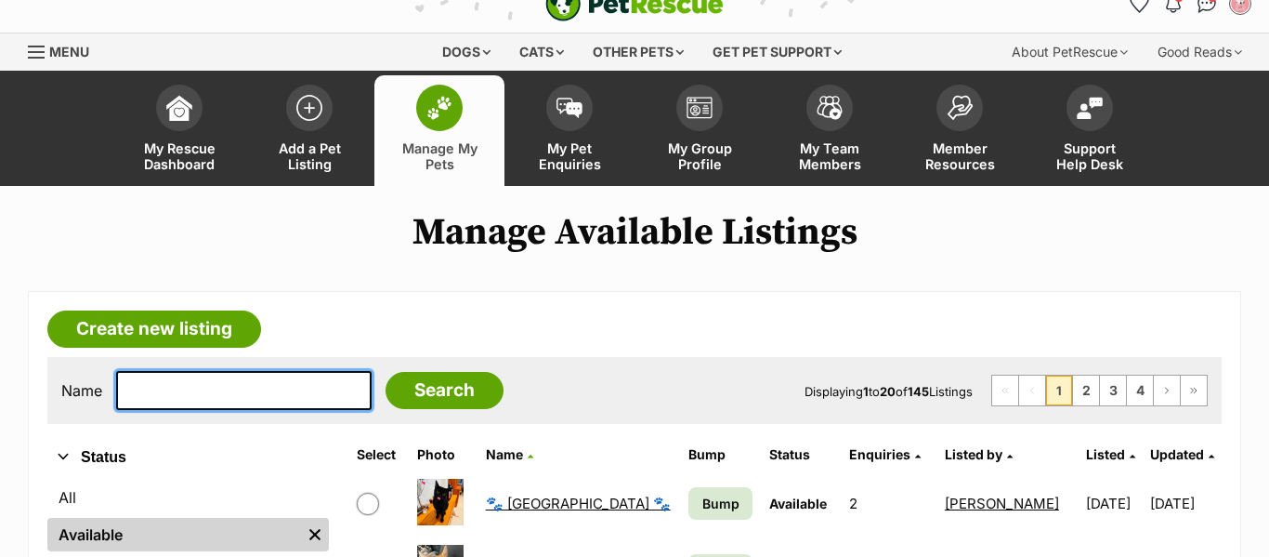
click at [282, 399] on input "text" at bounding box center [244, 390] width 256 height 39
type input "bubbles"
click at [386, 372] on input "Search" at bounding box center [445, 390] width 118 height 37
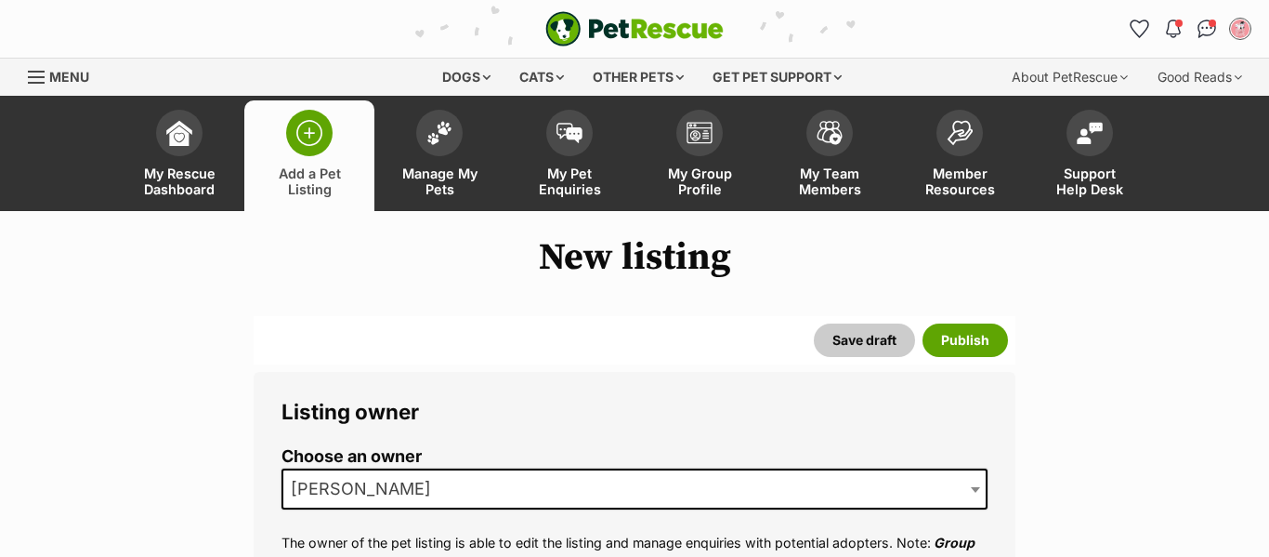
click at [400, 482] on span "[PERSON_NAME]" at bounding box center [366, 489] width 166 height 26
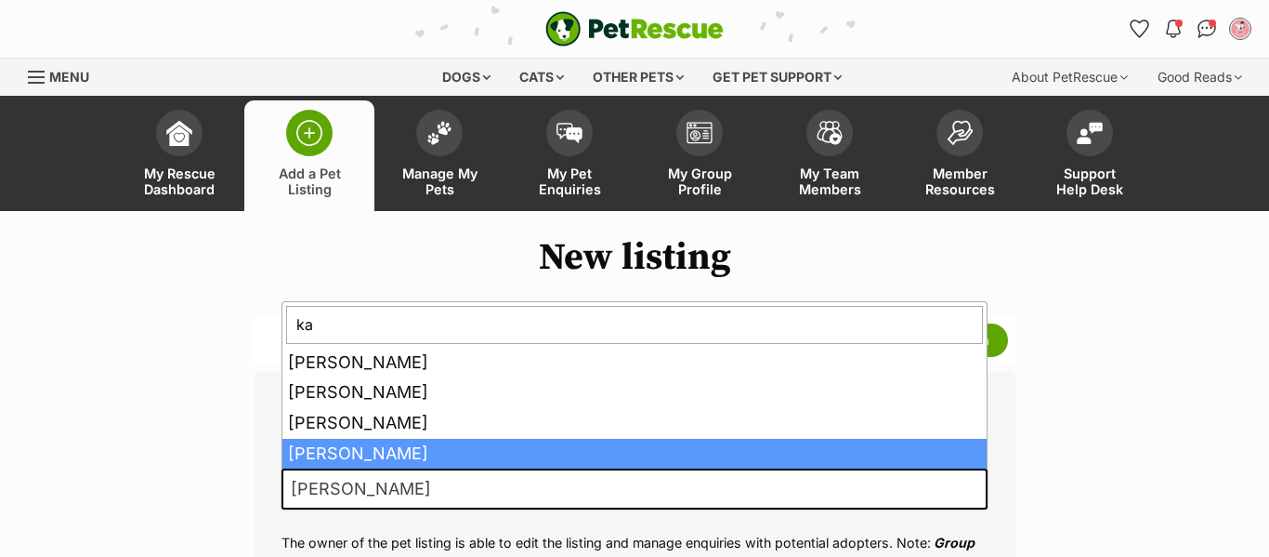
type input "kat"
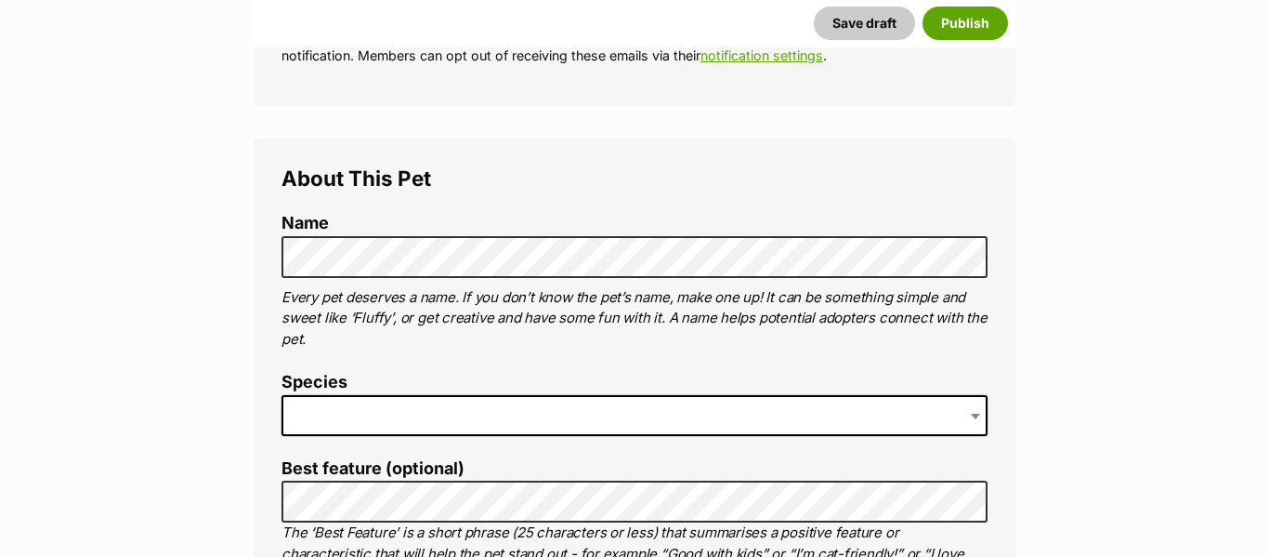
scroll to position [584, 0]
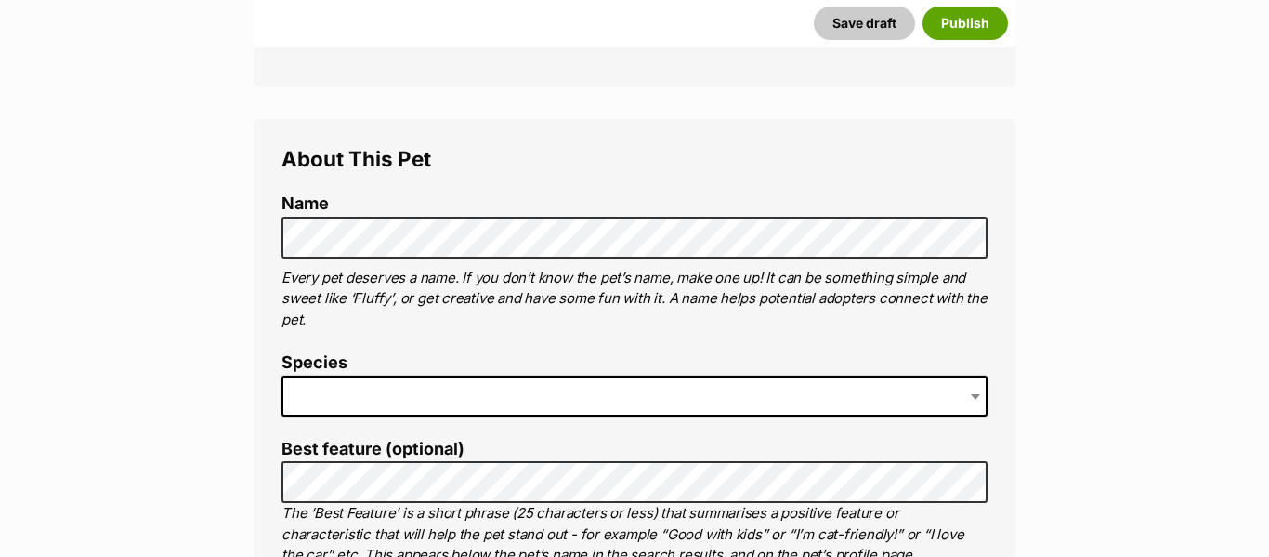
click at [522, 397] on span at bounding box center [635, 395] width 706 height 41
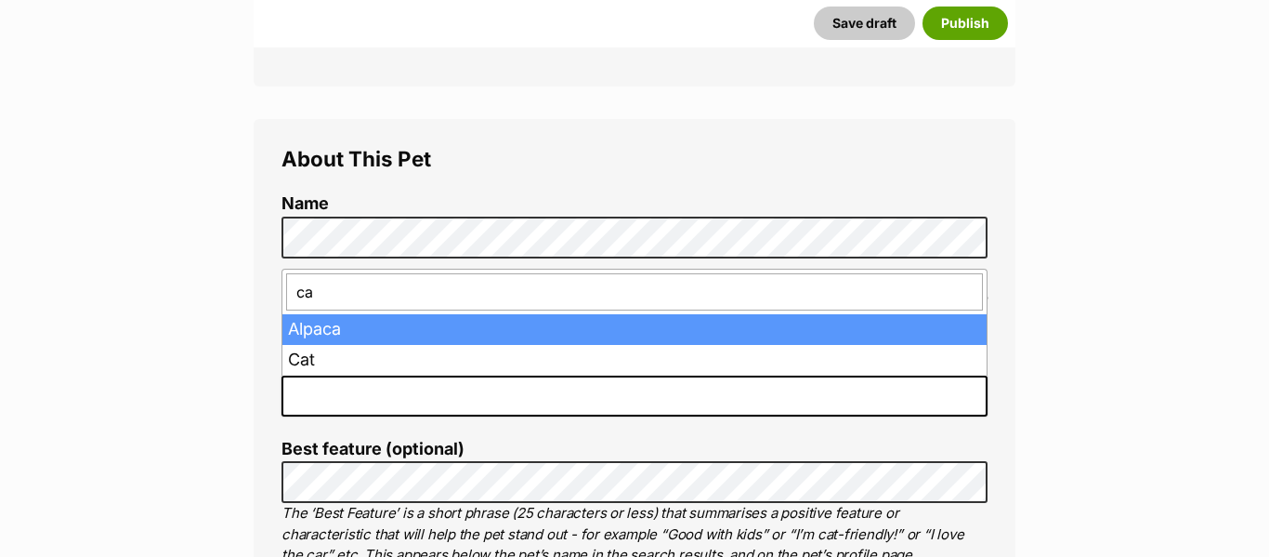
type input "cat"
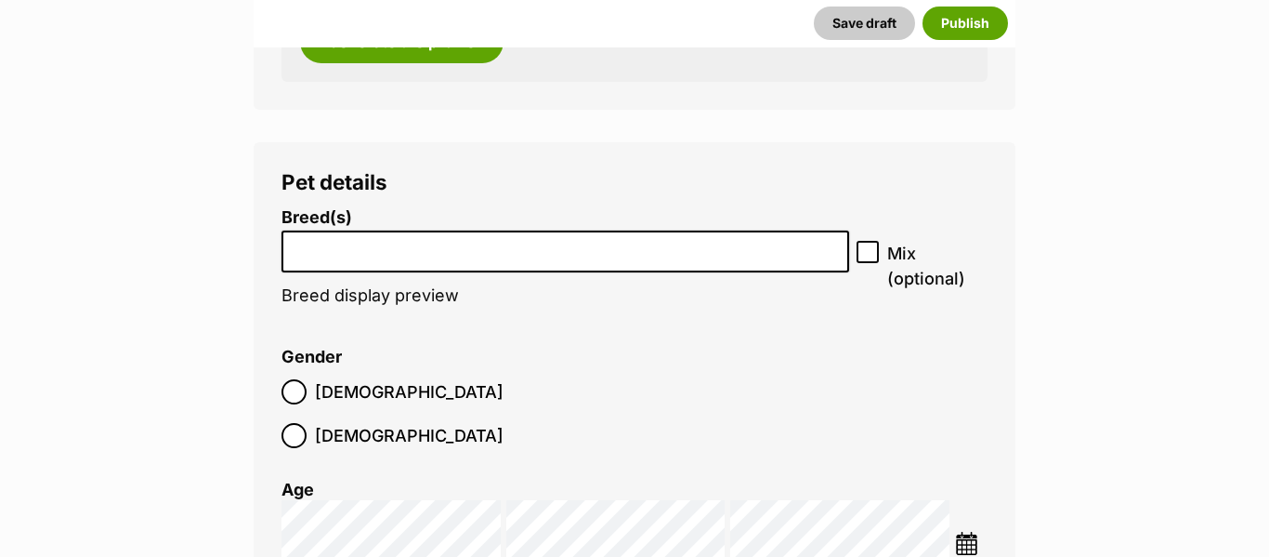
scroll to position [2423, 0]
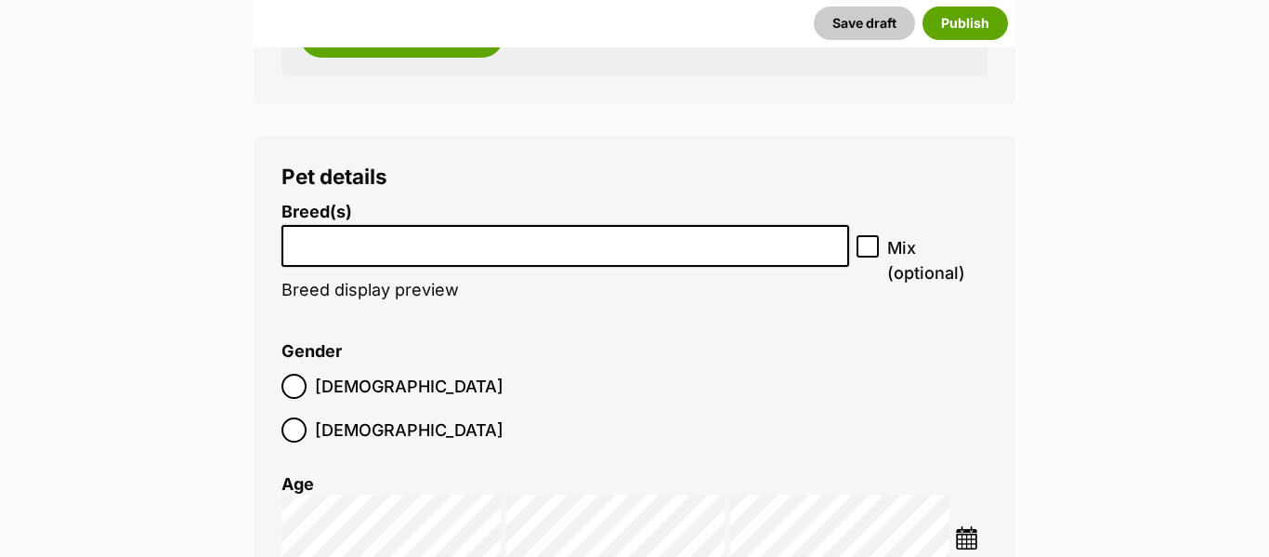
click at [781, 243] on input "search" at bounding box center [565, 241] width 555 height 20
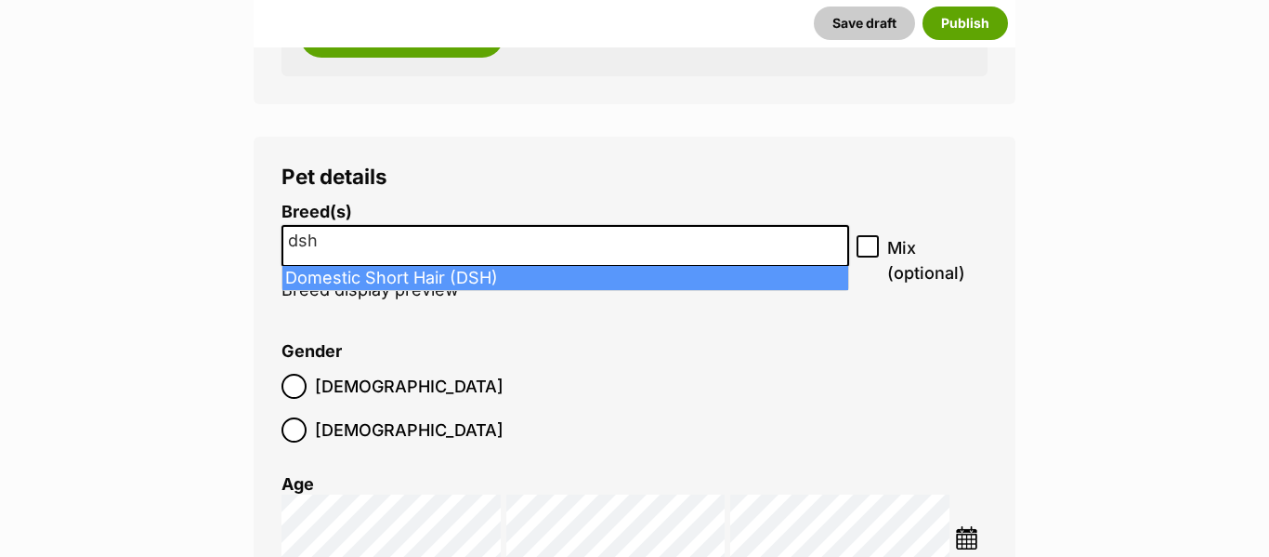
type input "dsh"
select select "252102"
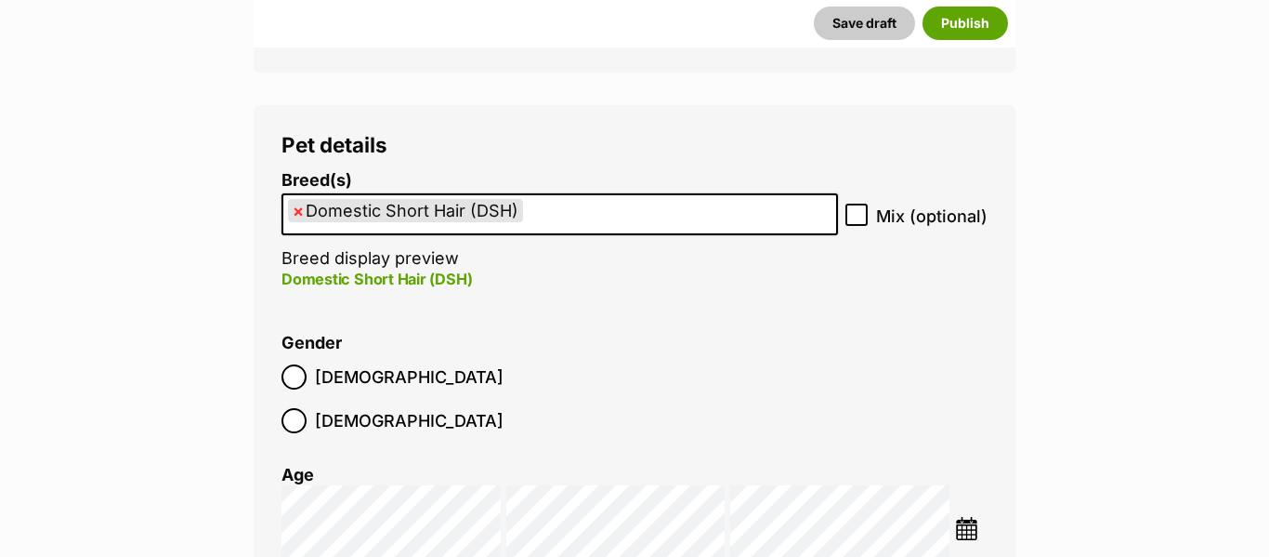
scroll to position [2459, 0]
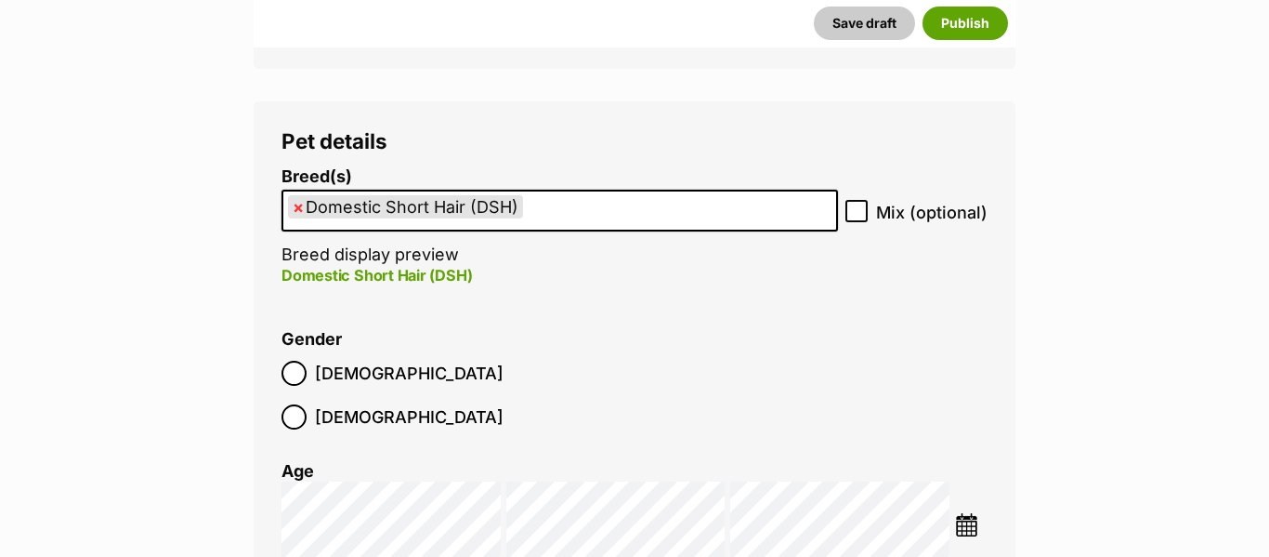
click at [973, 513] on img at bounding box center [966, 524] width 23 height 23
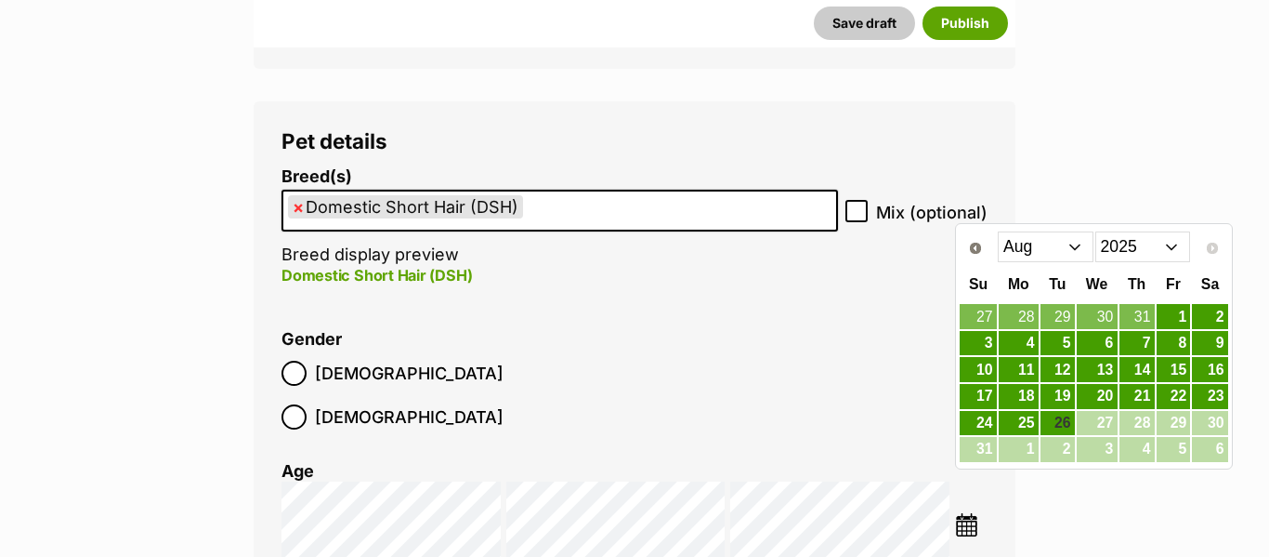
click at [1030, 240] on select "Jan Feb Mar Apr May Jun Jul Aug" at bounding box center [1046, 246] width 96 height 30
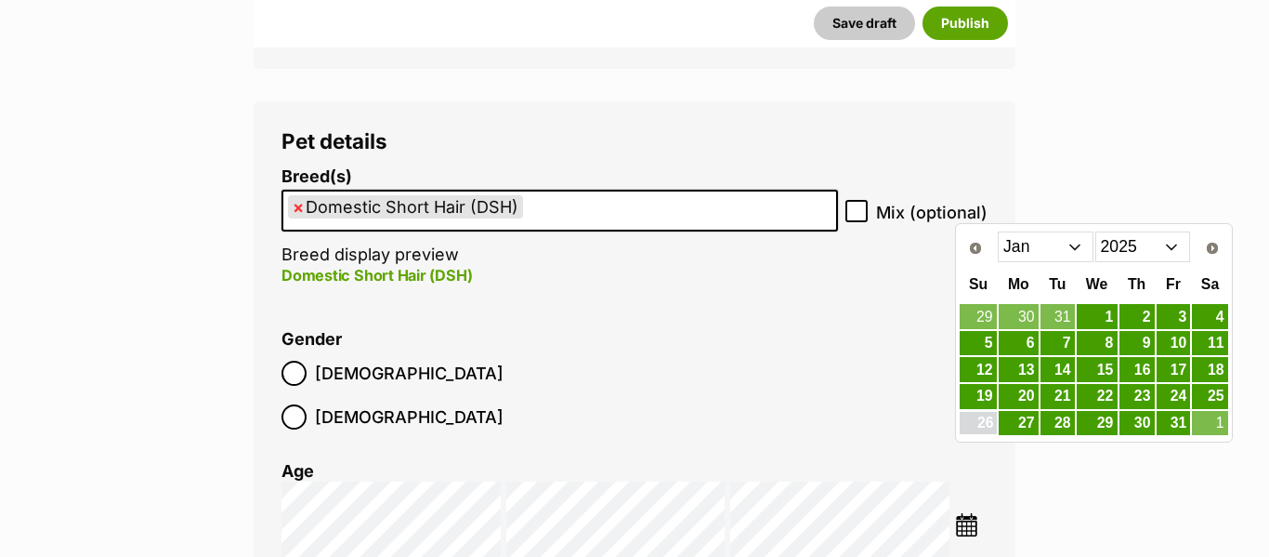
click at [985, 426] on link "26" at bounding box center [978, 423] width 36 height 23
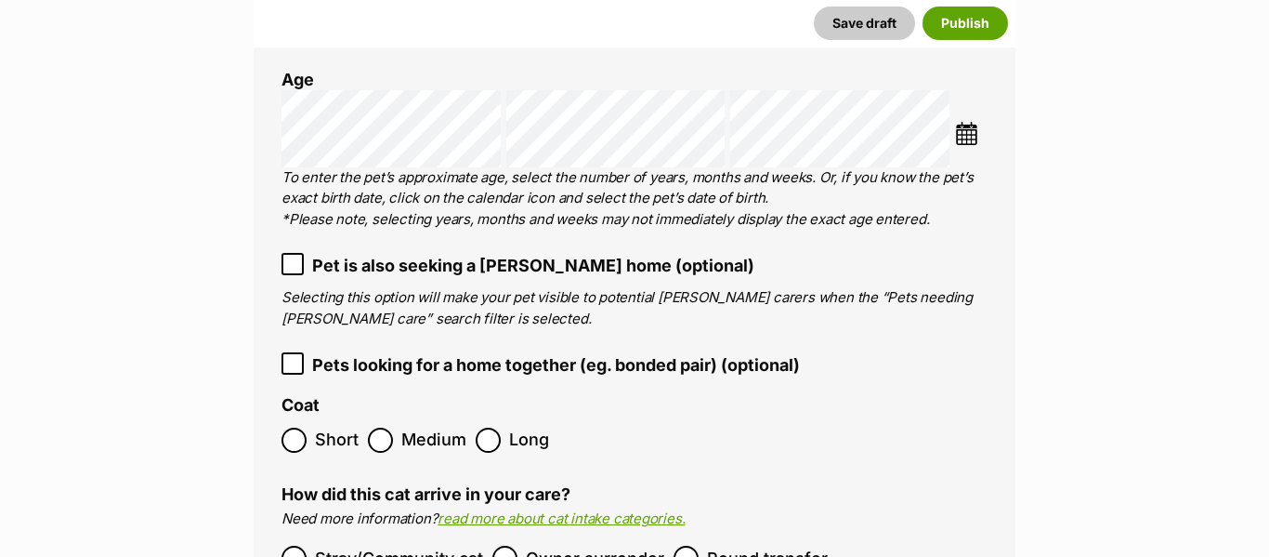
scroll to position [2853, 0]
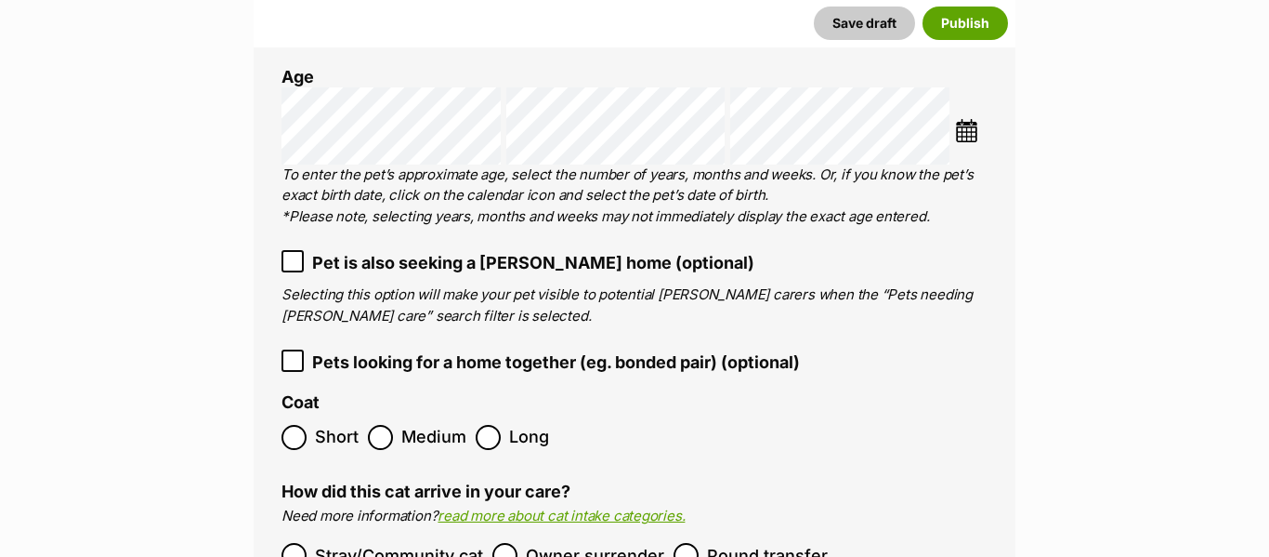
click at [508, 250] on span "Pet is also seeking a [PERSON_NAME] home (optional)" at bounding box center [533, 262] width 442 height 25
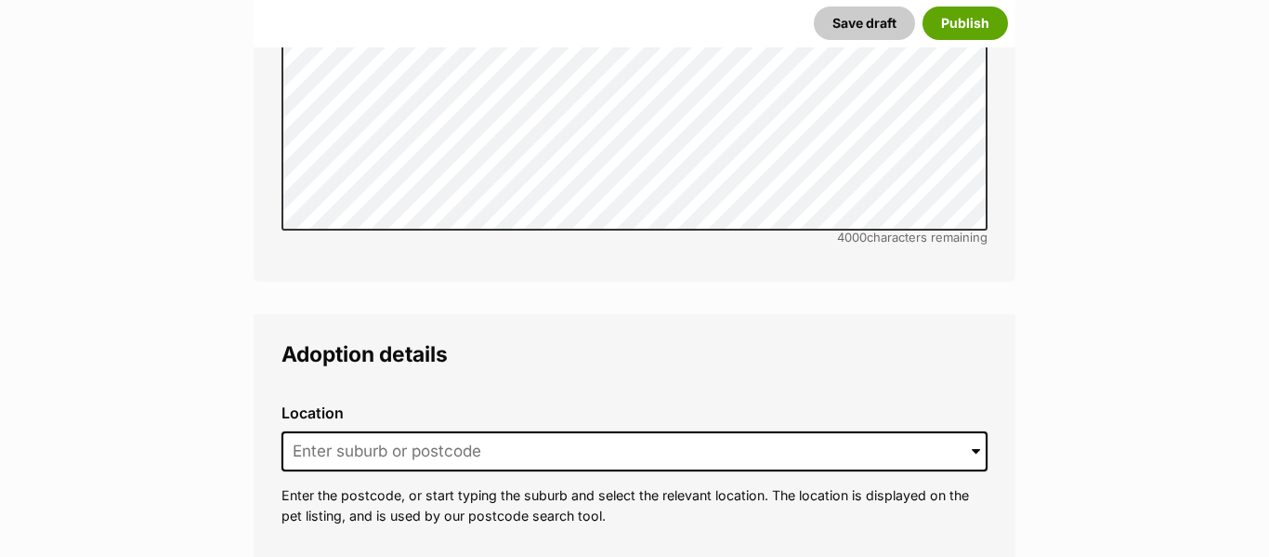
scroll to position [4513, 0]
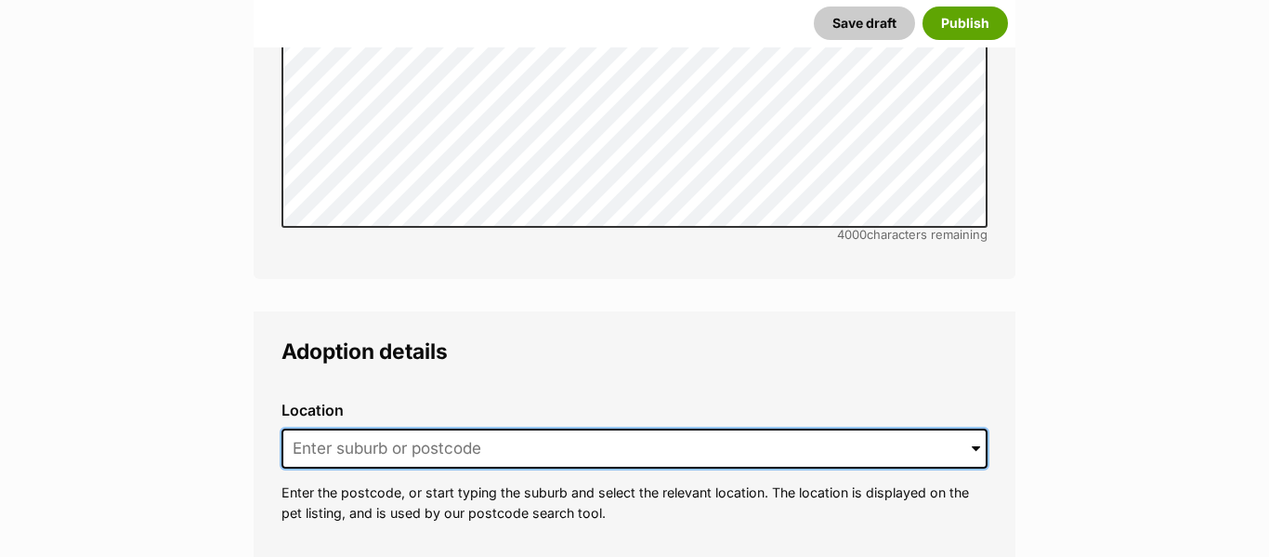
click at [322, 428] on input at bounding box center [635, 448] width 706 height 41
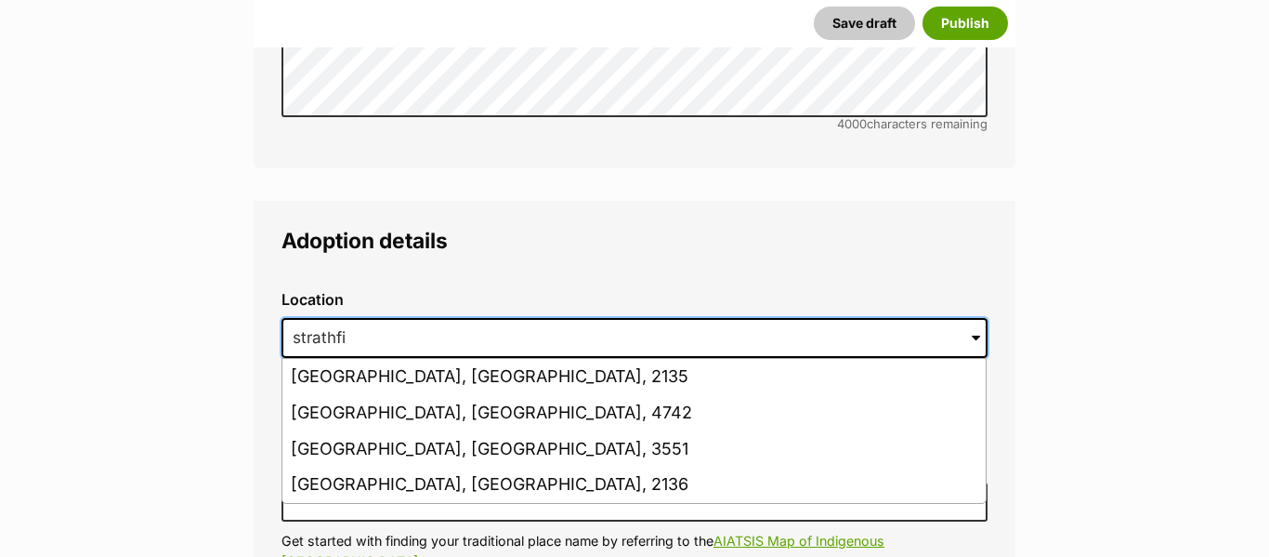
scroll to position [4628, 0]
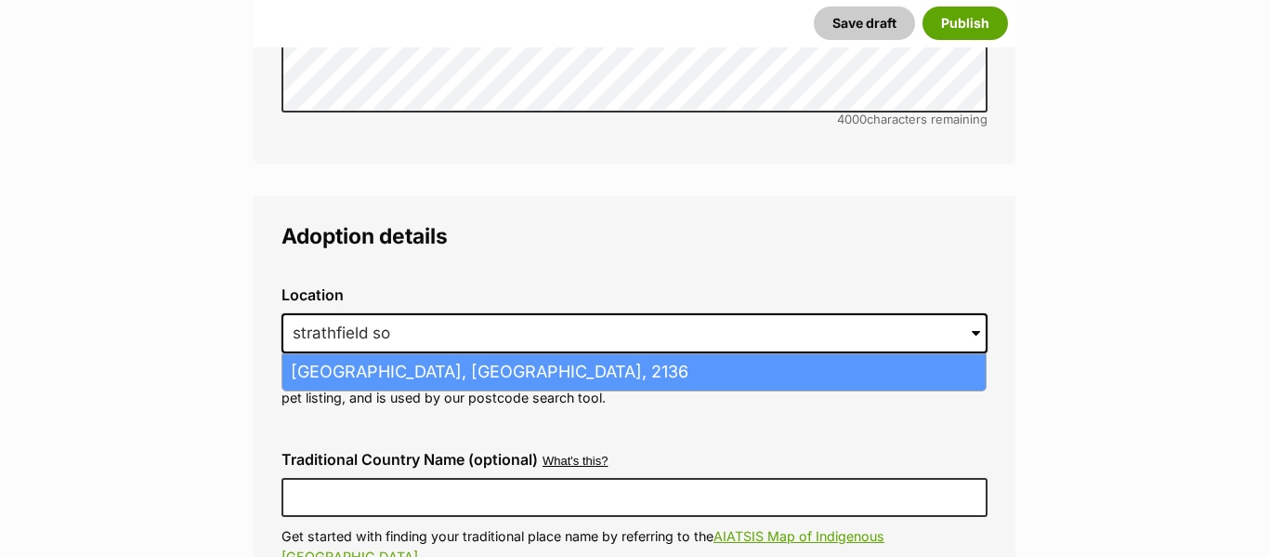
click at [542, 354] on li "[GEOGRAPHIC_DATA], [GEOGRAPHIC_DATA], 2136" at bounding box center [633, 372] width 703 height 36
type input "[GEOGRAPHIC_DATA], [GEOGRAPHIC_DATA], 2136"
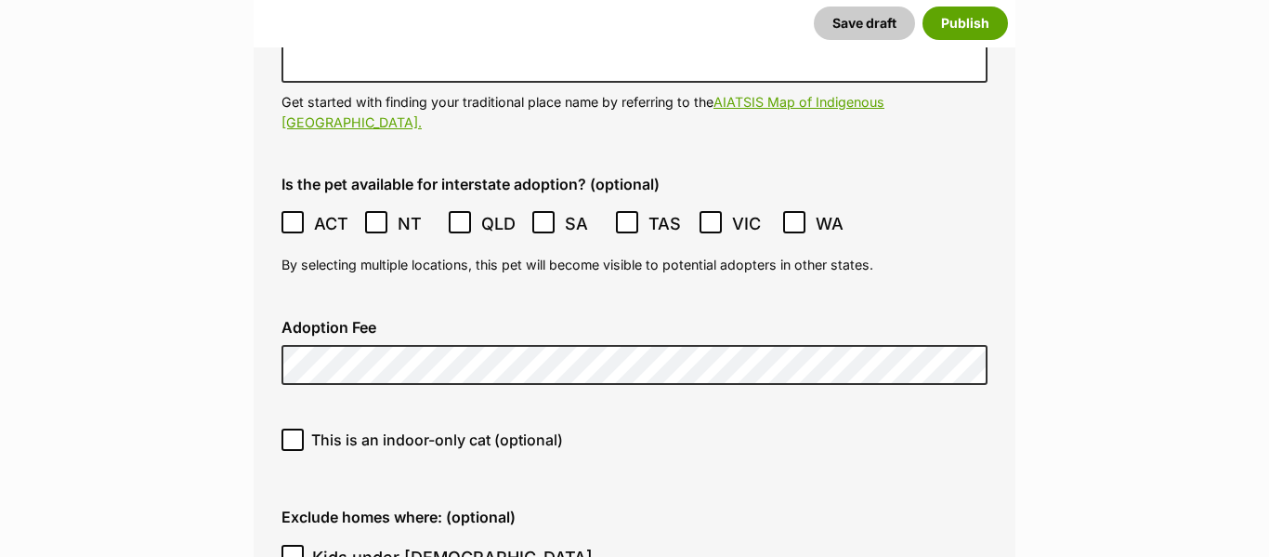
scroll to position [5064, 0]
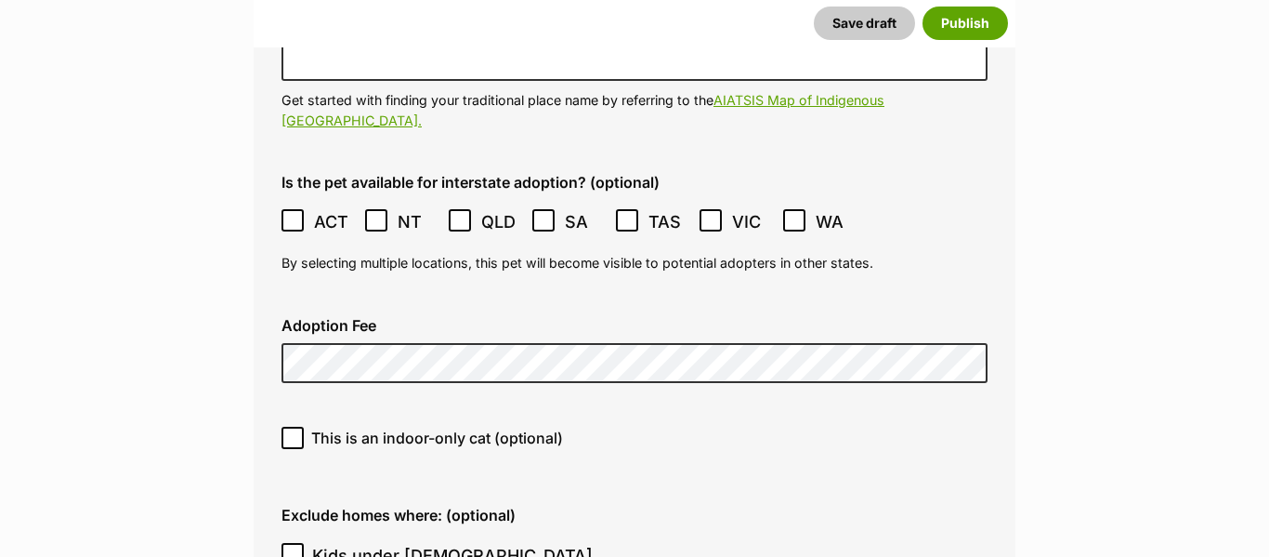
click at [465, 427] on span "This is an indoor-only cat (optional)" at bounding box center [437, 438] width 252 height 22
click at [304, 427] on input "This is an indoor-only cat (optional)" at bounding box center [293, 438] width 22 height 22
checkbox input "true"
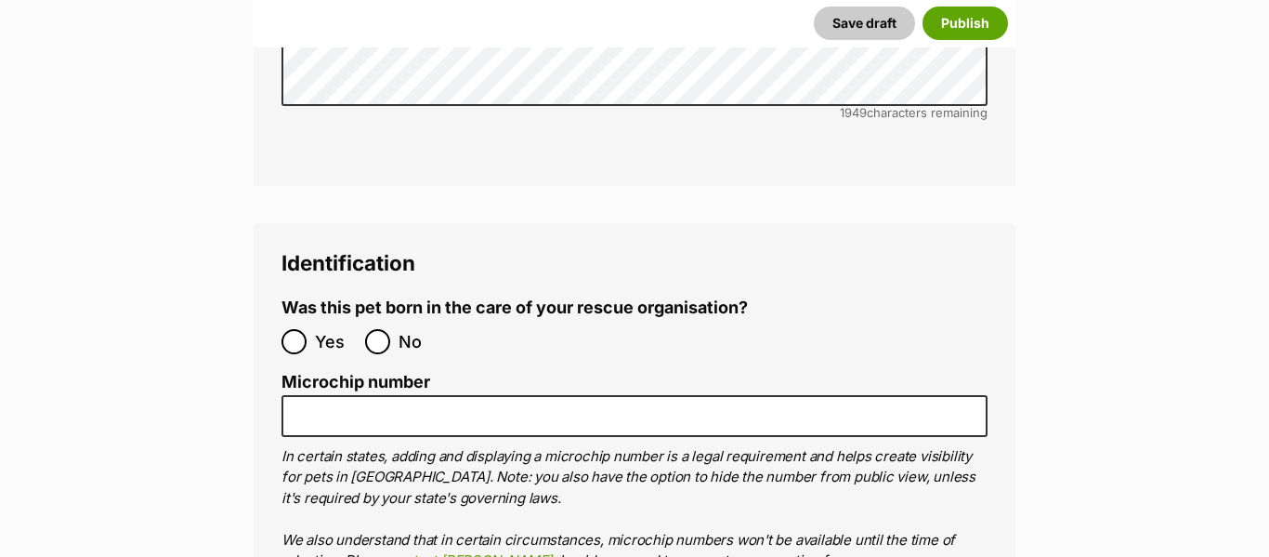
scroll to position [6857, 0]
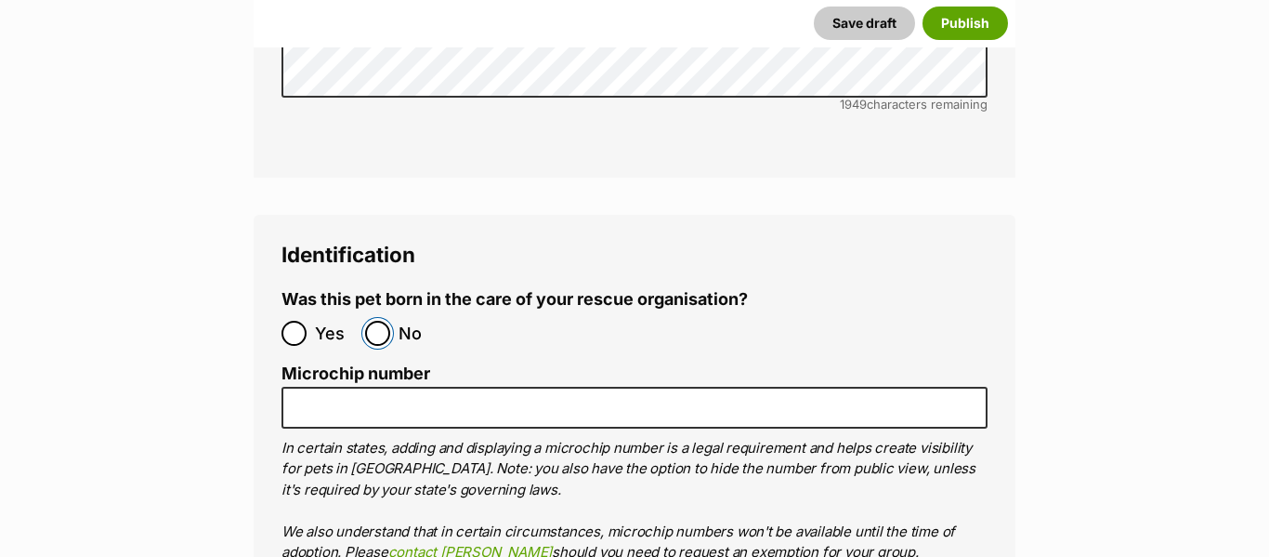
click at [387, 321] on input "No" at bounding box center [377, 333] width 25 height 25
radio input "true"
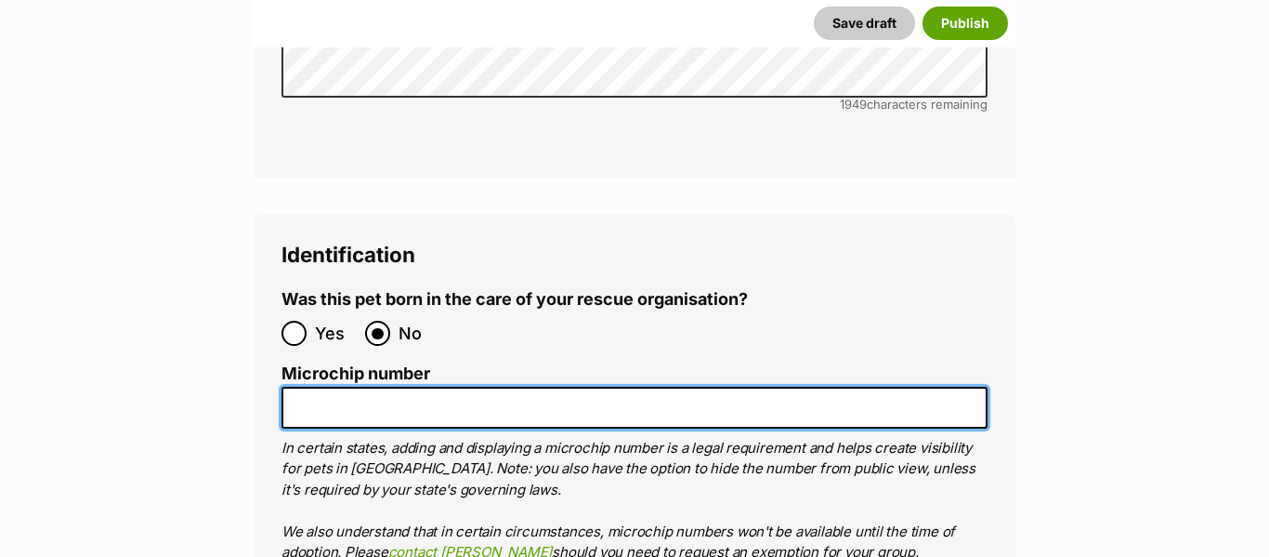
click at [400, 387] on input "Microchip number" at bounding box center [635, 408] width 706 height 42
paste input "953010007061749"
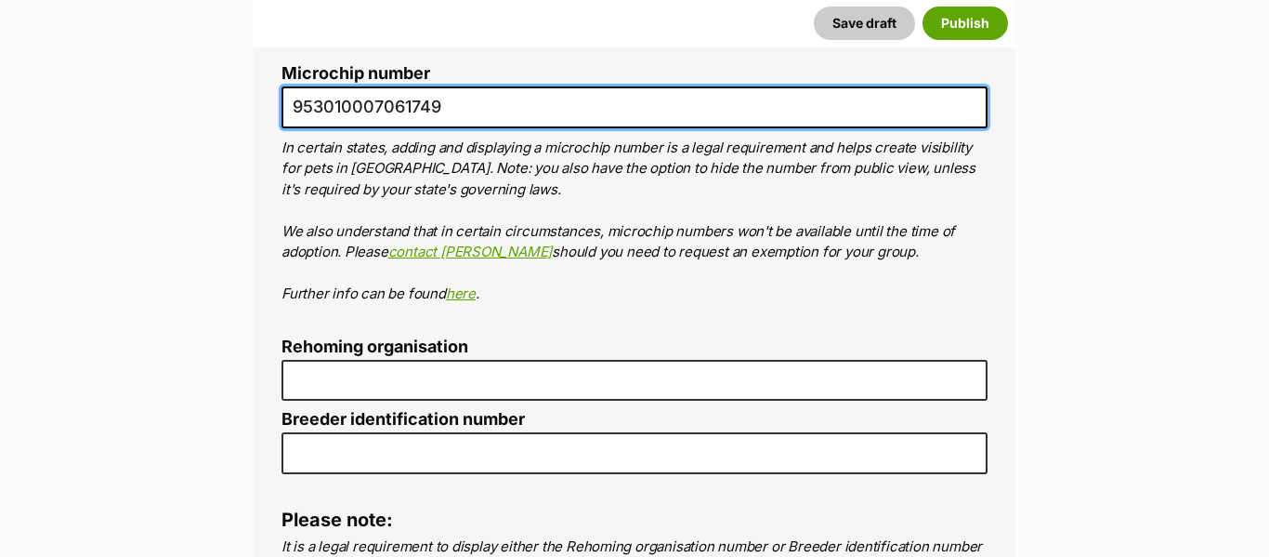
scroll to position [7164, 0]
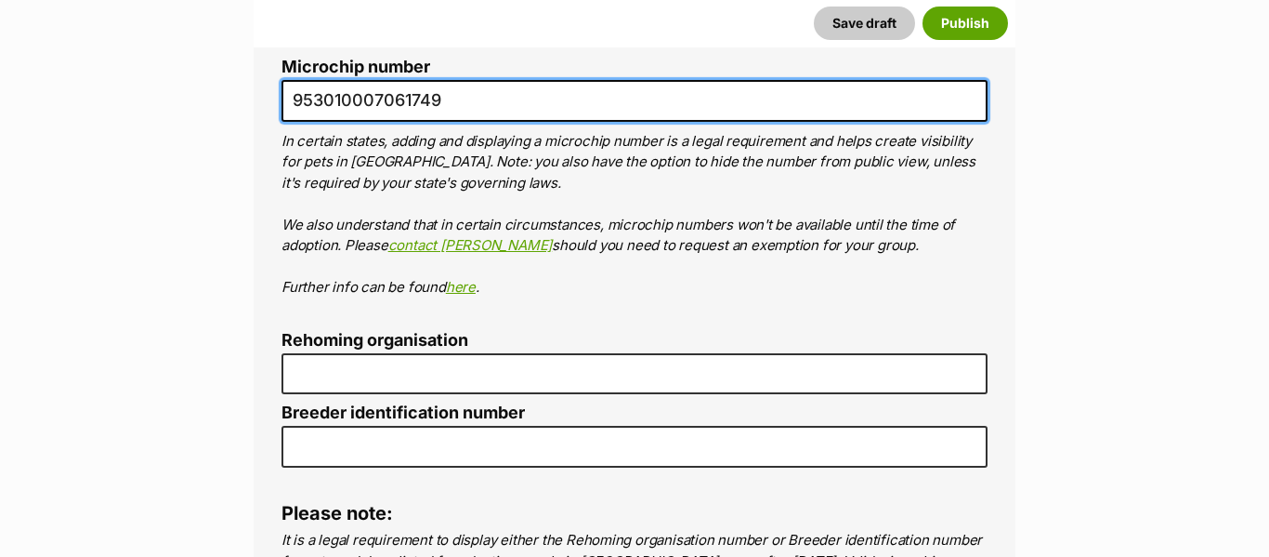
type input "953010007061749"
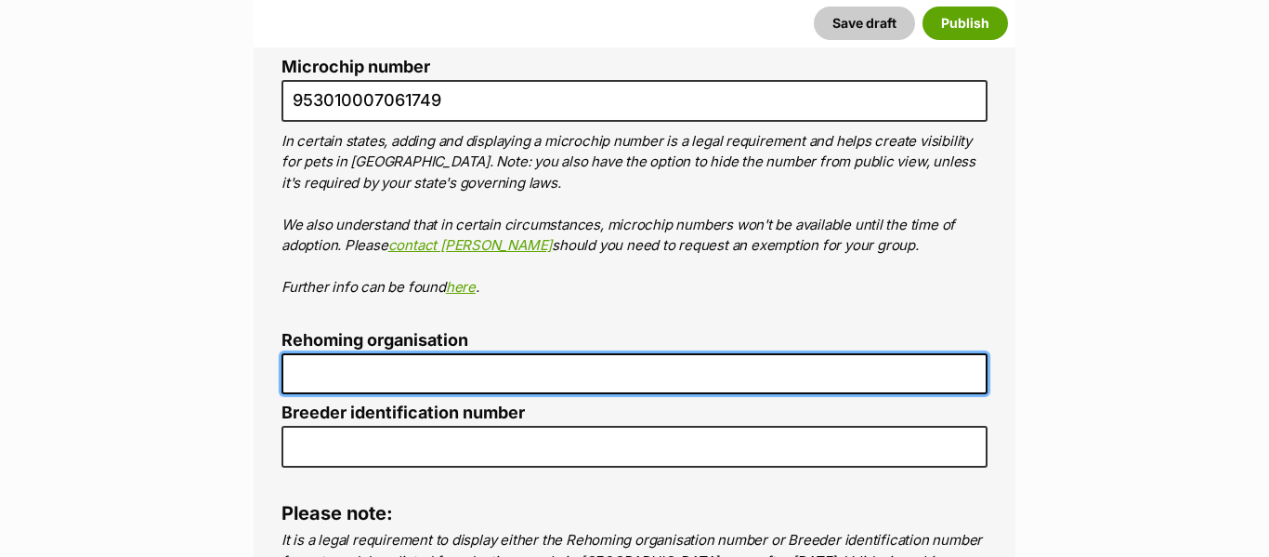
click at [400, 353] on input "Rehoming organisation" at bounding box center [635, 374] width 706 height 42
type input "Kittie Kat Rescue"
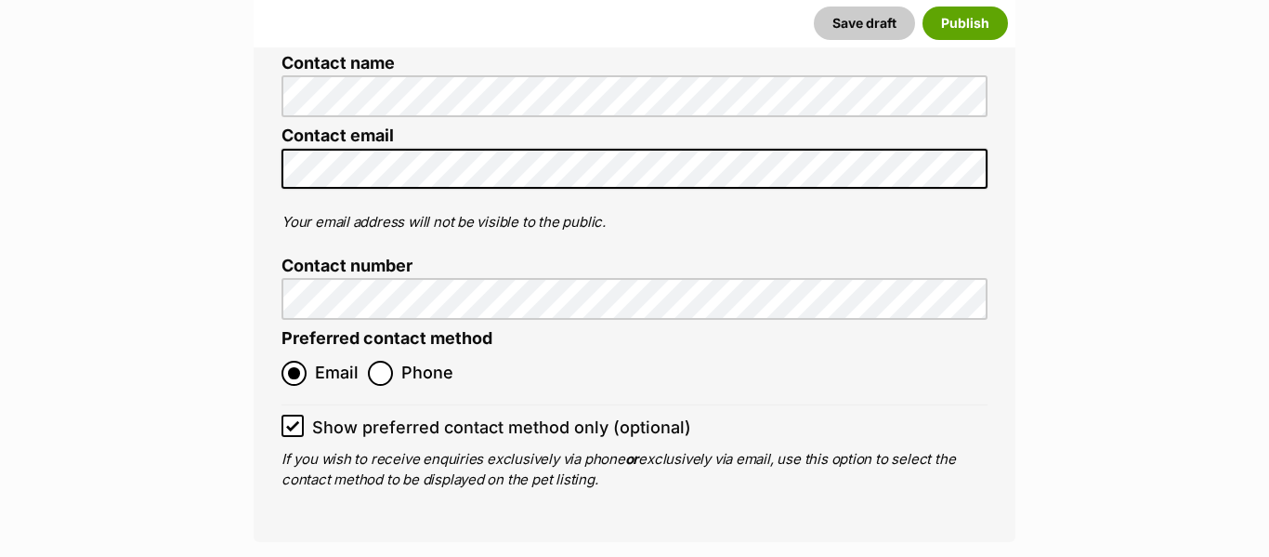
scroll to position [7960, 0]
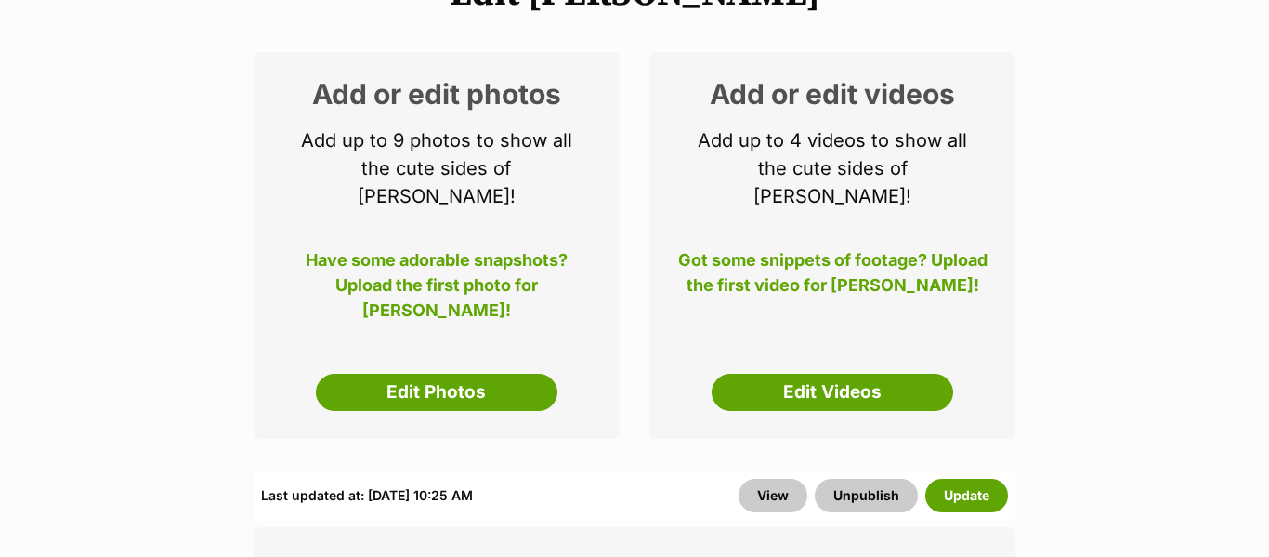
scroll to position [292, 0]
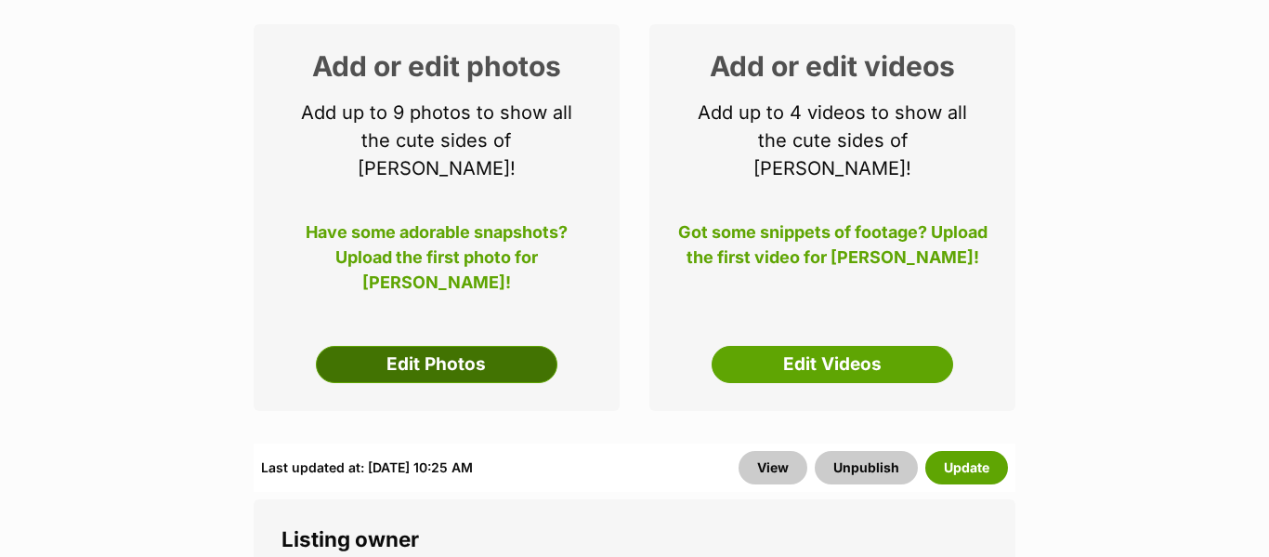
click at [420, 346] on link "Edit Photos" at bounding box center [437, 364] width 242 height 37
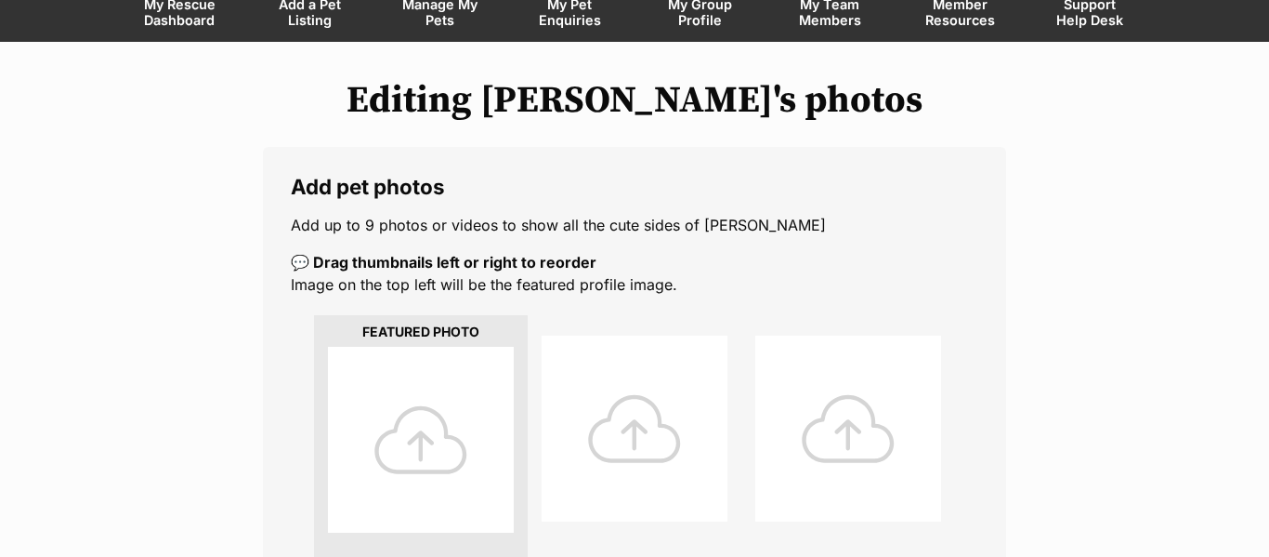
scroll to position [172, 0]
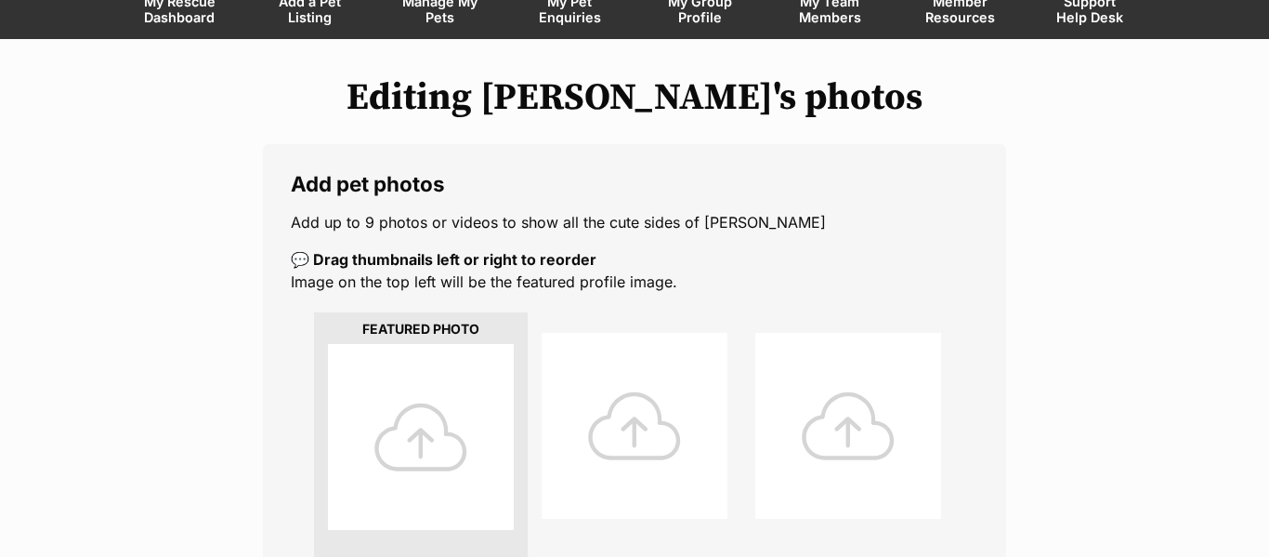
click at [432, 418] on div at bounding box center [421, 437] width 186 height 186
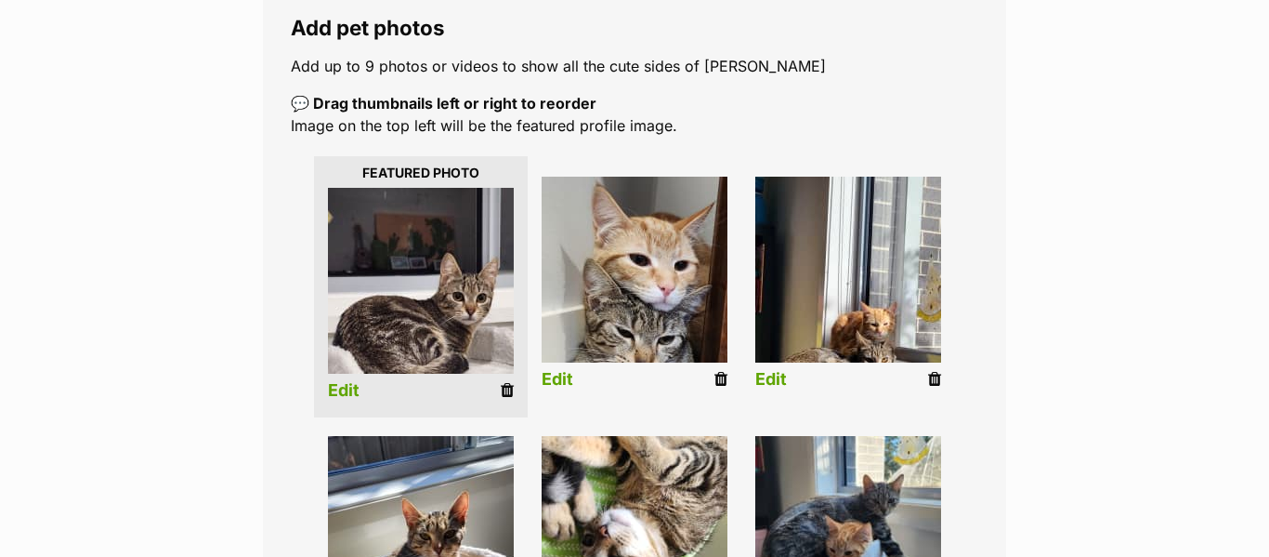
scroll to position [335, 0]
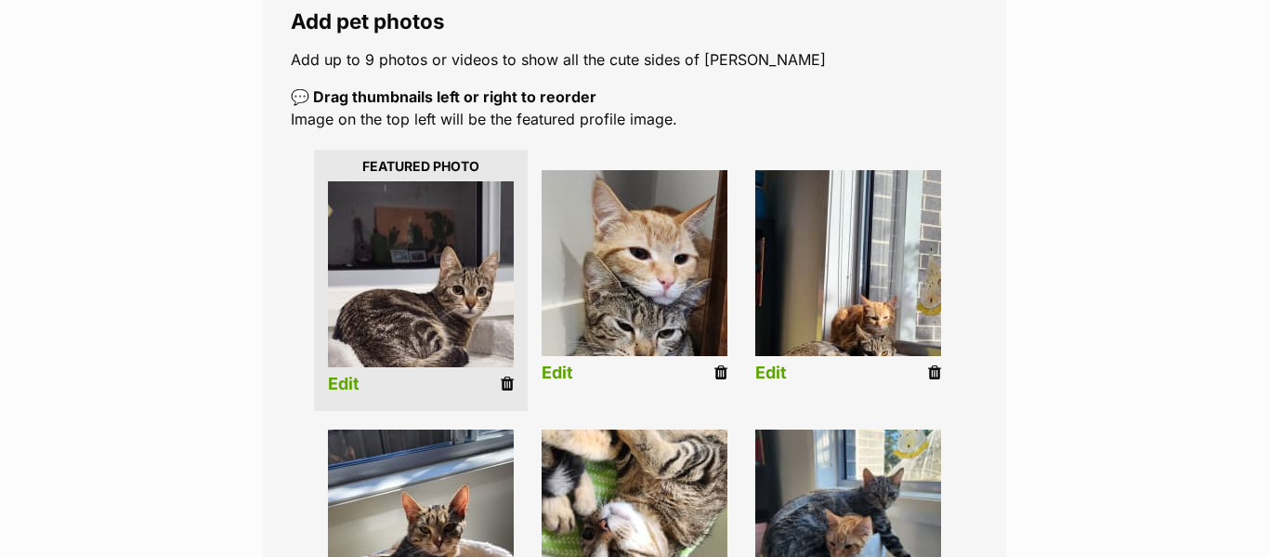
click at [355, 380] on link "Edit" at bounding box center [344, 384] width 32 height 20
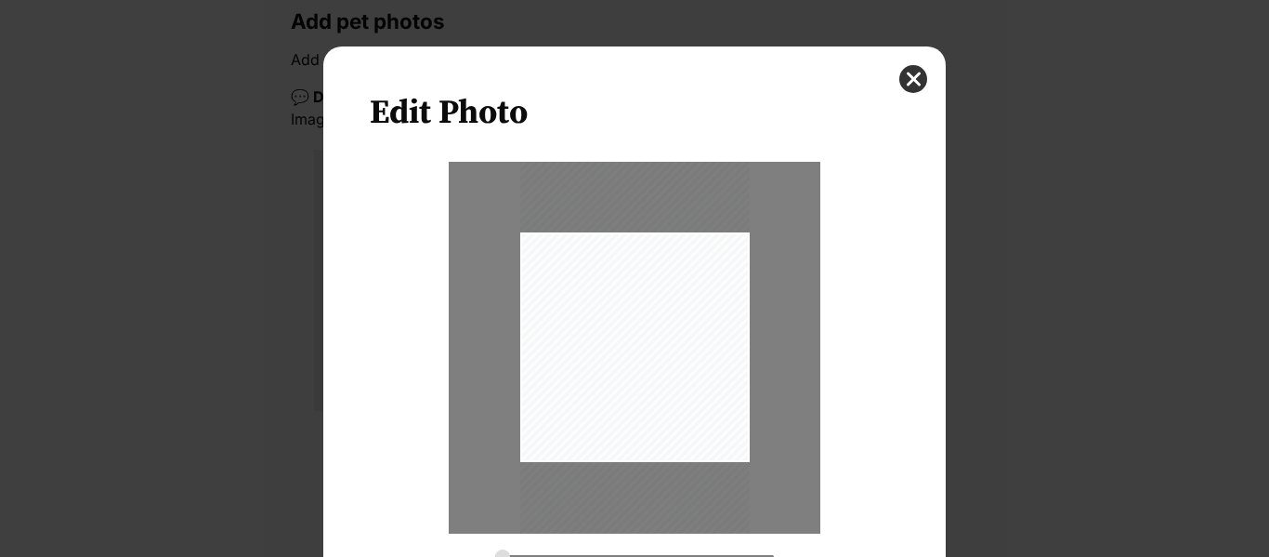
scroll to position [53, 0]
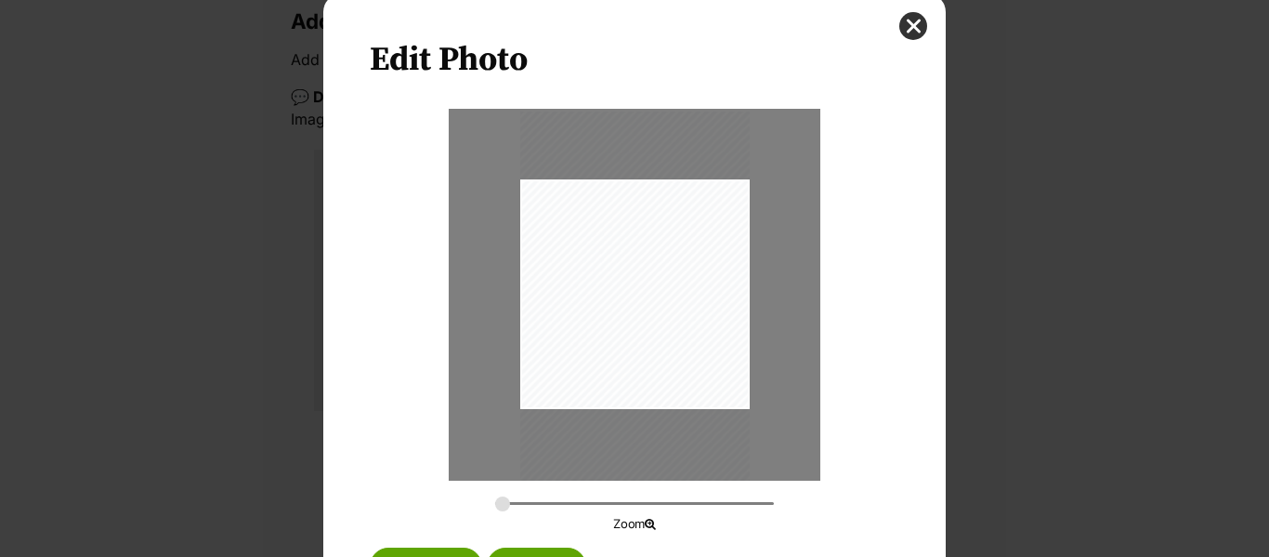
drag, startPoint x: 711, startPoint y: 256, endPoint x: 709, endPoint y: 276, distance: 20.5
click at [709, 276] on div "Dialog Window - Close (Press escape to close)" at bounding box center [635, 315] width 230 height 408
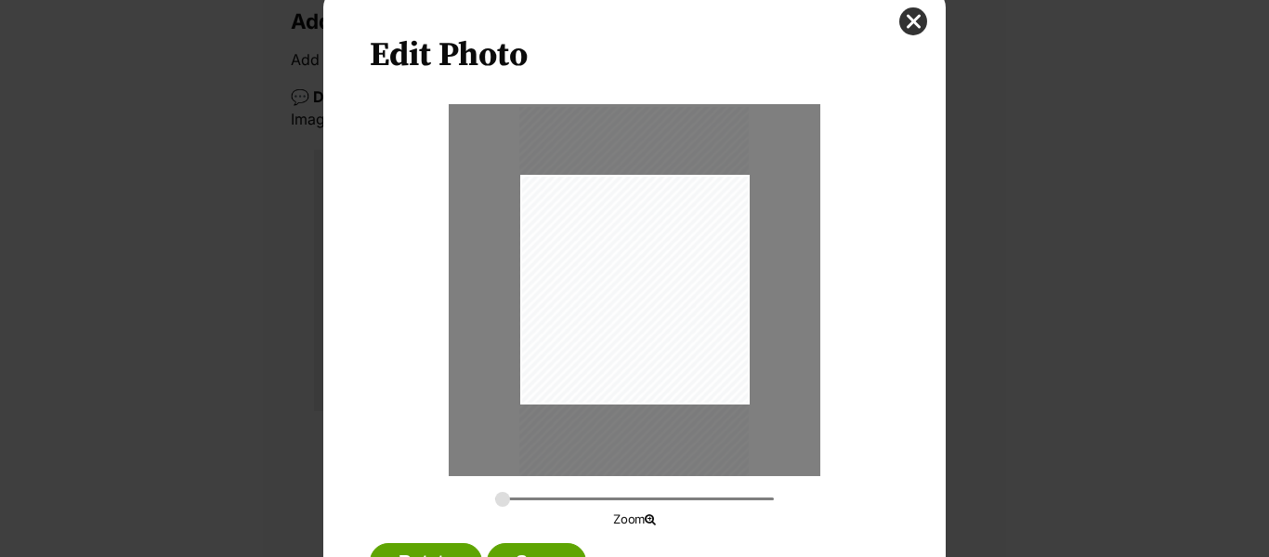
scroll to position [59, 0]
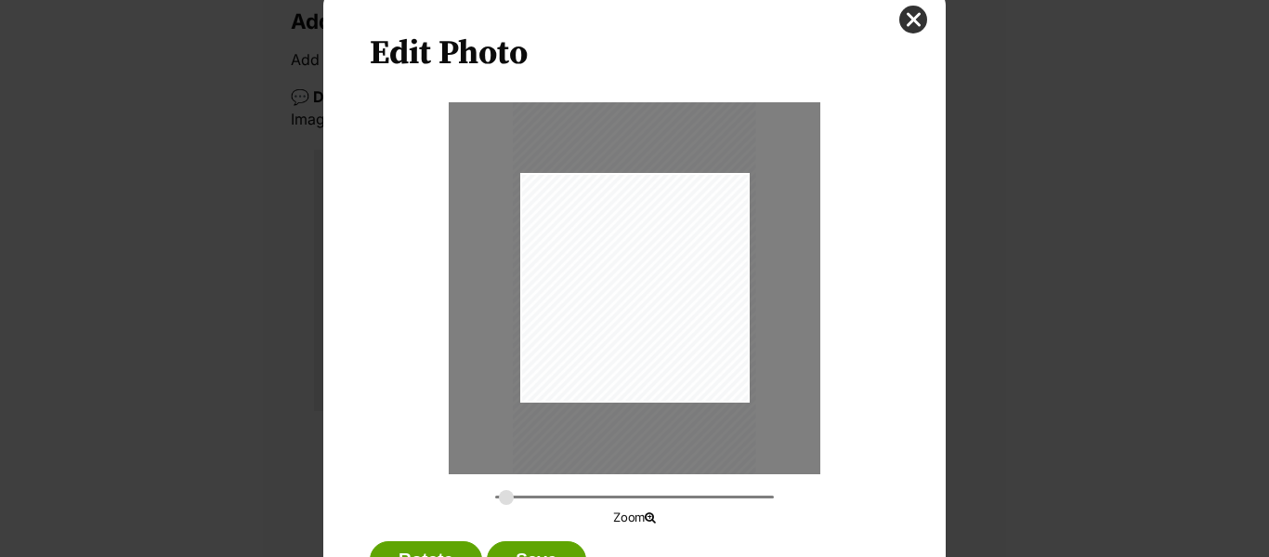
type input "0.2904"
click at [505, 499] on input "Dialog Window - Close (Press escape to close)" at bounding box center [634, 497] width 279 height 18
drag, startPoint x: 650, startPoint y: 281, endPoint x: 649, endPoint y: 297, distance: 16.8
click at [649, 297] on div "Dialog Window - Close (Press escape to close)" at bounding box center [633, 326] width 243 height 431
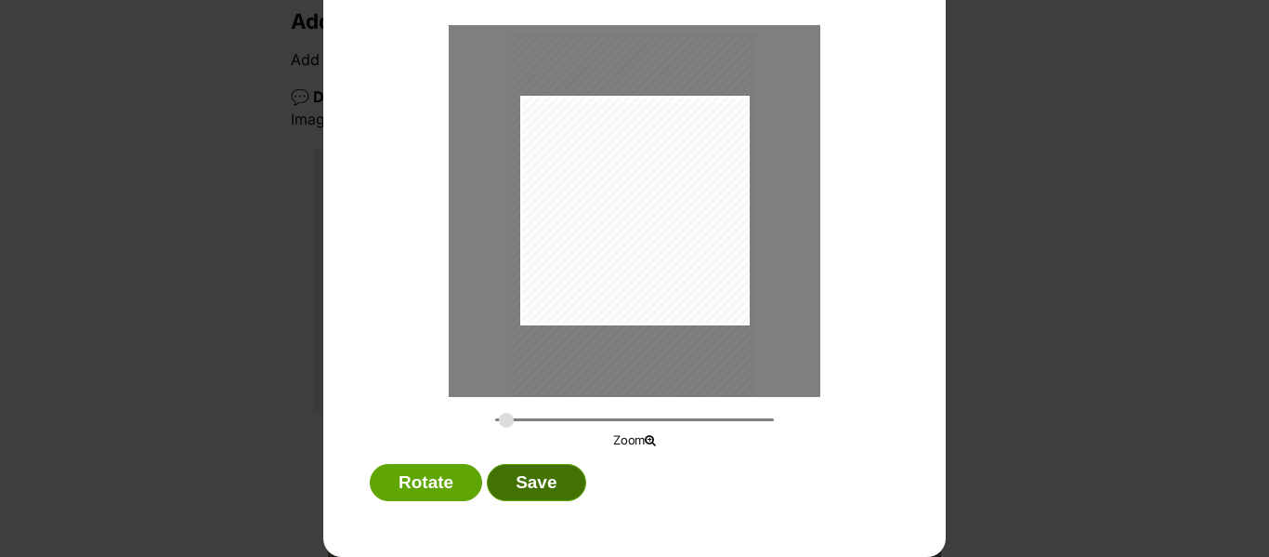
click at [575, 487] on button "Save" at bounding box center [536, 482] width 98 height 37
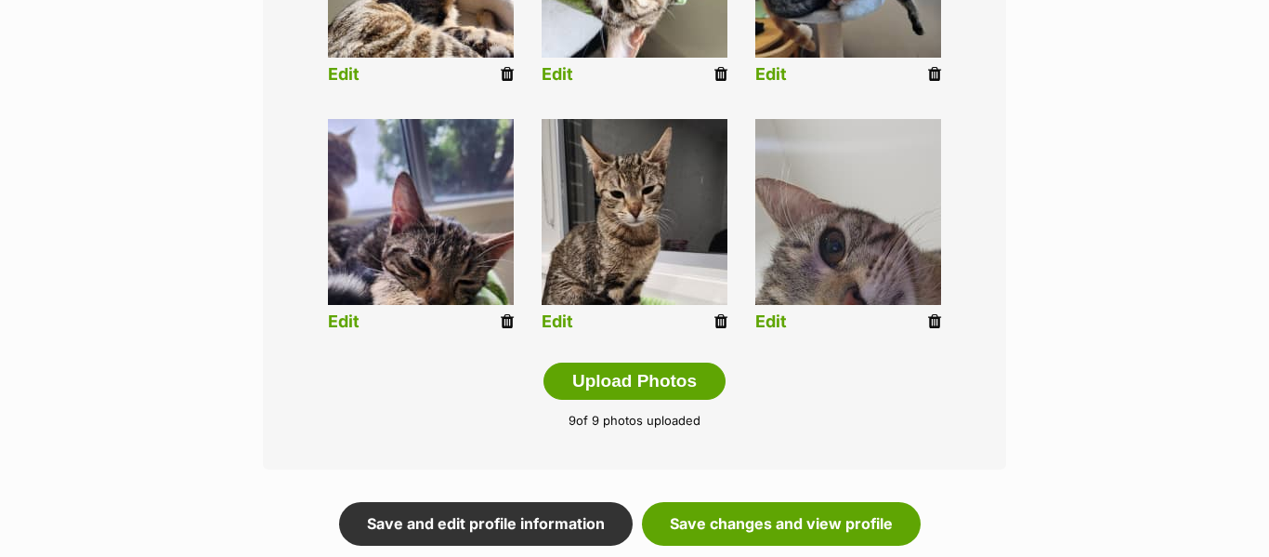
scroll to position [899, 0]
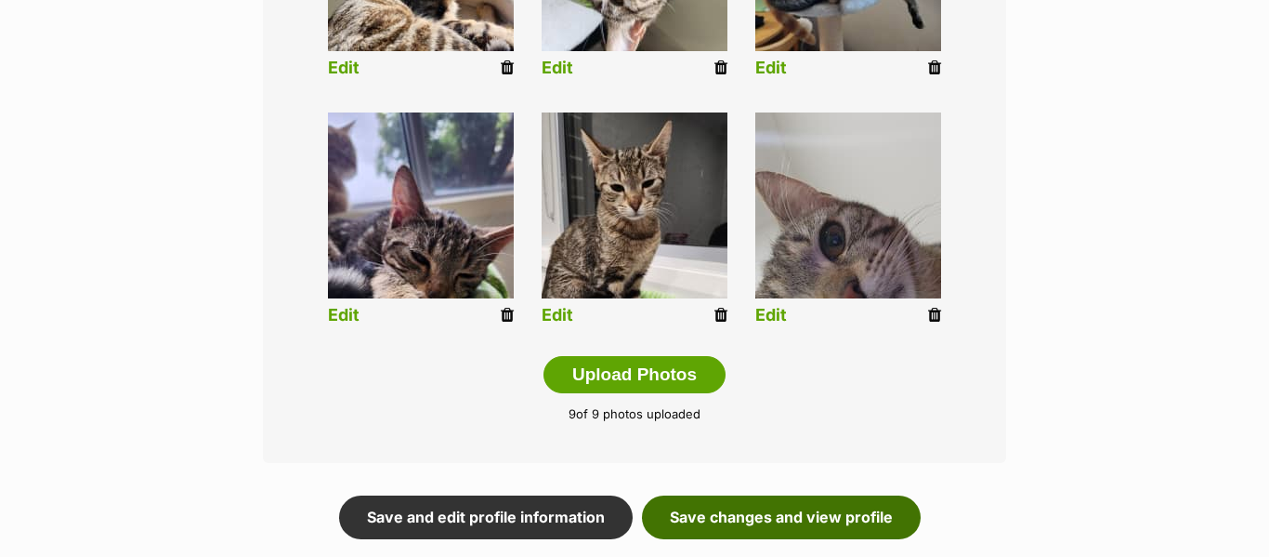
click at [733, 510] on link "Save changes and view profile" at bounding box center [781, 516] width 279 height 43
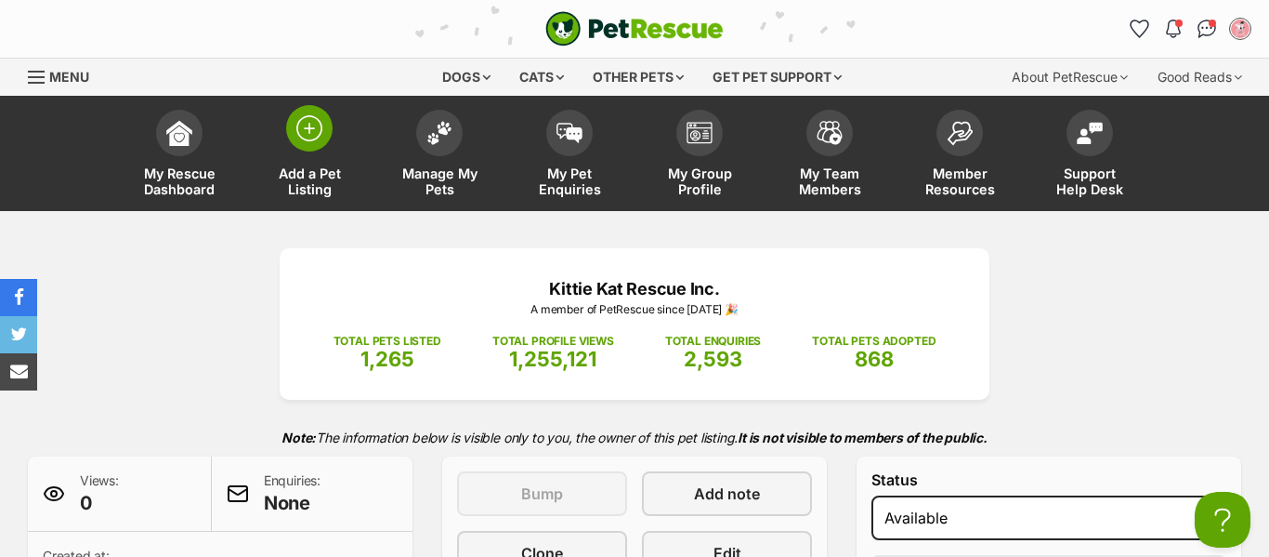
click at [324, 147] on link "Add a Pet Listing" at bounding box center [309, 155] width 130 height 111
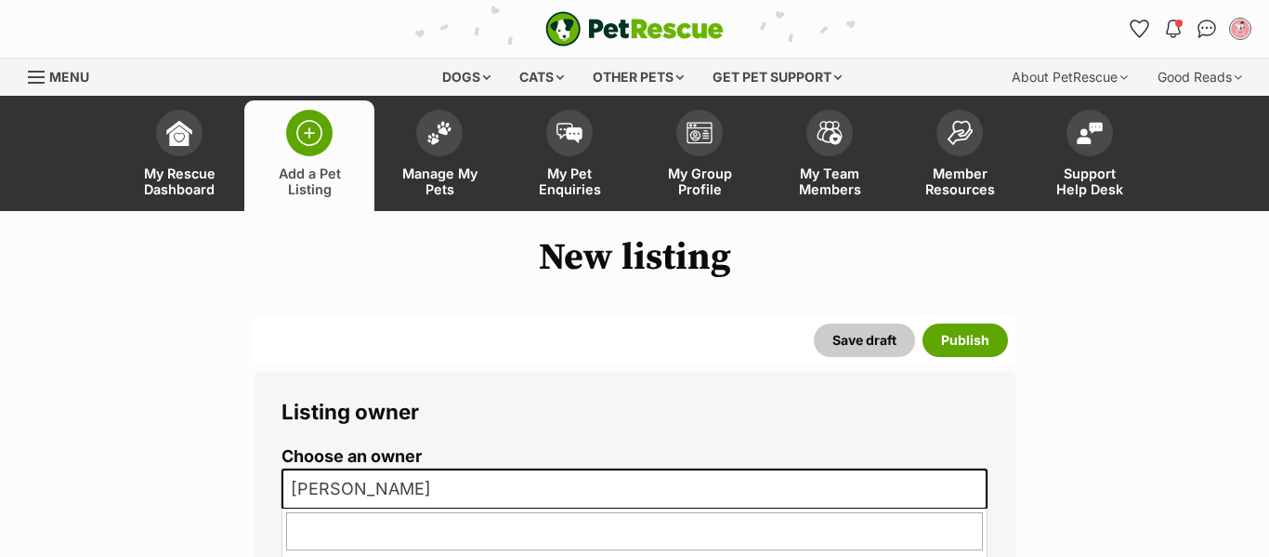
scroll to position [276, 0]
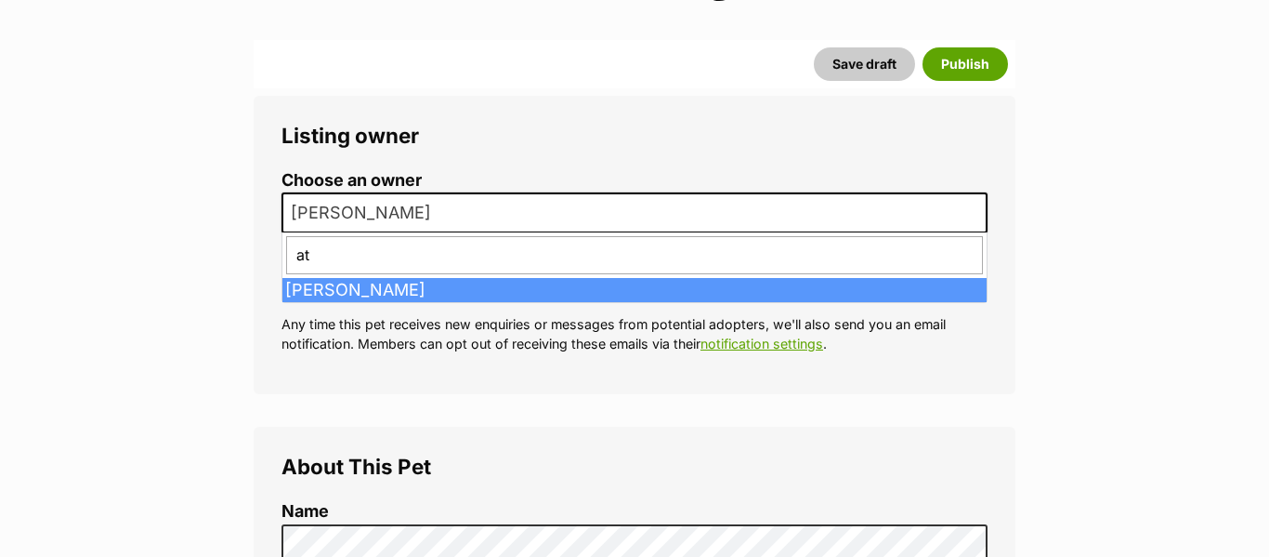
type input "ate"
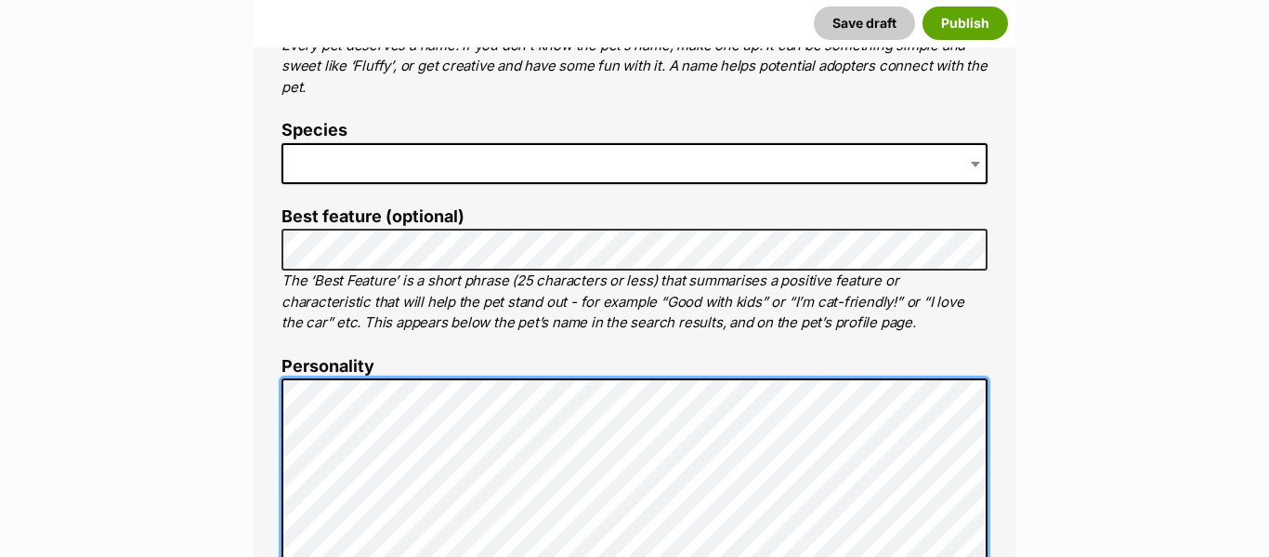
scroll to position [768, 0]
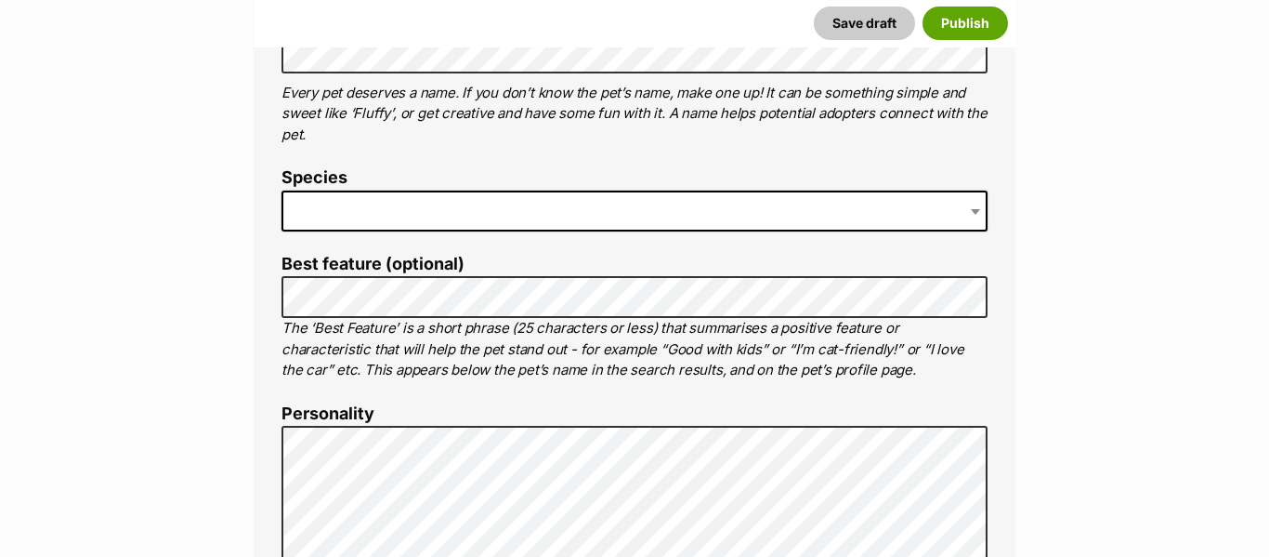
click at [558, 214] on span at bounding box center [635, 210] width 706 height 41
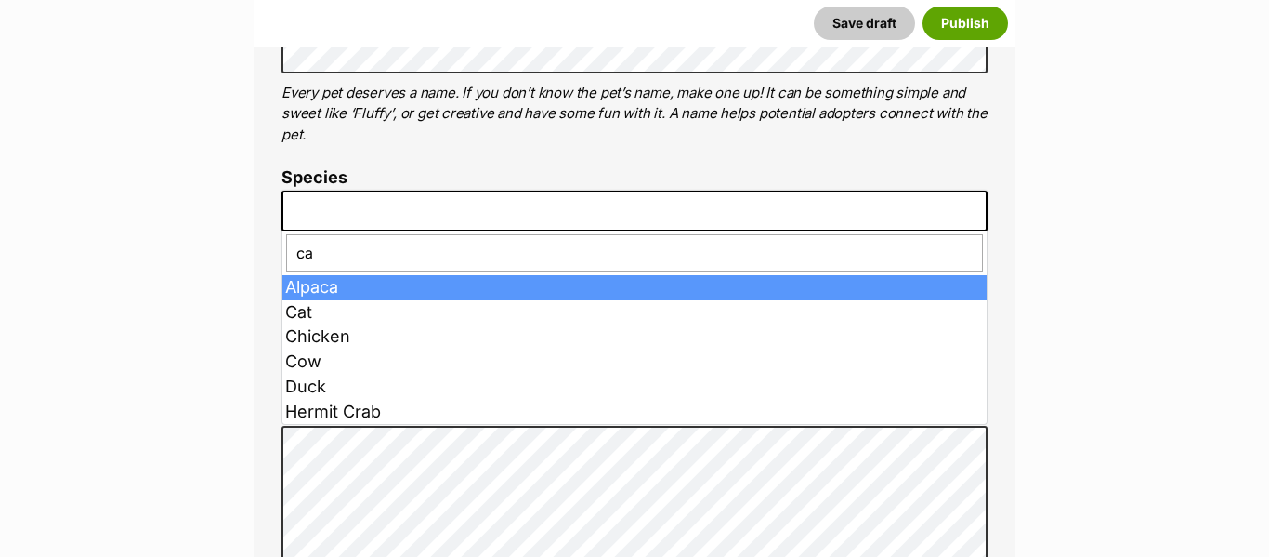
type input "cat"
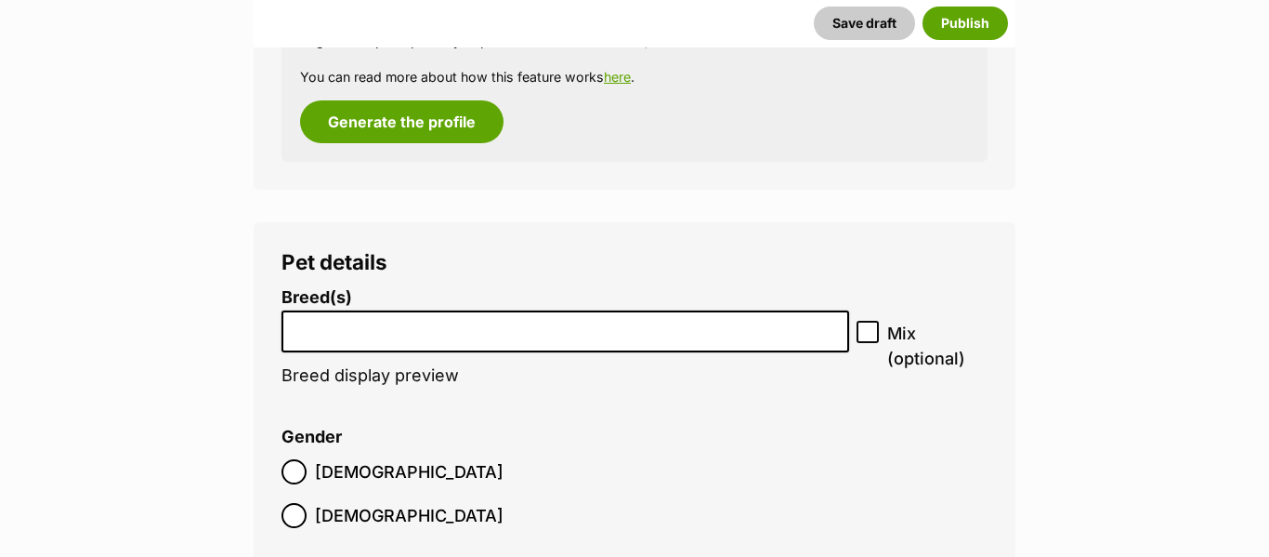
scroll to position [2267, 0]
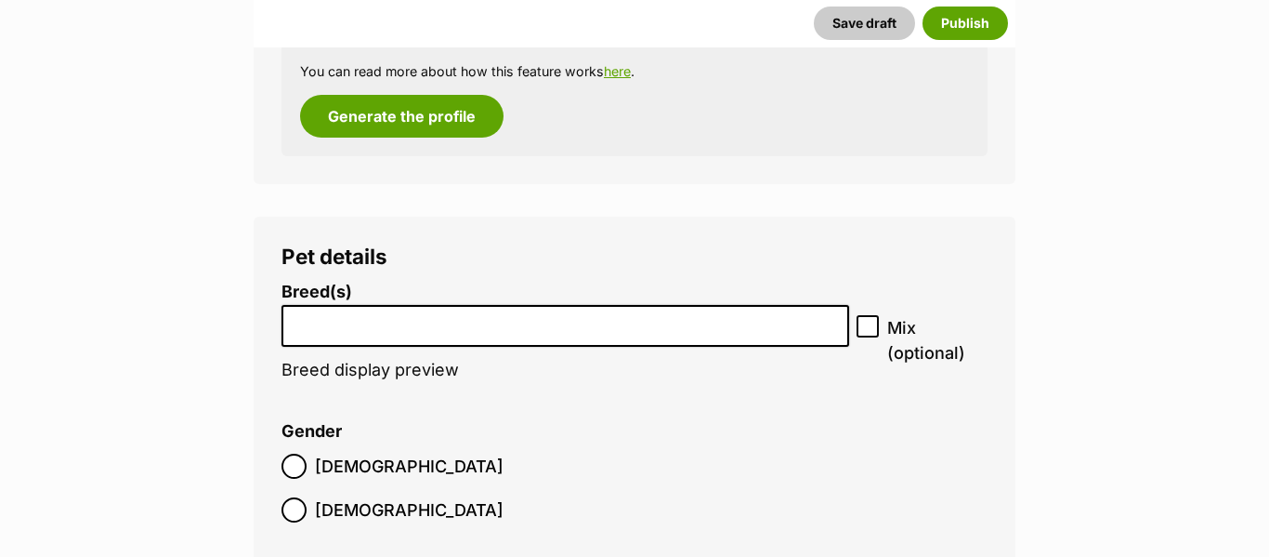
click at [505, 315] on input "search" at bounding box center [565, 321] width 555 height 20
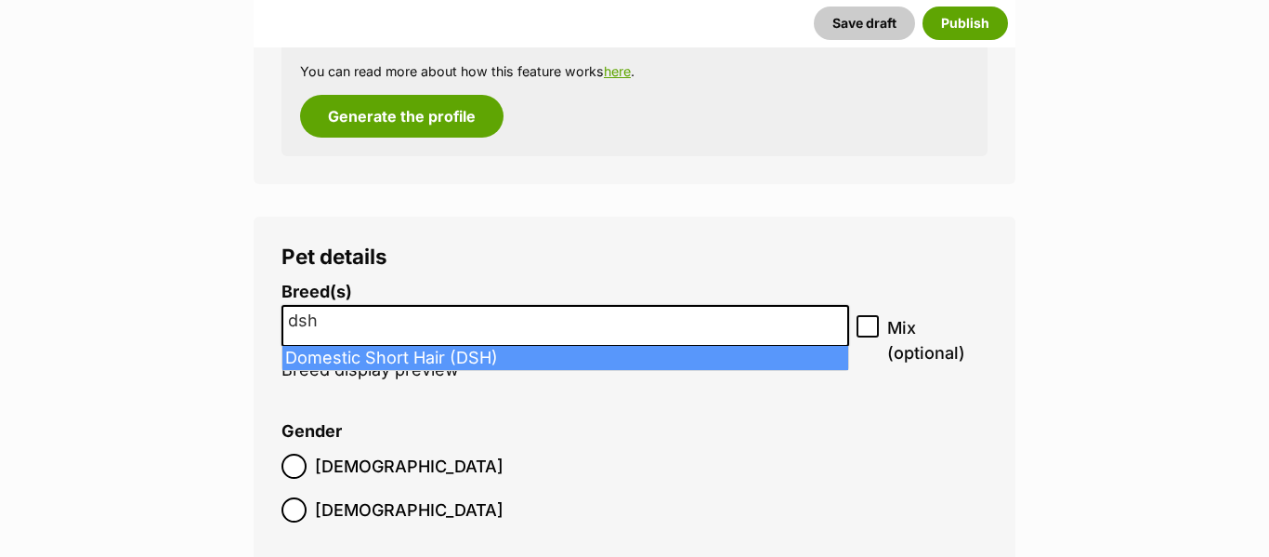
type input "dsh"
select select "252102"
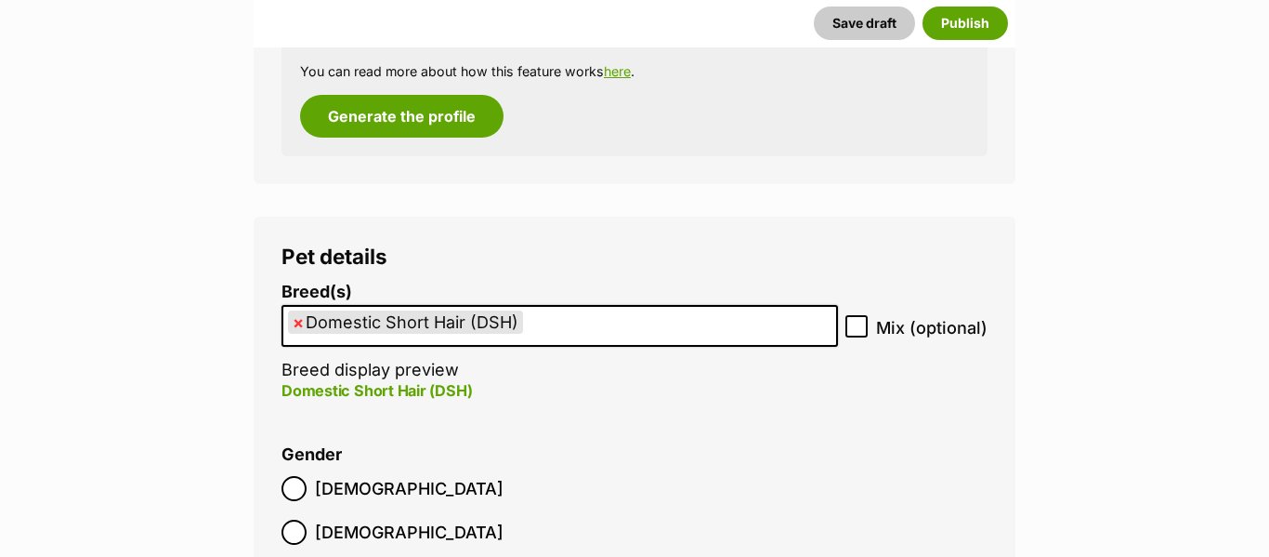
click at [320, 485] on span "Male" at bounding box center [409, 488] width 189 height 25
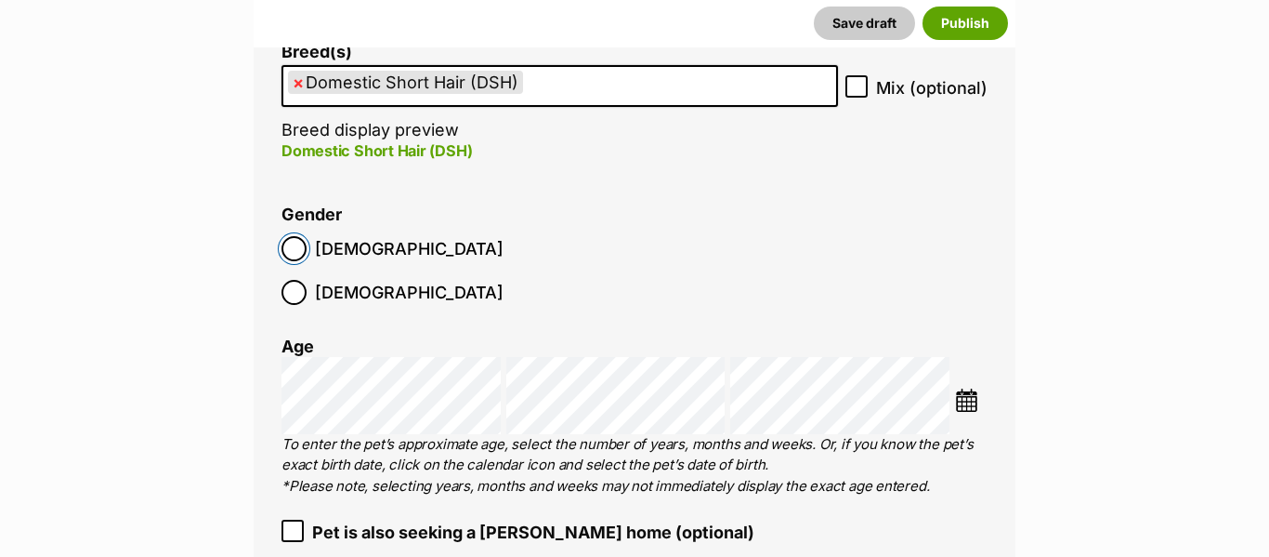
scroll to position [2523, 0]
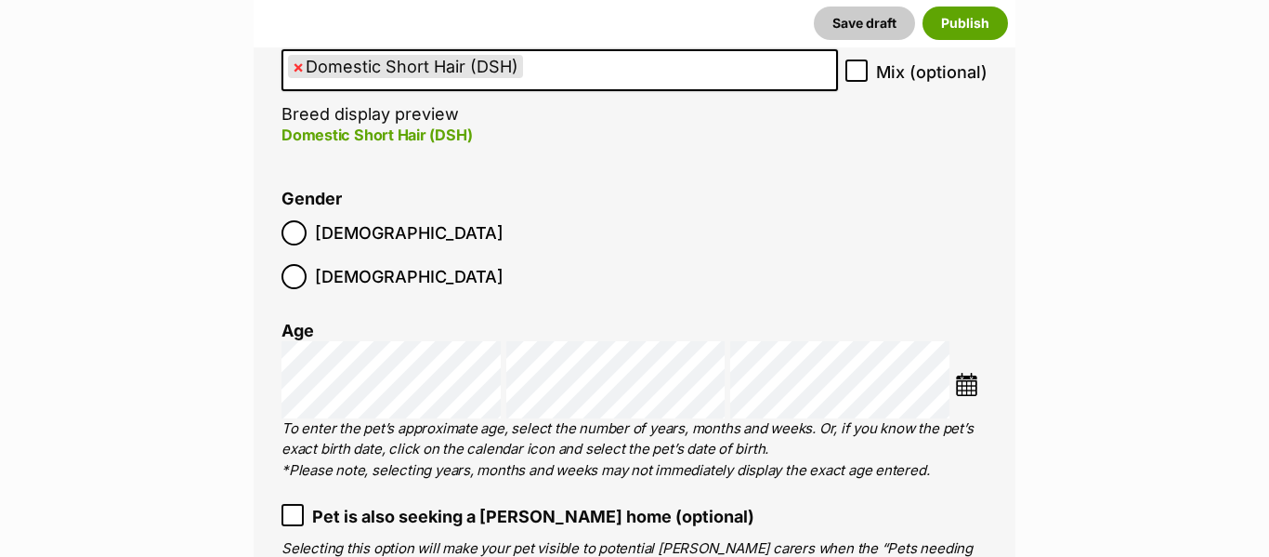
click at [967, 373] on img at bounding box center [966, 384] width 23 height 23
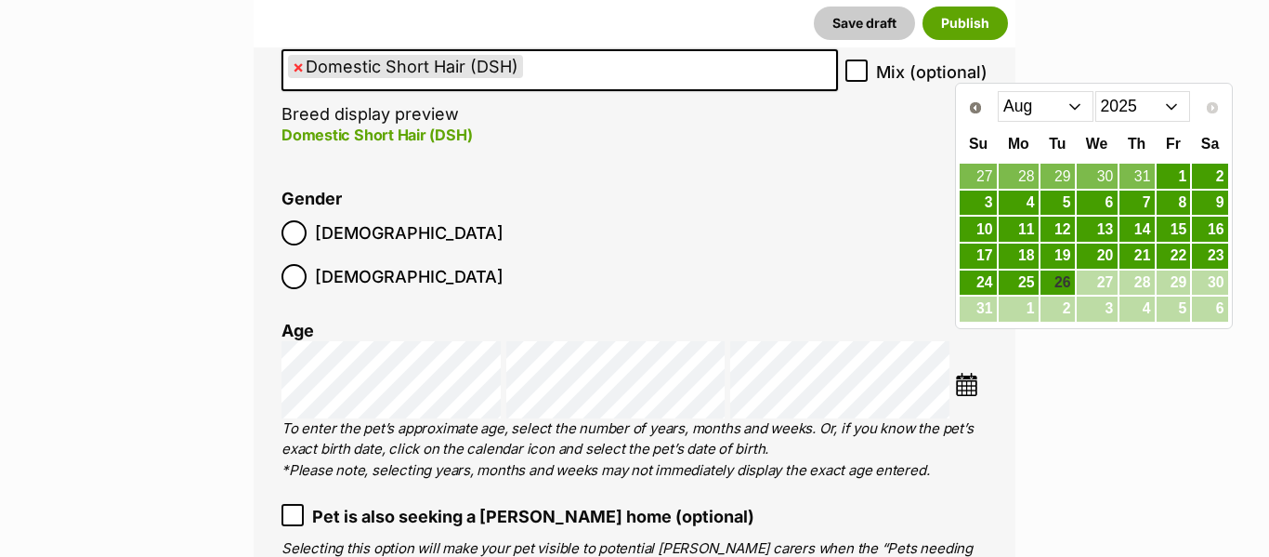
click at [1072, 102] on select "Jan Feb Mar Apr May Jun Jul Aug" at bounding box center [1046, 106] width 96 height 30
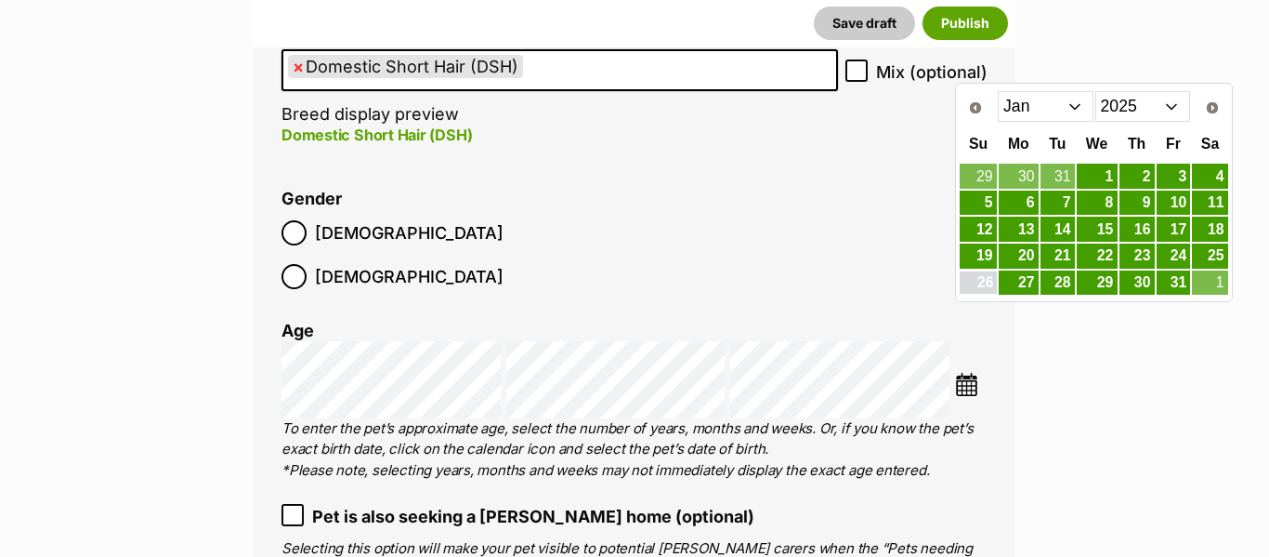
click at [984, 282] on link "26" at bounding box center [978, 282] width 36 height 23
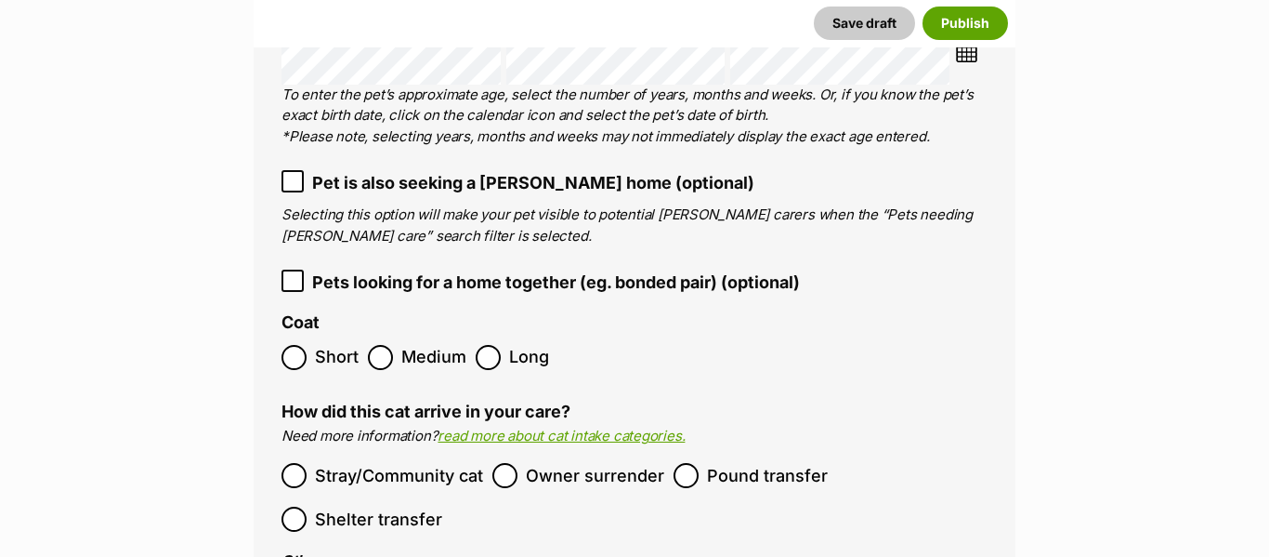
scroll to position [2857, 0]
click at [337, 169] on span "Pet is also seeking a foster home (optional)" at bounding box center [533, 181] width 442 height 25
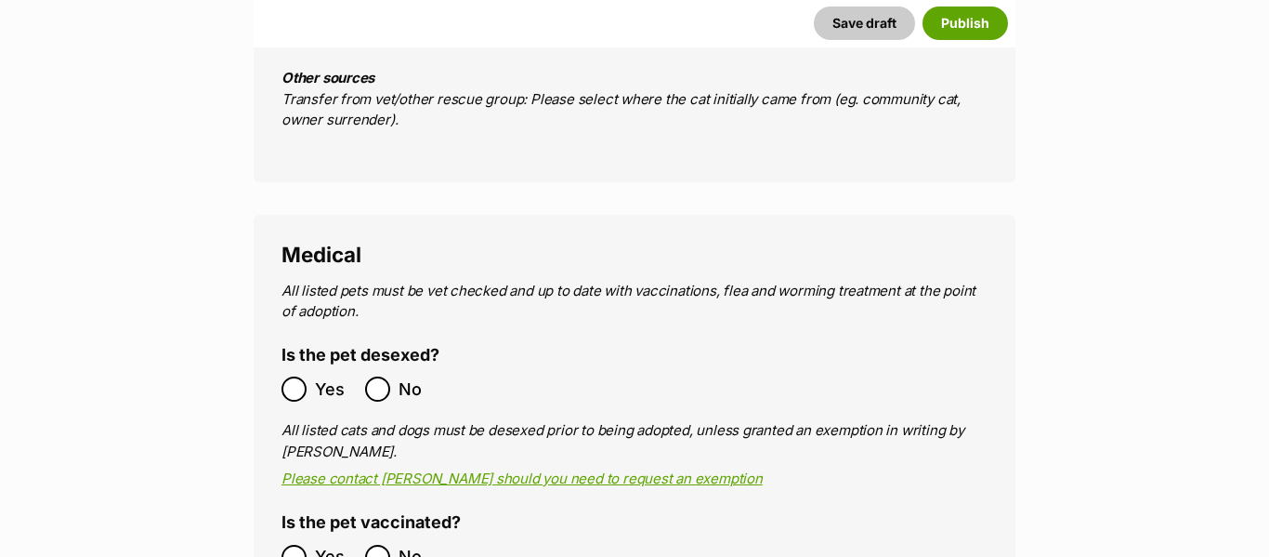
scroll to position [3576, 0]
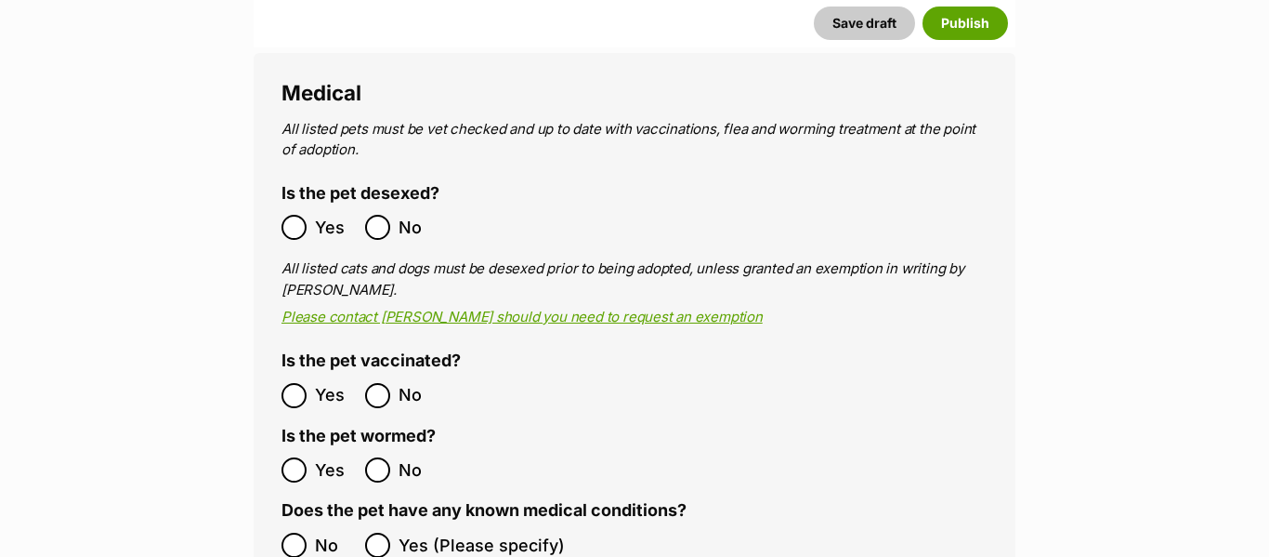
click at [295, 205] on ol "Yes No" at bounding box center [458, 227] width 353 height 44
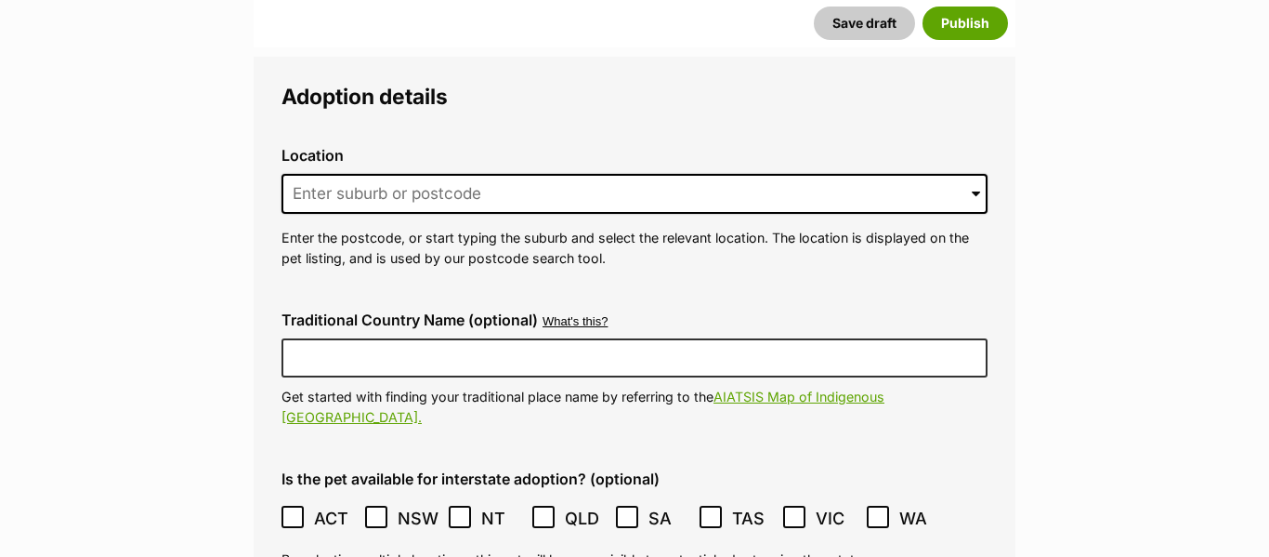
scroll to position [4694, 0]
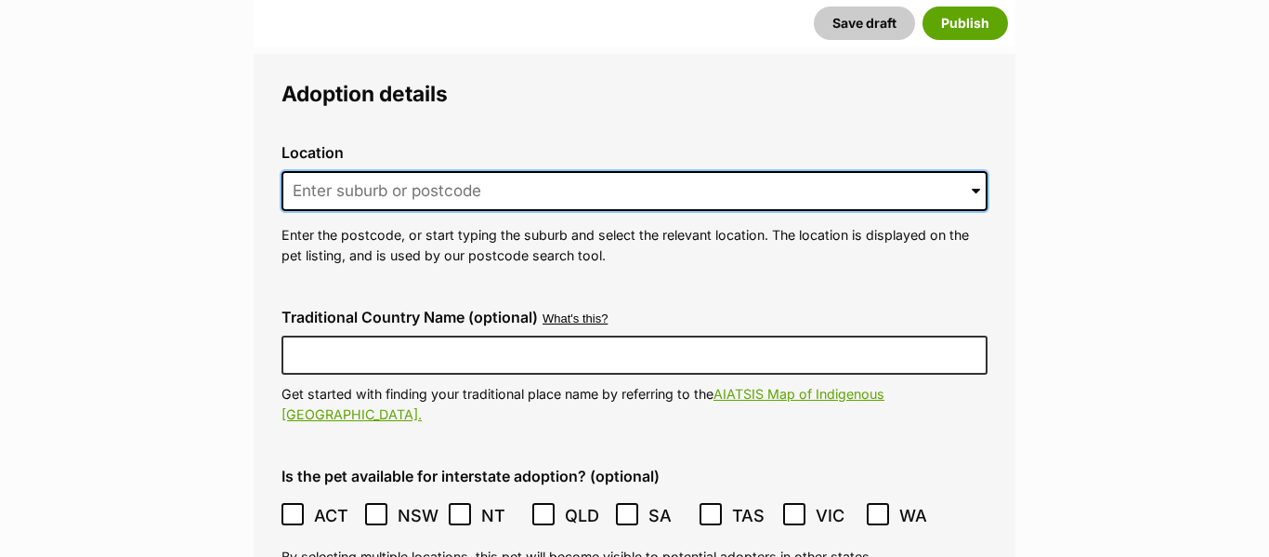
click at [405, 171] on input at bounding box center [635, 191] width 706 height 41
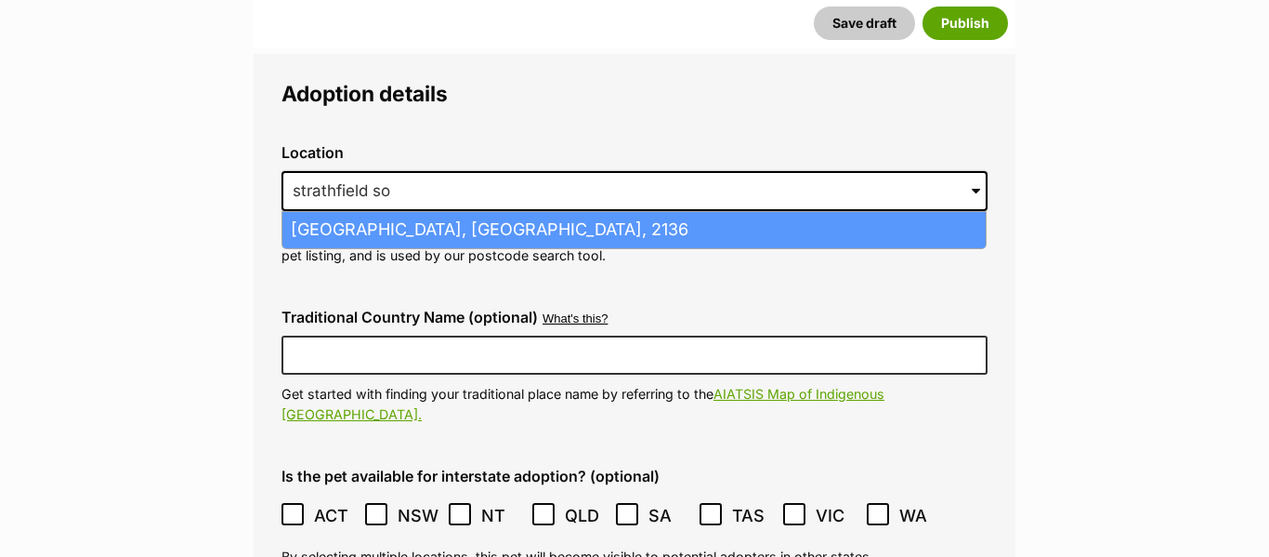
click at [417, 212] on li "Strathfield South, New South Wales, 2136" at bounding box center [633, 230] width 703 height 36
type input "Strathfield South, New South Wales, 2136"
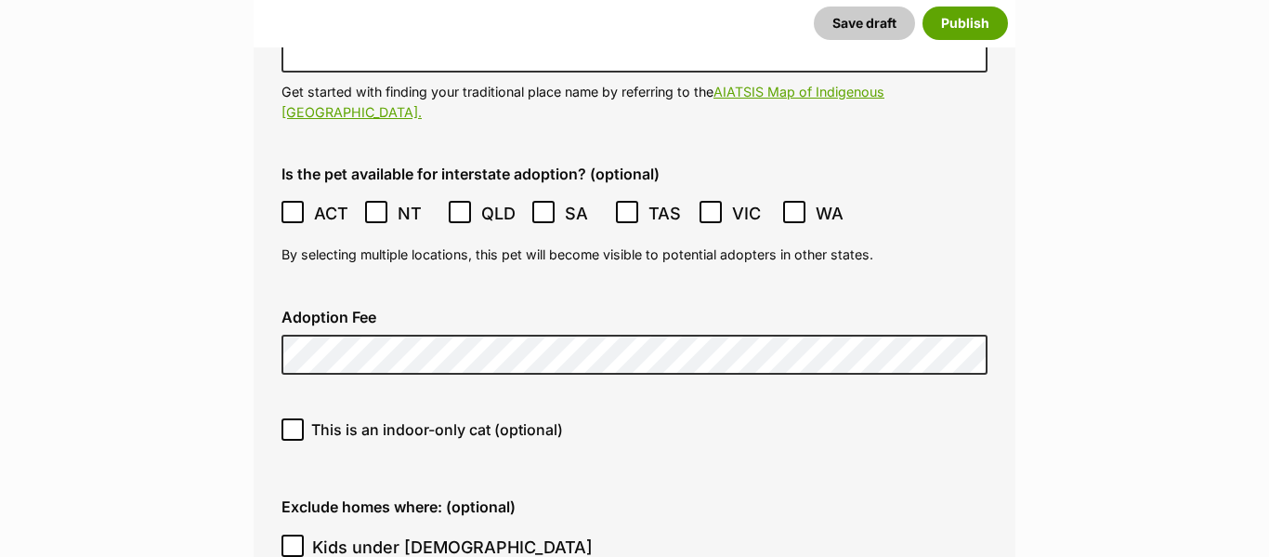
scroll to position [4999, 0]
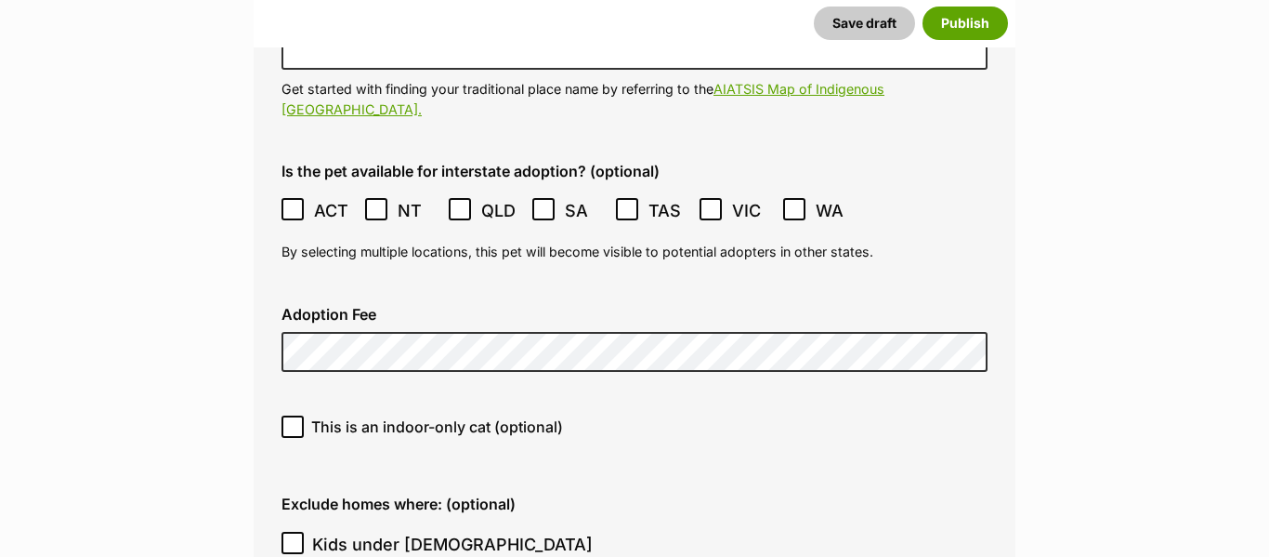
click at [441, 415] on span "This is an indoor-only cat (optional)" at bounding box center [437, 426] width 252 height 22
click at [304, 415] on input "This is an indoor-only cat (optional)" at bounding box center [293, 426] width 22 height 22
checkbox input "true"
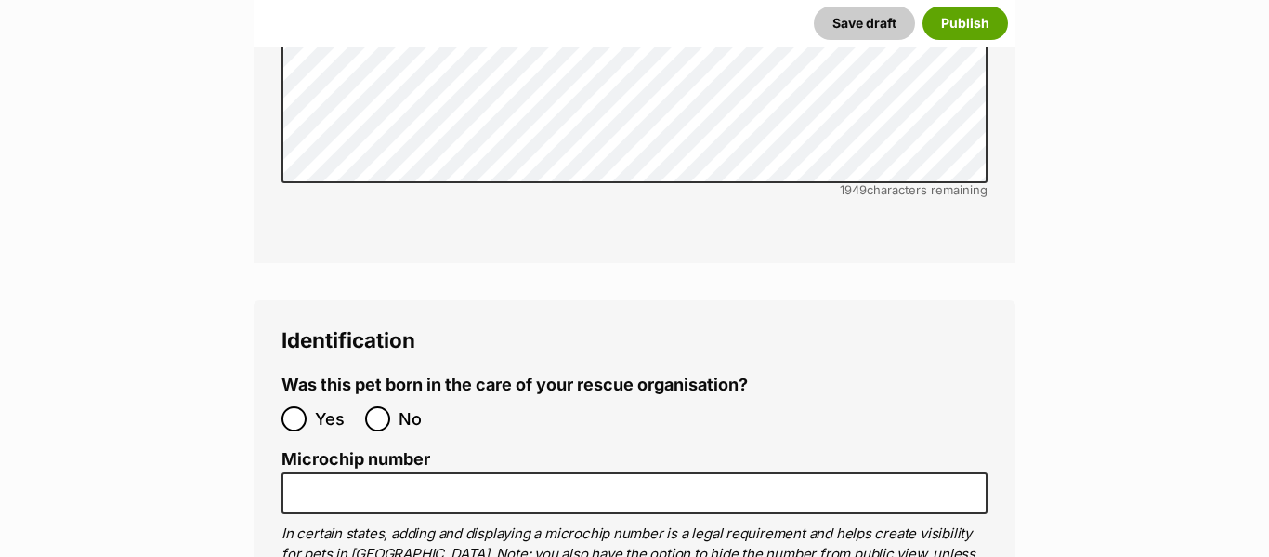
scroll to position [6701, 0]
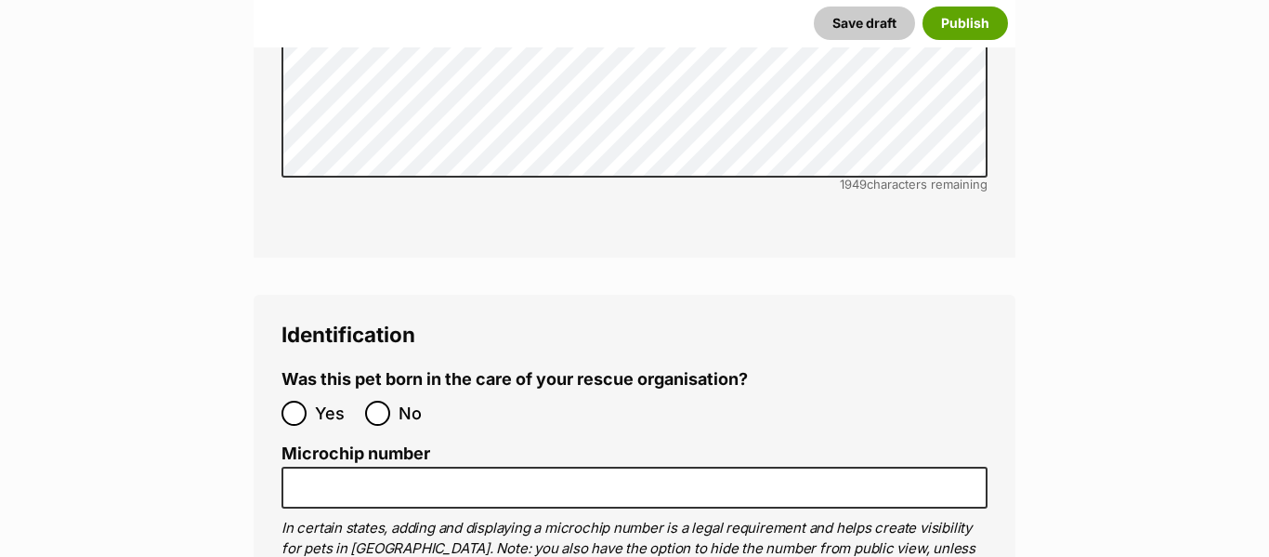
click at [419, 400] on span "No" at bounding box center [419, 412] width 41 height 25
click at [390, 400] on input "No" at bounding box center [377, 412] width 25 height 25
radio input "true"
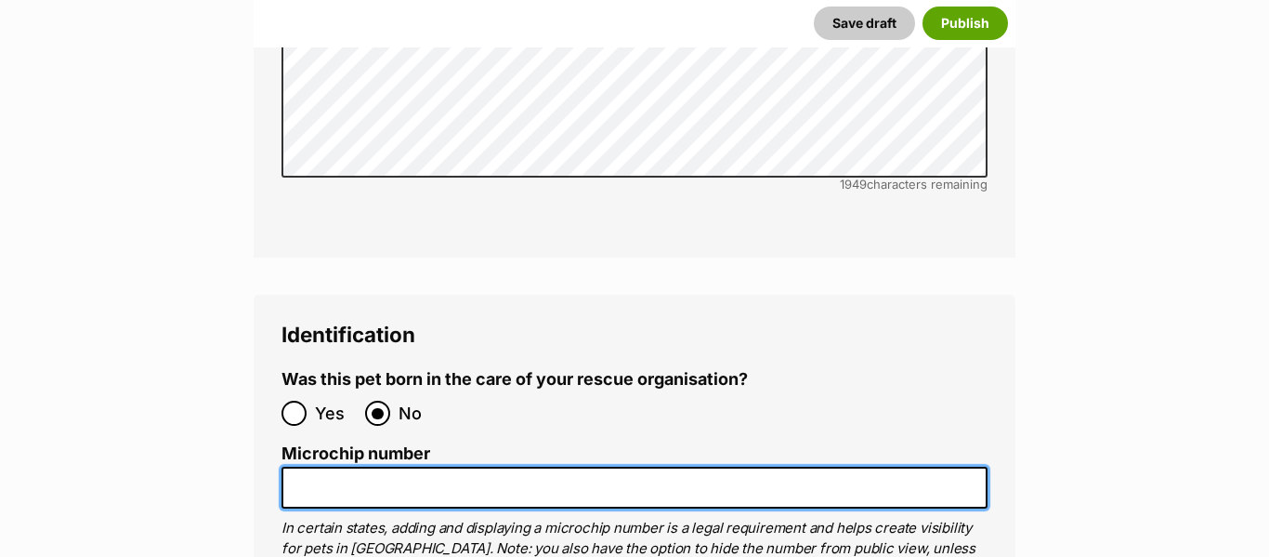
click at [410, 466] on input "Microchip number" at bounding box center [635, 487] width 706 height 42
paste input "953010007941981"
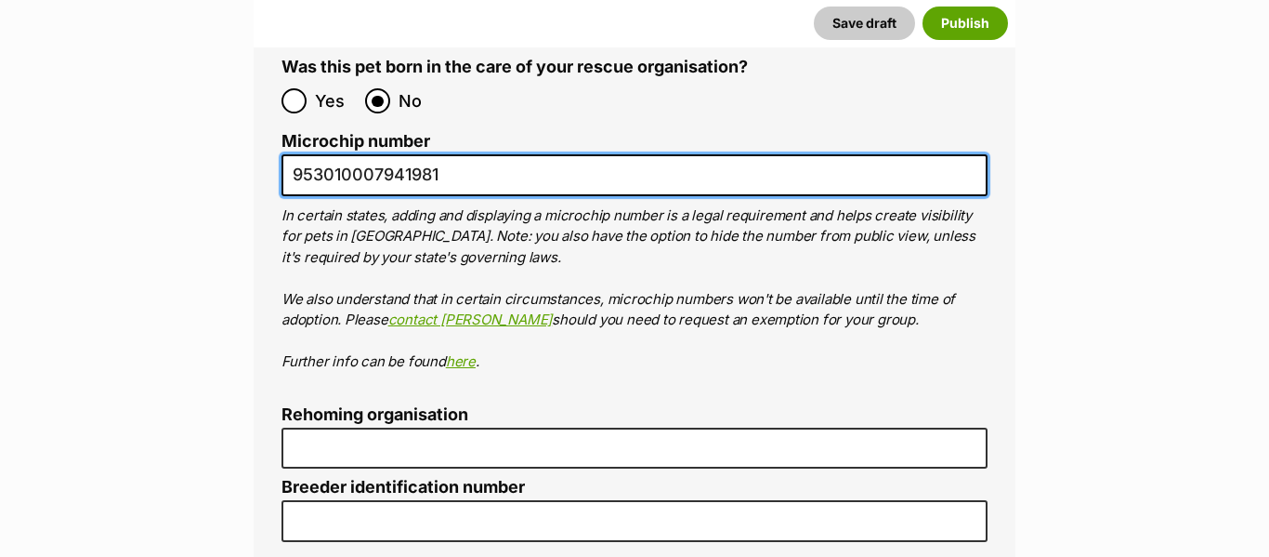
scroll to position [7018, 0]
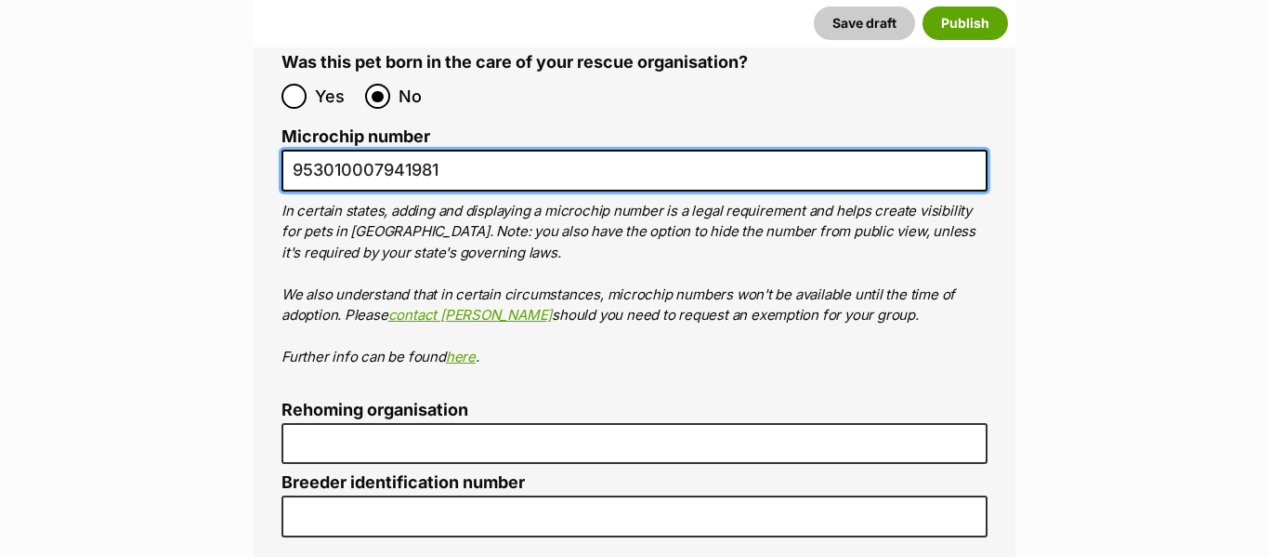
type input "953010007941981"
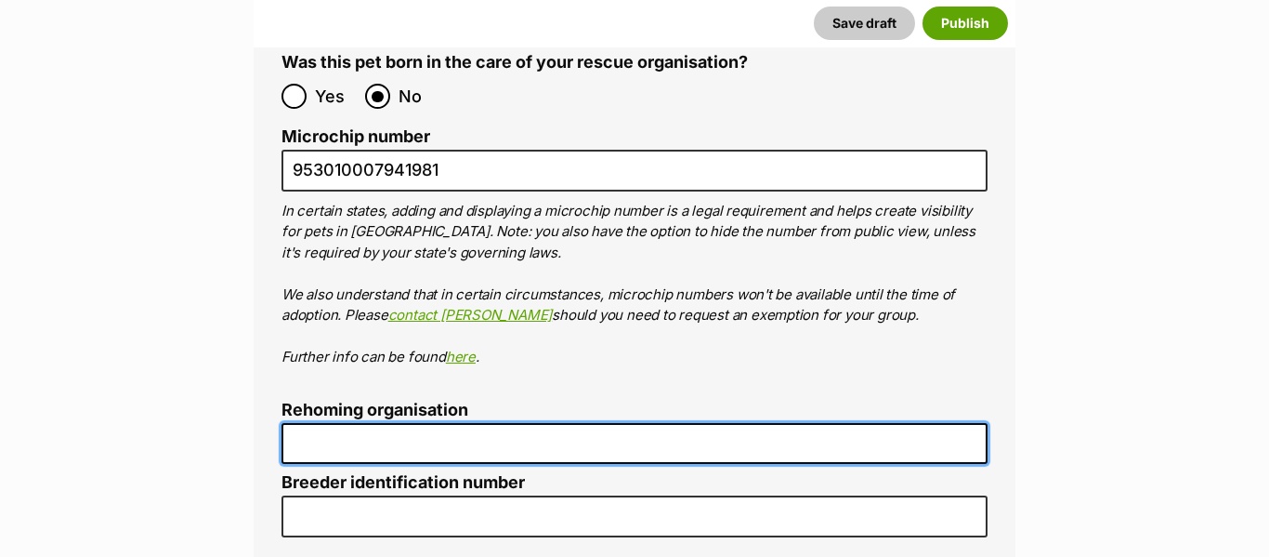
click at [408, 423] on input "Rehoming organisation" at bounding box center [635, 444] width 706 height 42
type input "Kittie Kat Rescue"
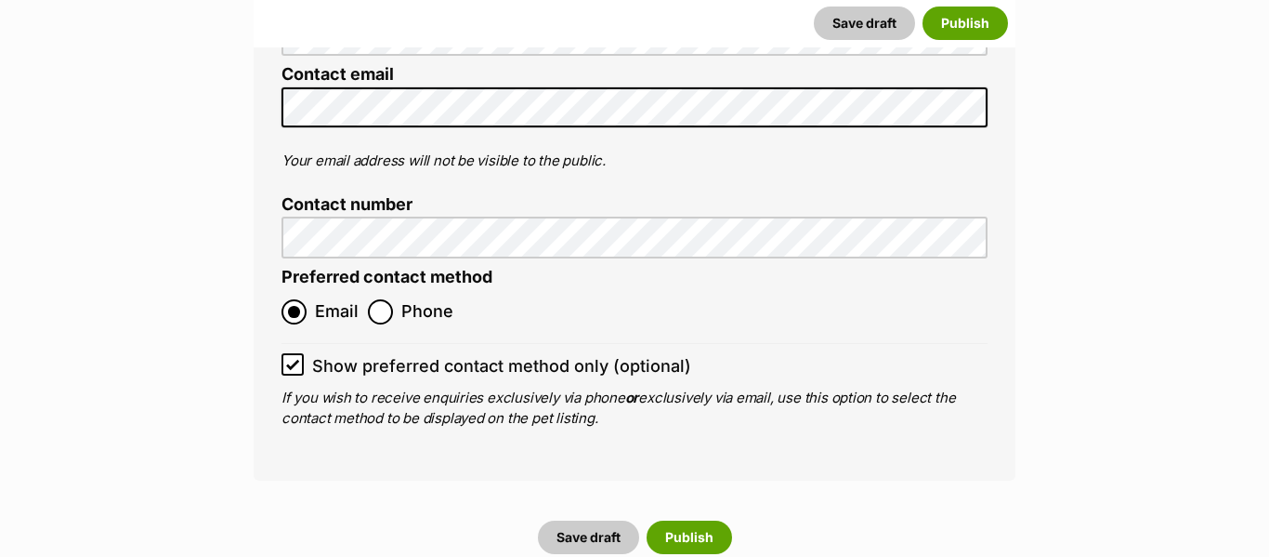
scroll to position [7926, 0]
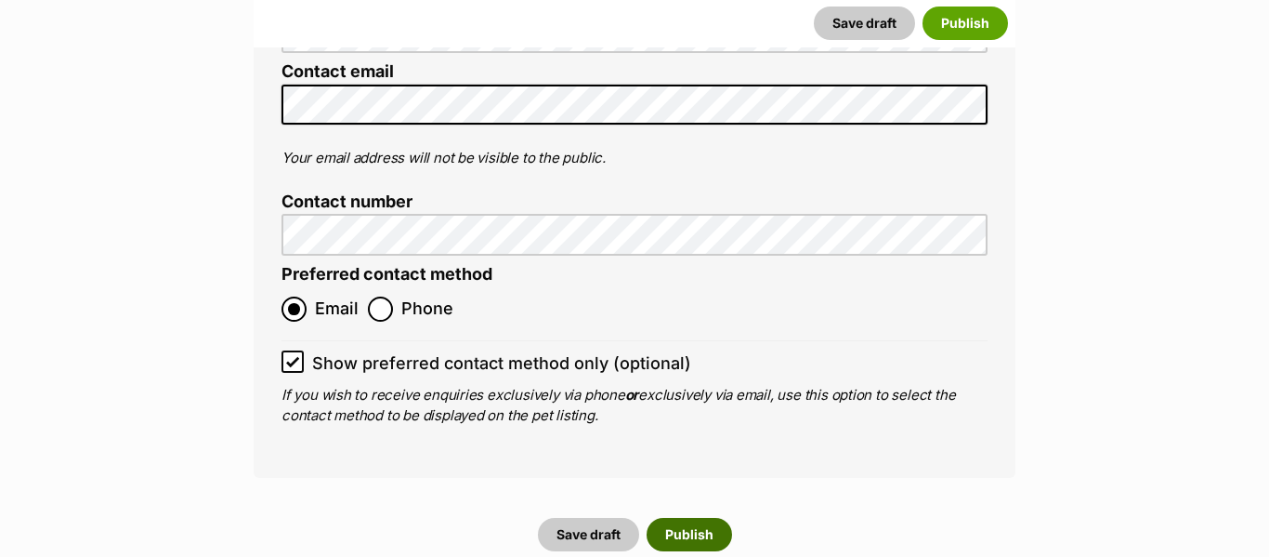
click at [676, 518] on button "Publish" at bounding box center [689, 534] width 85 height 33
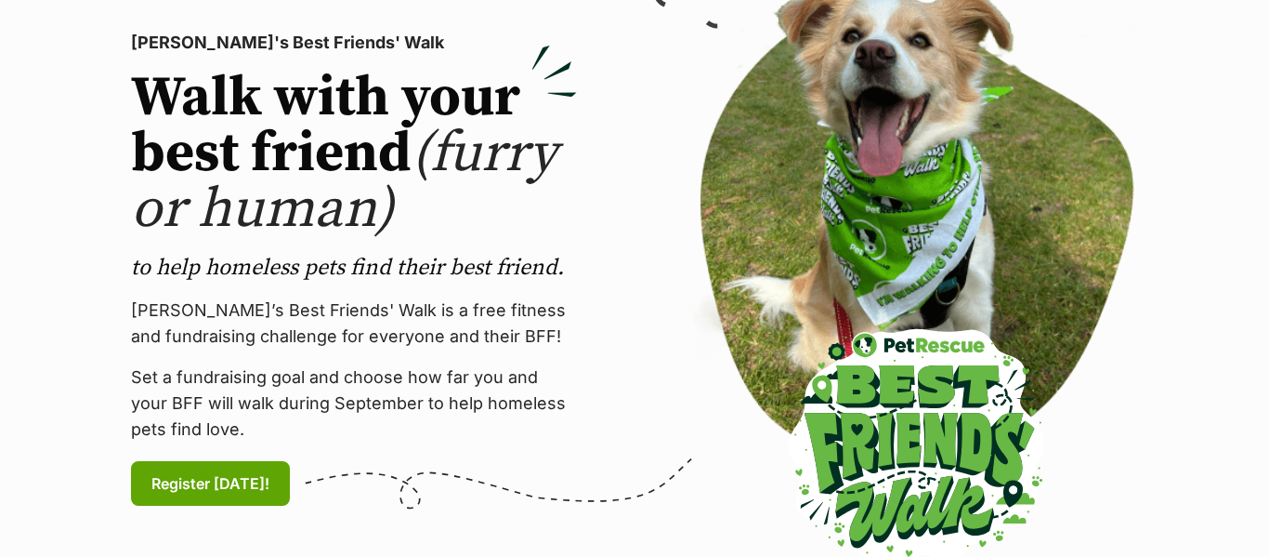
scroll to position [306, 0]
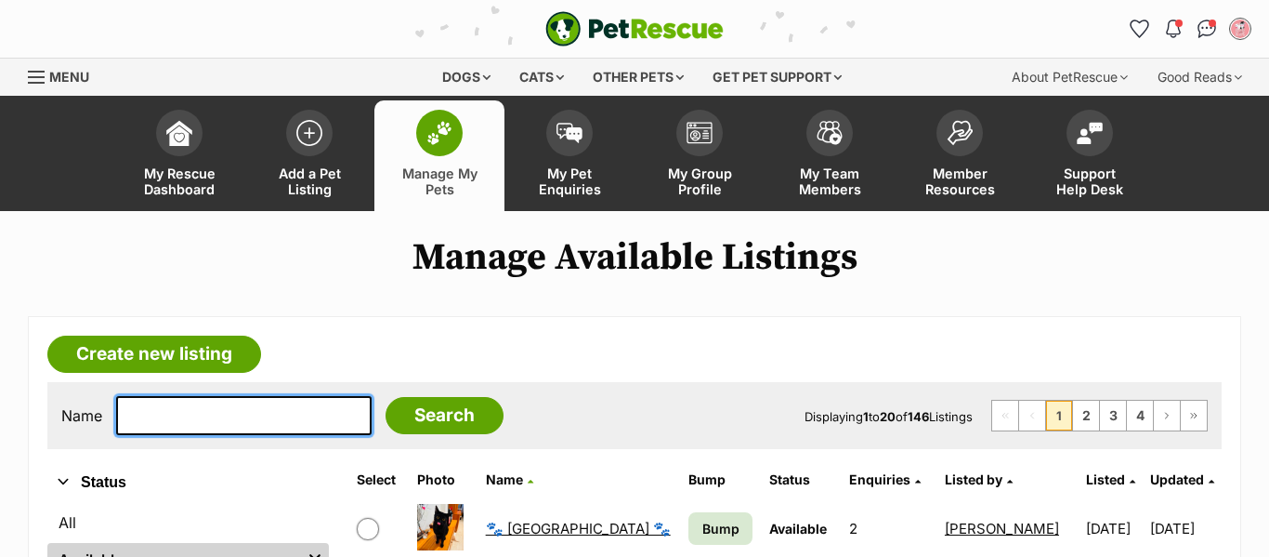
click at [235, 409] on input "text" at bounding box center [244, 415] width 256 height 39
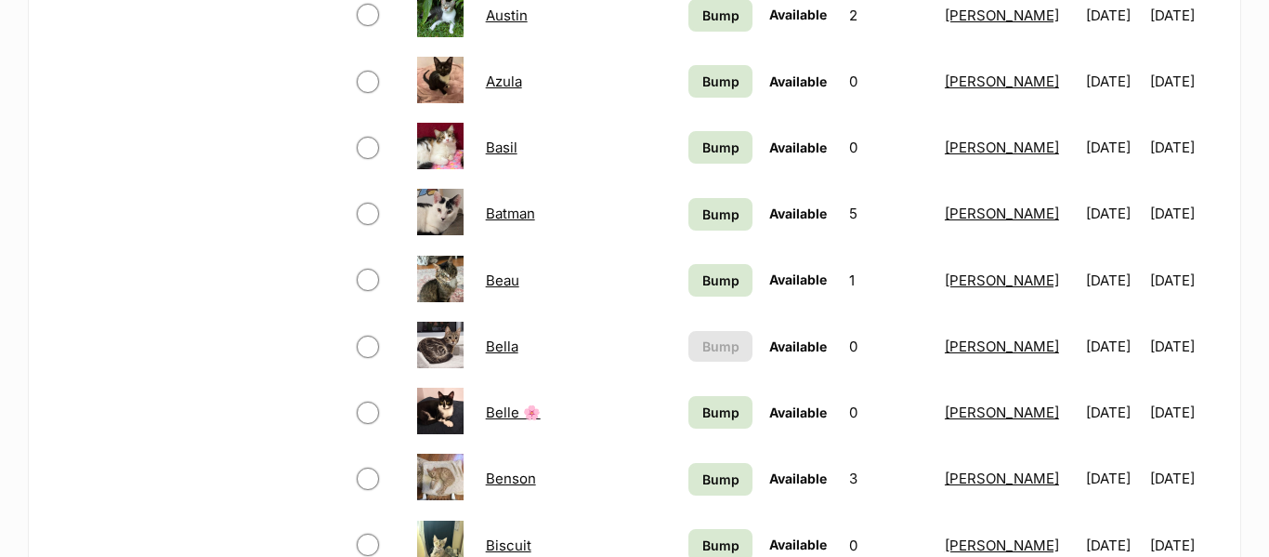
scroll to position [1180, 0]
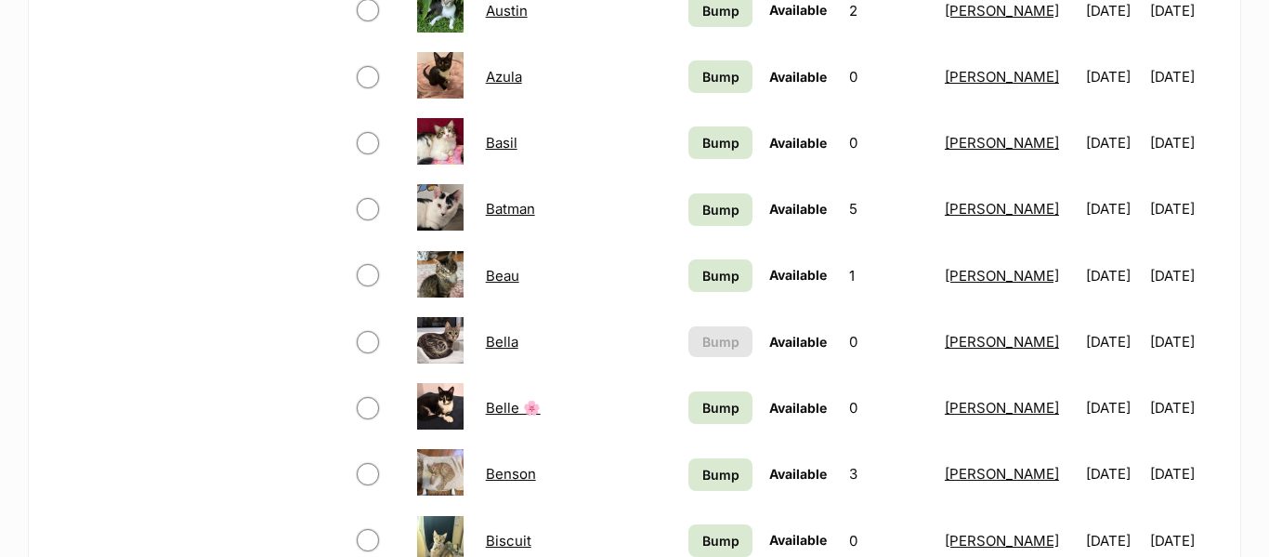
type input "be"
click at [439, 354] on img at bounding box center [440, 340] width 46 height 46
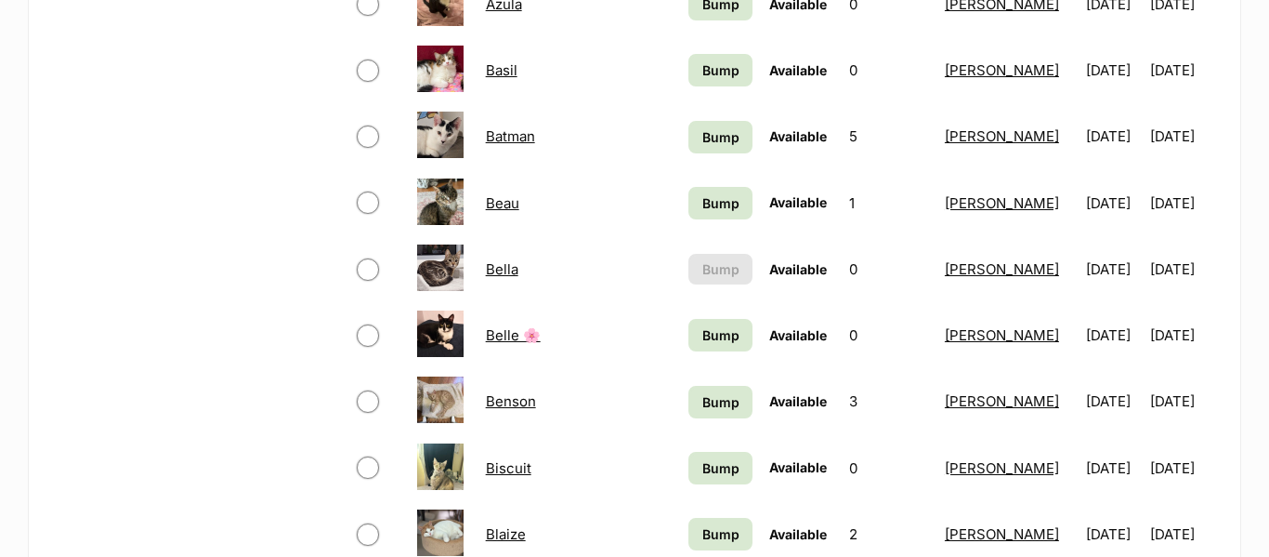
scroll to position [1252, 0]
click at [444, 263] on img at bounding box center [440, 268] width 46 height 46
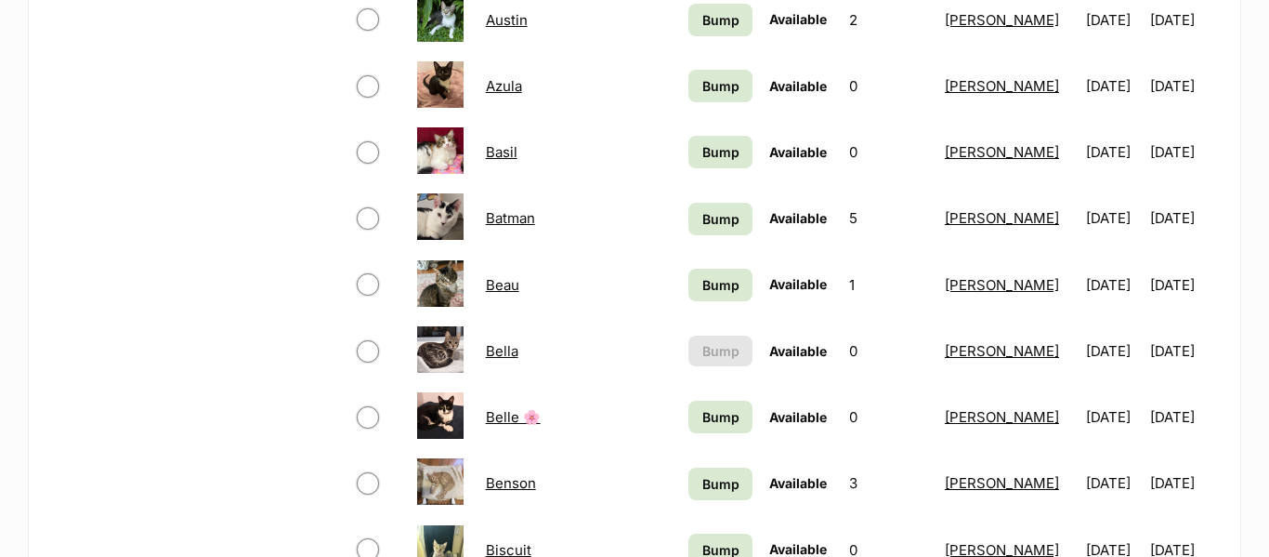
scroll to position [1177, 0]
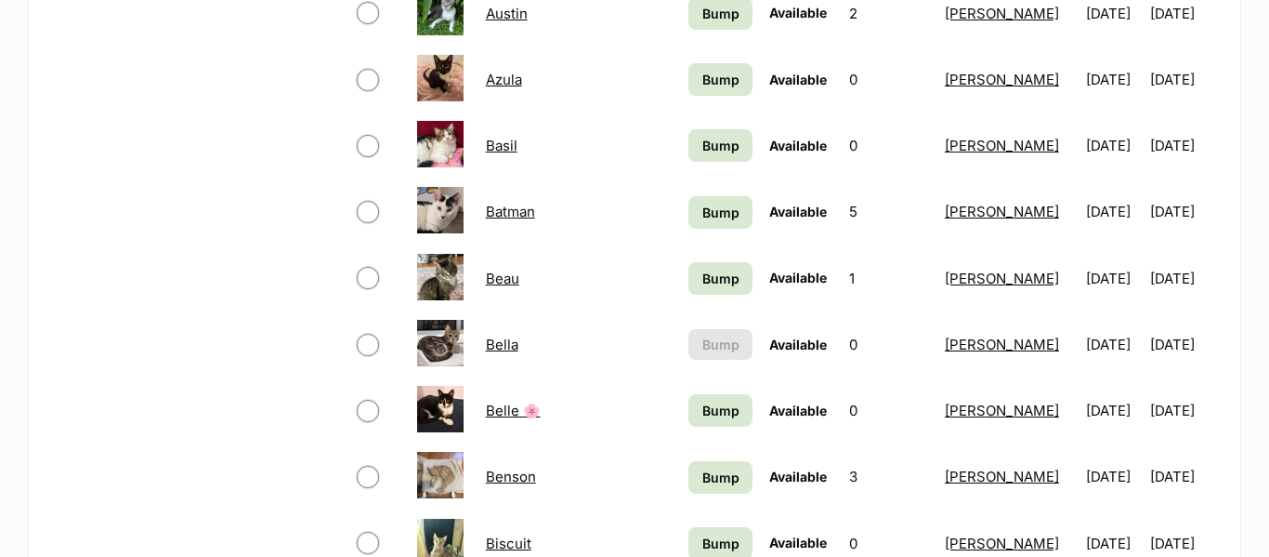
click at [503, 347] on link "Bella" at bounding box center [502, 344] width 33 height 18
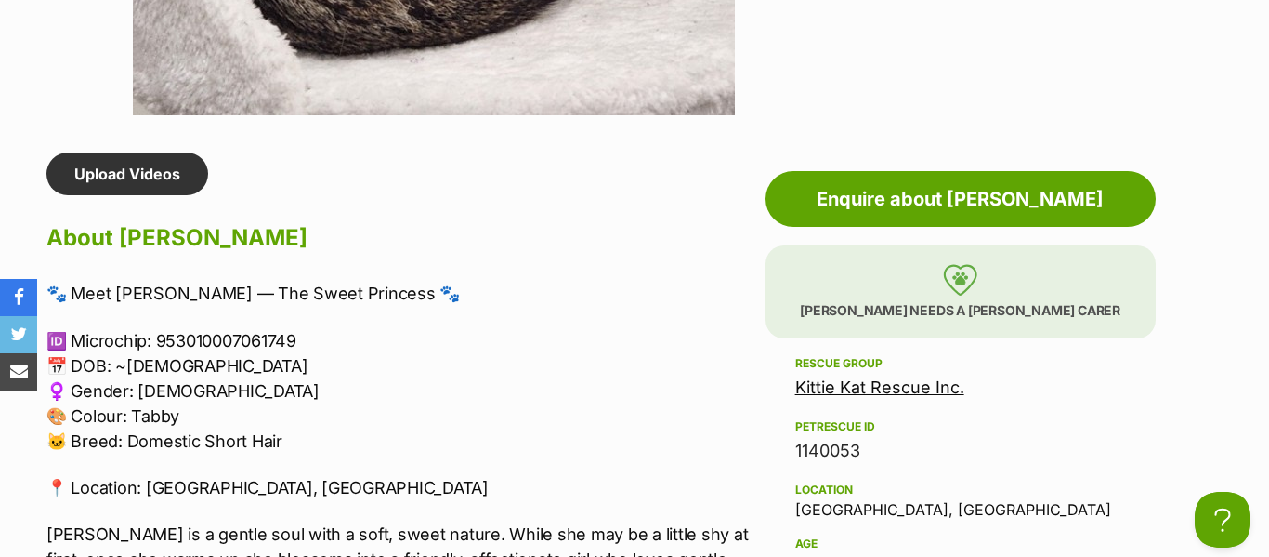
scroll to position [1538, 0]
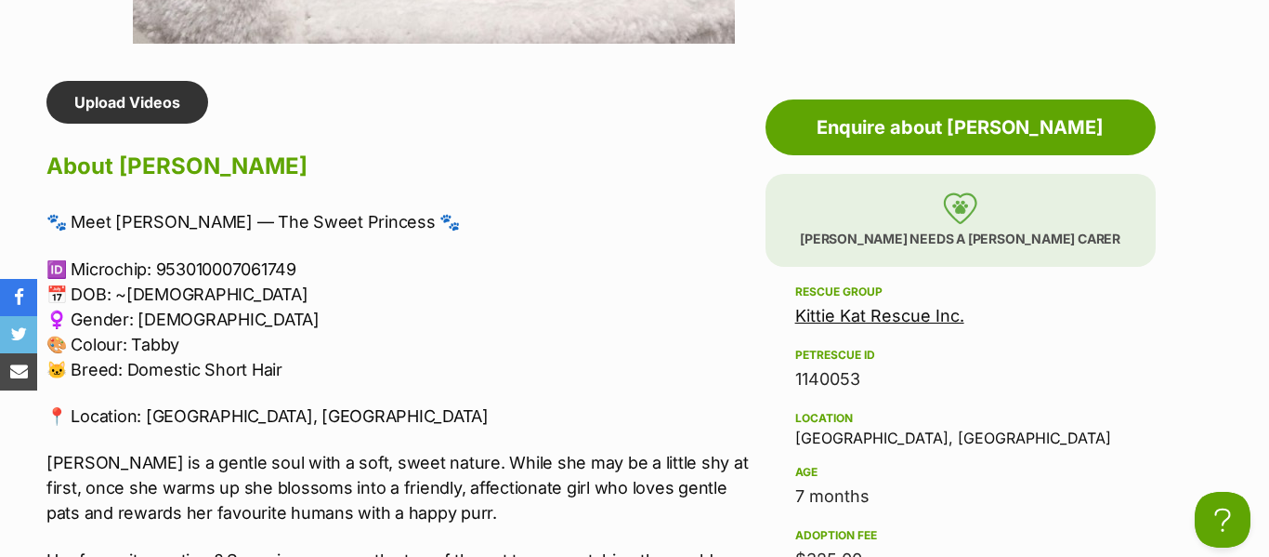
click at [278, 351] on p "🆔 Microchip: 953010007061749 📅 DOB: ~[DEMOGRAPHIC_DATA] ♀️ Gender: [DEMOGRAPHIC…" at bounding box center [401, 318] width 710 height 125
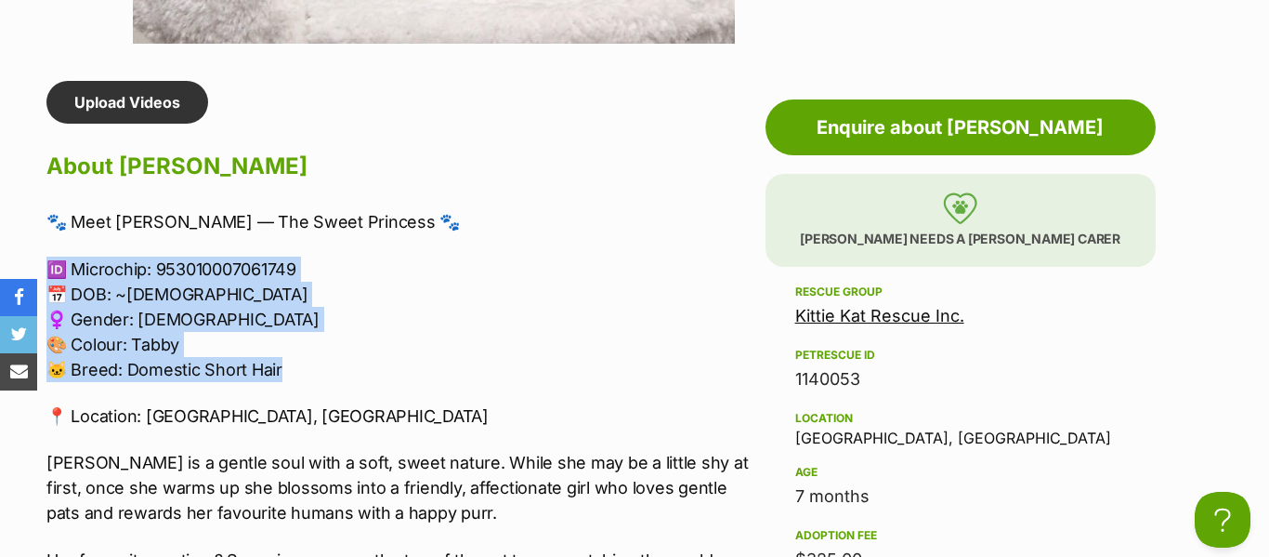
drag, startPoint x: 278, startPoint y: 364, endPoint x: 43, endPoint y: 250, distance: 261.4
copy p "🆔 Microchip: 953010007061749 📅 DOB: ~26/01/2025 ♀️ Gender: Female 🎨 Colour: Tab…"
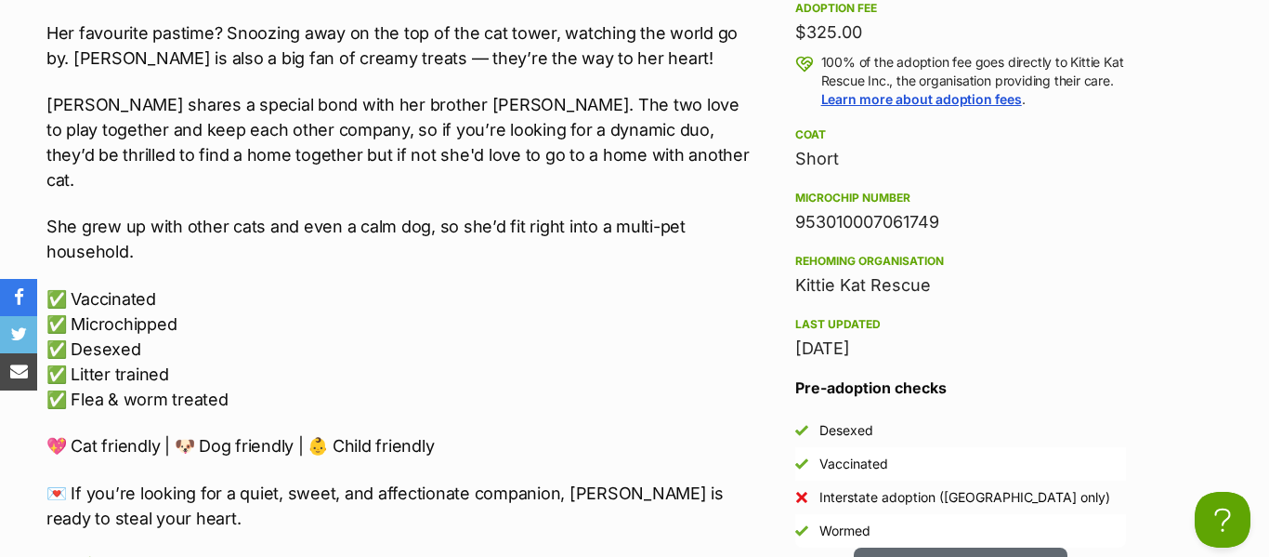
scroll to position [2068, 0]
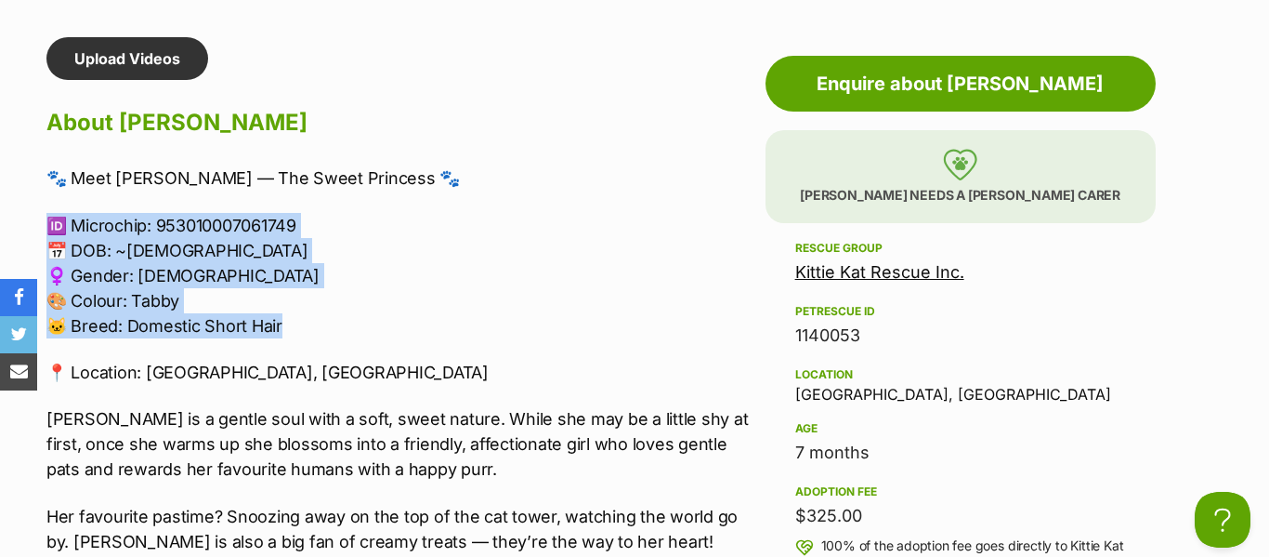
click at [390, 230] on p "🆔 Microchip: 953010007061749 📅 DOB: ~26/01/2025 ♀️ Gender: Female 🎨 Colour: Tab…" at bounding box center [401, 275] width 710 height 125
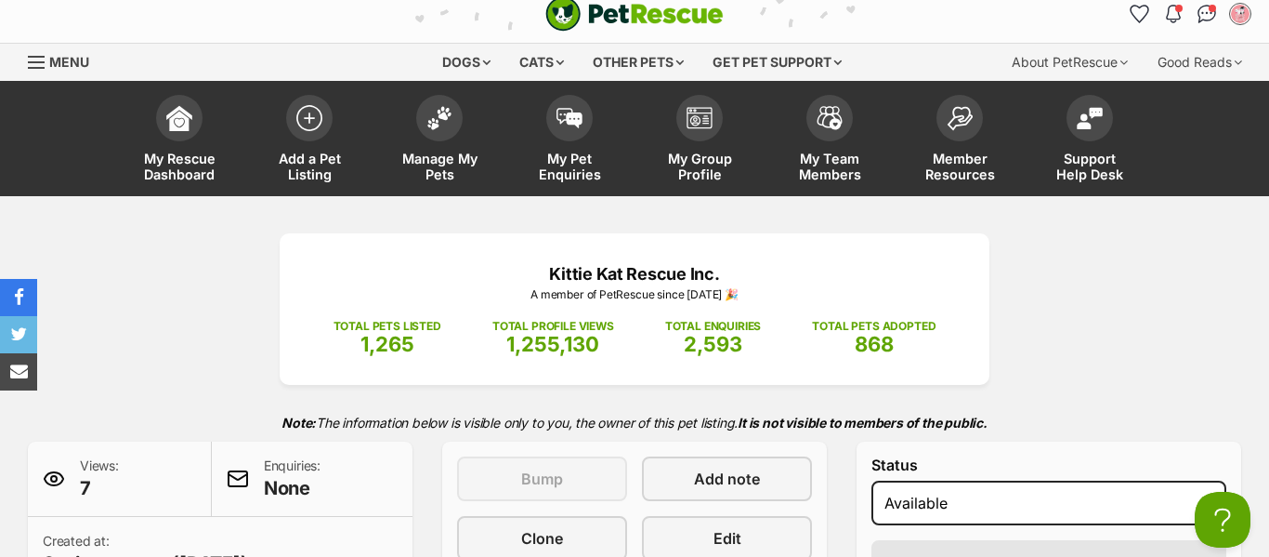
scroll to position [21, 0]
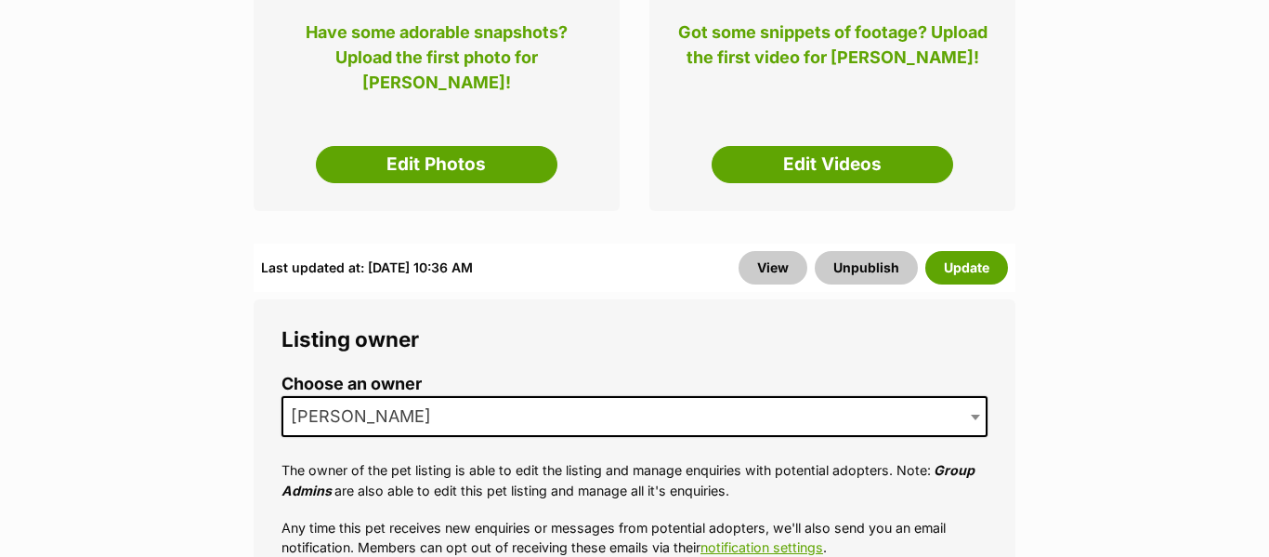
scroll to position [491, 0]
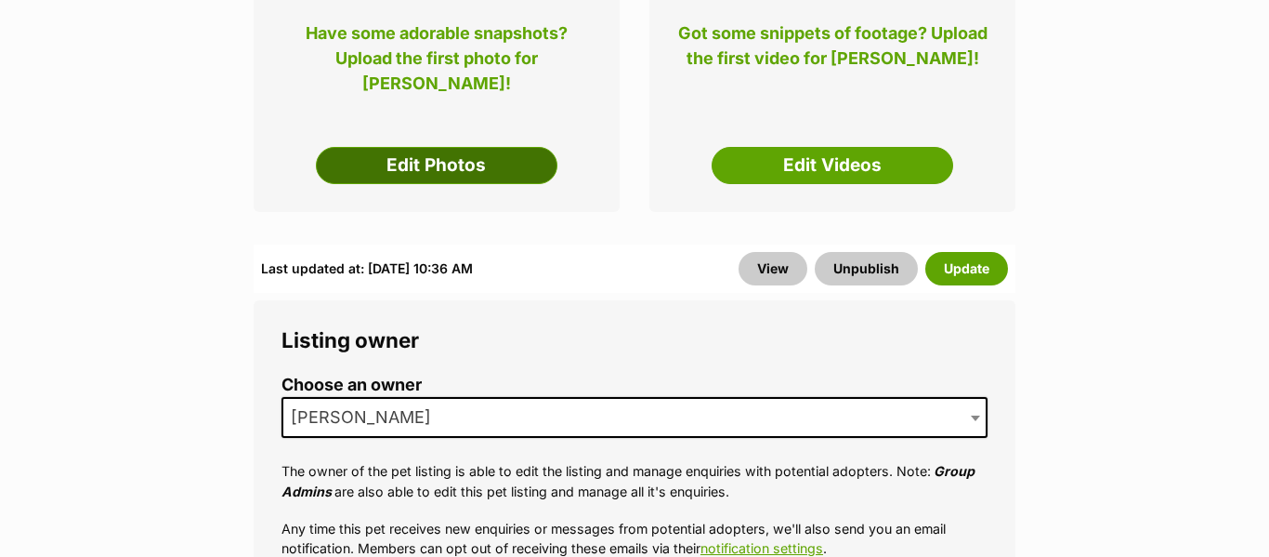
click at [477, 147] on link "Edit Photos" at bounding box center [437, 165] width 242 height 37
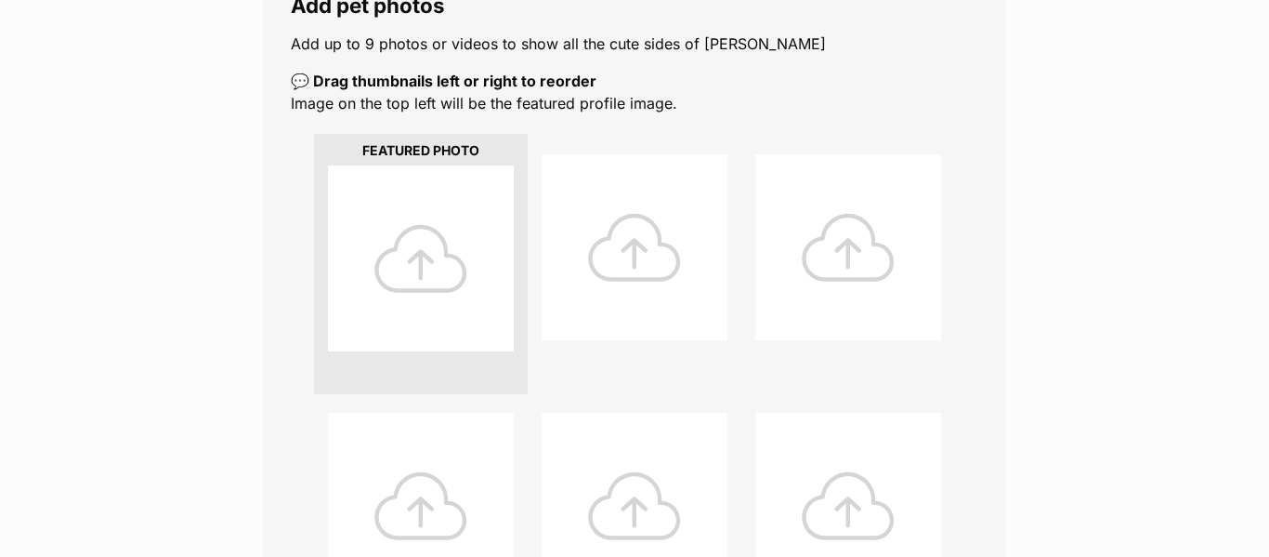
scroll to position [348, 0]
click at [438, 271] on div at bounding box center [421, 260] width 186 height 186
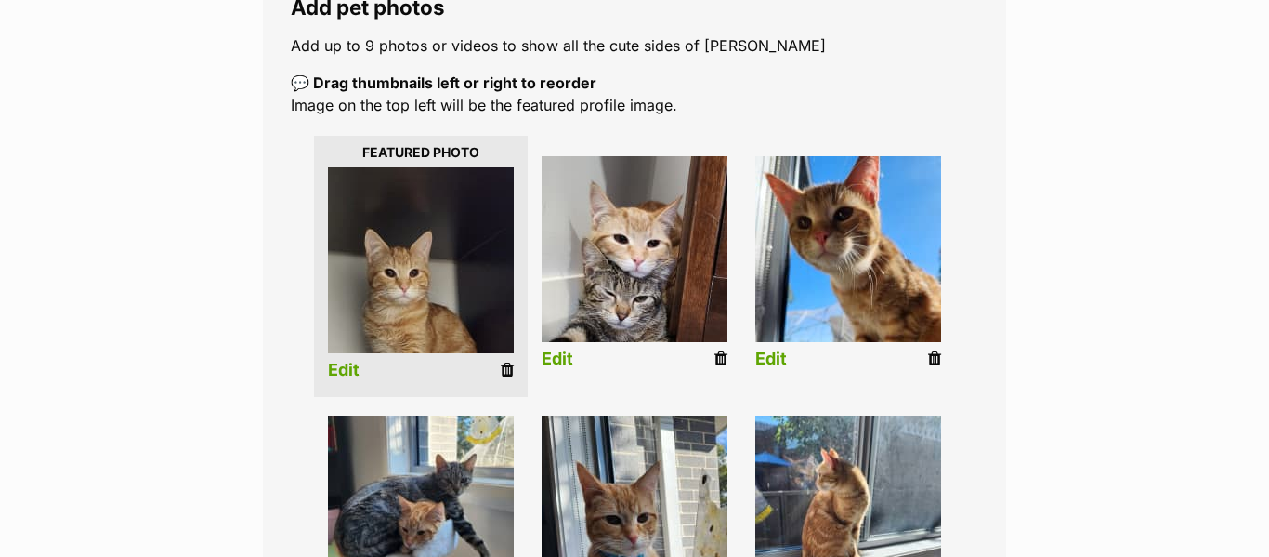
click at [345, 361] on link "Edit" at bounding box center [344, 371] width 32 height 20
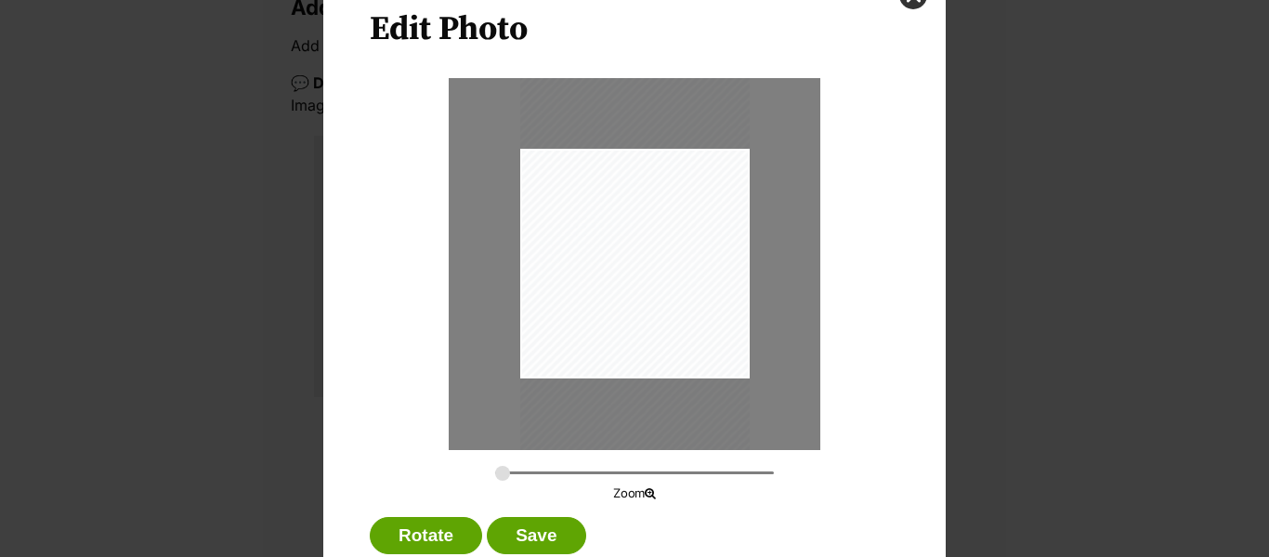
scroll to position [85, 0]
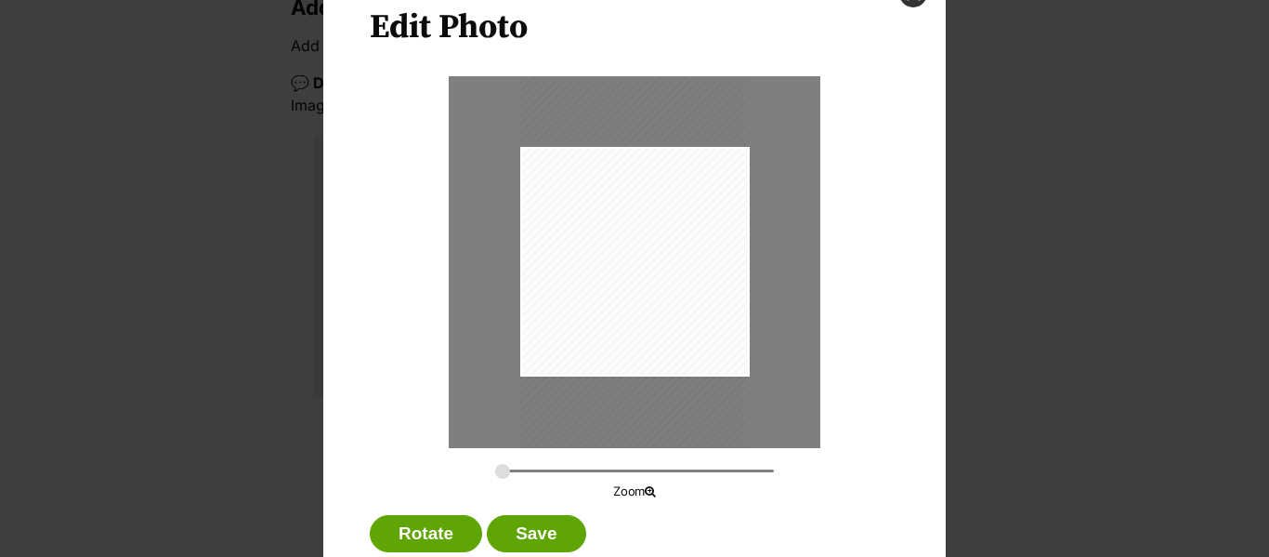
drag, startPoint x: 628, startPoint y: 281, endPoint x: 626, endPoint y: 295, distance: 14.1
click at [626, 295] on div "Dialog Window - Close (Press escape to close)" at bounding box center [635, 276] width 230 height 408
type input "0.2746"
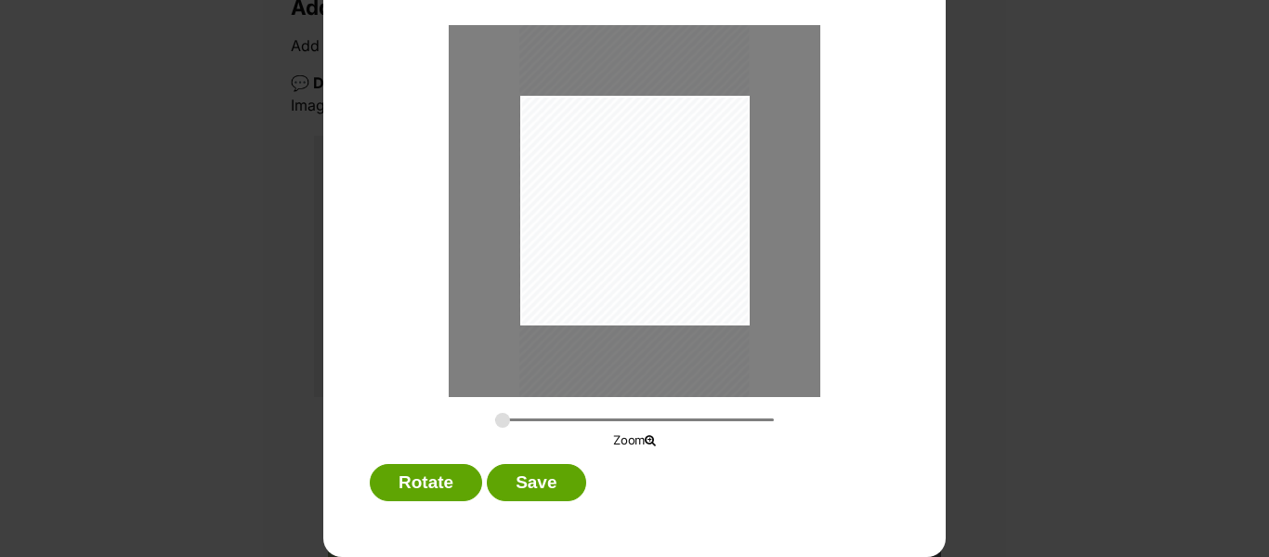
scroll to position [61, 0]
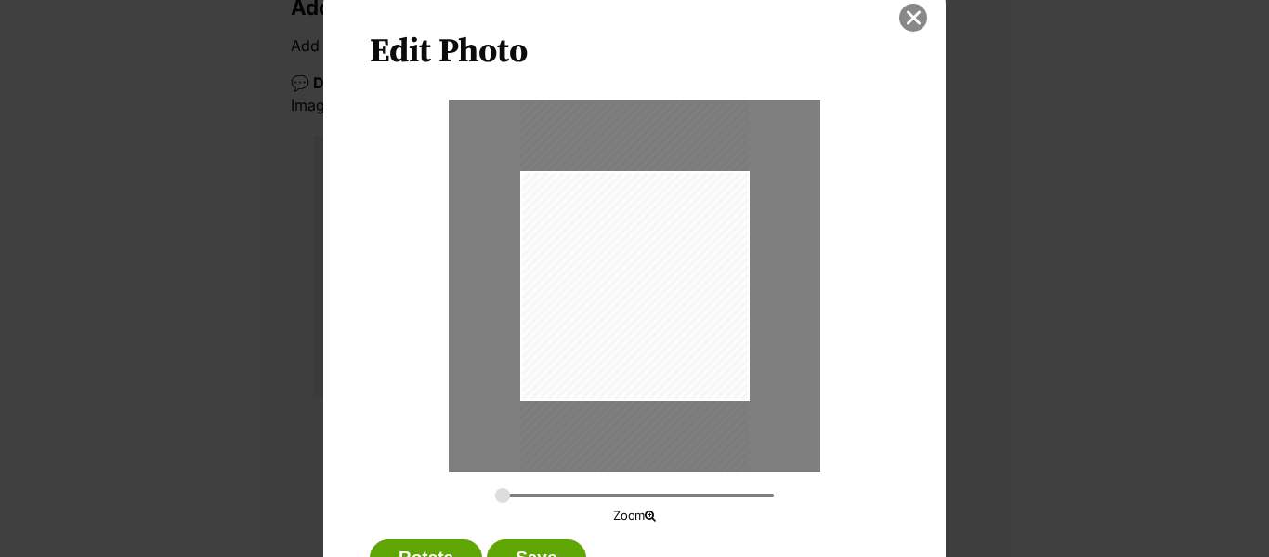
click at [919, 24] on button "close" at bounding box center [913, 18] width 28 height 28
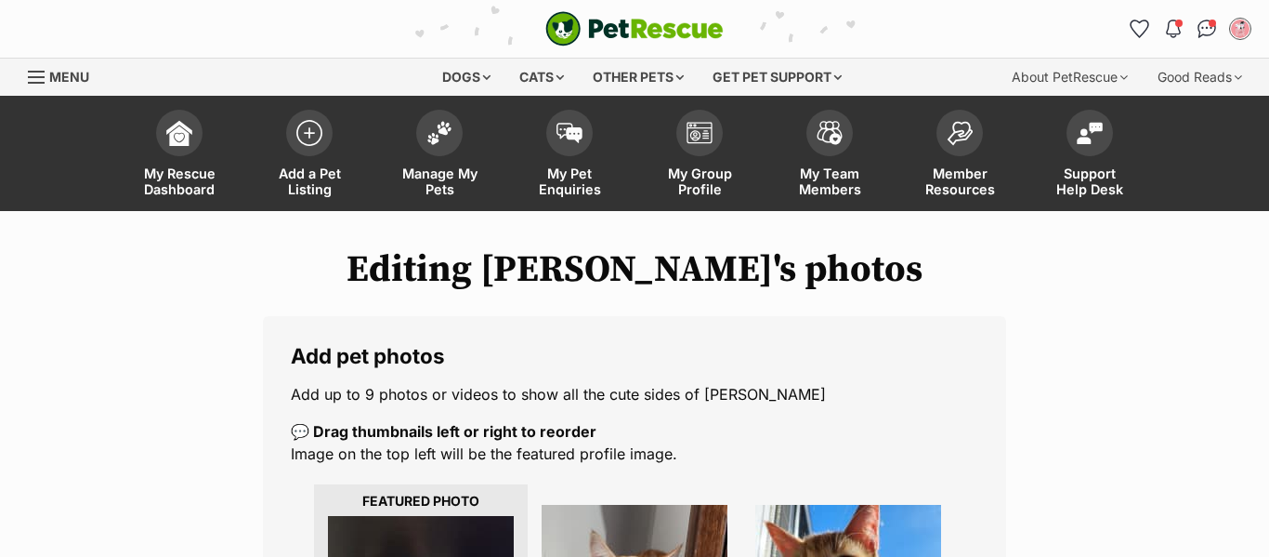
scroll to position [348, 0]
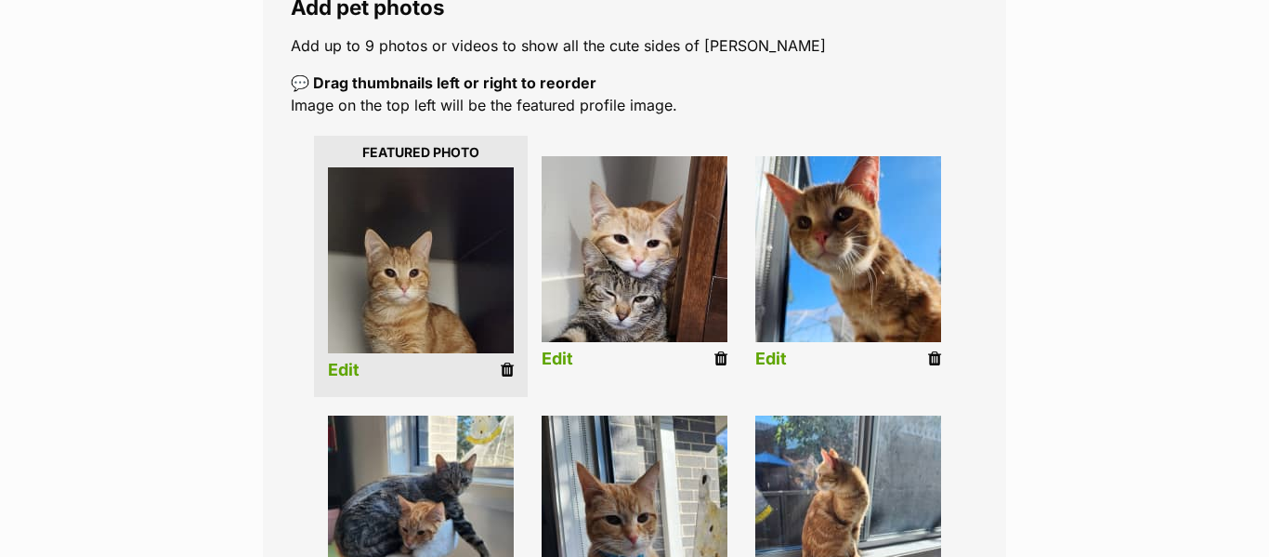
click at [361, 364] on li "Edit" at bounding box center [421, 266] width 214 height 261
click at [344, 369] on link "Edit" at bounding box center [344, 371] width 32 height 20
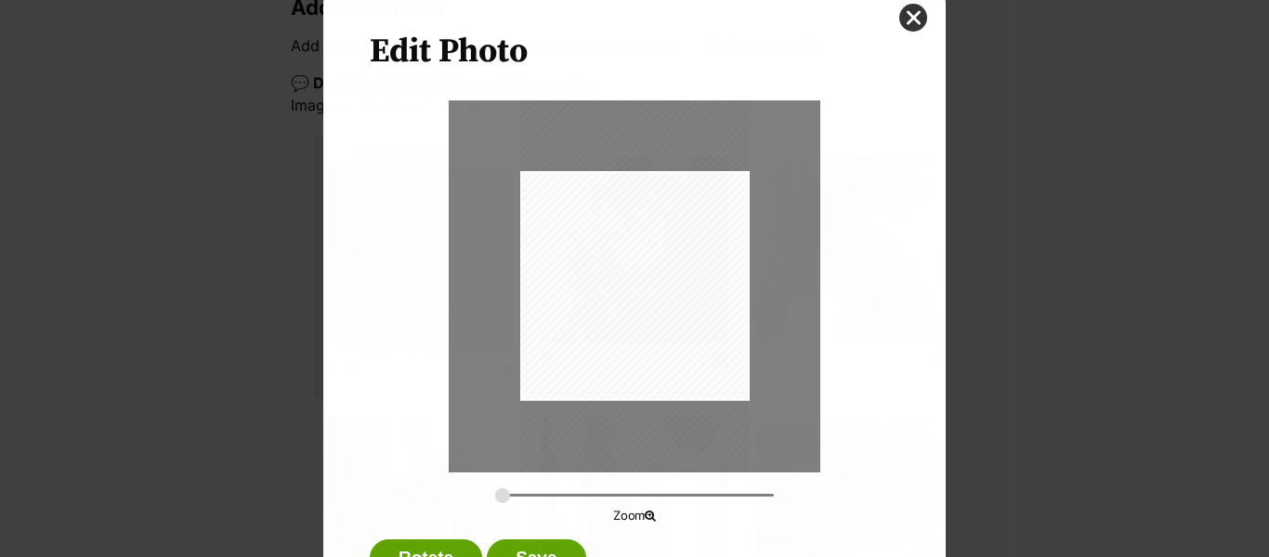
scroll to position [0, 0]
drag, startPoint x: 637, startPoint y: 285, endPoint x: 637, endPoint y: 297, distance: 12.1
click at [637, 297] on div "Dialog Window - Close (Press escape to close)" at bounding box center [635, 298] width 230 height 408
type input "0.2746"
click at [557, 550] on button "Save" at bounding box center [536, 557] width 98 height 37
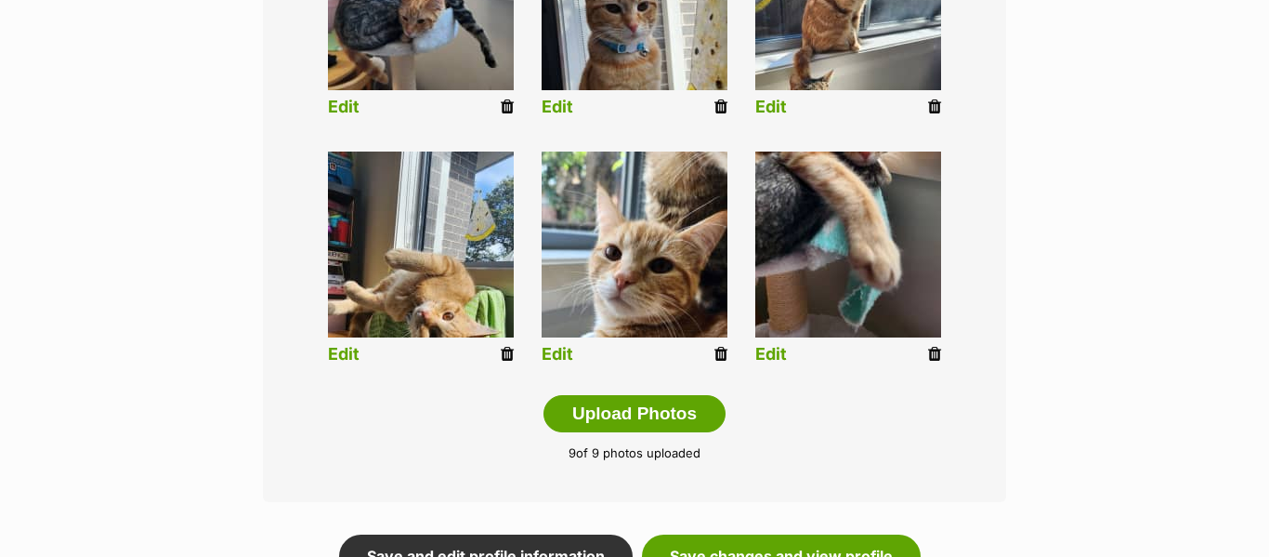
scroll to position [864, 0]
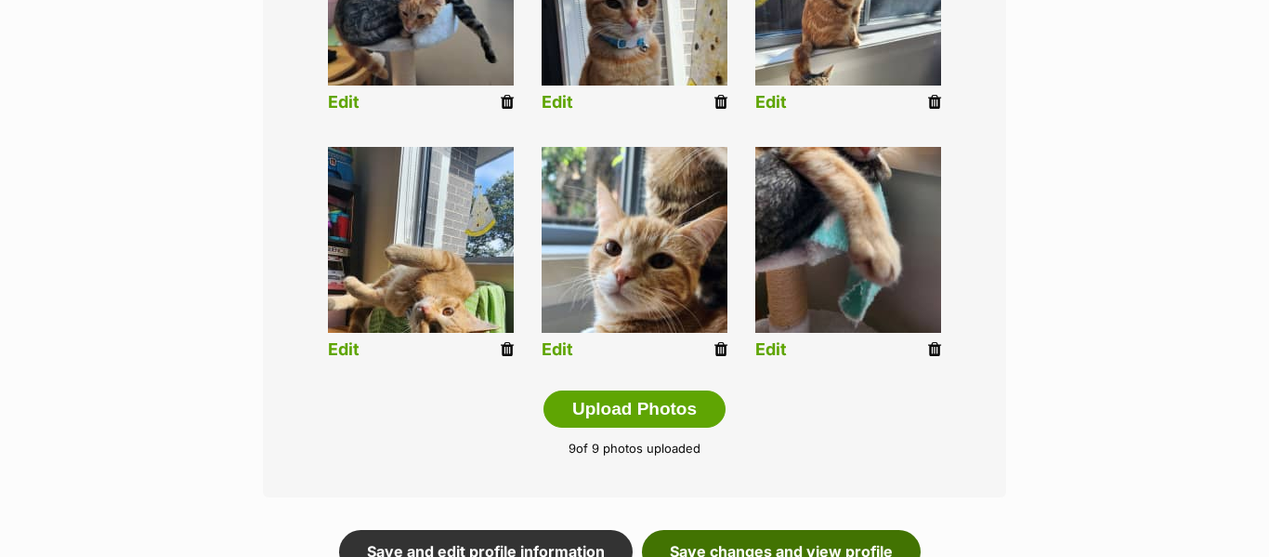
click at [770, 552] on link "Save changes and view profile" at bounding box center [781, 551] width 279 height 43
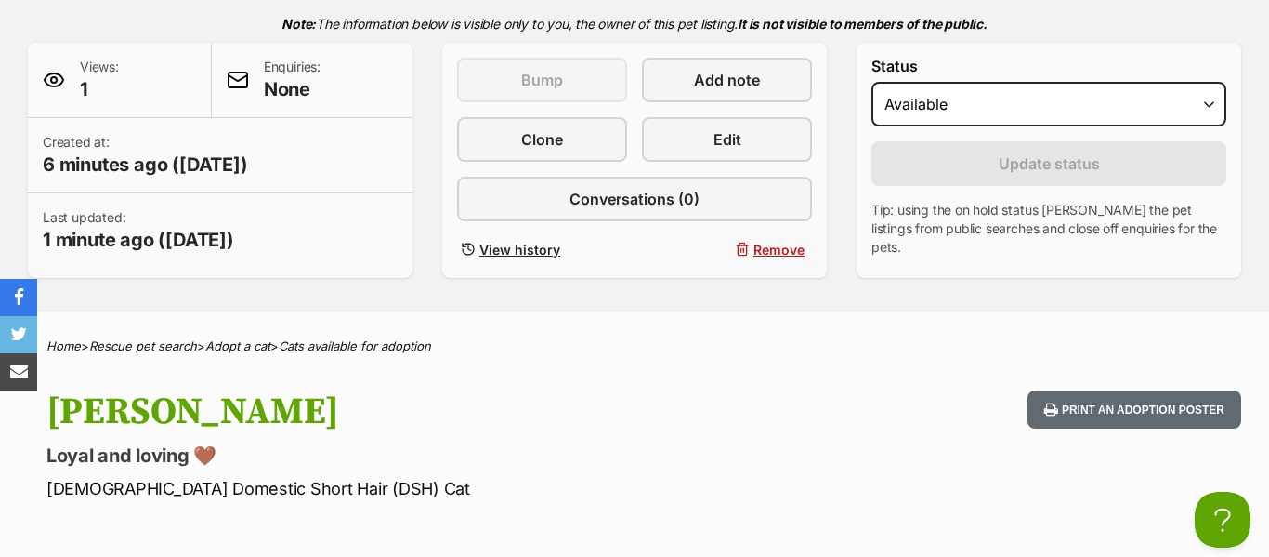
scroll to position [411, 0]
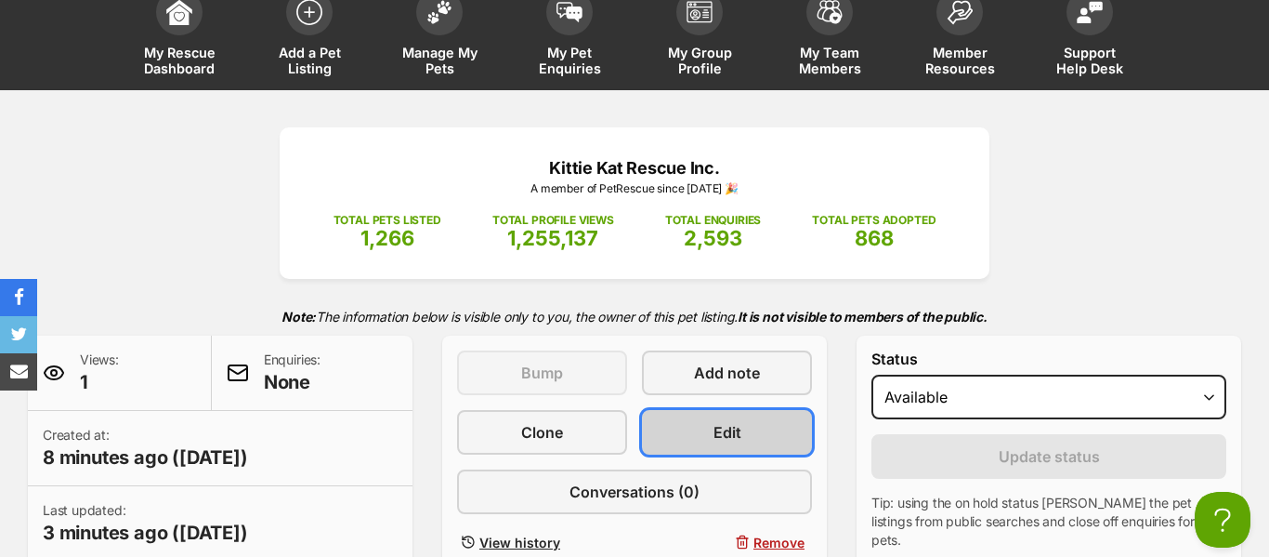
click at [722, 424] on span "Edit" at bounding box center [728, 432] width 28 height 22
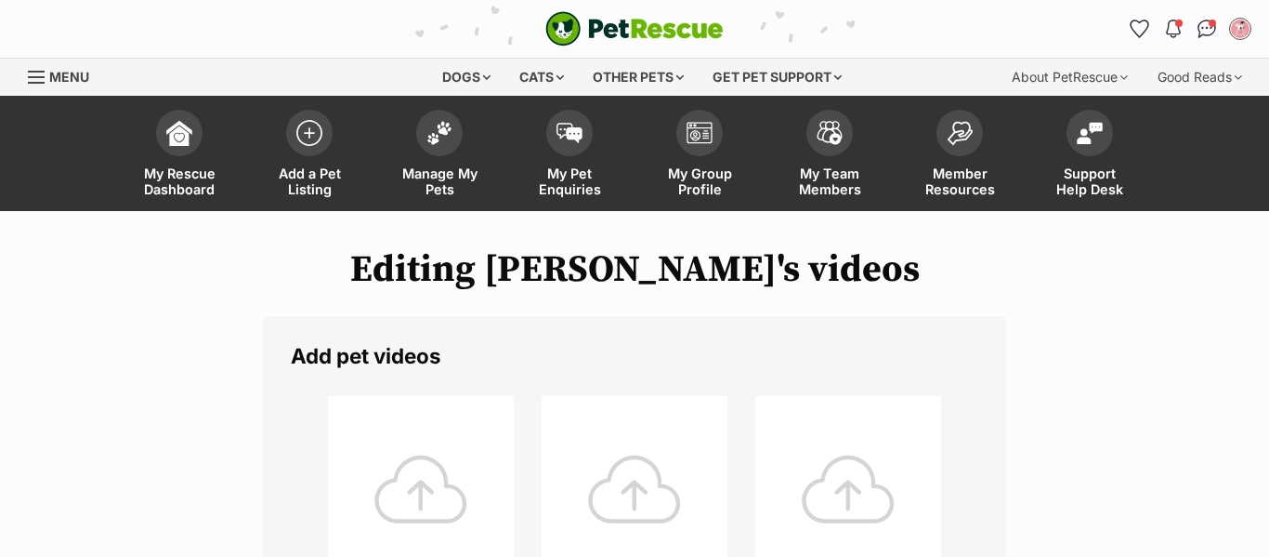
click at [426, 524] on div at bounding box center [421, 489] width 186 height 186
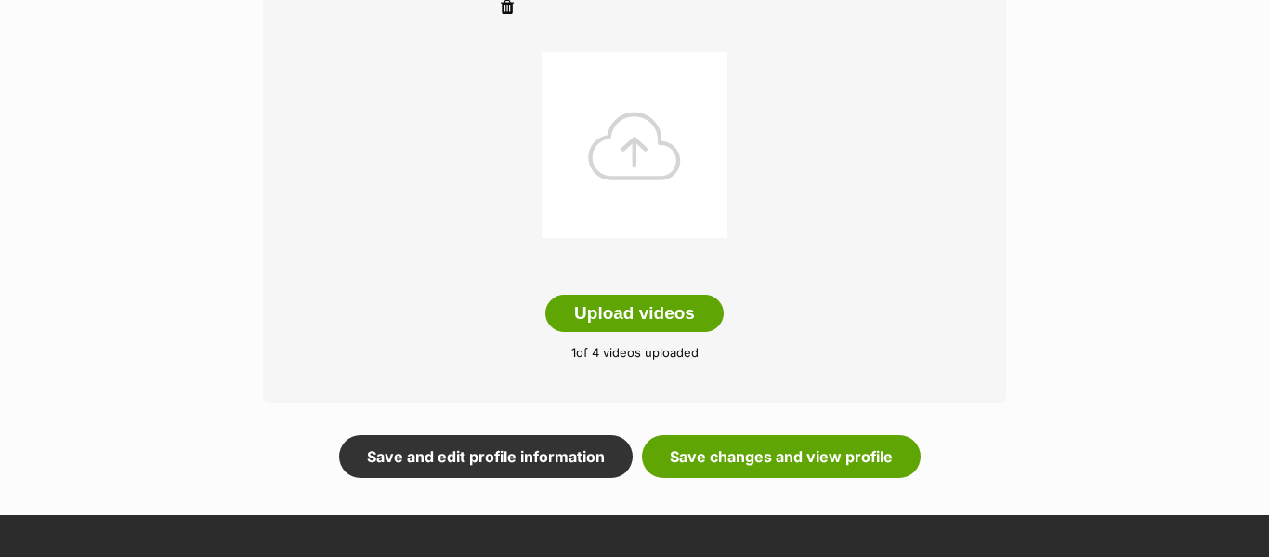
scroll to position [590, 0]
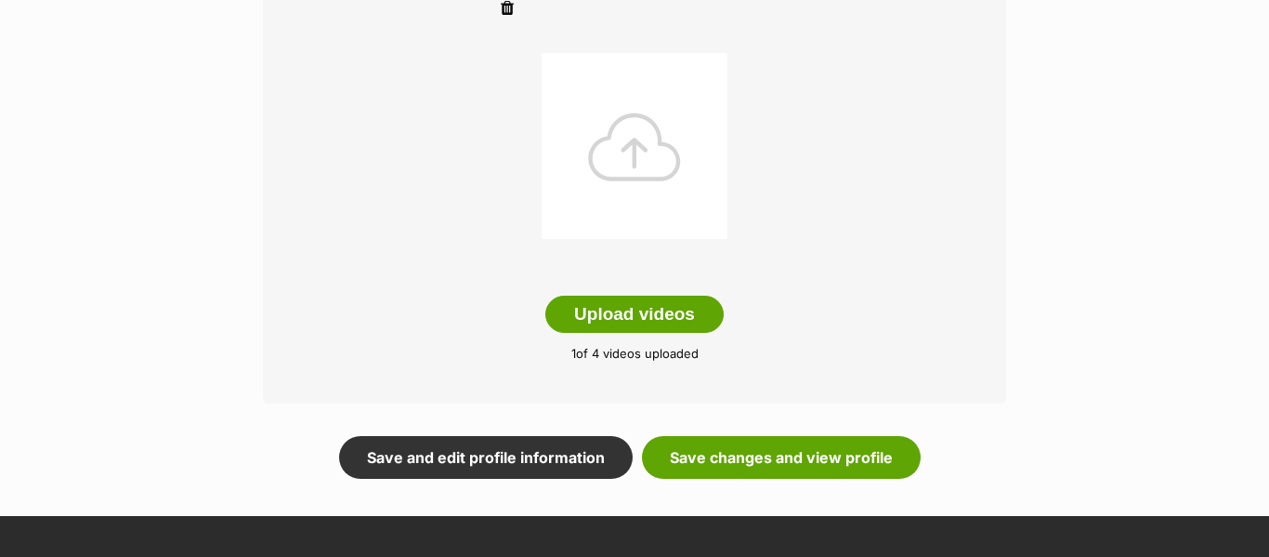
click at [848, 215] on ul at bounding box center [635, 39] width 688 height 495
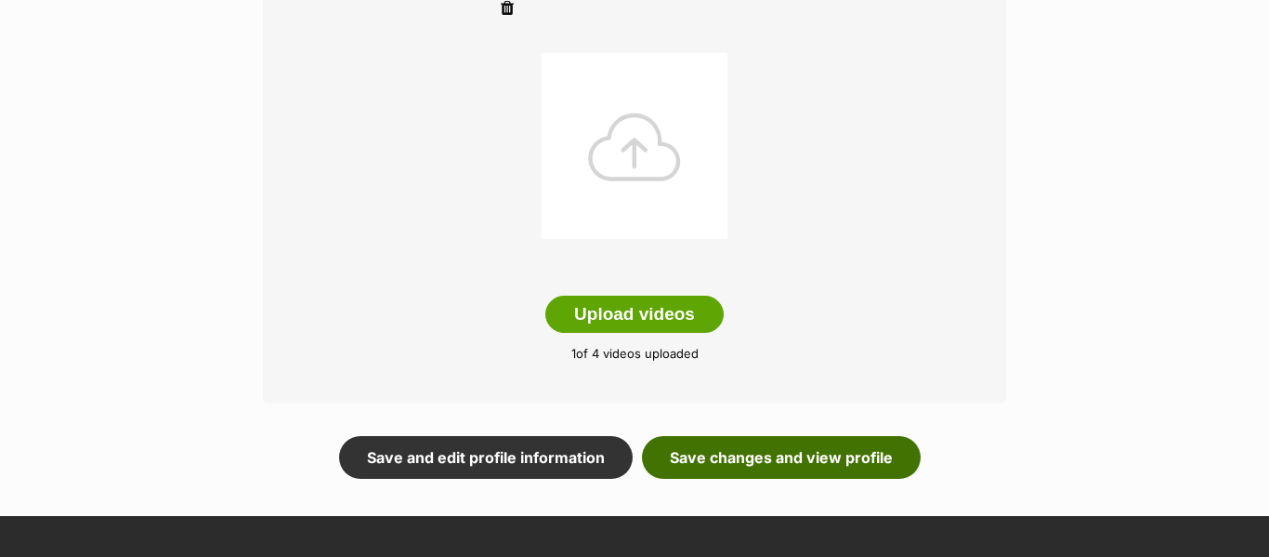
click at [795, 451] on link "Save changes and view profile" at bounding box center [781, 457] width 279 height 43
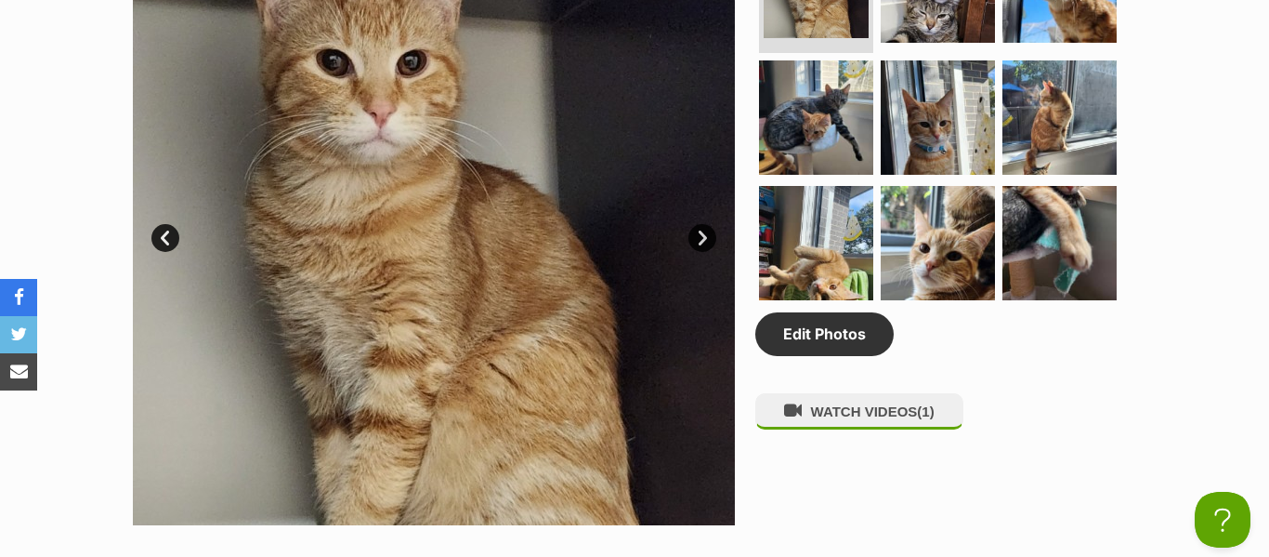
scroll to position [1063, 0]
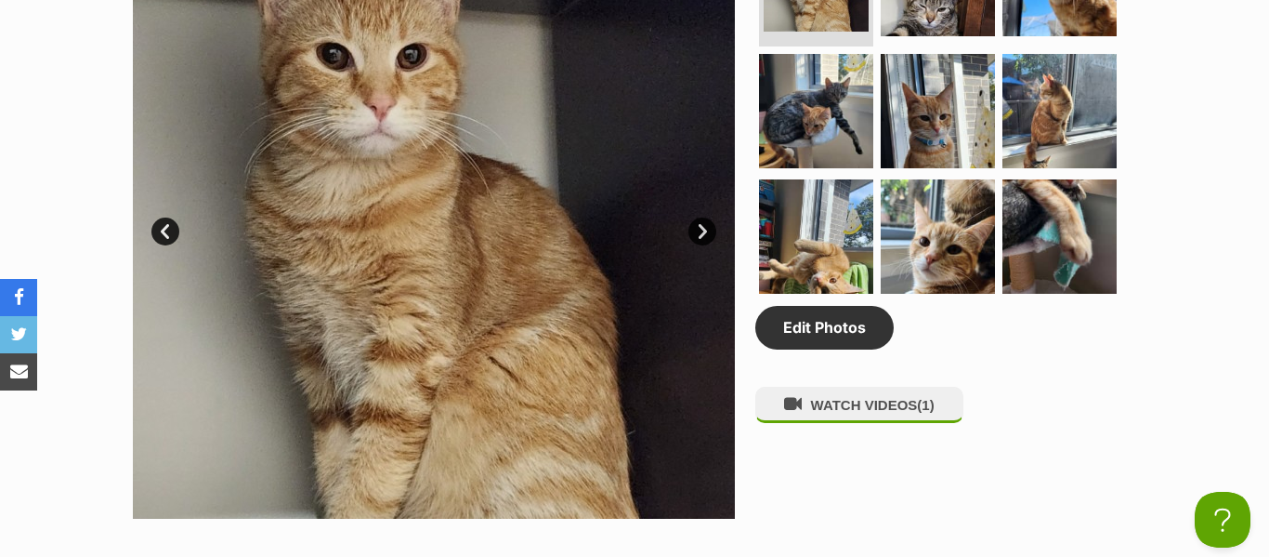
click at [1056, 382] on div "Edit Photos WATCH VIDEOS (1)" at bounding box center [945, 217] width 381 height 602
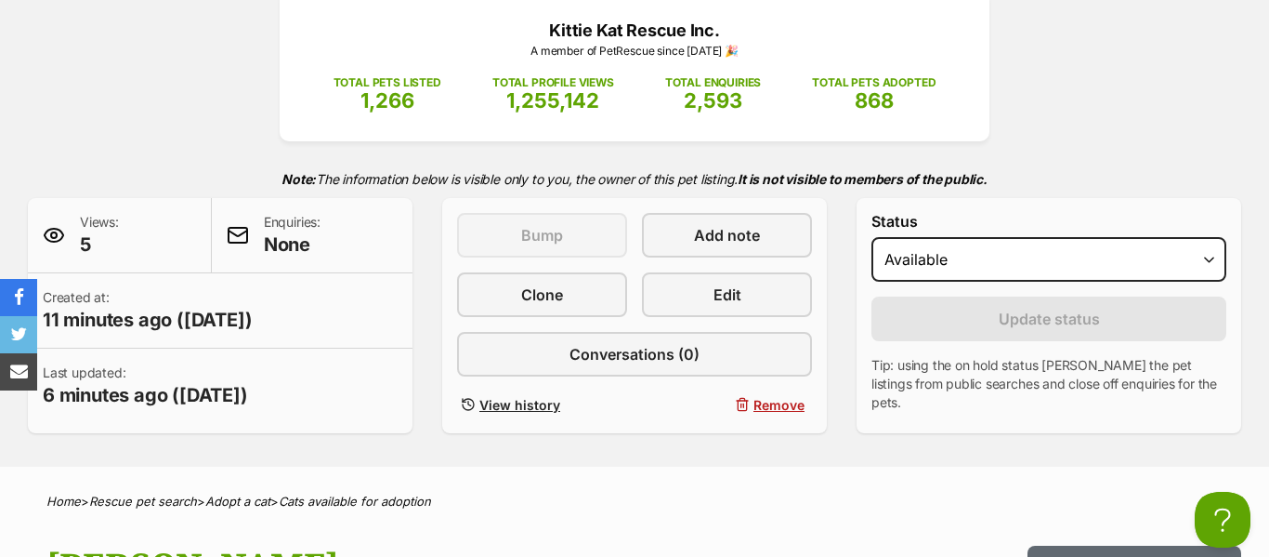
scroll to position [259, 0]
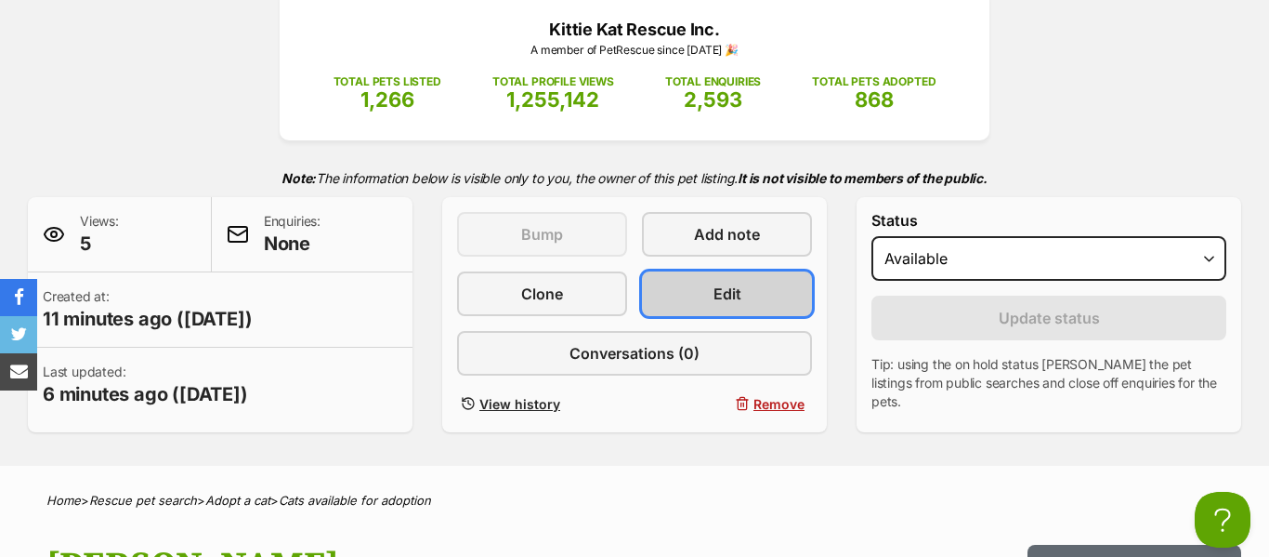
click at [707, 292] on link "Edit" at bounding box center [727, 293] width 170 height 45
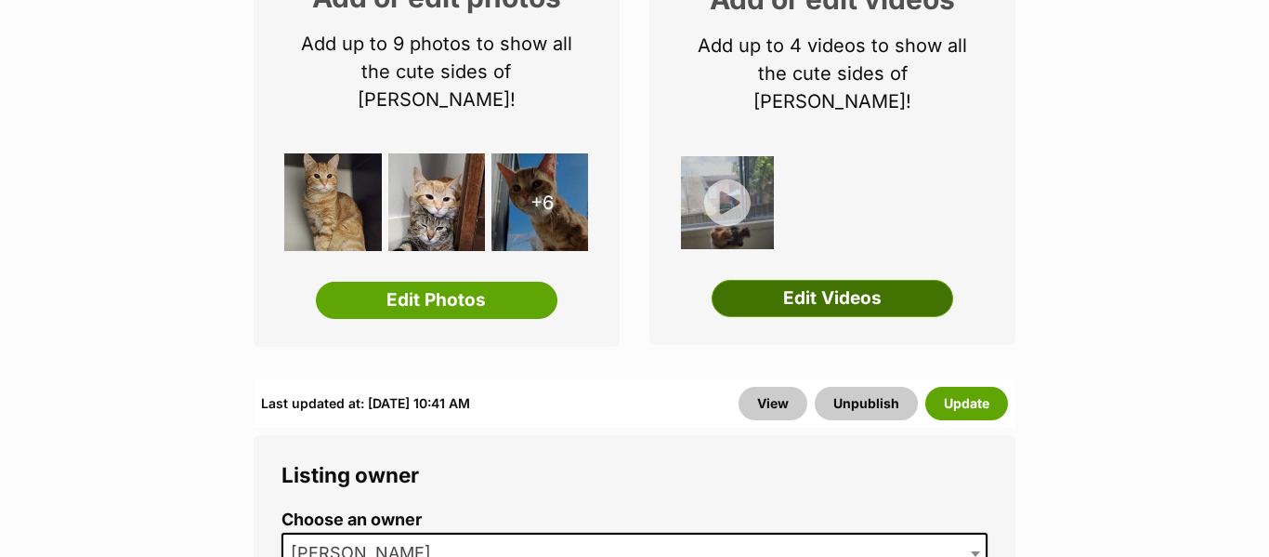
scroll to position [361, 0]
click at [809, 280] on link "Edit Videos" at bounding box center [833, 298] width 242 height 37
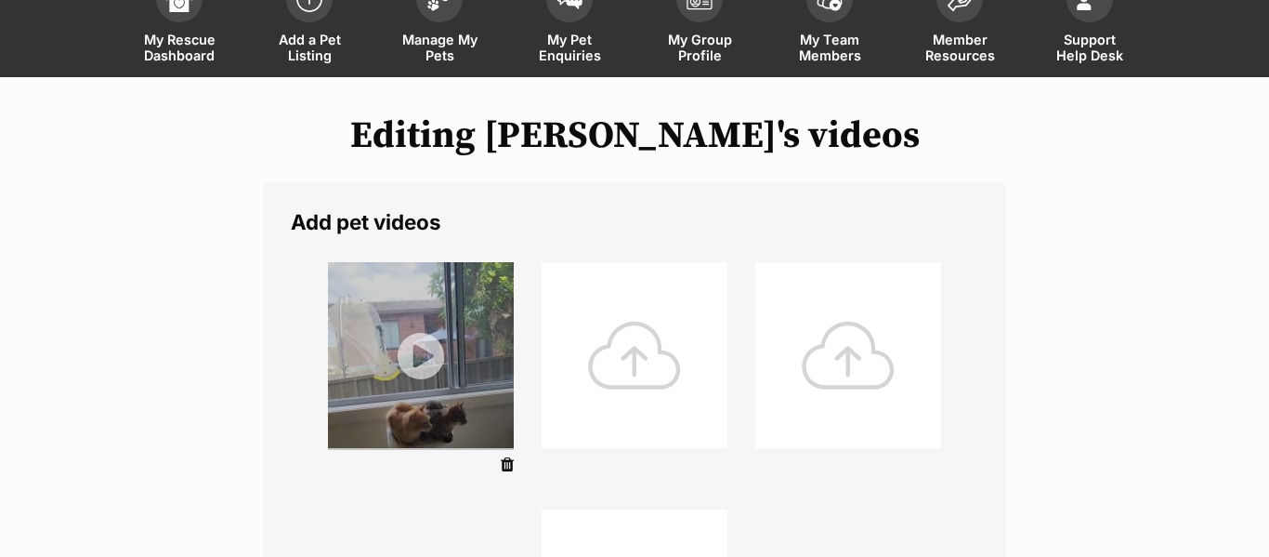
scroll to position [137, 0]
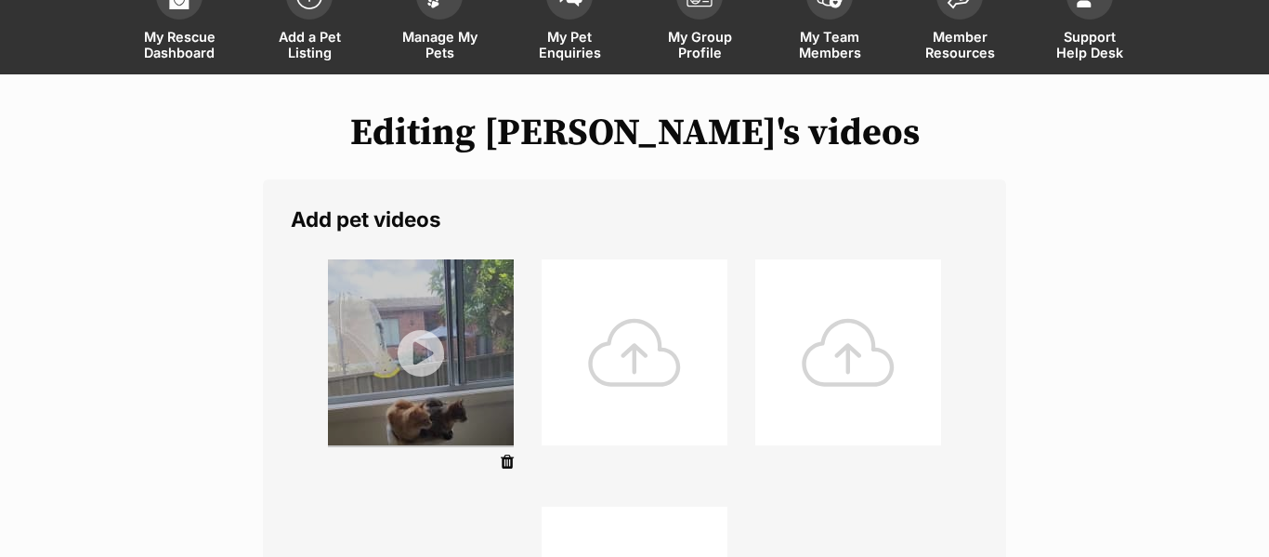
click at [639, 363] on div at bounding box center [635, 352] width 186 height 186
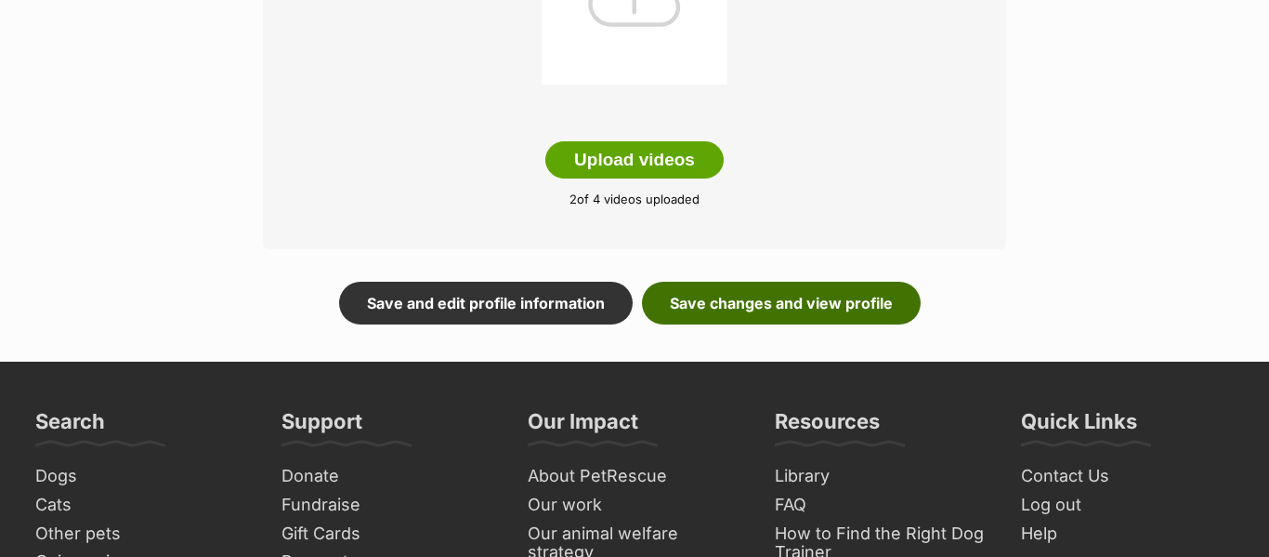
scroll to position [751, 0]
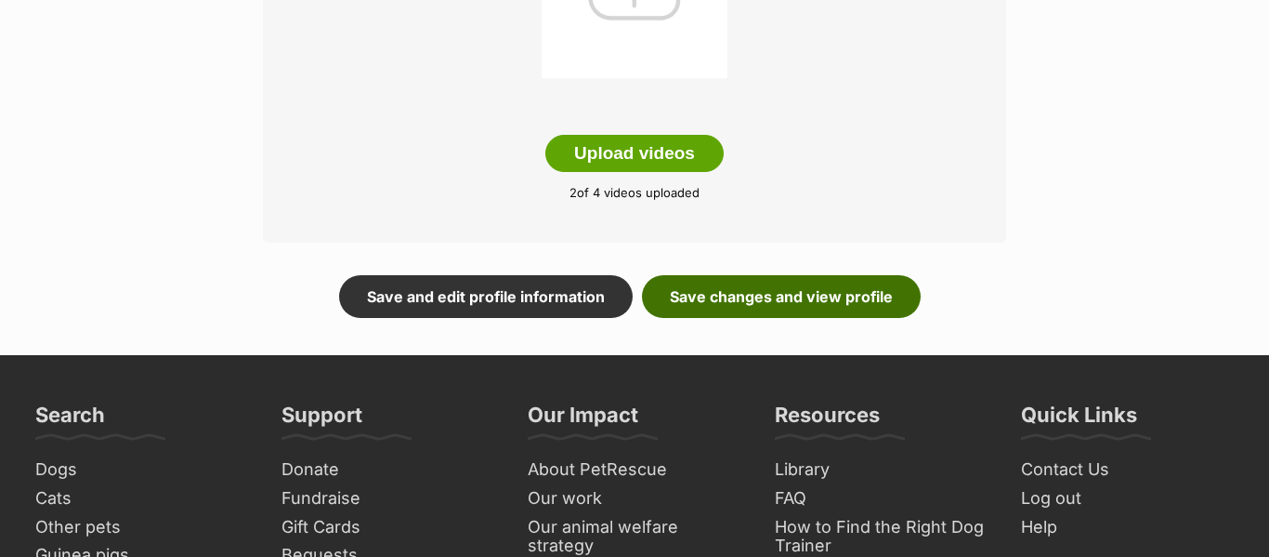
click at [837, 309] on link "Save changes and view profile" at bounding box center [781, 296] width 279 height 43
